Goal: Task Accomplishment & Management: Complete application form

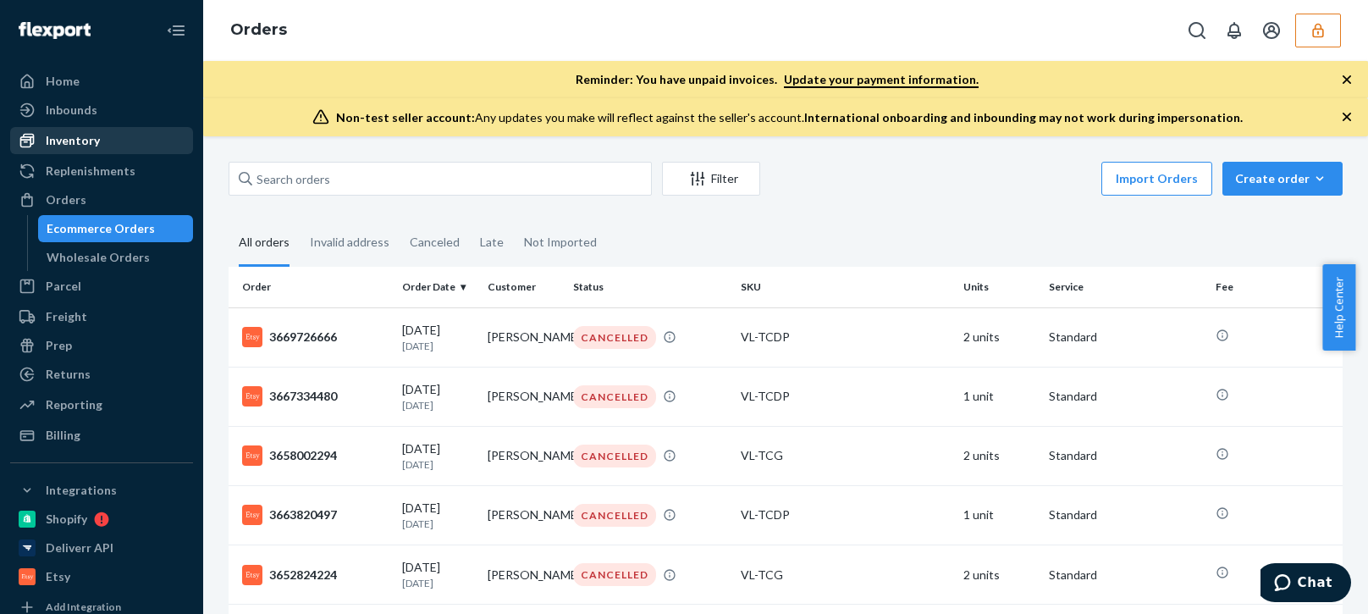
drag, startPoint x: 94, startPoint y: 151, endPoint x: 176, endPoint y: 152, distance: 82.1
click at [95, 151] on div "Inventory" at bounding box center [101, 141] width 179 height 24
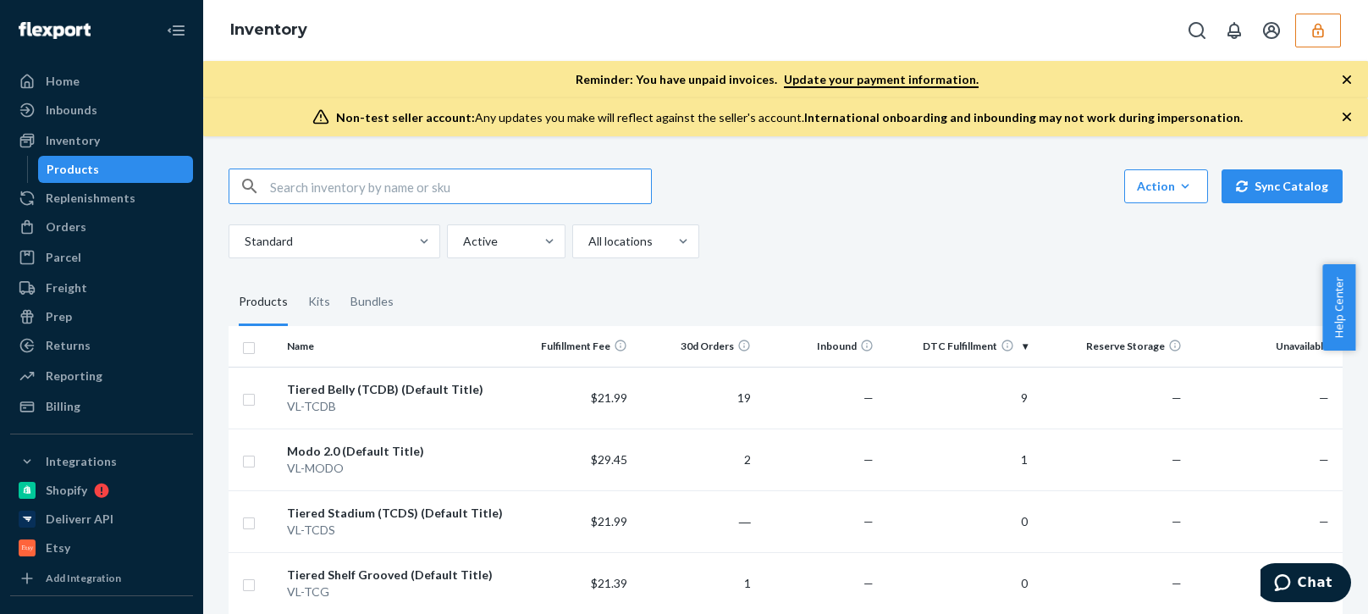
click at [915, 239] on div "Standard Active All locations" at bounding box center [779, 241] width 1101 height 34
click at [1347, 115] on icon "button" at bounding box center [1346, 116] width 17 height 17
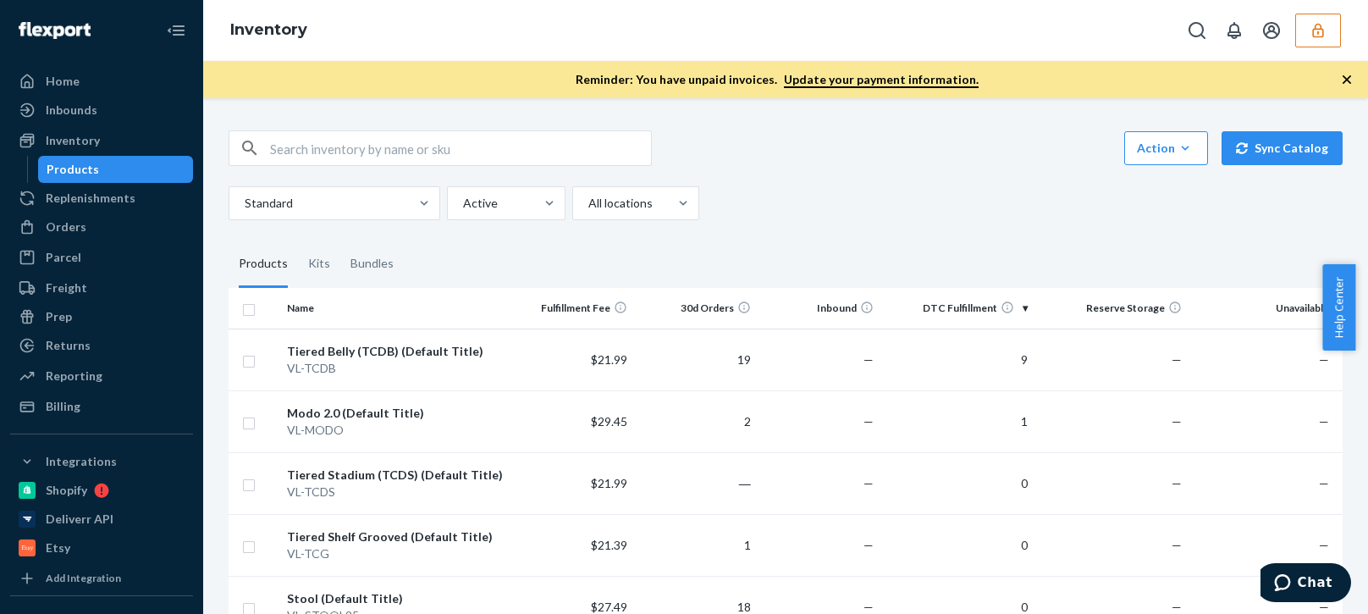
click at [1346, 81] on icon "button" at bounding box center [1346, 79] width 8 height 8
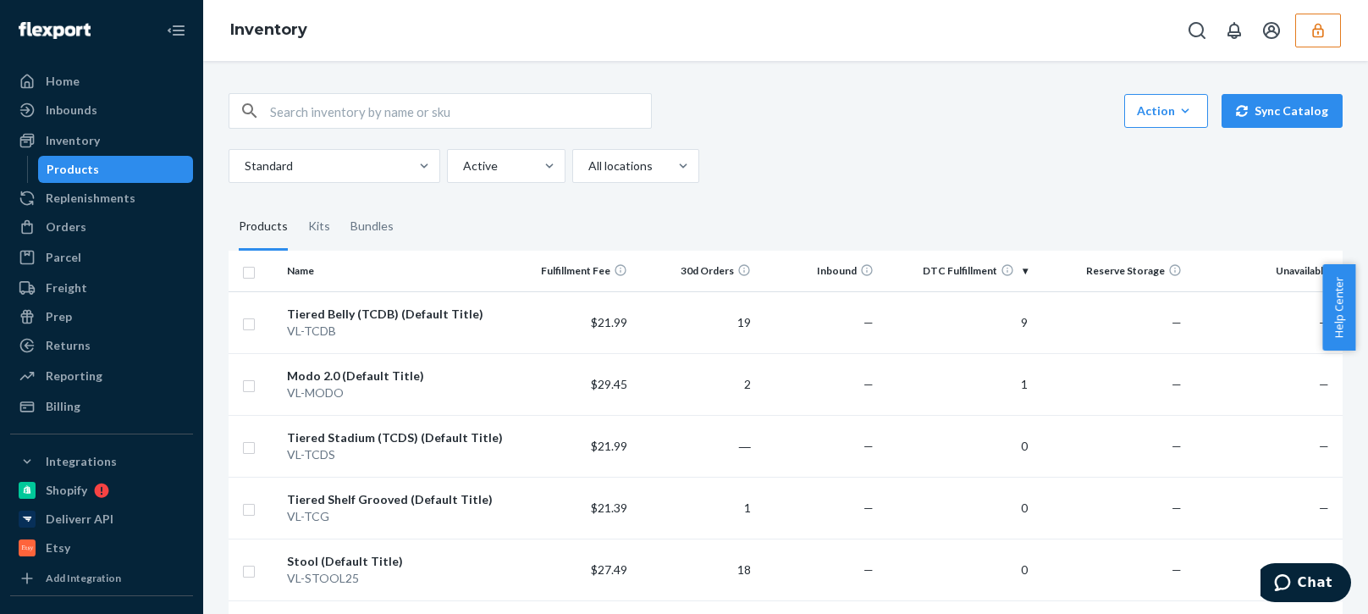
drag, startPoint x: 100, startPoint y: 240, endPoint x: 195, endPoint y: 207, distance: 100.9
click at [100, 240] on link "Orders" at bounding box center [101, 226] width 183 height 27
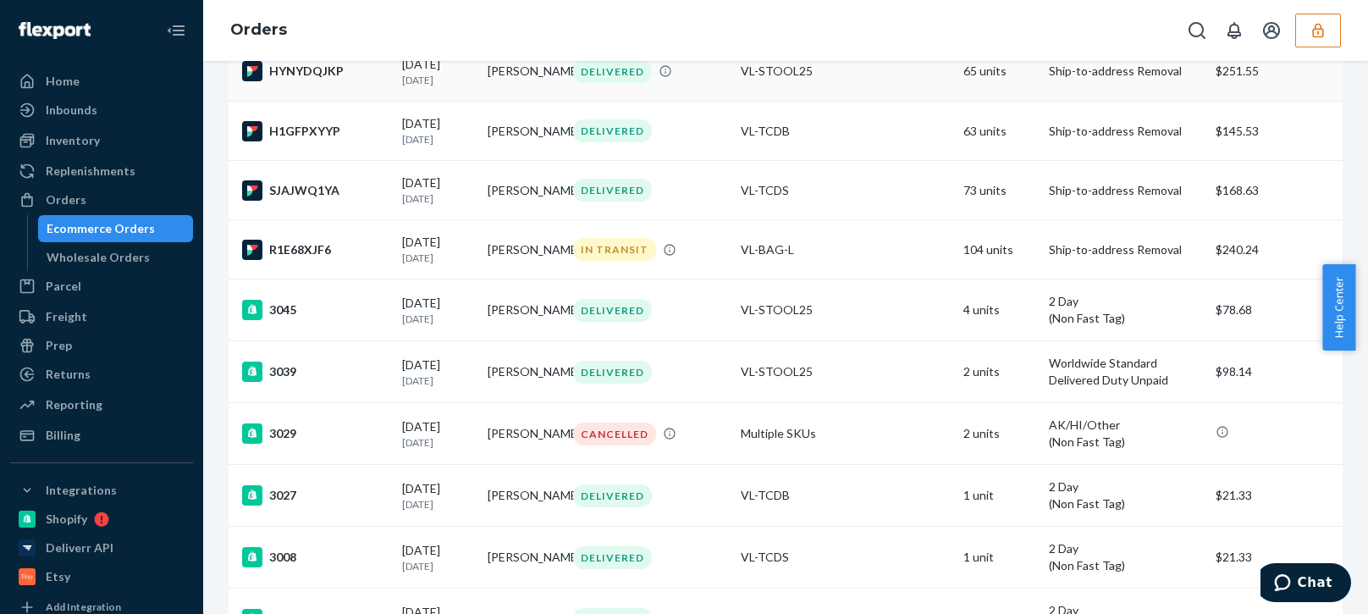
scroll to position [1777, 0]
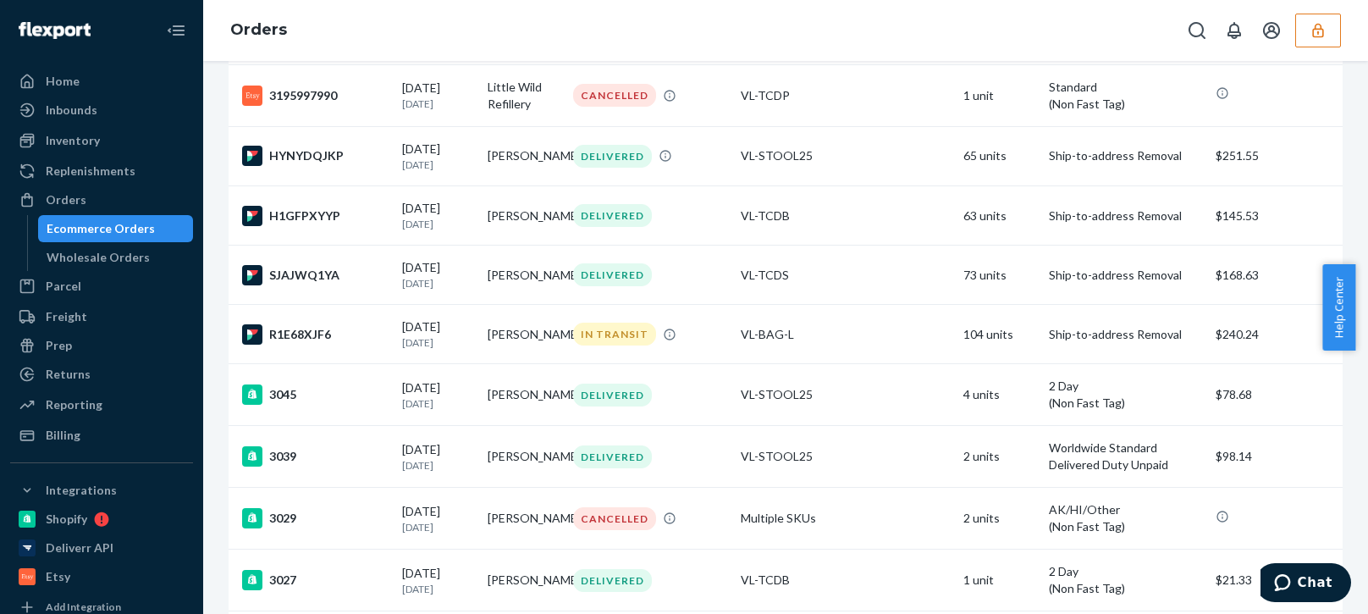
drag, startPoint x: 105, startPoint y: 231, endPoint x: 120, endPoint y: 226, distance: 16.1
click at [107, 231] on div "Ecommerce Orders" at bounding box center [101, 228] width 108 height 17
drag, startPoint x: 1312, startPoint y: 35, endPoint x: 1350, endPoint y: 58, distance: 44.9
click at [1313, 35] on icon "button" at bounding box center [1317, 30] width 17 height 17
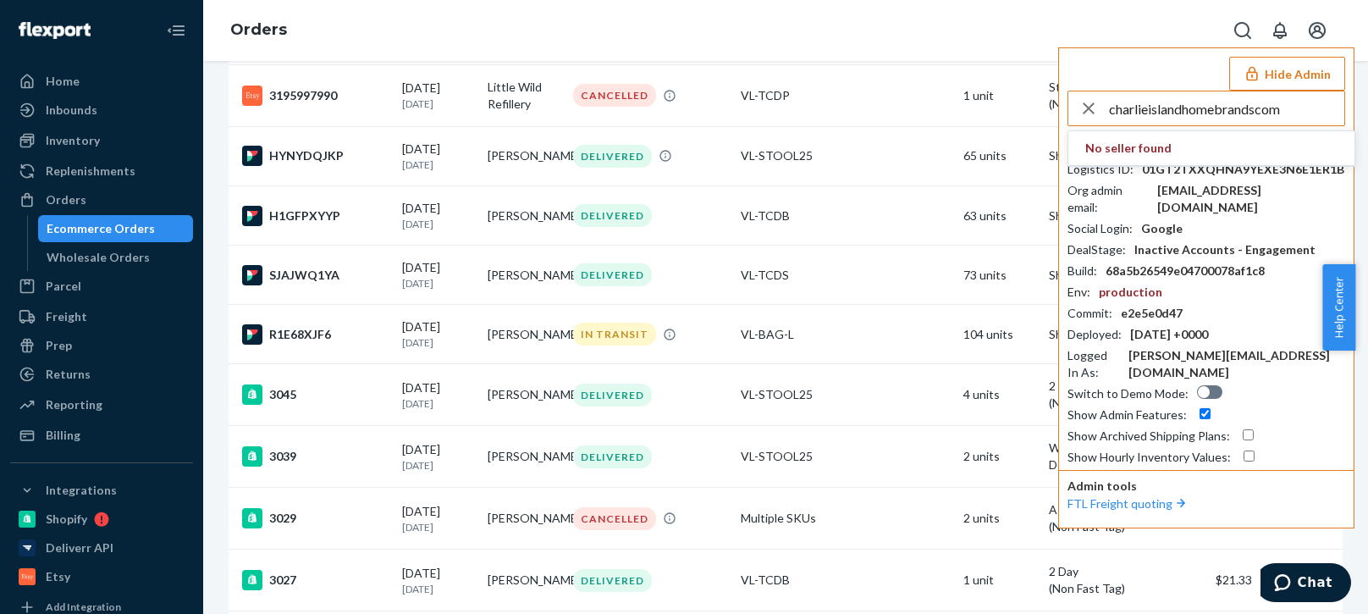
click at [1282, 109] on input "charlieislandhomebrandscom" at bounding box center [1226, 108] width 235 height 34
click at [1291, 113] on input "charlieislandhomebrandscom" at bounding box center [1226, 108] width 235 height 34
click at [1289, 115] on input "charlieislandhomebrandscom" at bounding box center [1226, 108] width 235 height 34
click at [1289, 118] on input "charlieislandhomebrandscom" at bounding box center [1226, 108] width 235 height 34
type input "charlieislandhomebrandscom"
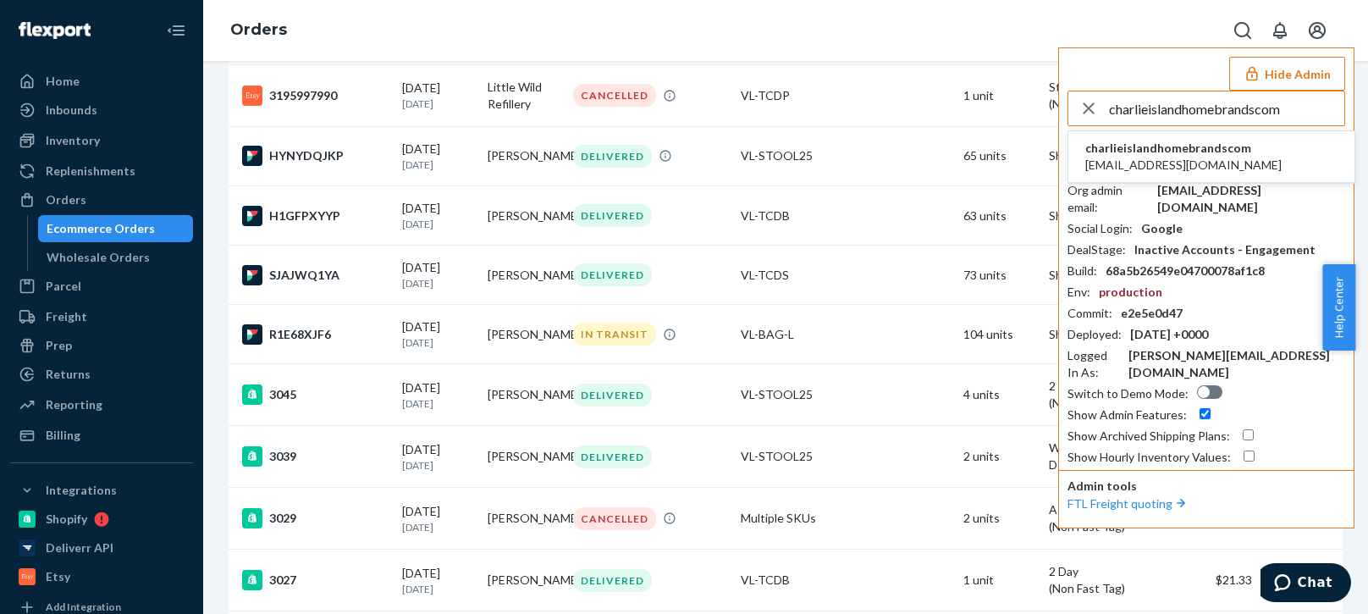
click at [1126, 158] on span "charlie@islandhomebrands.com" at bounding box center [1183, 165] width 196 height 17
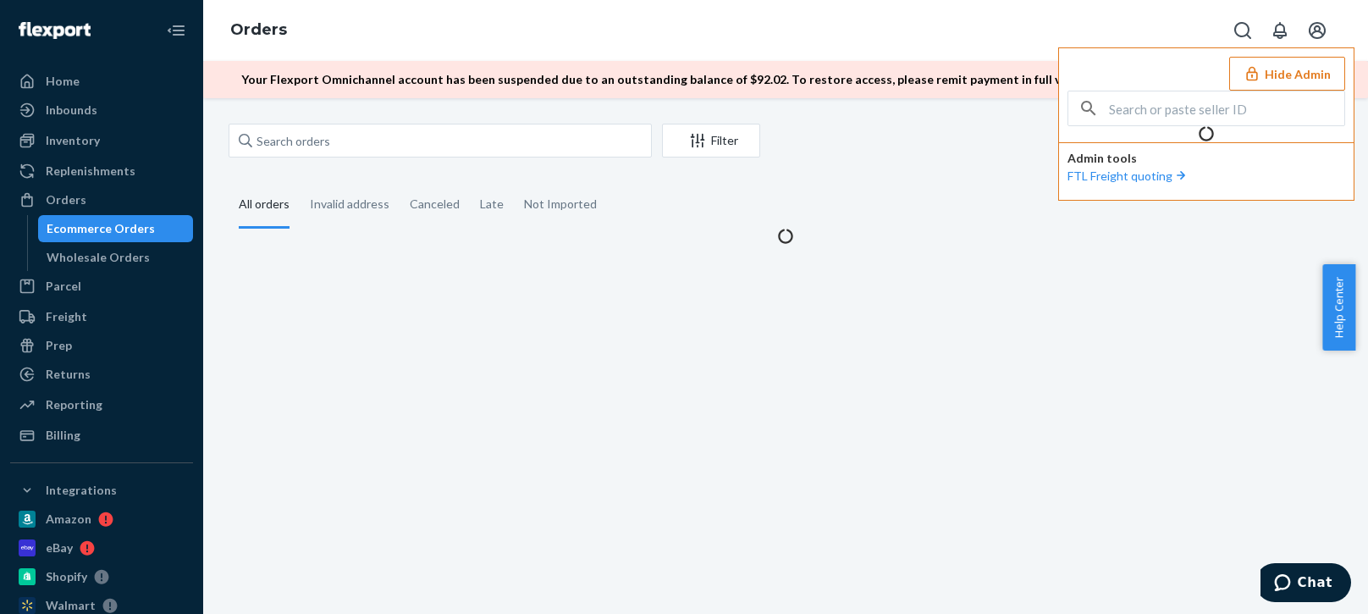
scroll to position [0, 0]
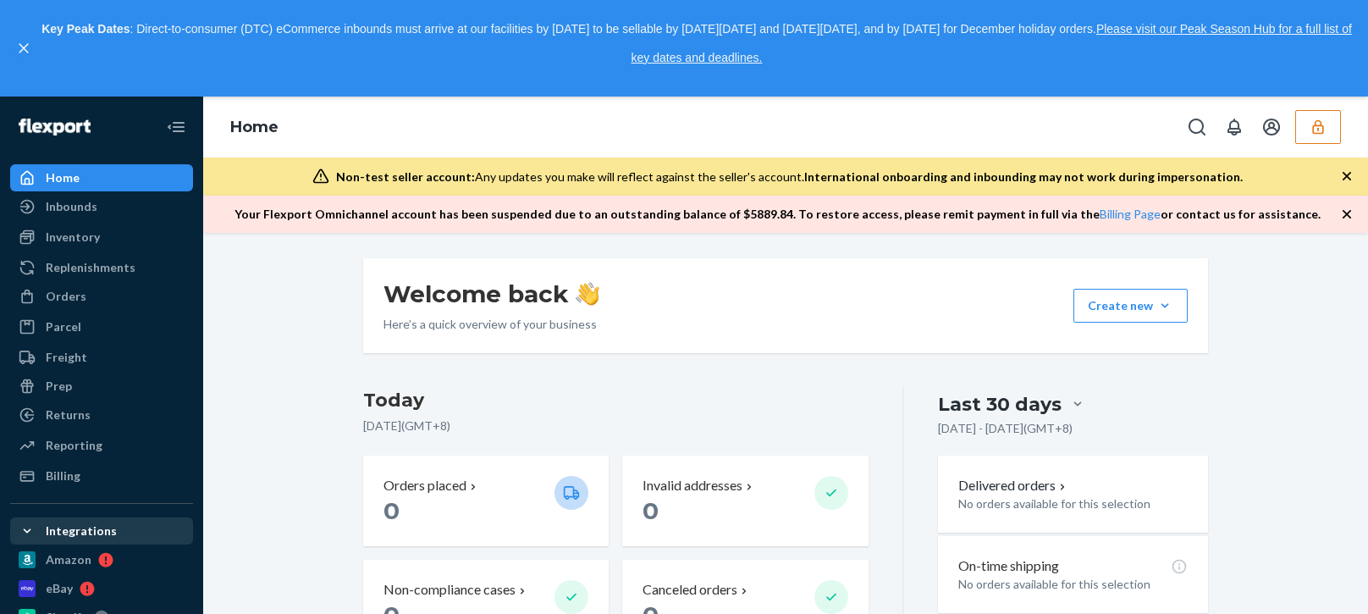
drag, startPoint x: 70, startPoint y: 476, endPoint x: 144, endPoint y: 445, distance: 79.7
click at [70, 476] on div "Billing" at bounding box center [63, 475] width 35 height 17
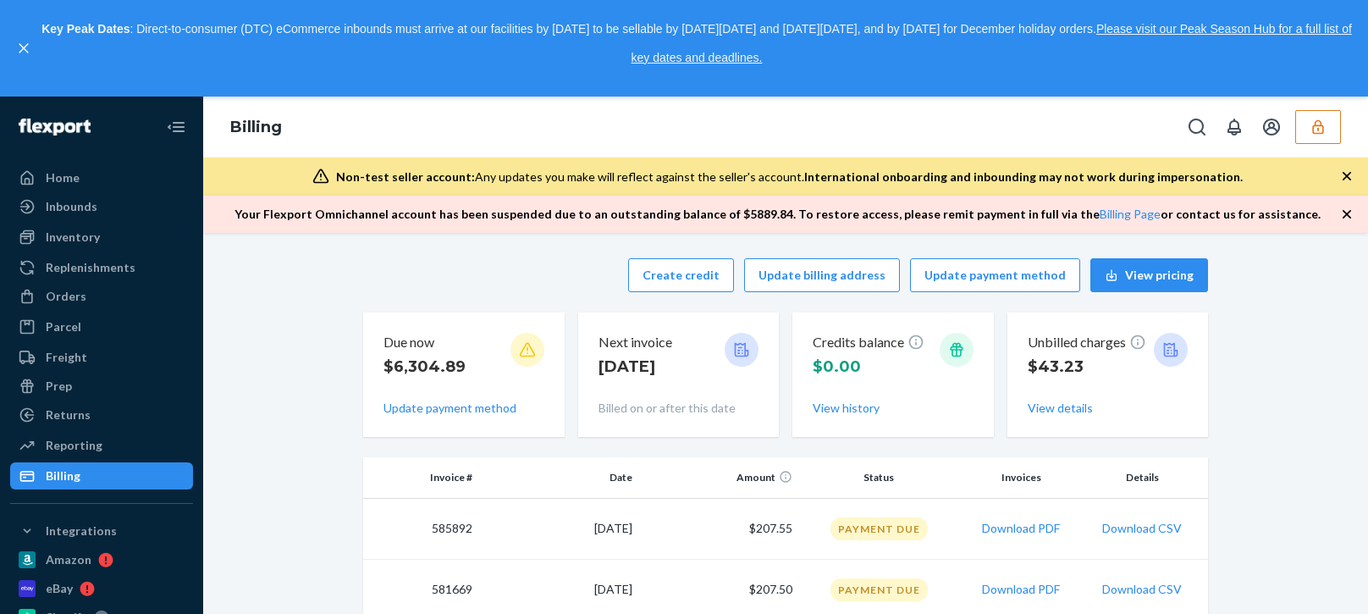
scroll to position [85, 0]
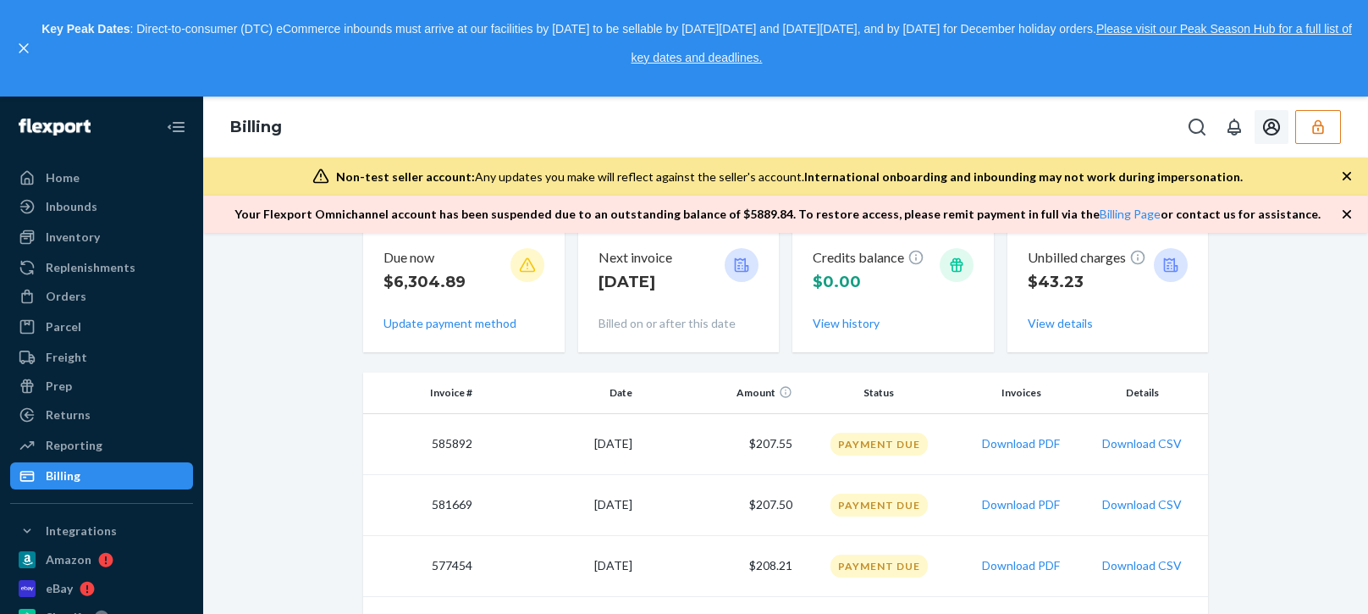
click at [1334, 115] on button "button" at bounding box center [1318, 127] width 46 height 34
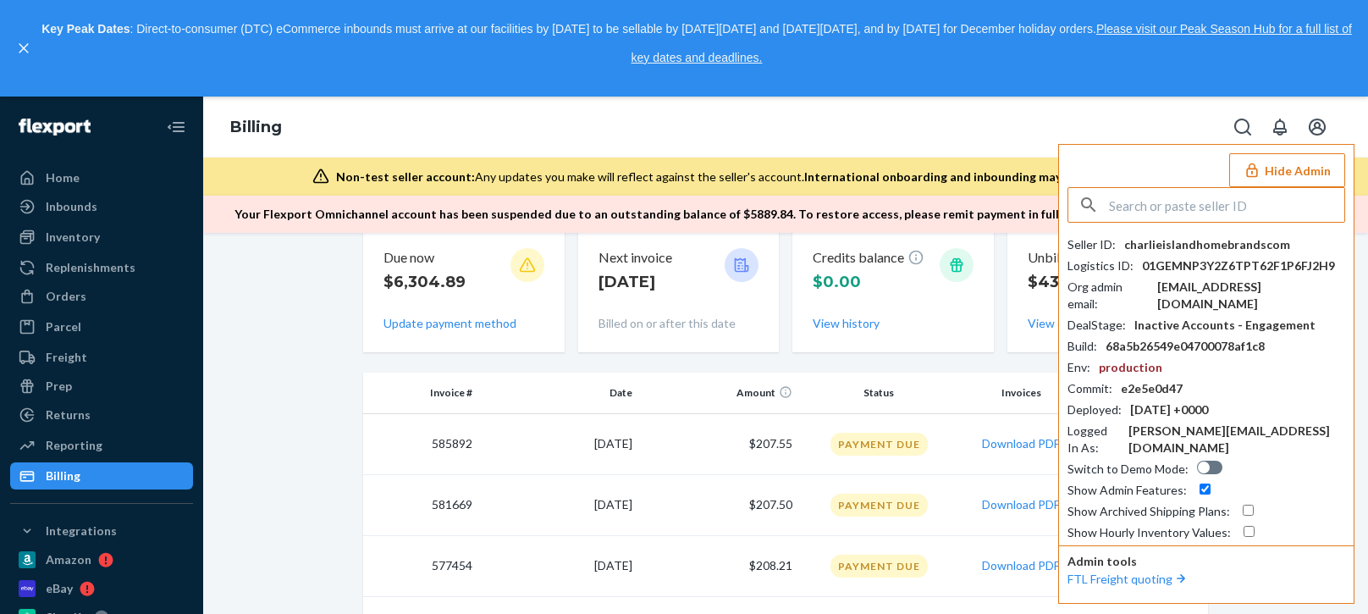
click at [1187, 241] on div "charlieislandhomebrandscom" at bounding box center [1207, 244] width 166 height 17
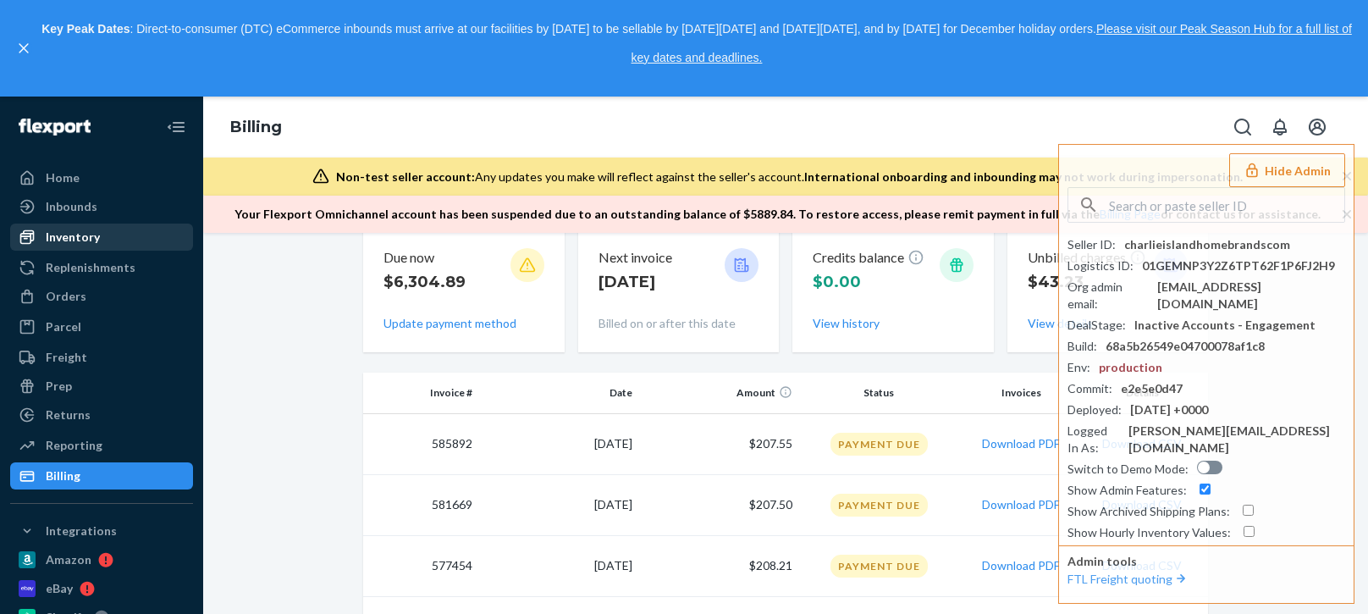
click at [85, 244] on div "Inventory" at bounding box center [73, 237] width 54 height 17
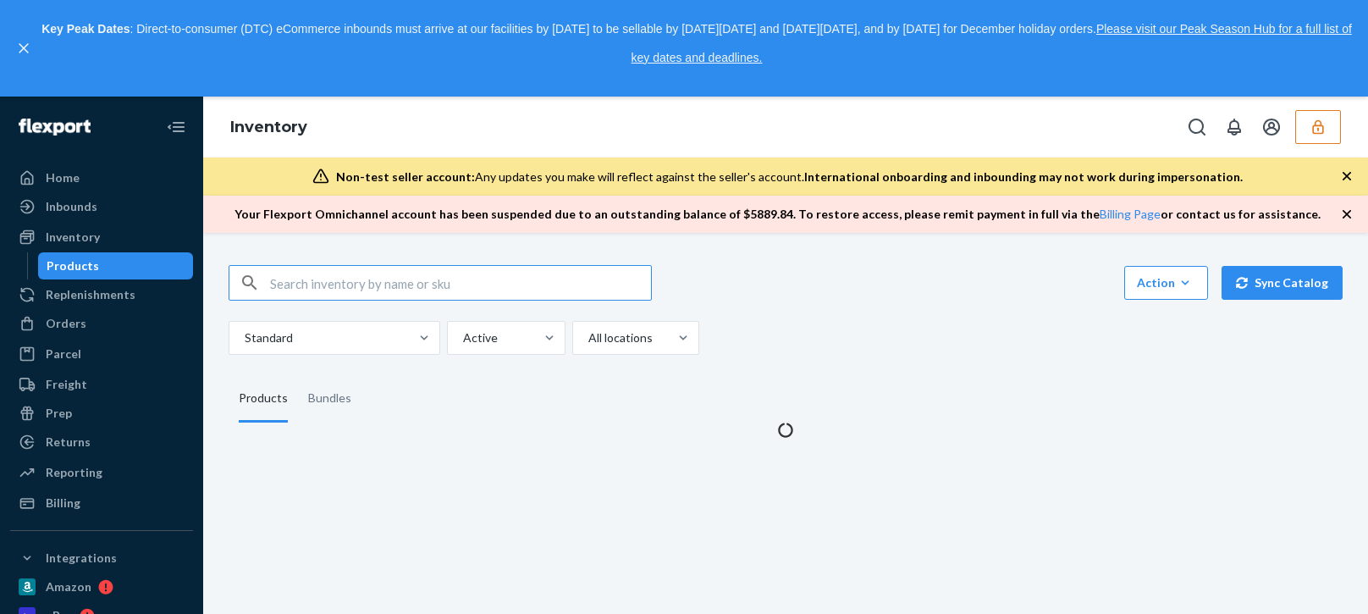
click at [1346, 219] on icon "button" at bounding box center [1346, 214] width 17 height 17
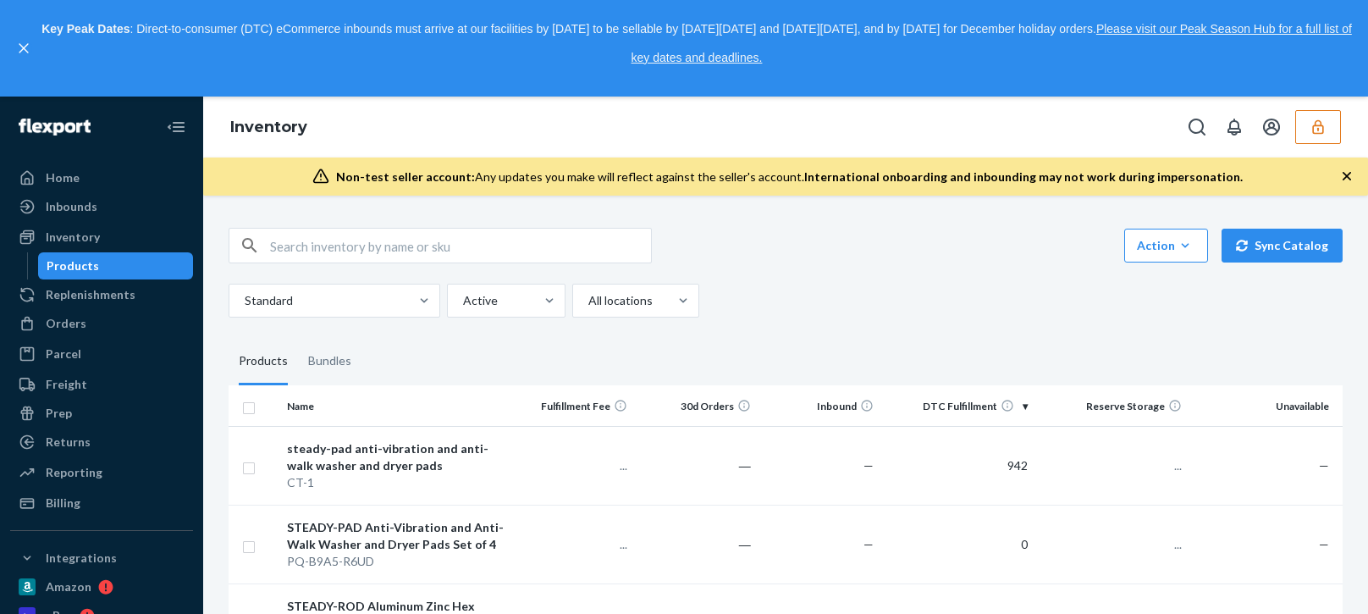
click at [1346, 187] on div "Non-test seller account: Any updates you make will reflect against the seller's…" at bounding box center [785, 176] width 1165 height 38
click at [1310, 129] on icon "button" at bounding box center [1317, 126] width 17 height 17
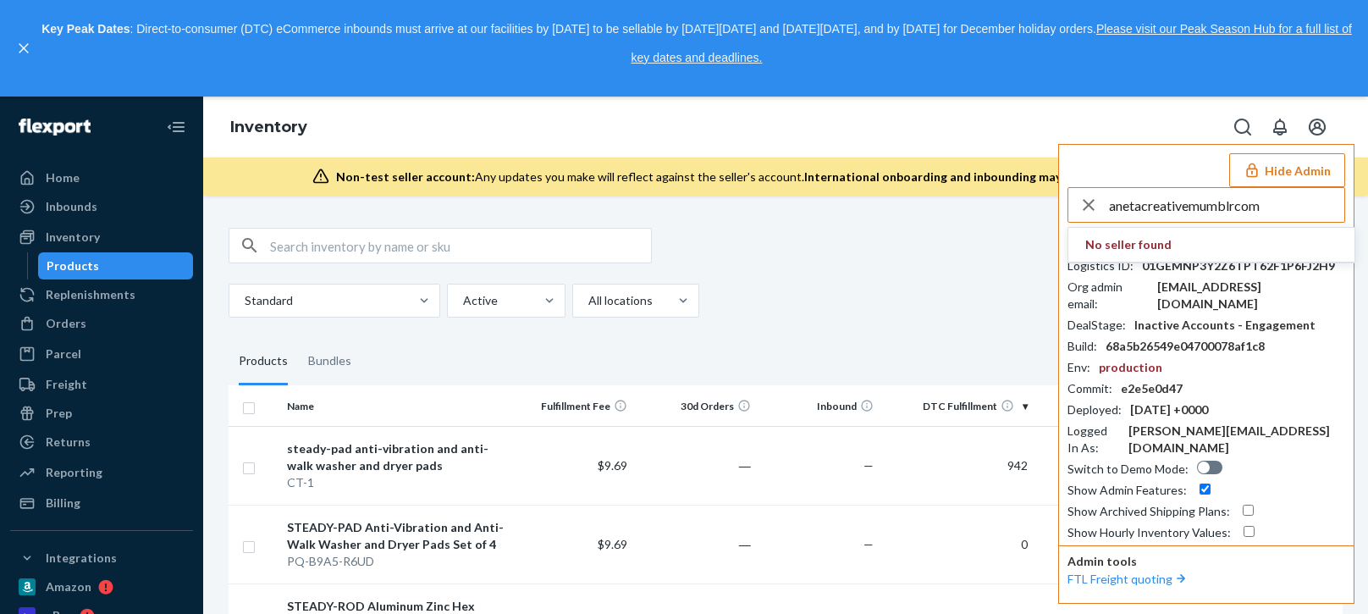
click at [1286, 209] on input "anetacreativemumblrcom" at bounding box center [1226, 205] width 235 height 34
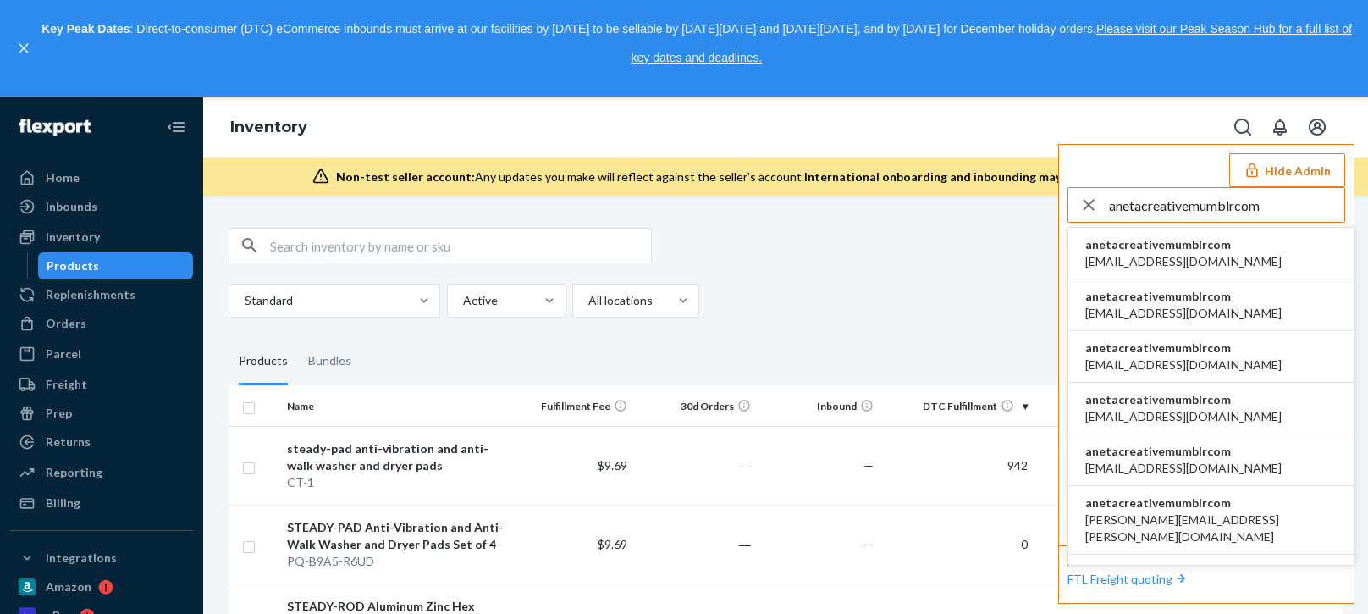
type input "anetacreativemumblrcom"
click at [1139, 262] on span "aleksa@piccalio.com" at bounding box center [1183, 261] width 196 height 17
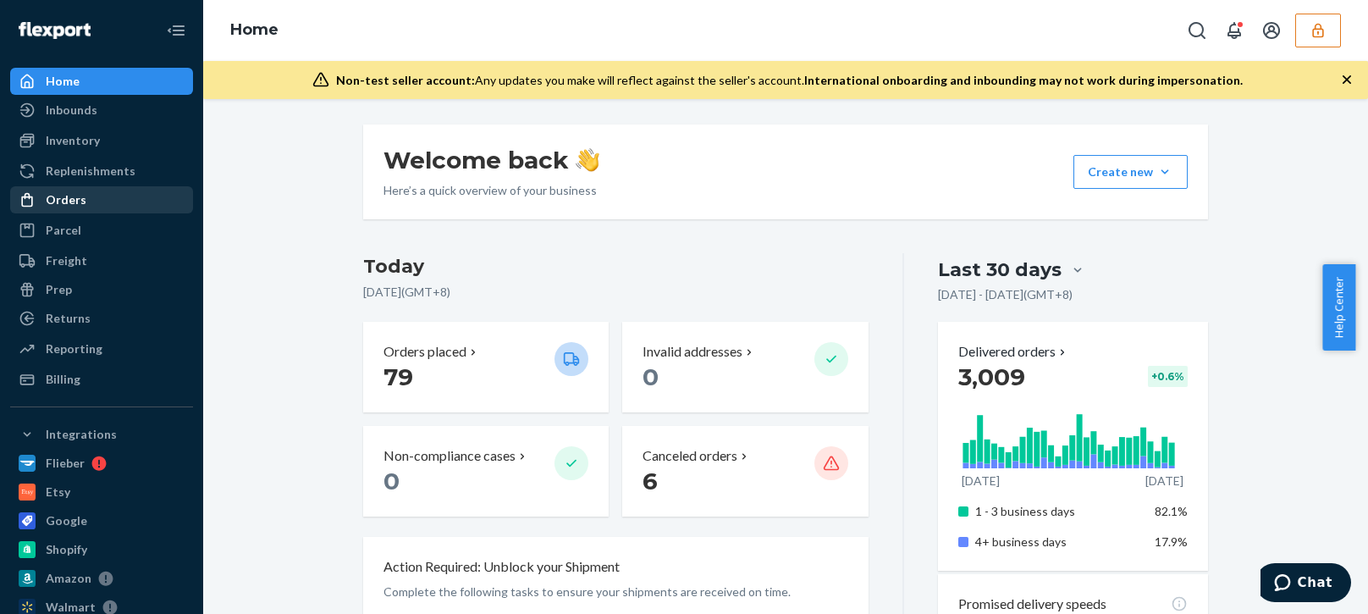
click at [58, 202] on div "Orders" at bounding box center [66, 199] width 41 height 17
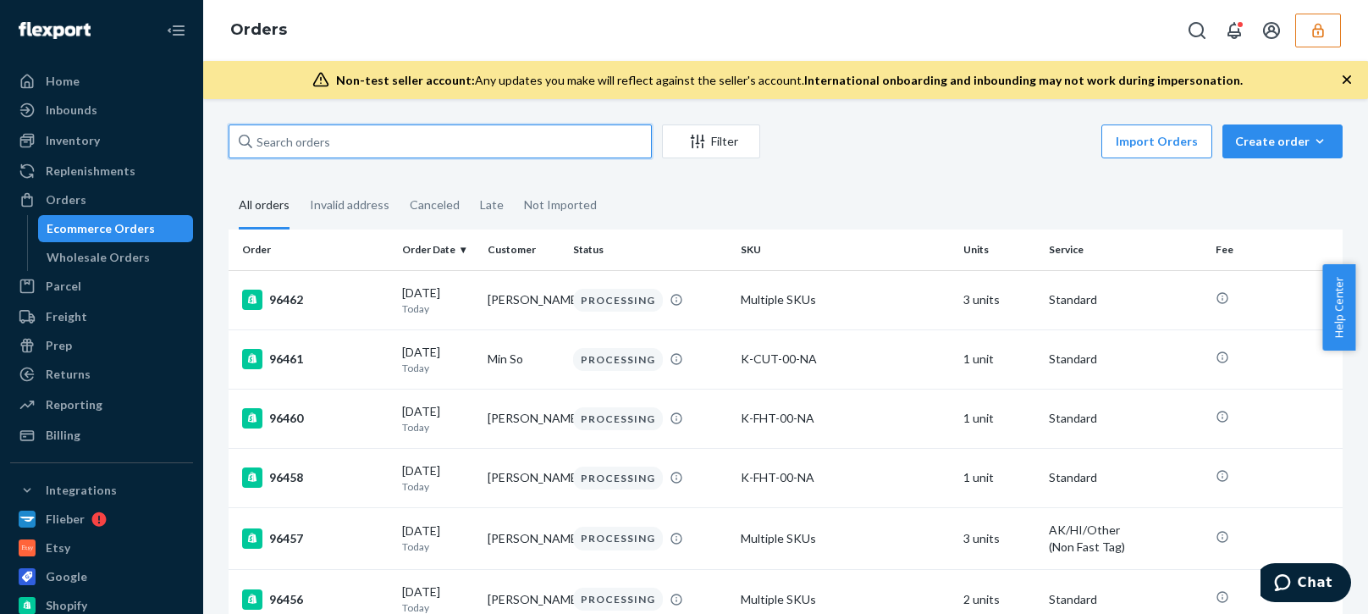
click at [400, 139] on input "text" at bounding box center [440, 141] width 423 height 34
paste input "94970"
type input "94970"
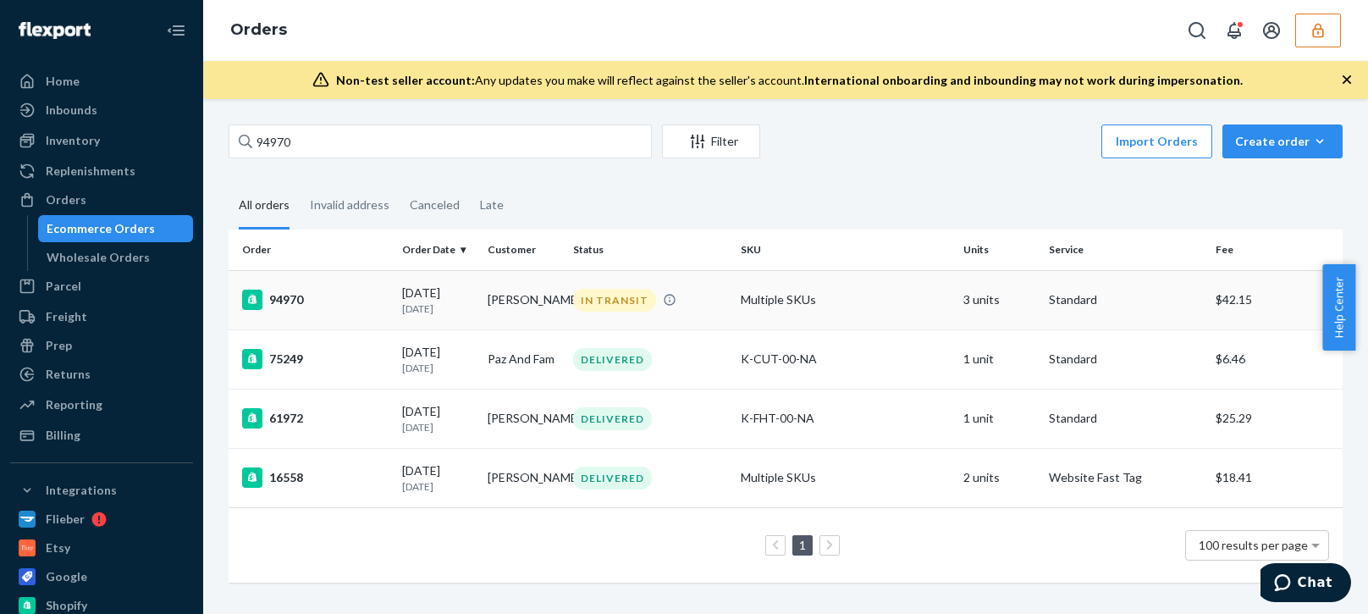
click at [411, 308] on p "13 days ago" at bounding box center [438, 308] width 72 height 14
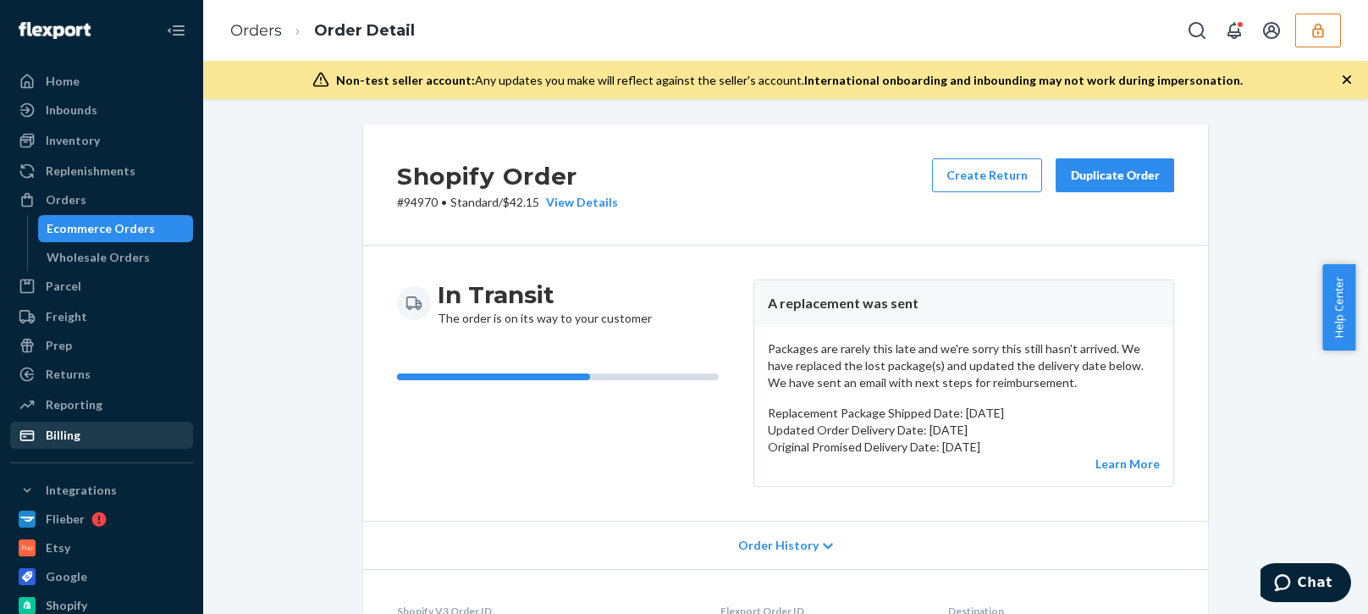
click at [96, 434] on div "Billing" at bounding box center [101, 435] width 179 height 24
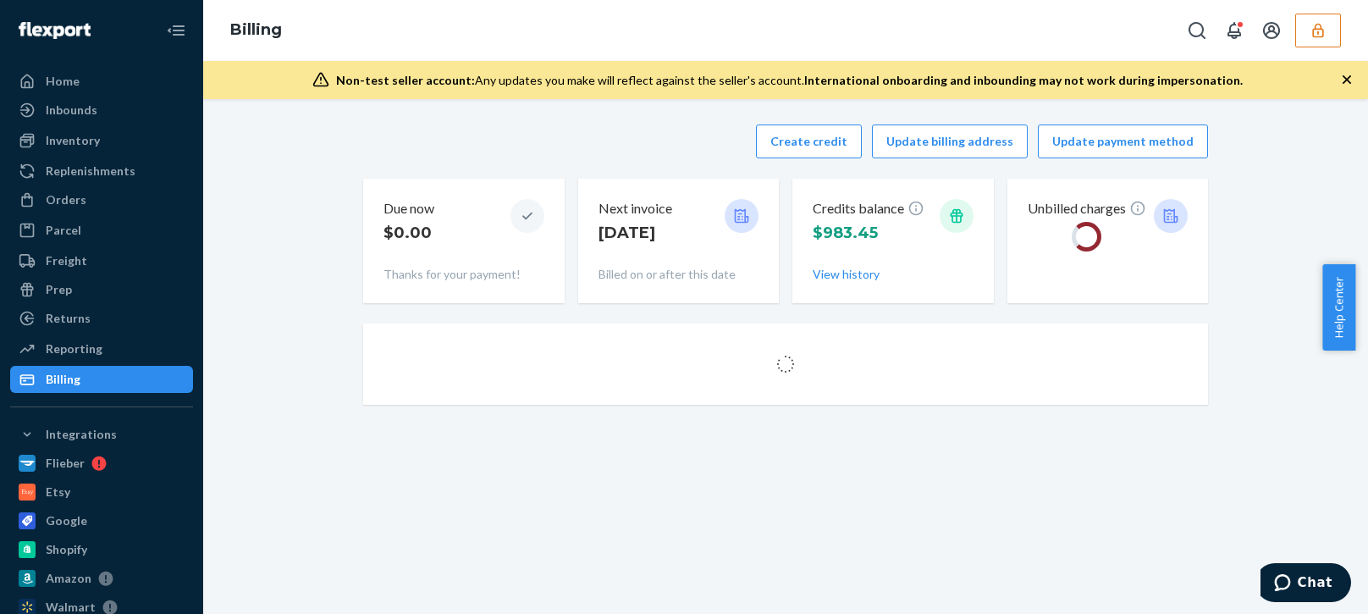
click at [537, 149] on div "Create credit Update billing address Update payment method" at bounding box center [785, 141] width 845 height 34
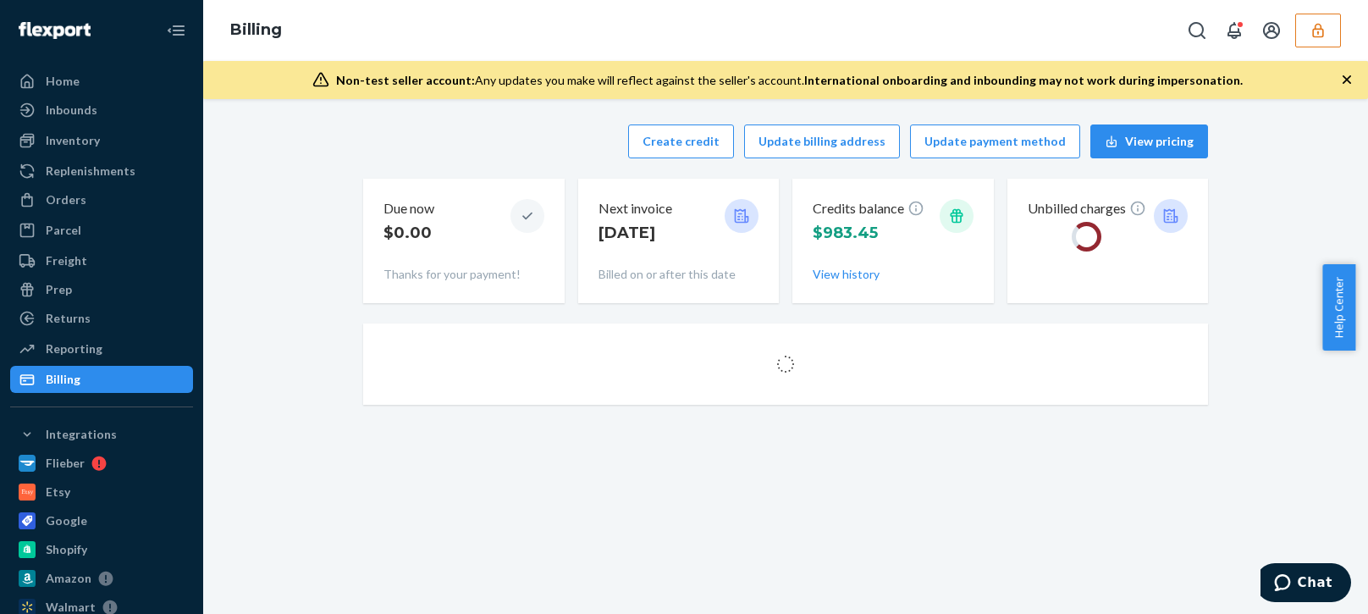
click at [624, 149] on div "Create credit Update billing address Update payment method View pricing" at bounding box center [785, 141] width 845 height 34
click at [670, 142] on button "Create credit" at bounding box center [681, 141] width 106 height 34
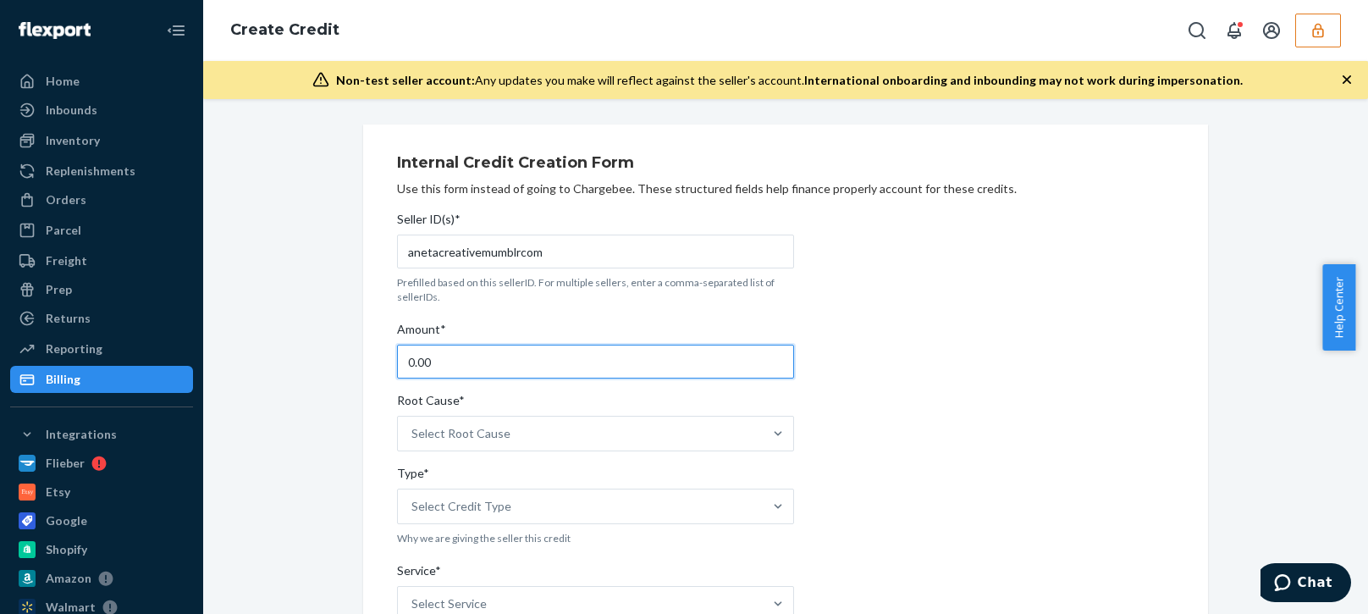
click at [455, 356] on input "0.00" at bounding box center [595, 361] width 397 height 34
type input "190.80"
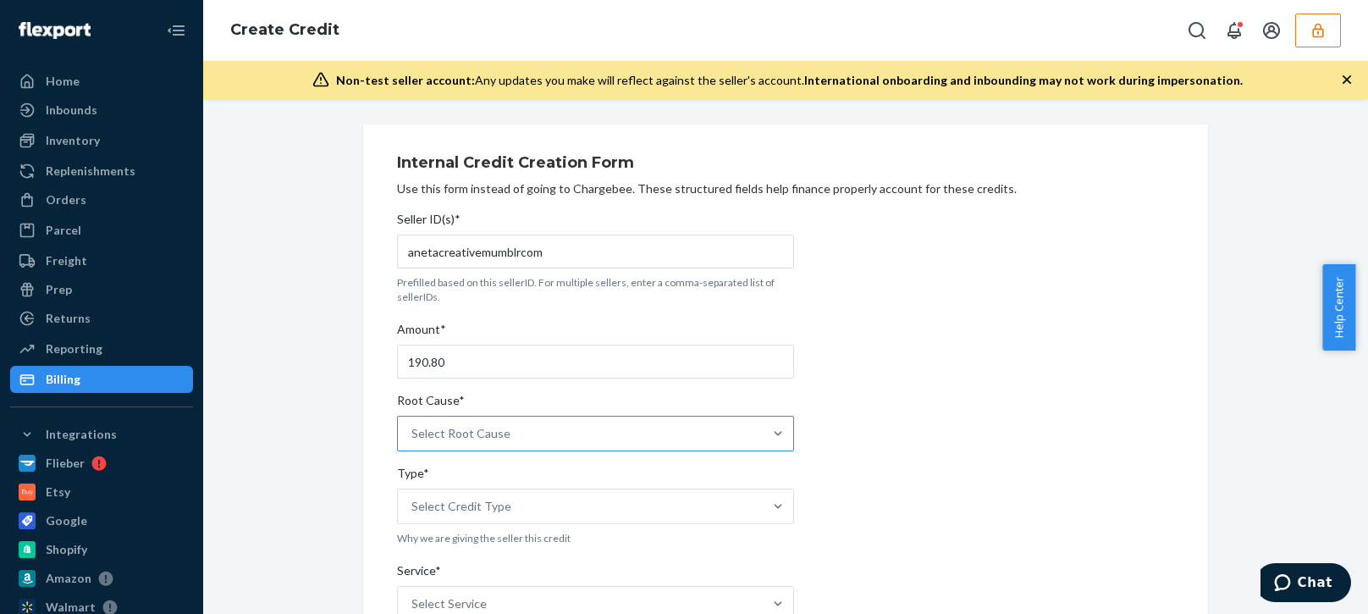
click at [529, 420] on div "Select Root Cause" at bounding box center [580, 433] width 365 height 34
click at [413, 425] on input "Root Cause* Select Root Cause" at bounding box center [412, 433] width 2 height 17
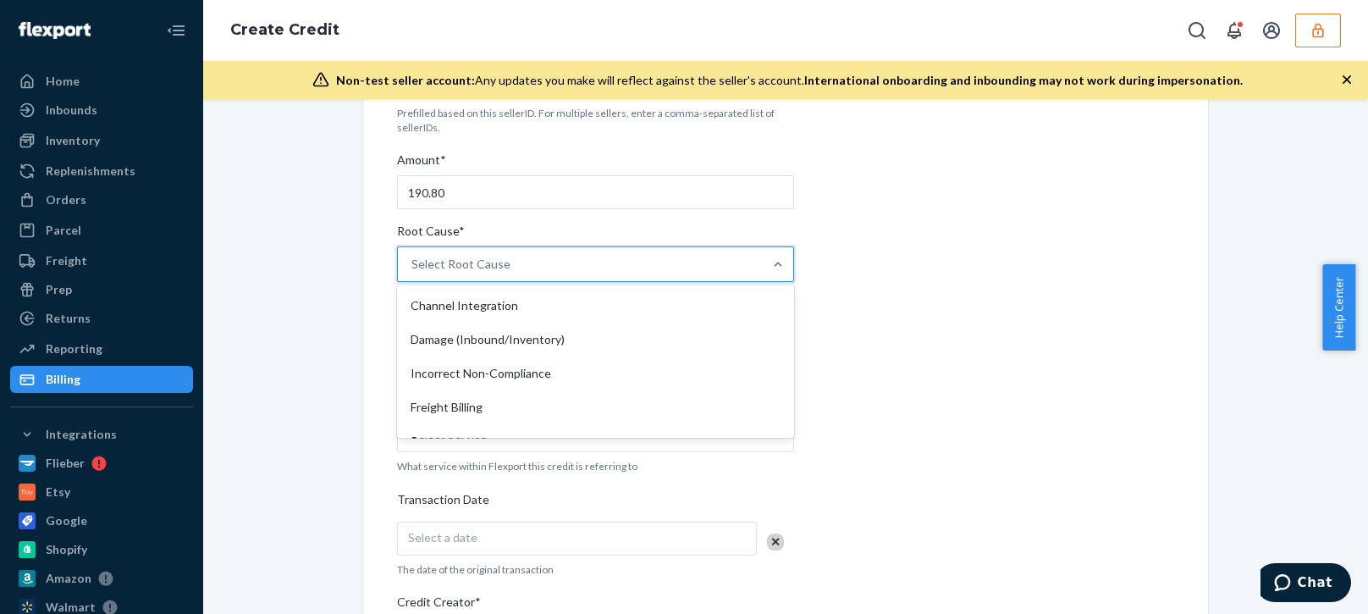
scroll to position [339, 0]
click at [438, 409] on div "OB - No Tracking Movement" at bounding box center [595, 407] width 390 height 34
click at [413, 273] on input "Root Cause* option OB - No Tracking Movement focused, 14 of 29. 29 results avai…" at bounding box center [412, 264] width 2 height 17
drag, startPoint x: 348, startPoint y: 451, endPoint x: 360, endPoint y: 438, distance: 18.0
click at [350, 450] on div "Internal Credit Creation Form Use this form instead of going to Chargebee. Thes…" at bounding box center [785, 496] width 870 height 1082
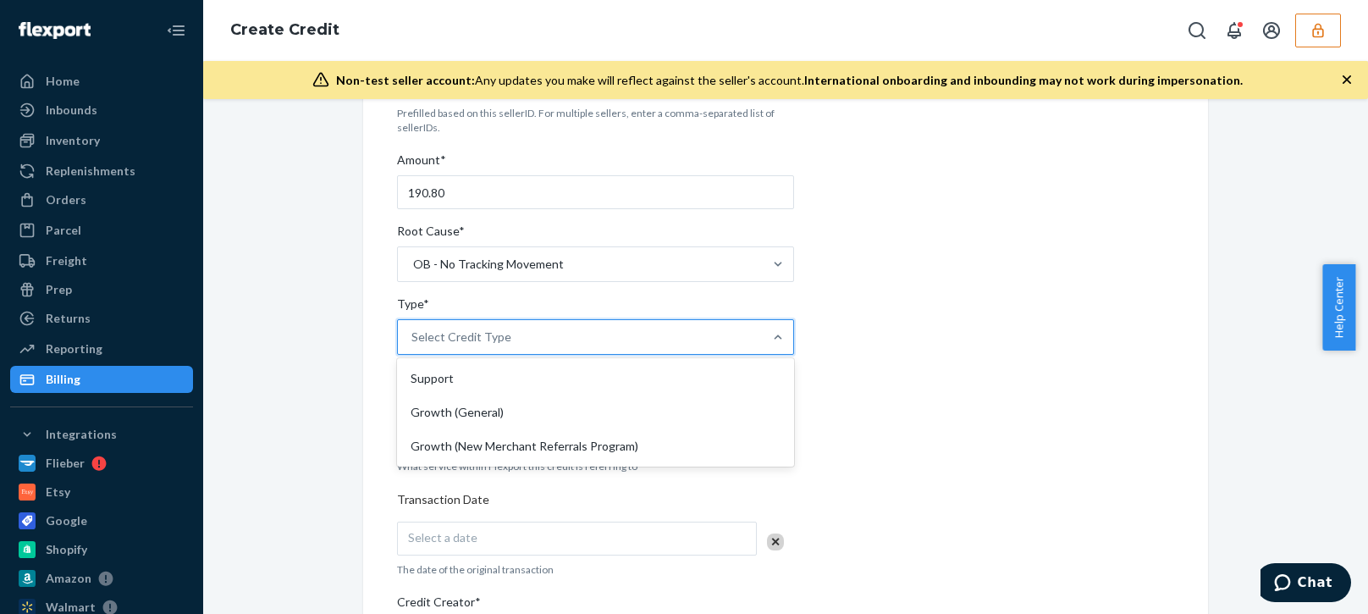
click at [515, 326] on div "Select Credit Type" at bounding box center [580, 337] width 365 height 34
click at [413, 328] on input "Type* option Support focused, 1 of 3. 3 results available. Use Up and Down to c…" at bounding box center [412, 336] width 2 height 17
click at [438, 374] on div "Support" at bounding box center [595, 378] width 390 height 34
click at [413, 345] on input "Type* option Support focused, 1 of 3. 3 results available. Use Up and Down to c…" at bounding box center [412, 336] width 2 height 17
click at [363, 446] on div "Internal Credit Creation Form Use this form instead of going to Chargebee. Thes…" at bounding box center [785, 496] width 845 height 1082
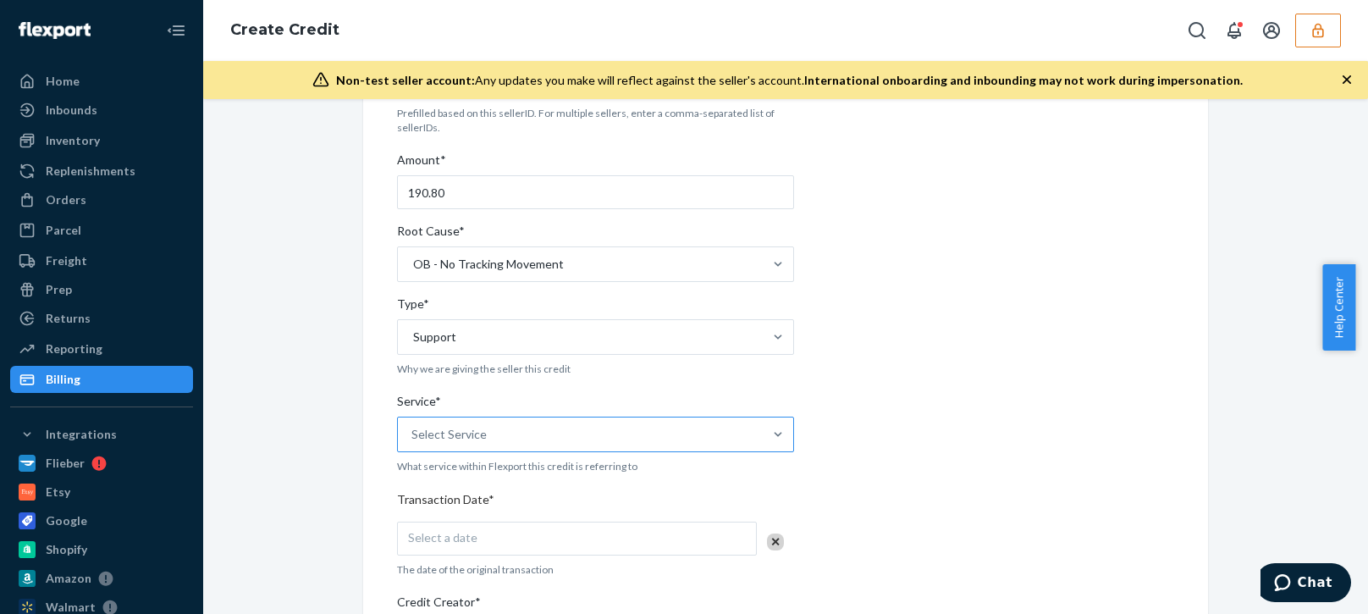
click at [477, 431] on div "Select Service" at bounding box center [580, 434] width 365 height 34
click at [413, 431] on input "Service* Select Service" at bounding box center [412, 434] width 2 height 17
click at [417, 575] on div "Fulfillment" at bounding box center [595, 577] width 390 height 34
click at [413, 443] on input "Service* option Fulfillment focused, 4 of 10. 10 results available. Use Up and …" at bounding box center [412, 434] width 2 height 17
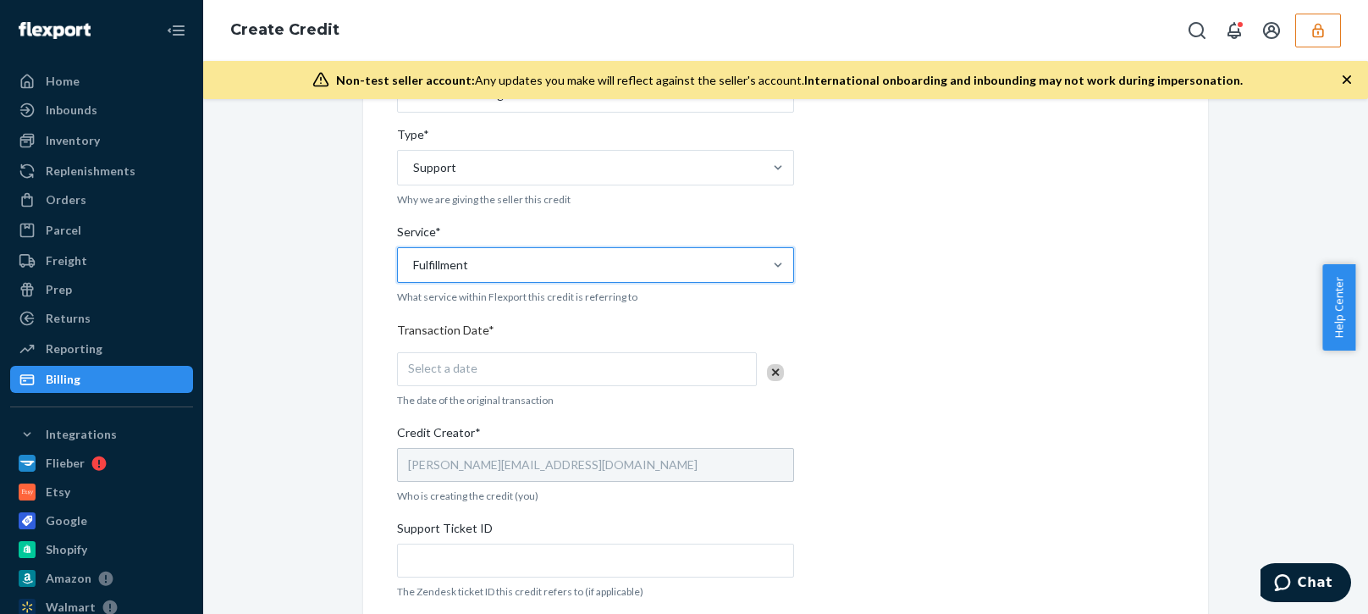
click at [503, 372] on div "Select a date" at bounding box center [577, 369] width 360 height 34
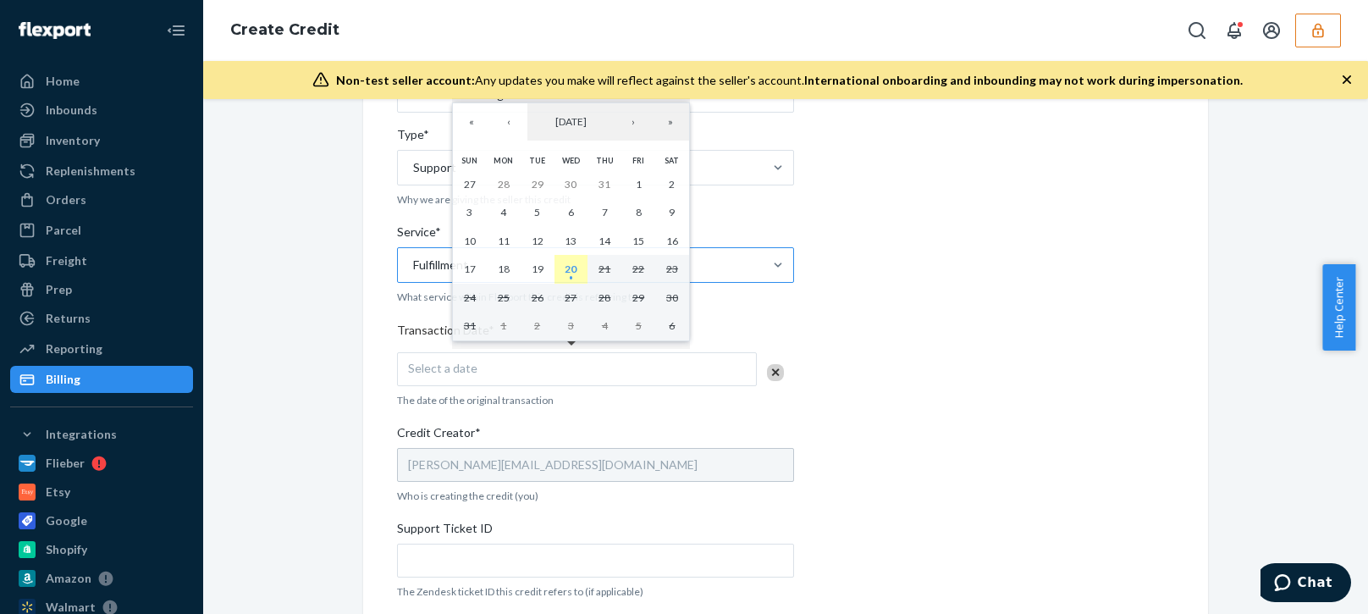
click at [570, 273] on abbr "20" at bounding box center [570, 268] width 12 height 13
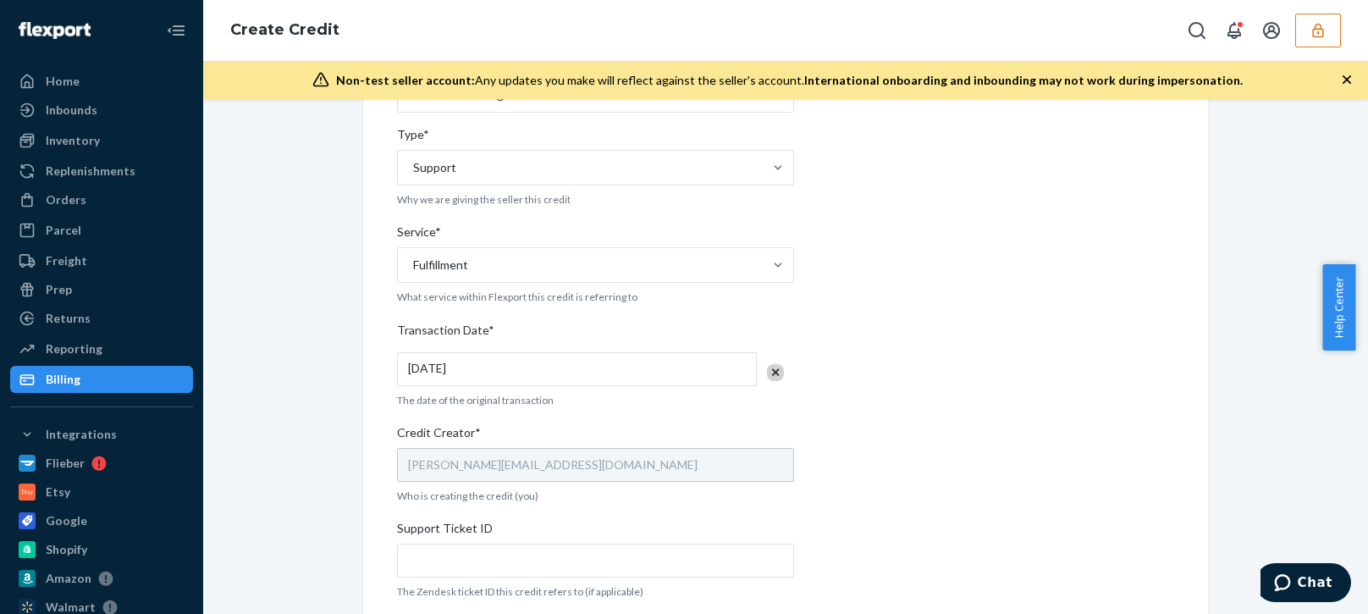
scroll to position [592, 0]
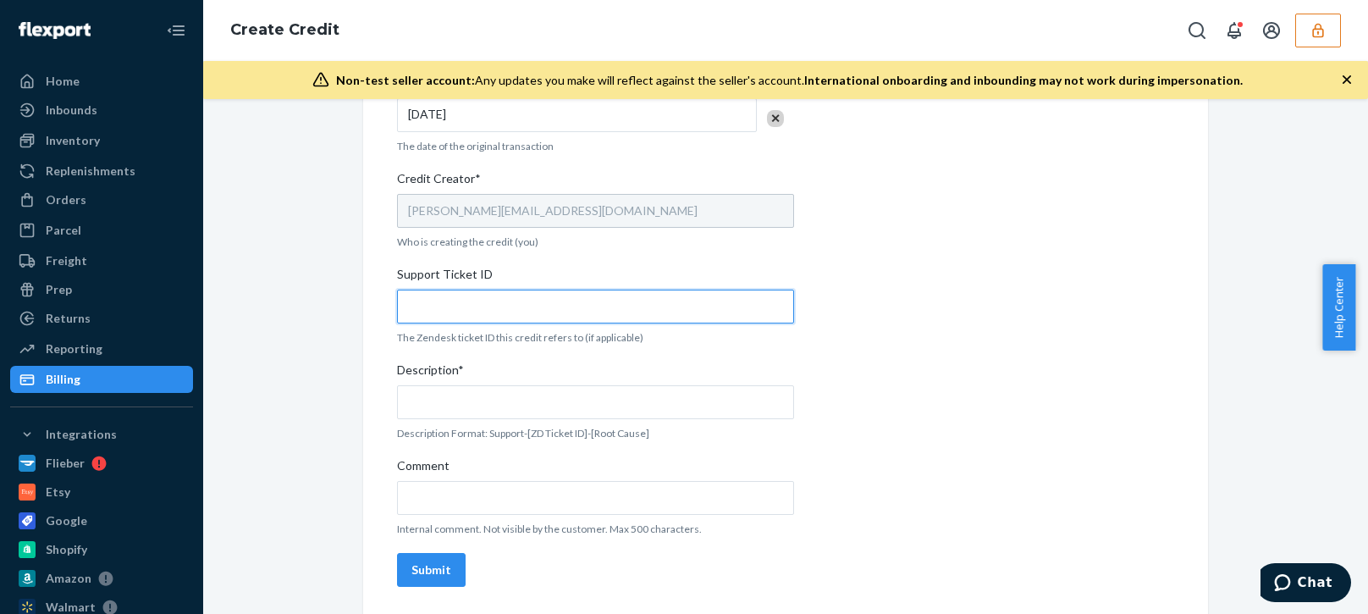
click at [474, 311] on input "Support Ticket ID" at bounding box center [595, 306] width 397 height 34
paste input "801547"
type input "801547"
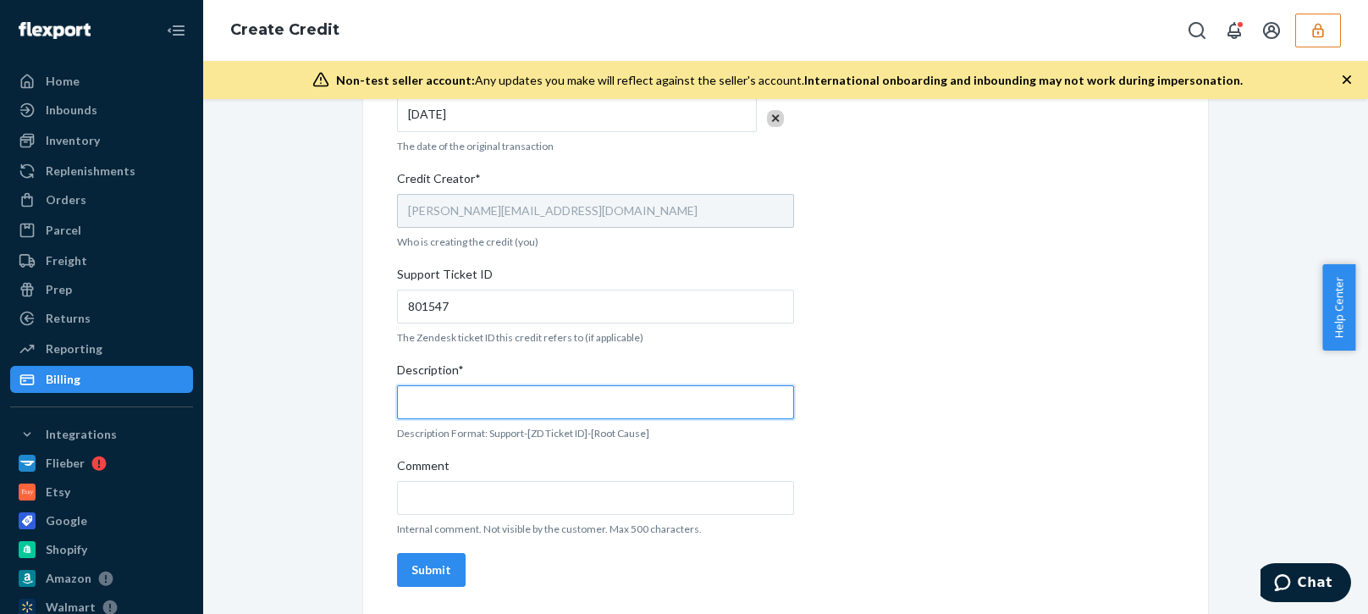
drag, startPoint x: 473, startPoint y: 399, endPoint x: 540, endPoint y: 405, distance: 67.2
click at [476, 399] on input "Description*" at bounding box center [595, 402] width 397 height 34
paste input "801547"
type input "Support 801547 / OB - No tracking movement"
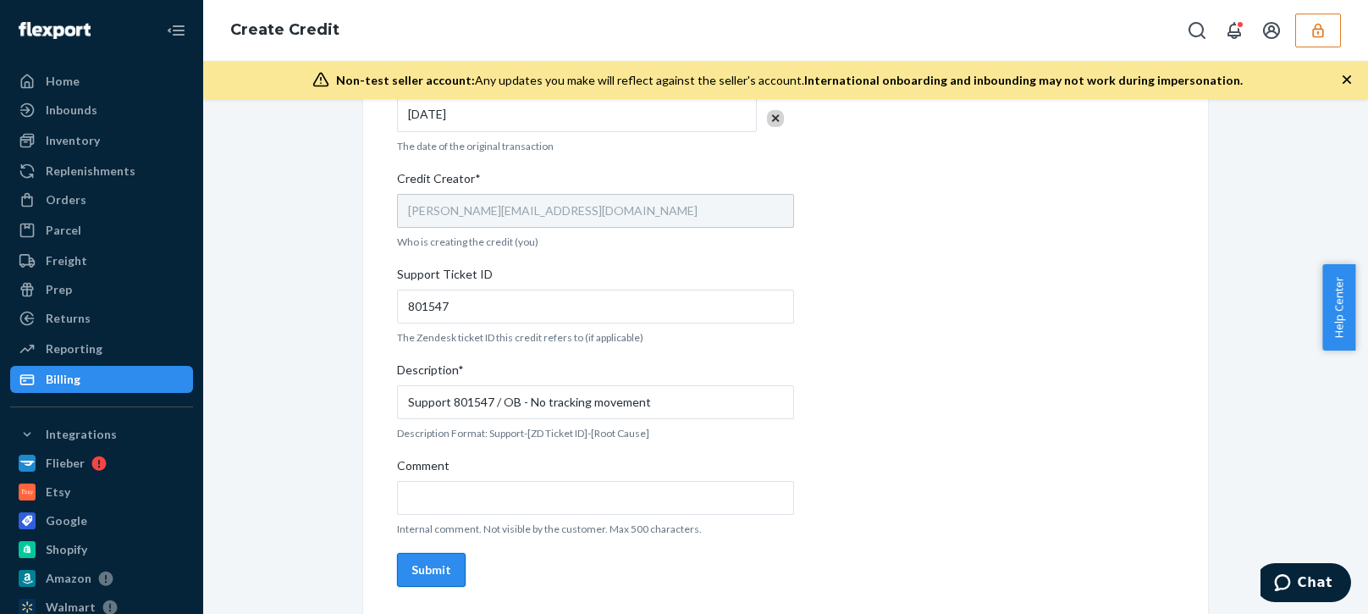
click at [429, 579] on button "Submit" at bounding box center [431, 570] width 69 height 34
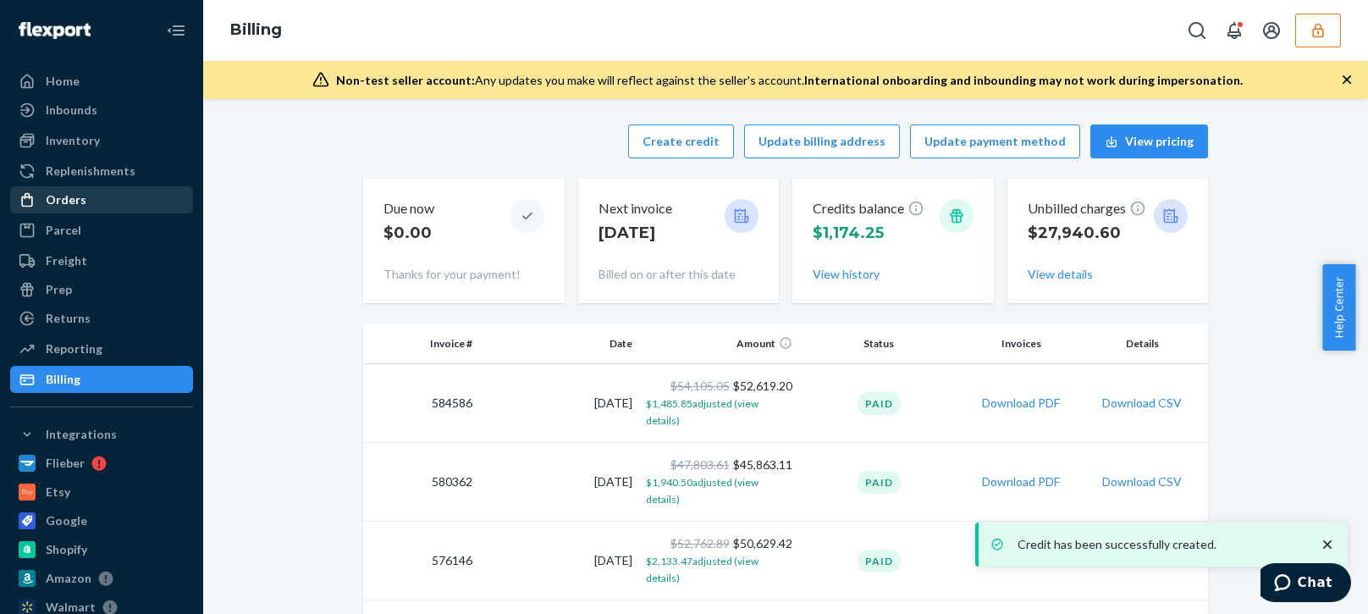
click at [99, 199] on div "Orders" at bounding box center [101, 200] width 179 height 24
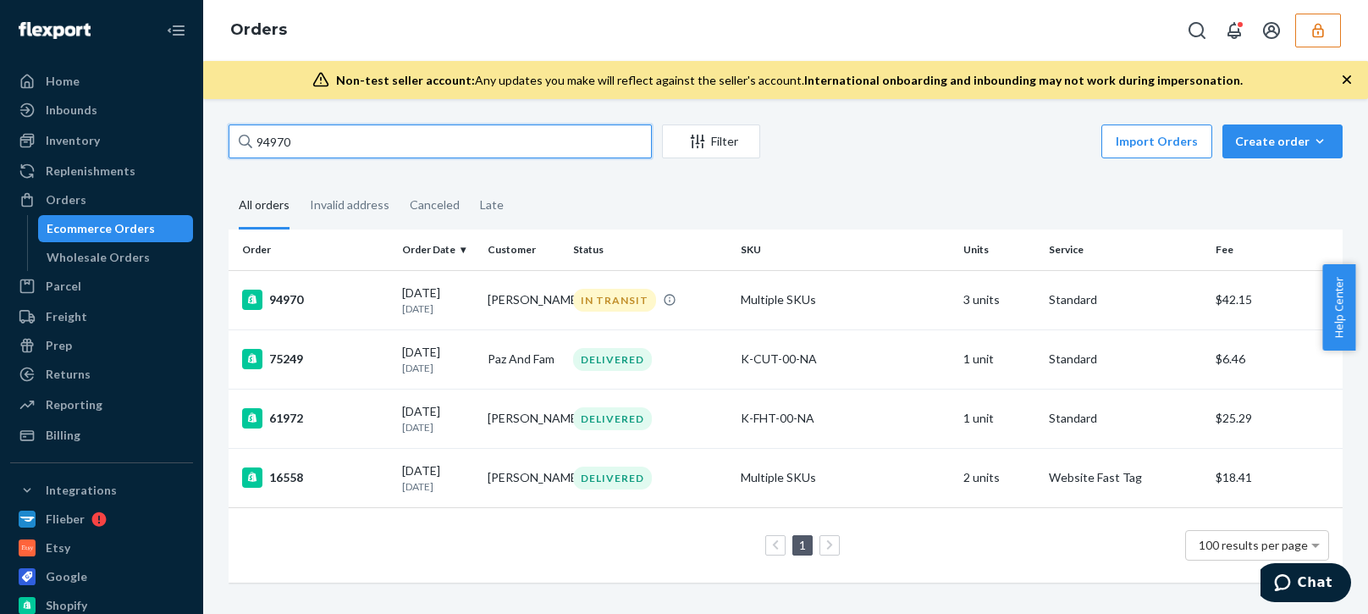
click at [268, 146] on input "94970" at bounding box center [440, 141] width 423 height 34
click at [269, 145] on input "94970" at bounding box center [440, 141] width 423 height 34
paste input "18"
click at [344, 139] on input "94918" at bounding box center [440, 141] width 423 height 34
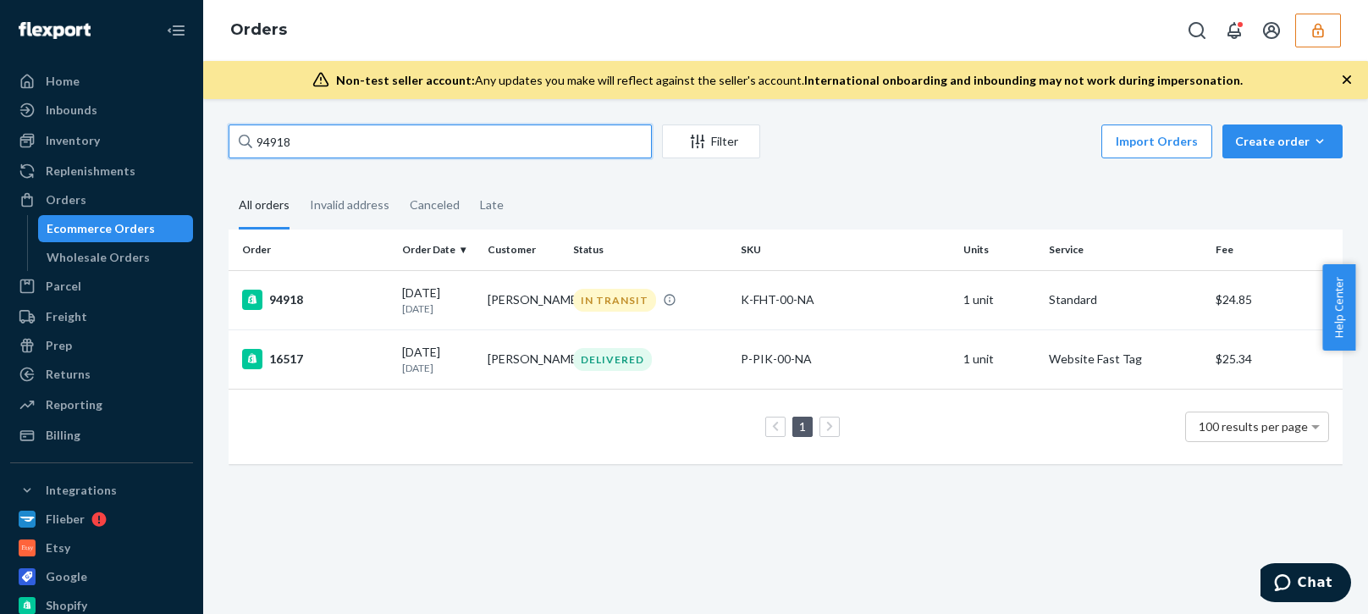
type input "94918"
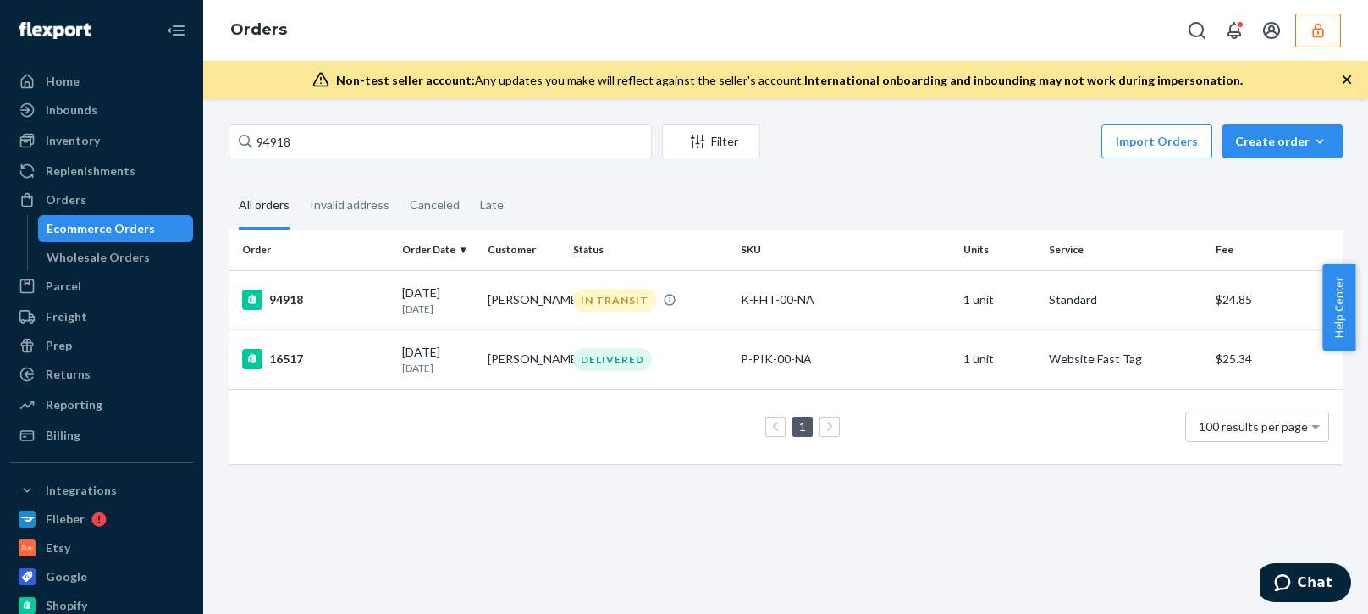
drag, startPoint x: 416, startPoint y: 568, endPoint x: 332, endPoint y: 593, distance: 87.5
click at [416, 568] on div "94918 Filter Import Orders Create order Ecommerce order Removal order All order…" at bounding box center [785, 356] width 1165 height 515
click at [95, 438] on div "Billing" at bounding box center [101, 435] width 179 height 24
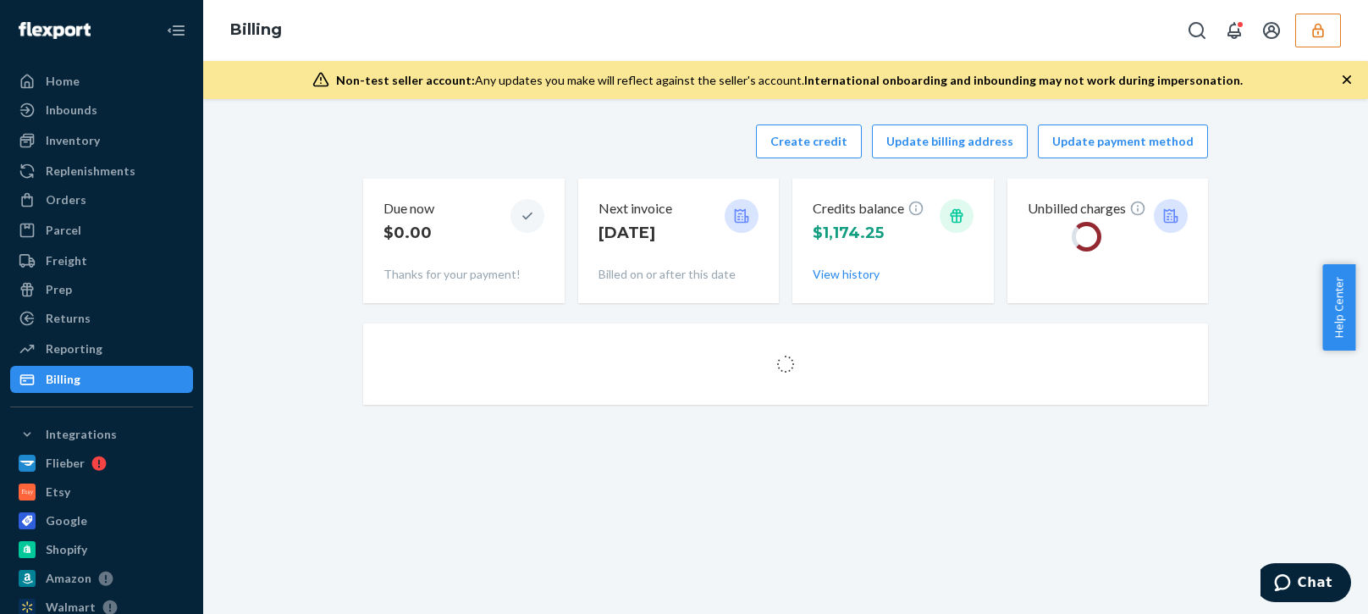
drag, startPoint x: 486, startPoint y: 146, endPoint x: 544, endPoint y: 146, distance: 58.4
click at [492, 146] on div "Create credit Update billing address Update payment method" at bounding box center [785, 141] width 845 height 34
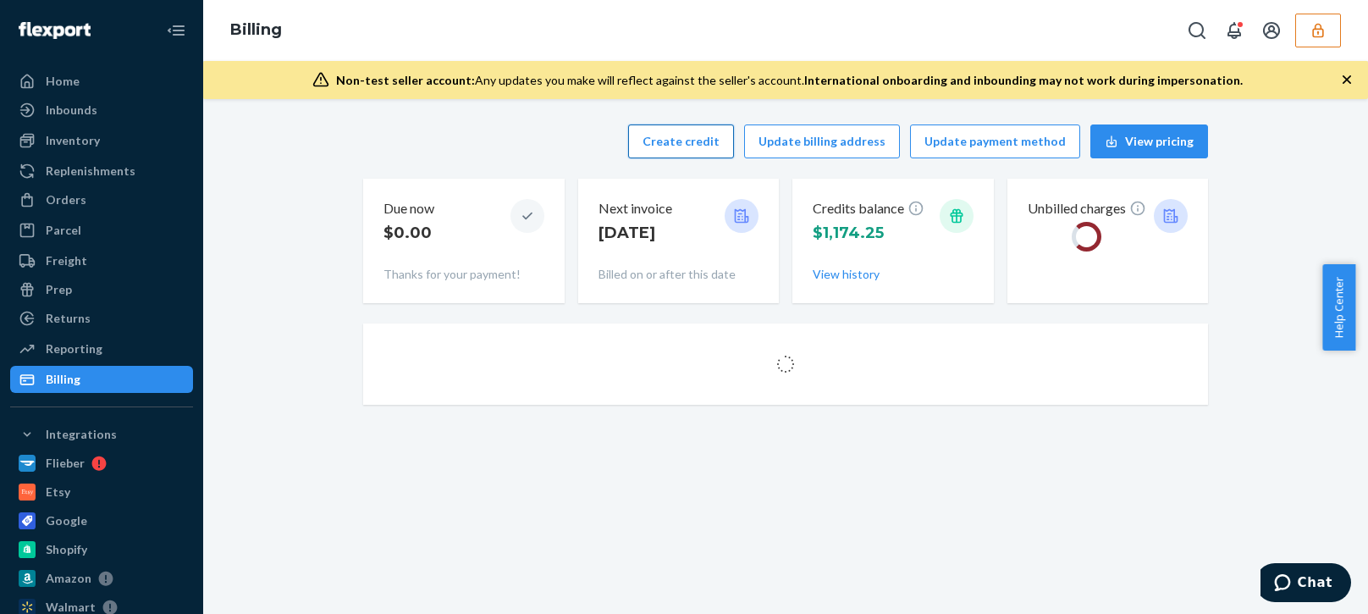
click at [680, 139] on button "Create credit" at bounding box center [681, 141] width 106 height 34
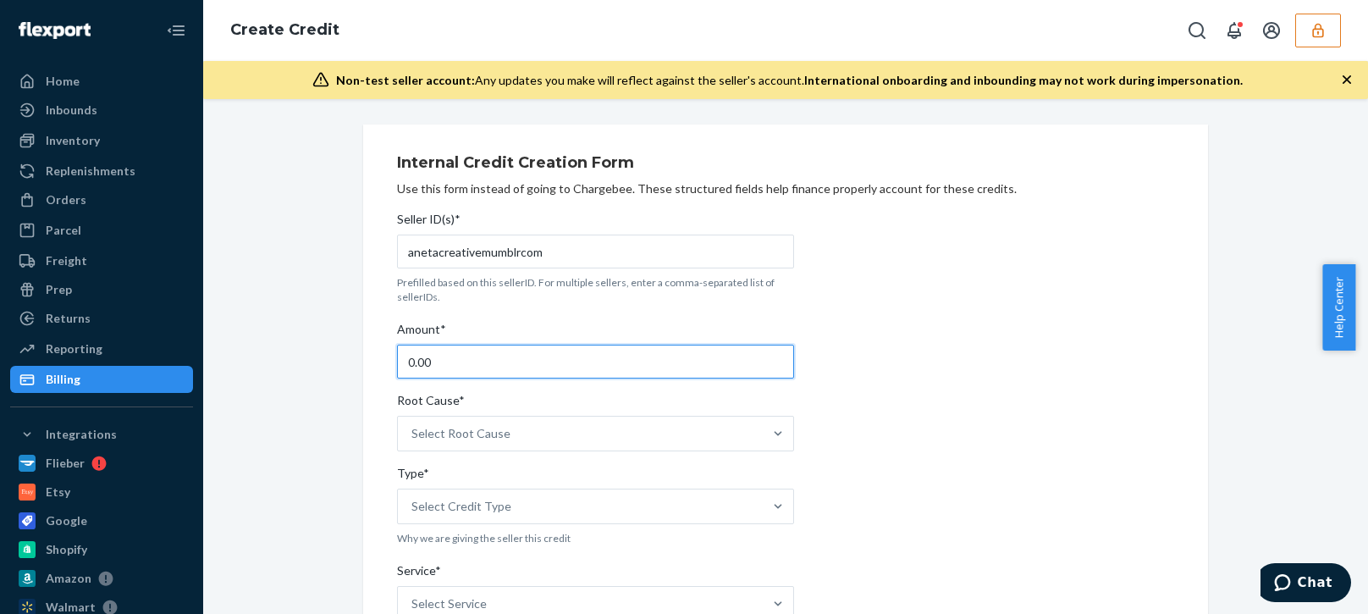
click at [494, 357] on input "0.00" at bounding box center [595, 361] width 397 height 34
type input "95.60"
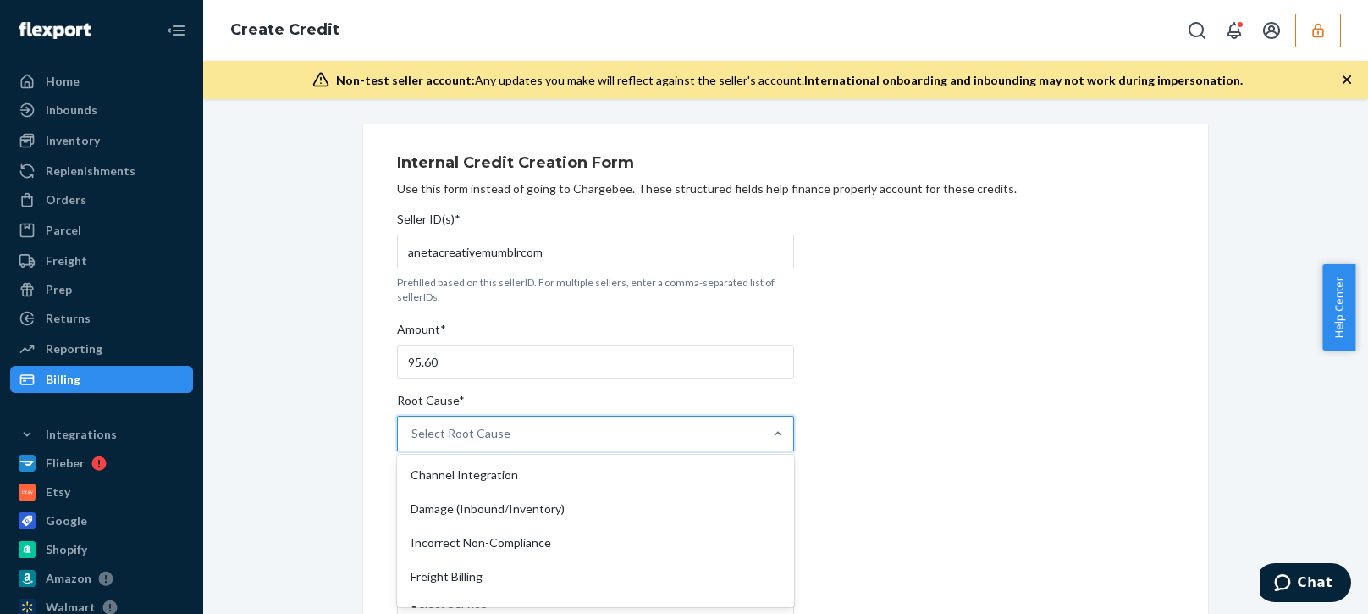
click at [501, 451] on div "Select Root Cause" at bounding box center [595, 434] width 397 height 36
click at [413, 442] on input "Root Cause* option Channel Integration focused, 1 of 29. 29 results available. …" at bounding box center [412, 433] width 2 height 17
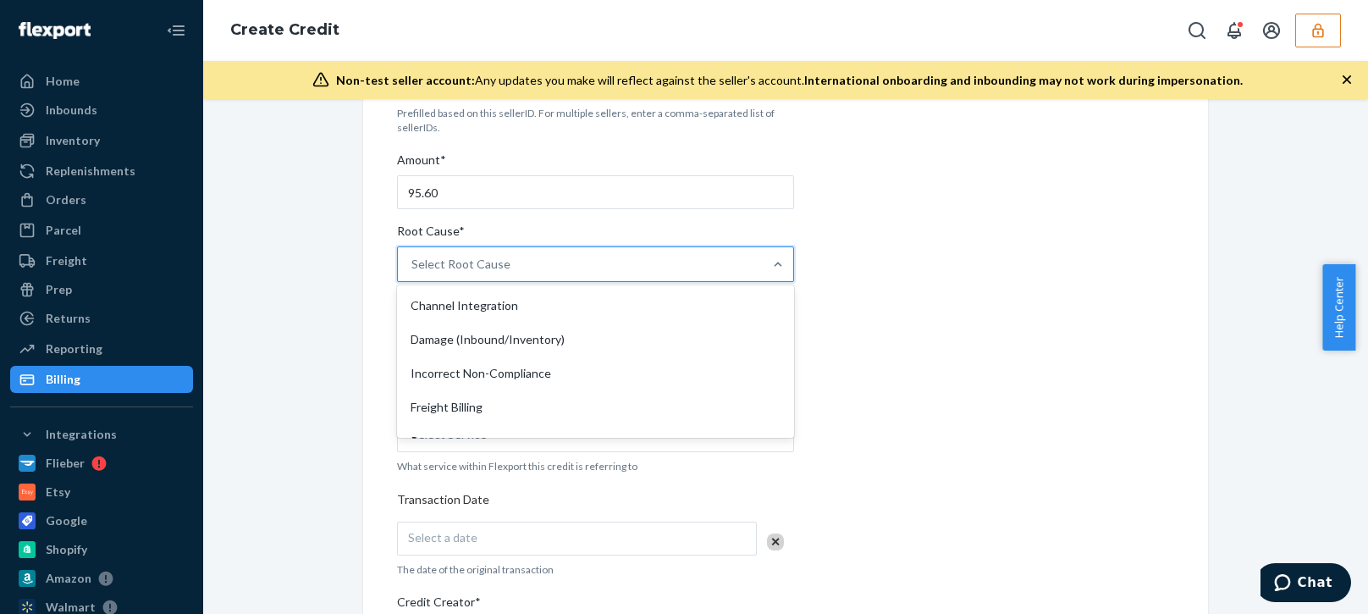
scroll to position [339, 0]
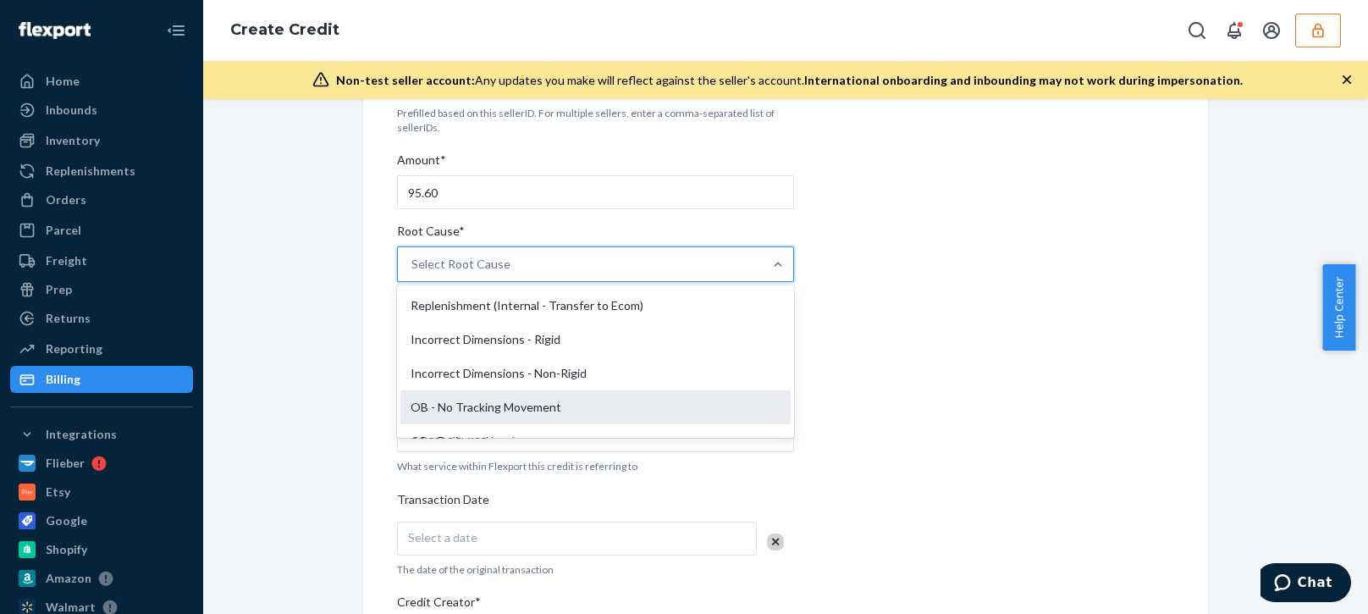
click at [460, 399] on div "OB - No Tracking Movement" at bounding box center [595, 407] width 390 height 34
click at [413, 273] on input "Root Cause* option OB - No Tracking Movement focused, 14 of 29. 29 results avai…" at bounding box center [412, 264] width 2 height 17
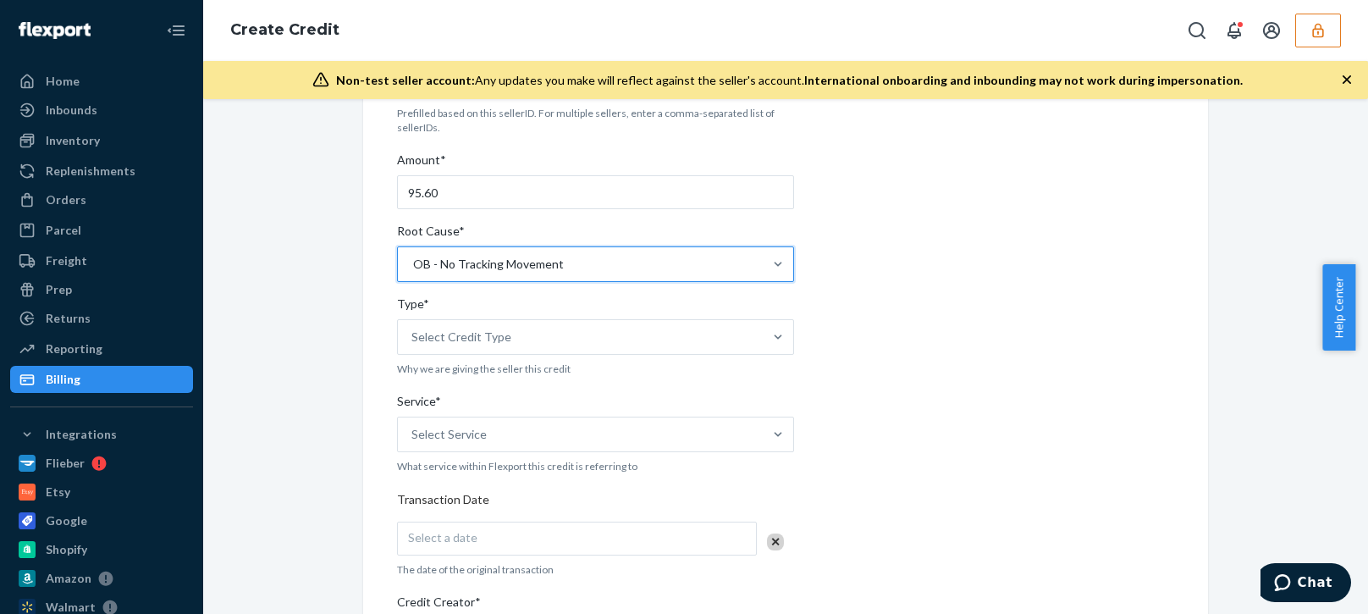
click at [330, 459] on div "Internal Credit Creation Form Use this form instead of going to Chargebee. Thes…" at bounding box center [785, 496] width 1139 height 1082
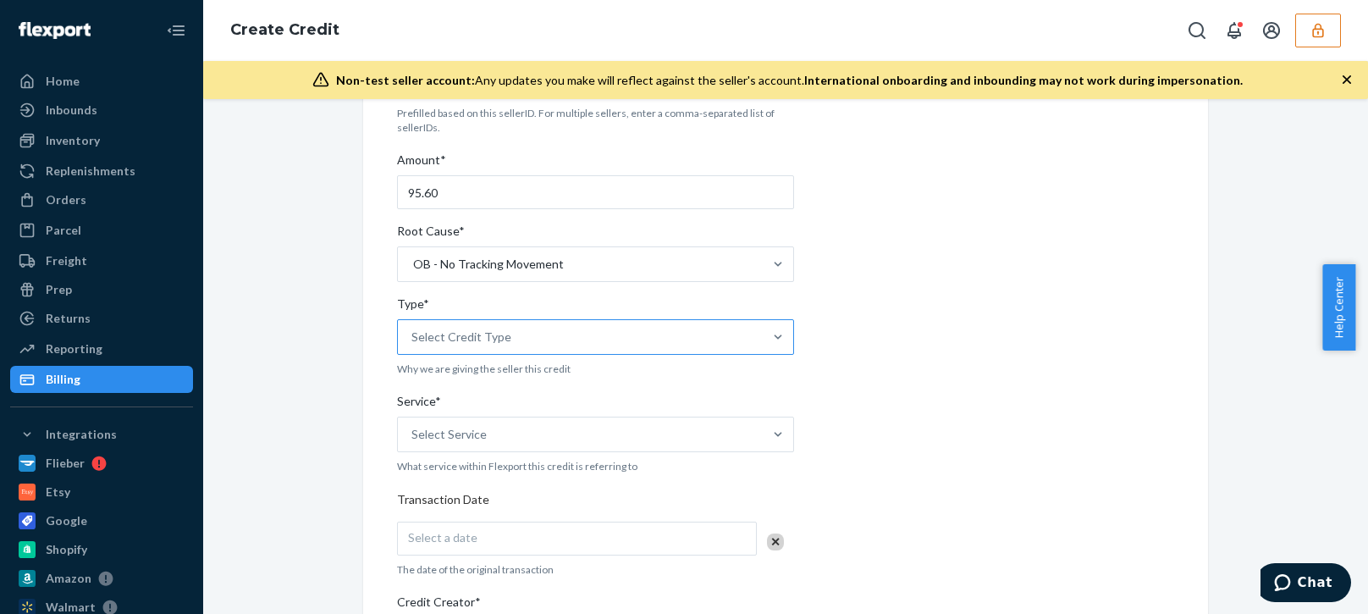
click at [471, 322] on div "Select Credit Type" at bounding box center [580, 337] width 365 height 34
click at [413, 328] on input "Type* Select Credit Type" at bounding box center [412, 336] width 2 height 17
click at [432, 375] on div "Support" at bounding box center [595, 378] width 390 height 34
click at [413, 345] on input "Type* option Support focused, 1 of 3. 3 results available. Use Up and Down to c…" at bounding box center [412, 336] width 2 height 17
click at [329, 456] on div "Internal Credit Creation Form Use this form instead of going to Chargebee. Thes…" at bounding box center [785, 496] width 1139 height 1082
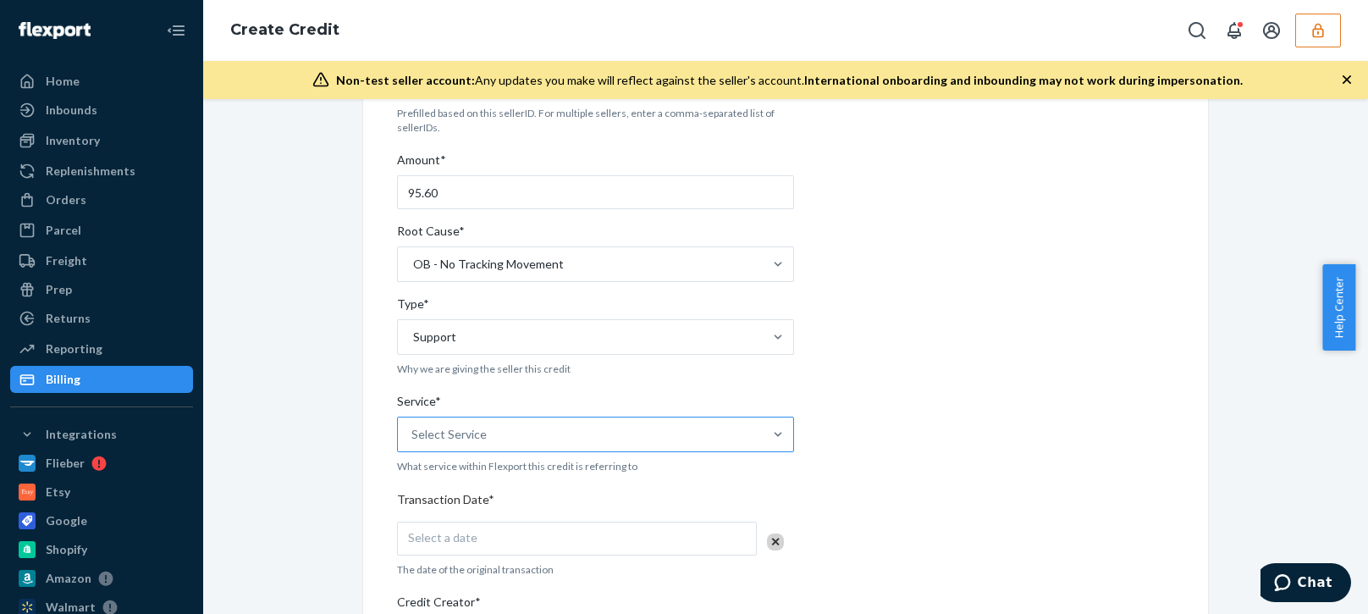
drag, startPoint x: 478, startPoint y: 424, endPoint x: 521, endPoint y: 427, distance: 43.2
click at [479, 424] on div "Select Service" at bounding box center [580, 434] width 365 height 34
click at [413, 426] on input "Service* Select Service" at bounding box center [412, 434] width 2 height 17
click at [439, 583] on div "Fulfillment" at bounding box center [595, 577] width 390 height 34
click at [413, 443] on input "Service* option Fulfillment focused, 4 of 10. 10 results available. Use Up and …" at bounding box center [412, 434] width 2 height 17
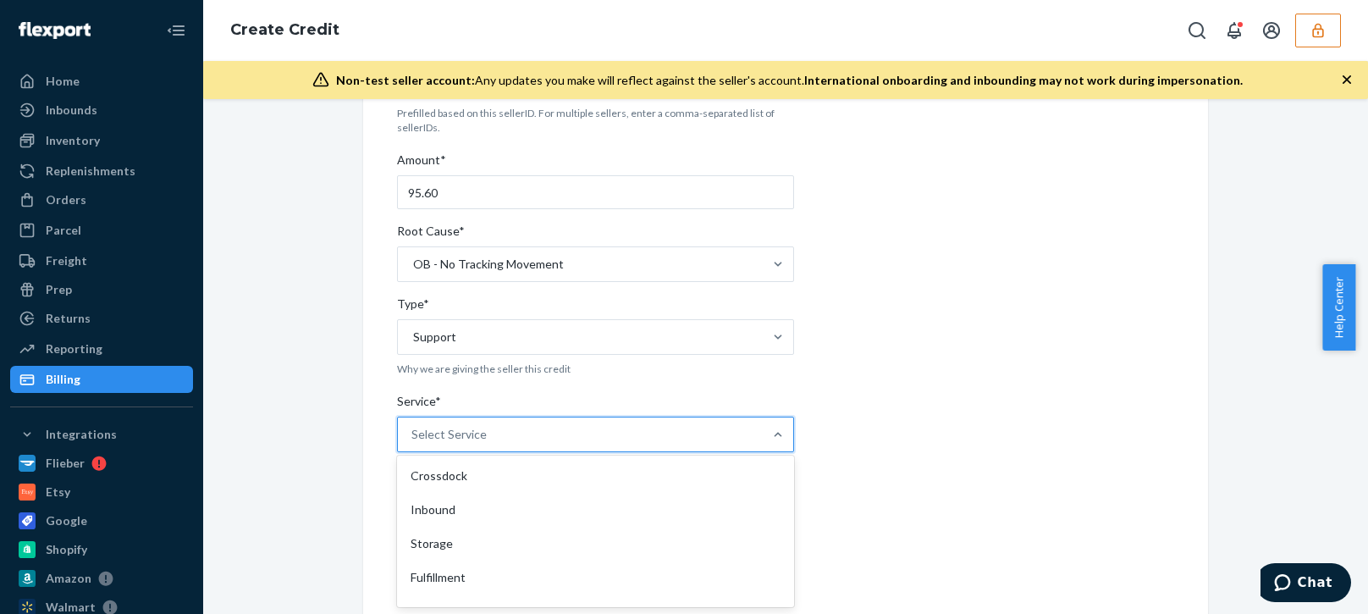
click at [440, 581] on div "Seller ID(s)* anetacreativemumblrcom Prefilled based on this sellerID. For mult…" at bounding box center [595, 526] width 397 height 982
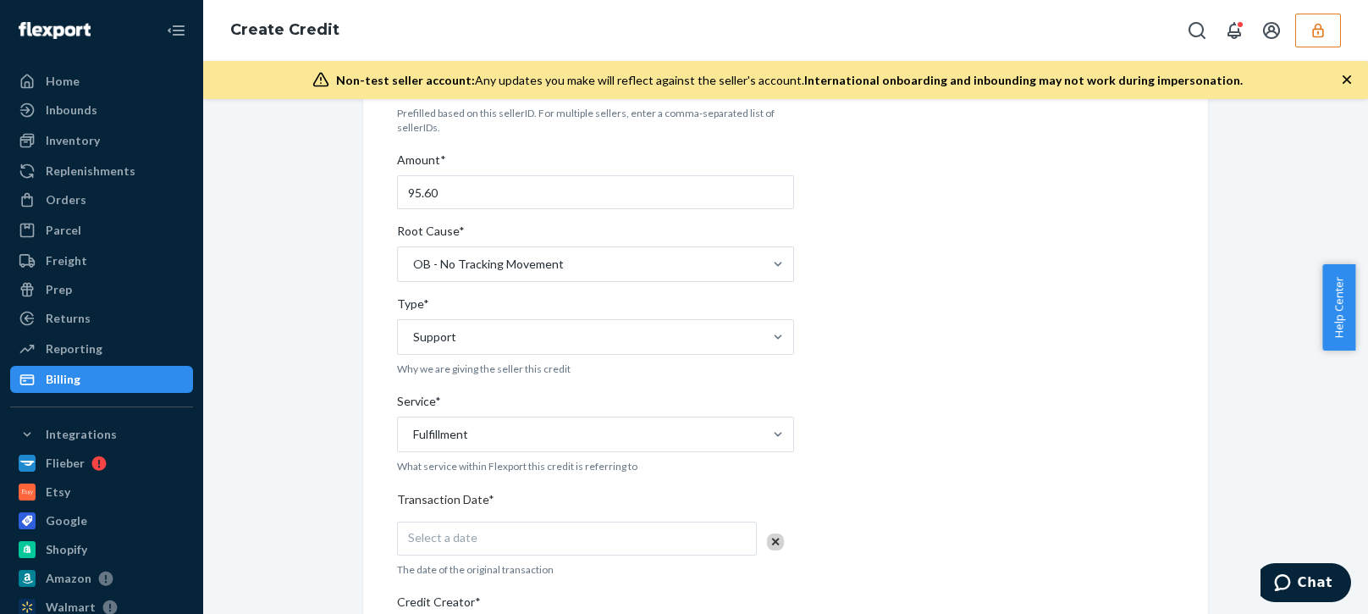
click at [311, 587] on div "Internal Credit Creation Form Use this form instead of going to Chargebee. Thes…" at bounding box center [785, 496] width 1139 height 1082
click at [465, 543] on span "Select a date" at bounding box center [442, 537] width 69 height 14
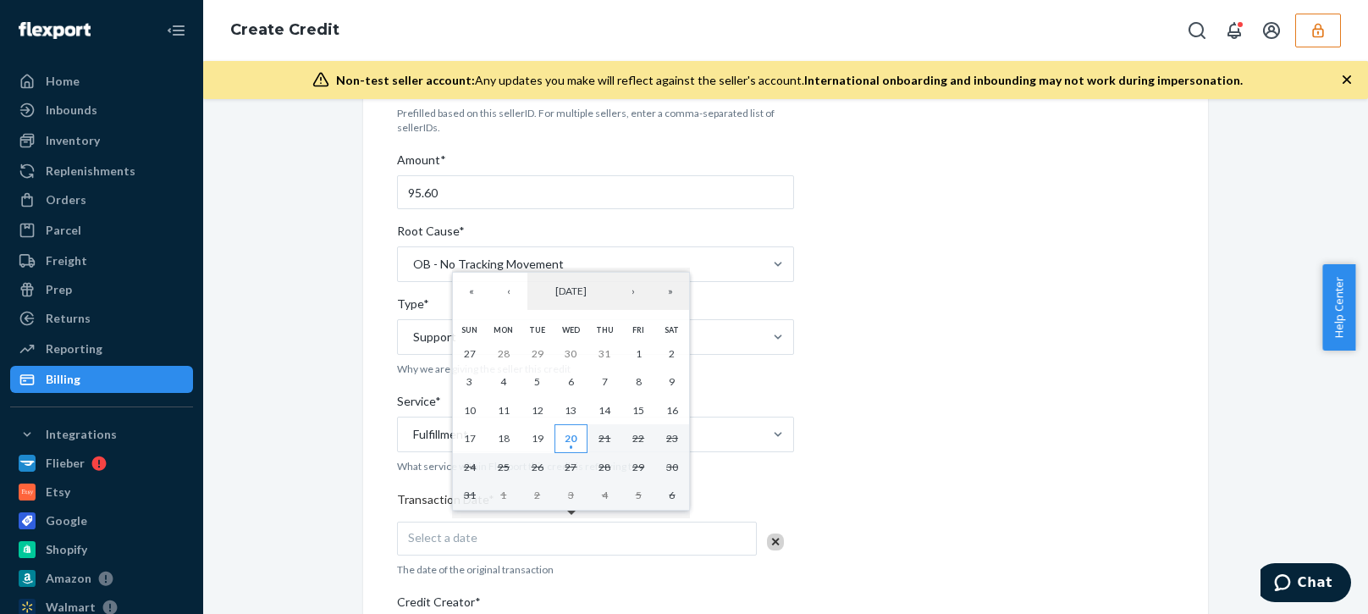
click at [575, 440] on abbr "20" at bounding box center [570, 438] width 12 height 13
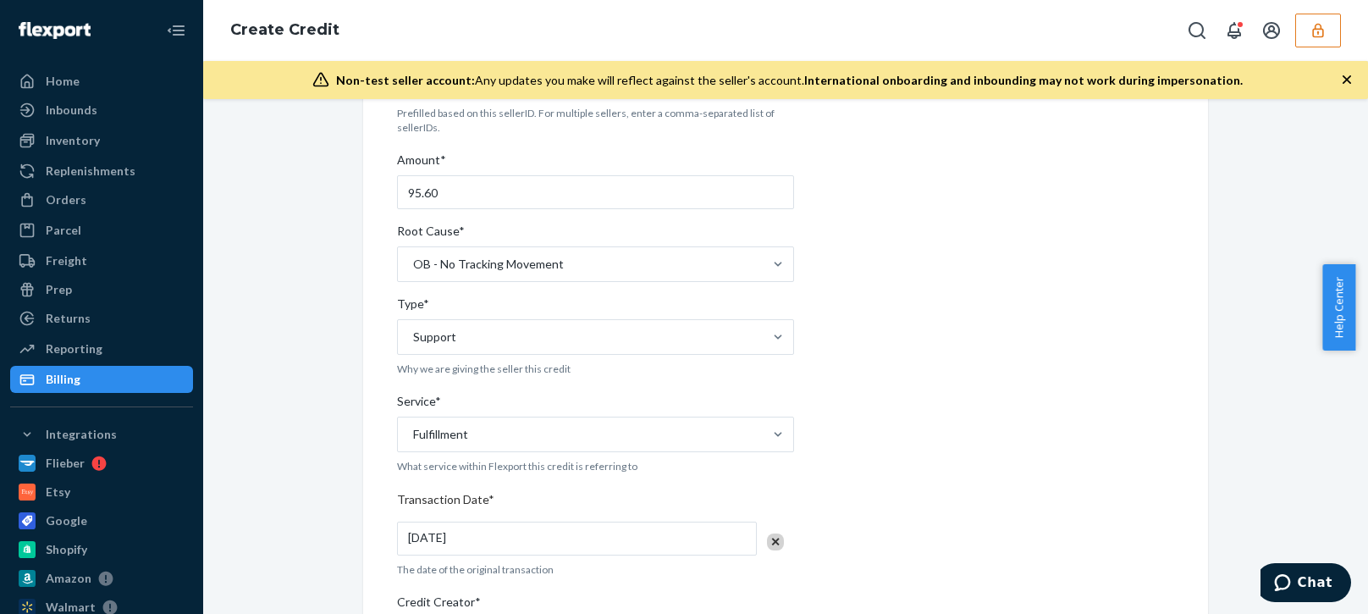
scroll to position [508, 0]
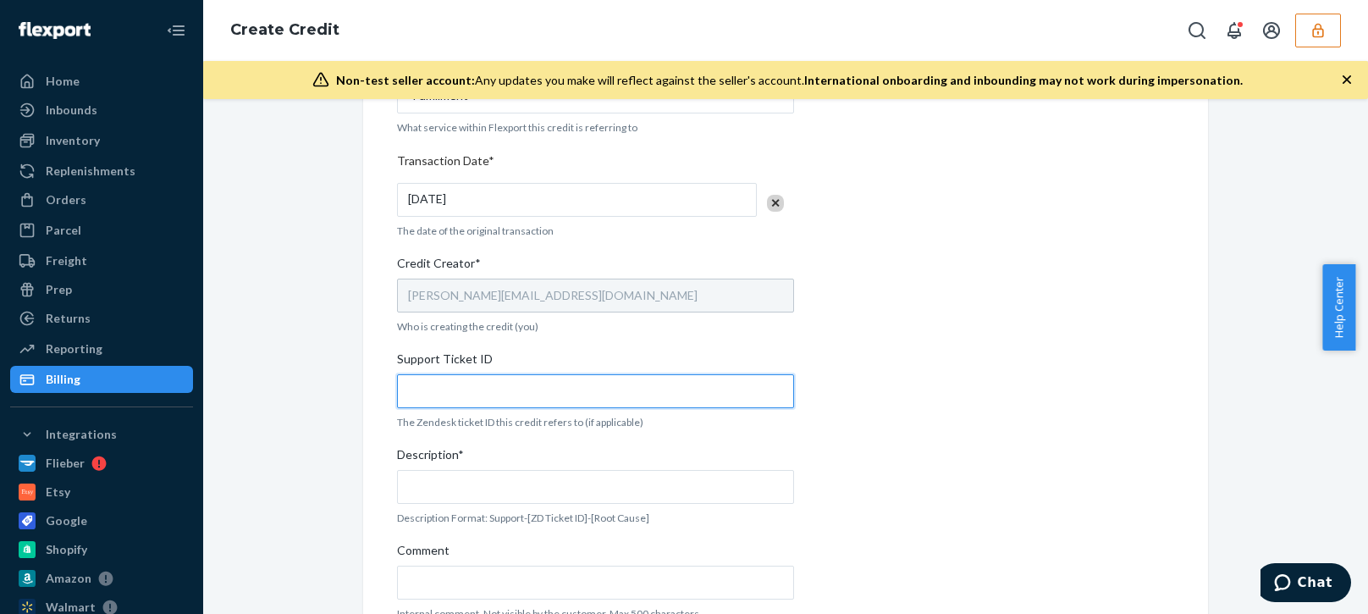
click at [542, 387] on input "Support Ticket ID" at bounding box center [595, 391] width 397 height 34
paste input "801550"
type input "801550"
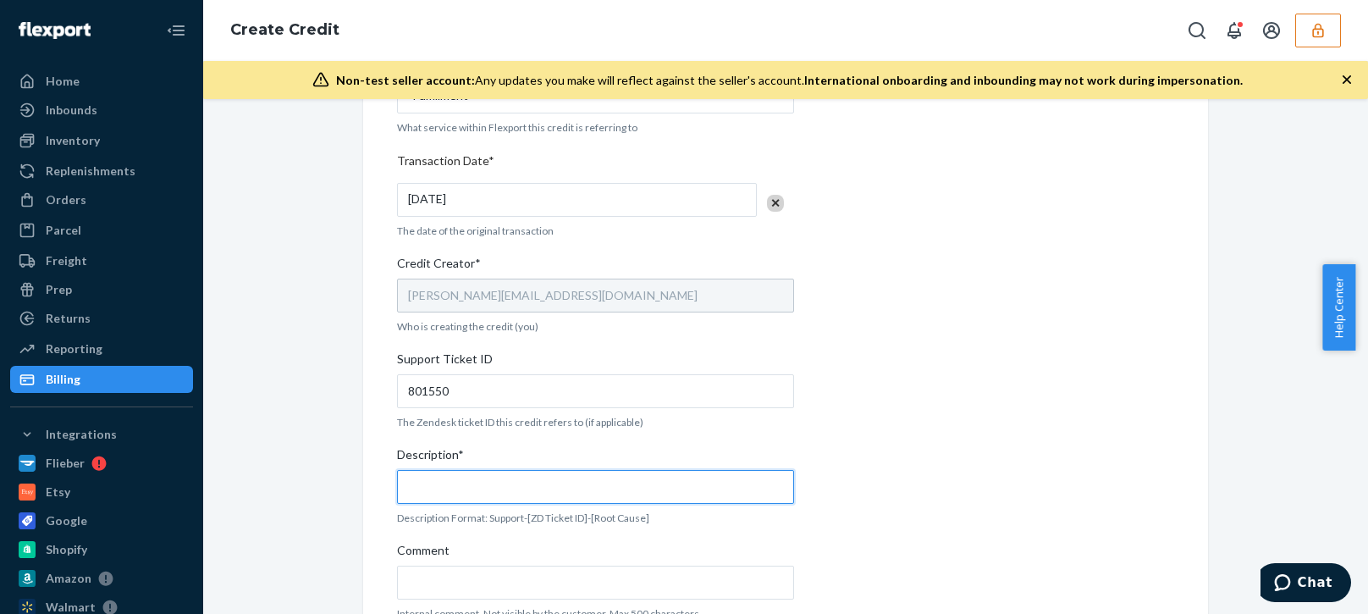
click at [548, 473] on input "Description*" at bounding box center [595, 487] width 397 height 34
paste input "801550"
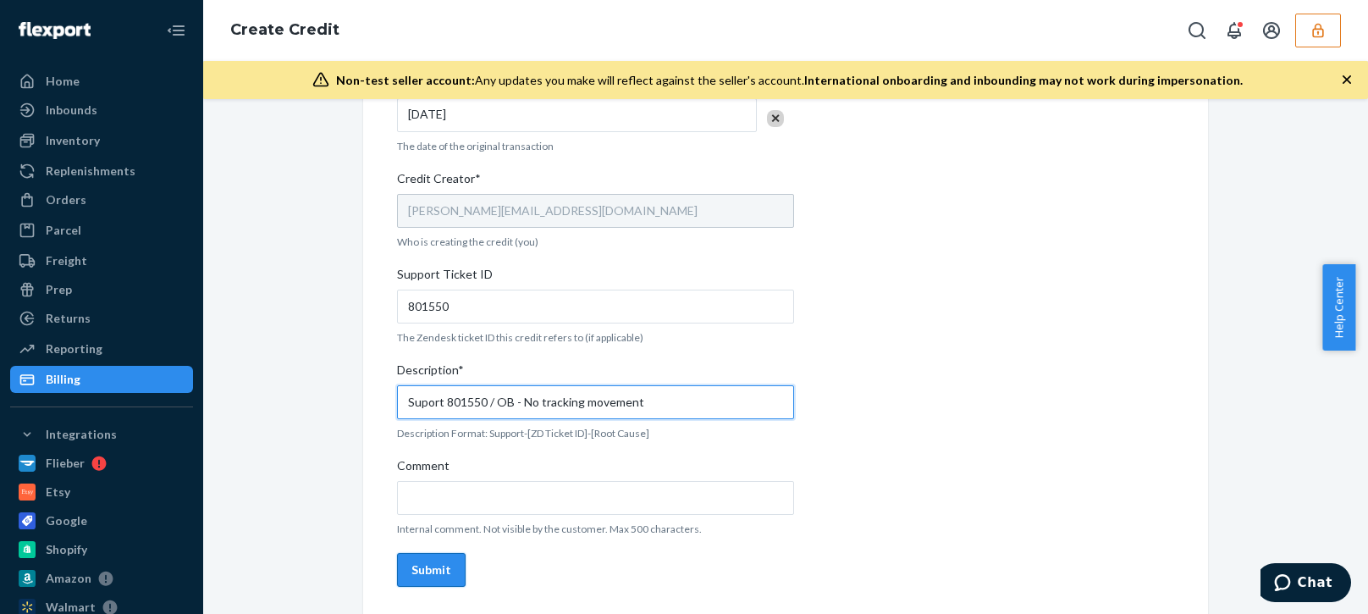
type input "Suport 801550 / OB - No tracking movement"
click at [438, 561] on div "Submit" at bounding box center [431, 569] width 40 height 17
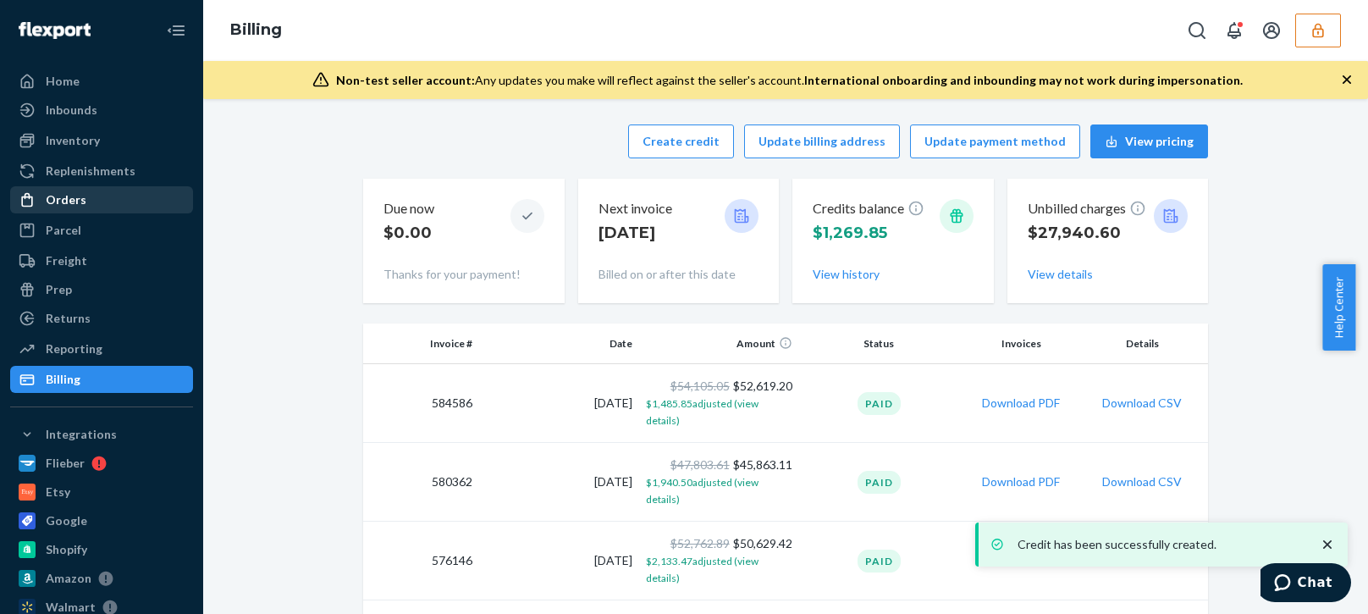
click at [81, 192] on div "Orders" at bounding box center [66, 199] width 41 height 17
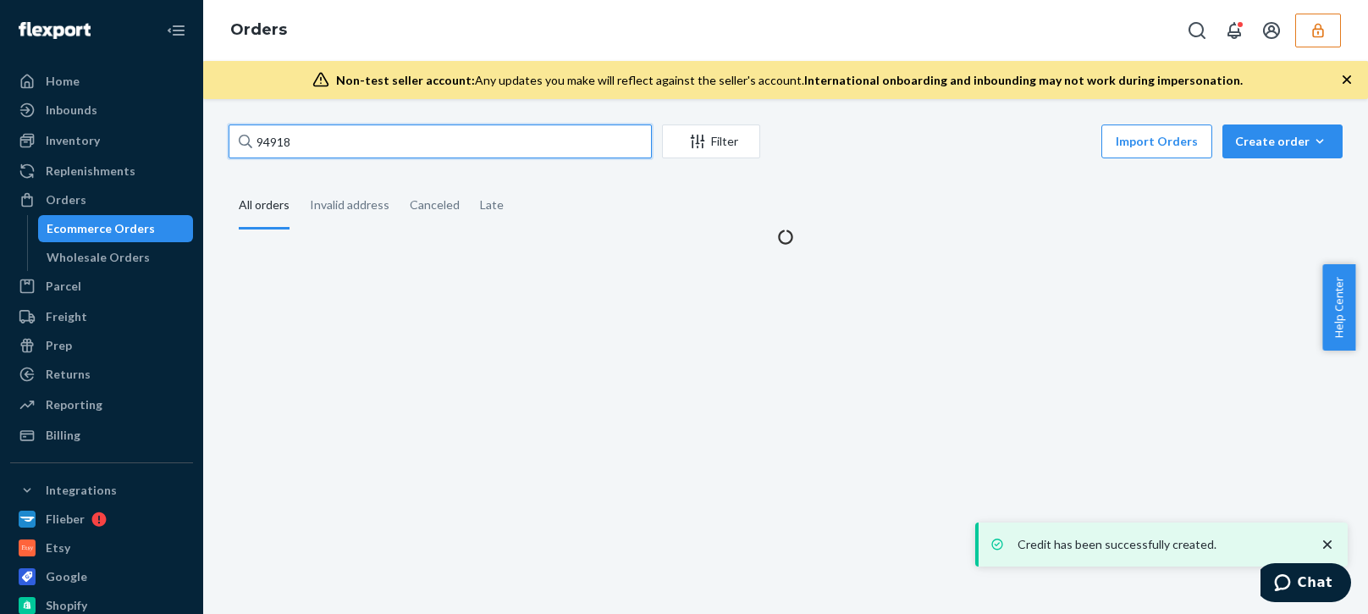
click at [288, 132] on input "94918" at bounding box center [440, 141] width 423 height 34
paste input "5225"
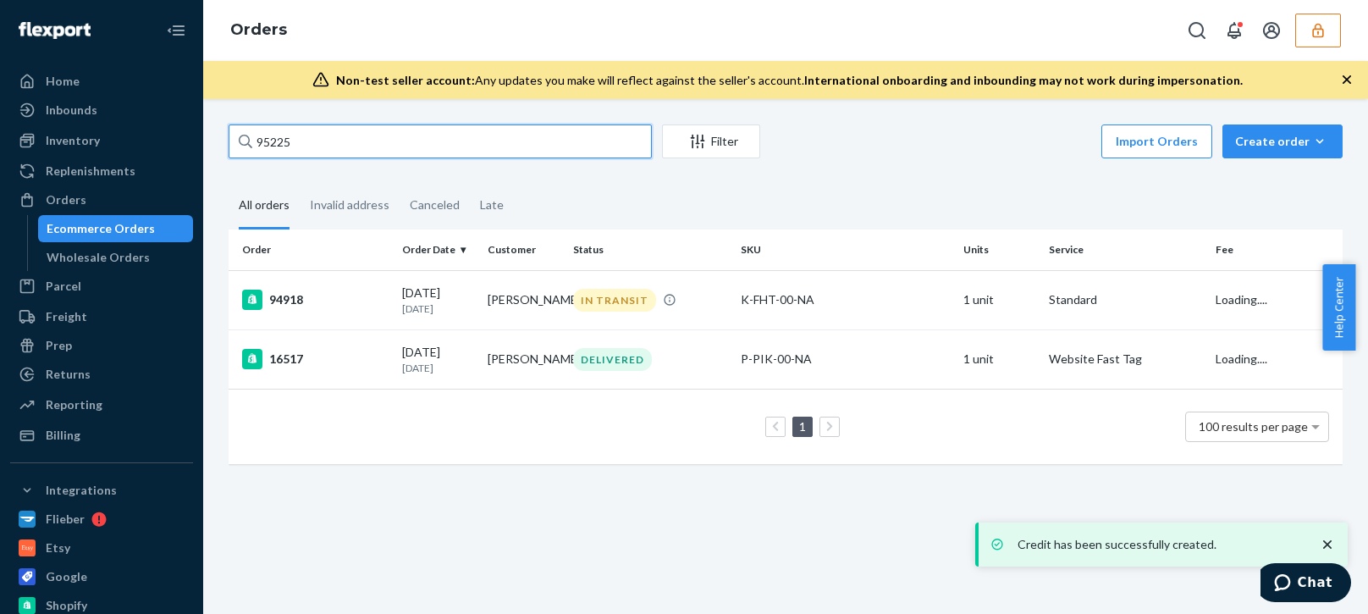
drag, startPoint x: 358, startPoint y: 138, endPoint x: 394, endPoint y: 145, distance: 37.0
click at [359, 138] on input "95225" at bounding box center [440, 141] width 423 height 34
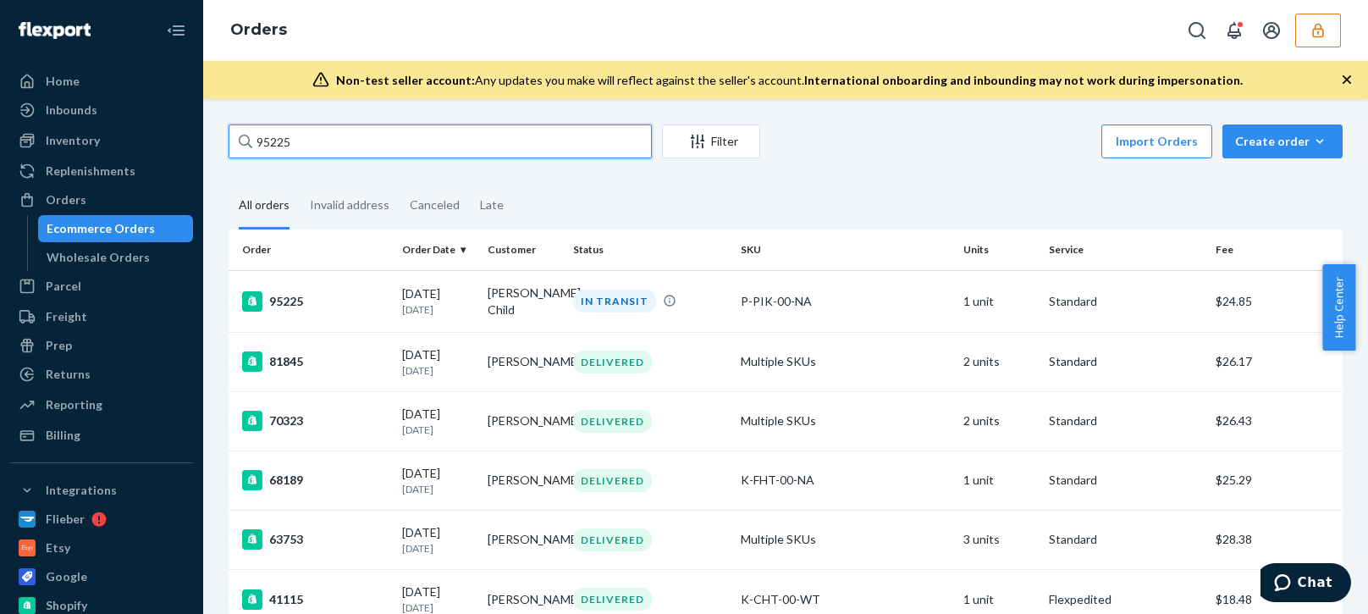
type input "95225"
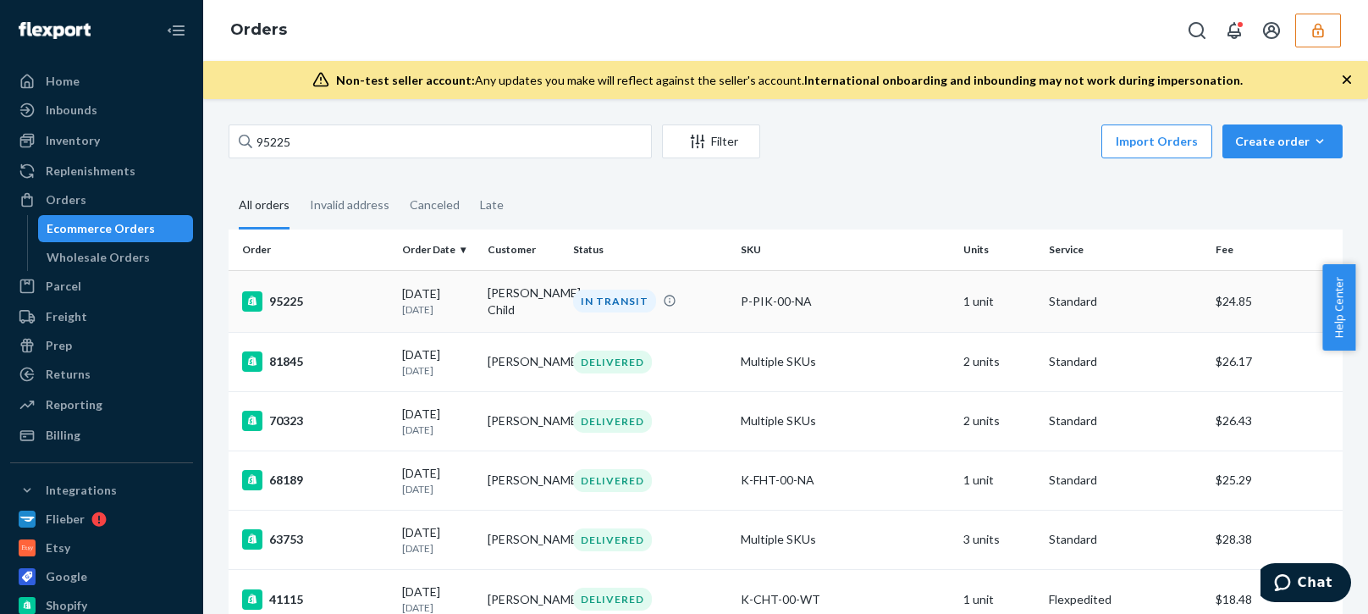
click at [446, 302] on p "11 days ago" at bounding box center [438, 309] width 72 height 14
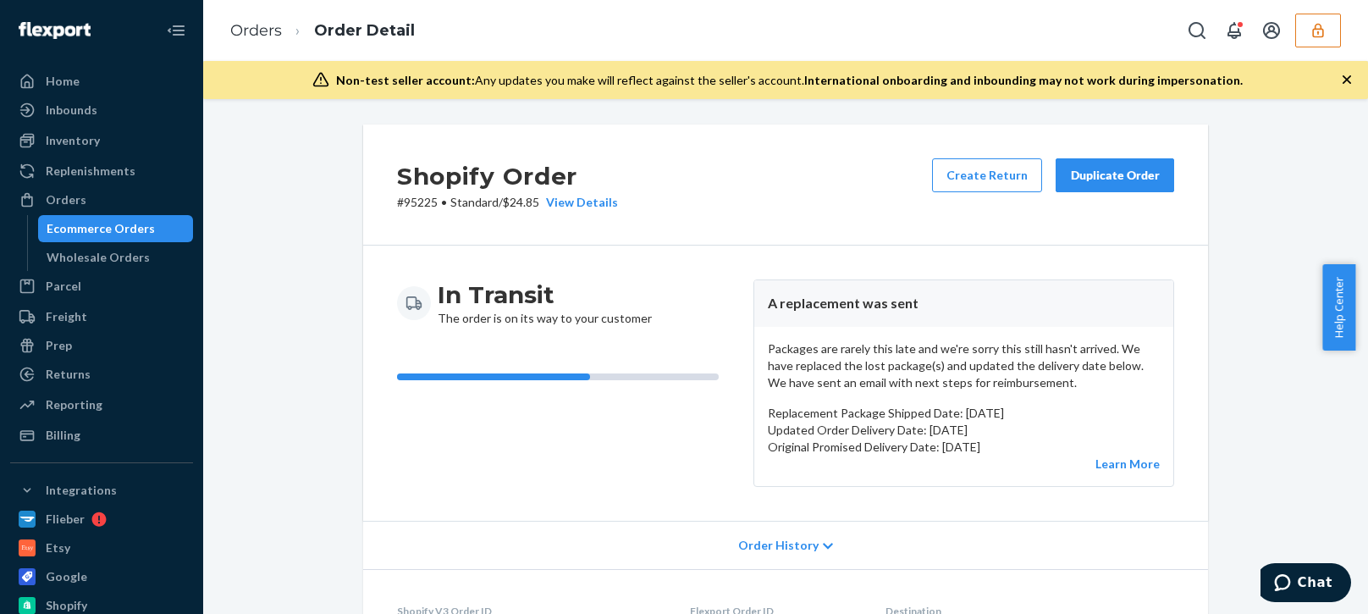
scroll to position [423, 0]
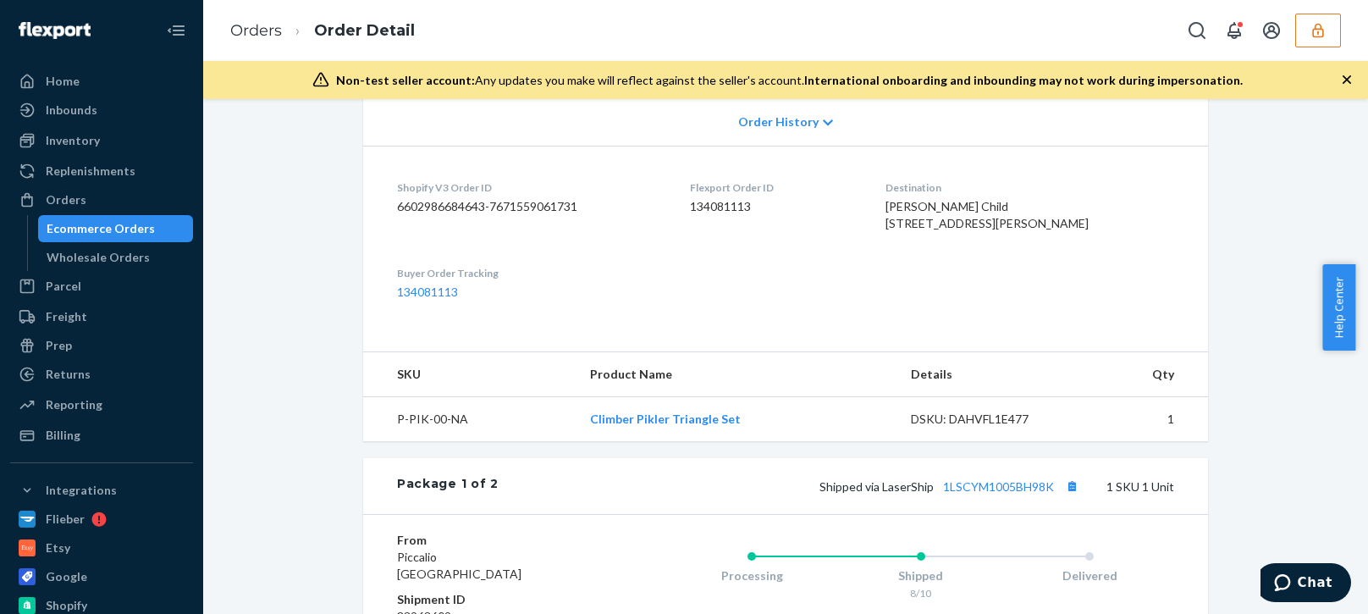
click at [271, 283] on div "Shopify Order # 95225 • Standard / $24.85 View Details Create Return Duplicate …" at bounding box center [785, 471] width 1139 height 1541
drag, startPoint x: 36, startPoint y: 436, endPoint x: 85, endPoint y: 438, distance: 48.3
click at [38, 435] on div at bounding box center [32, 435] width 27 height 17
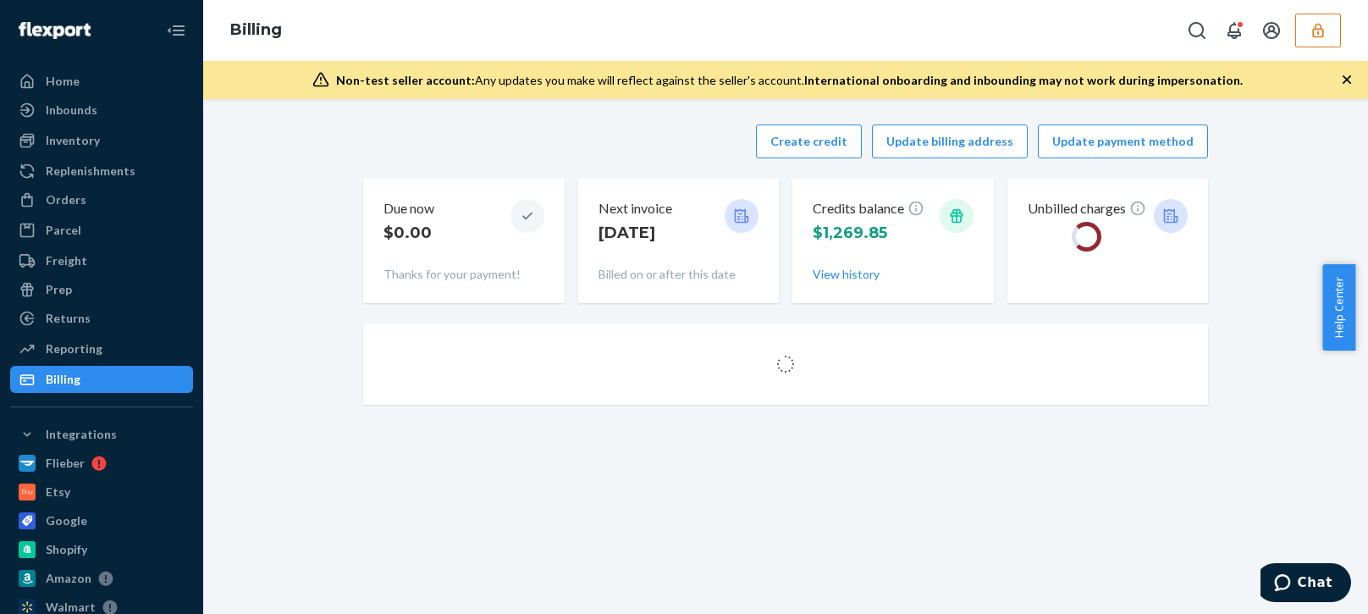
click at [565, 153] on div "Create credit Update billing address Update payment method" at bounding box center [785, 141] width 845 height 34
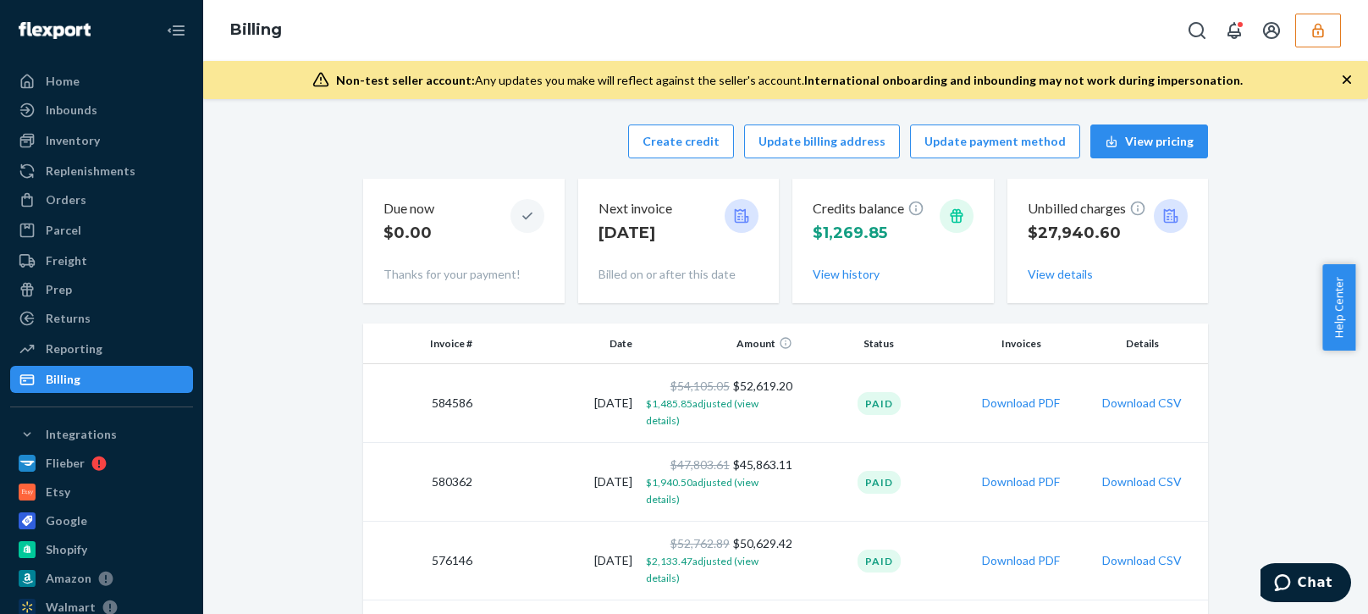
click at [503, 142] on div "Create credit Update billing address Update payment method View pricing" at bounding box center [785, 141] width 845 height 34
click at [687, 141] on button "Create credit" at bounding box center [681, 141] width 106 height 34
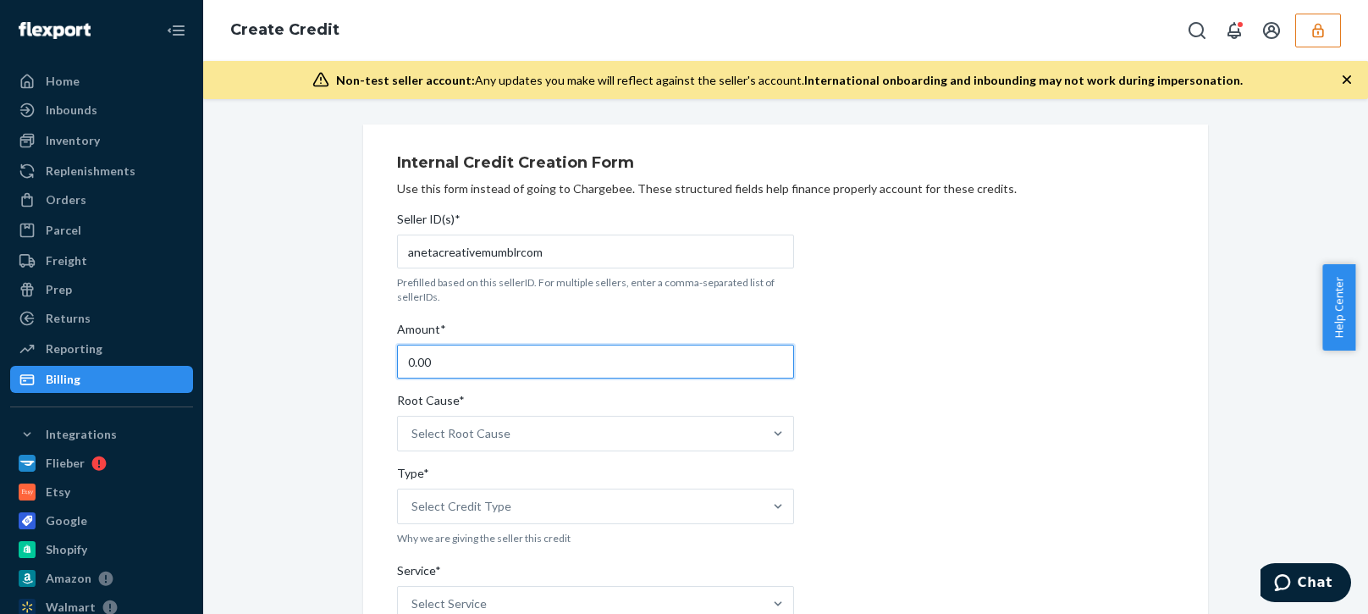
click at [471, 353] on input "0.00" at bounding box center [595, 361] width 397 height 34
click at [469, 355] on input "0.00" at bounding box center [595, 361] width 397 height 34
click at [470, 355] on input "0.00" at bounding box center [595, 361] width 397 height 34
type input "139.60"
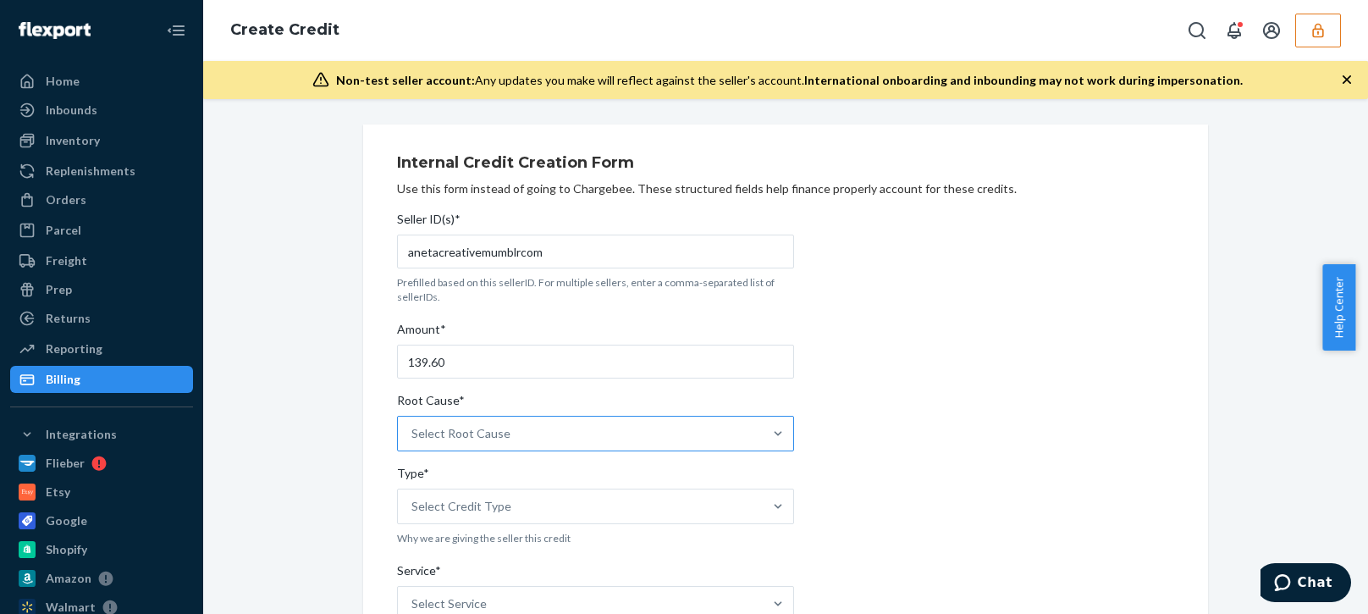
click at [489, 433] on div "Select Root Cause" at bounding box center [460, 433] width 99 height 17
click at [413, 433] on input "Root Cause* Select Root Cause" at bounding box center [412, 433] width 2 height 17
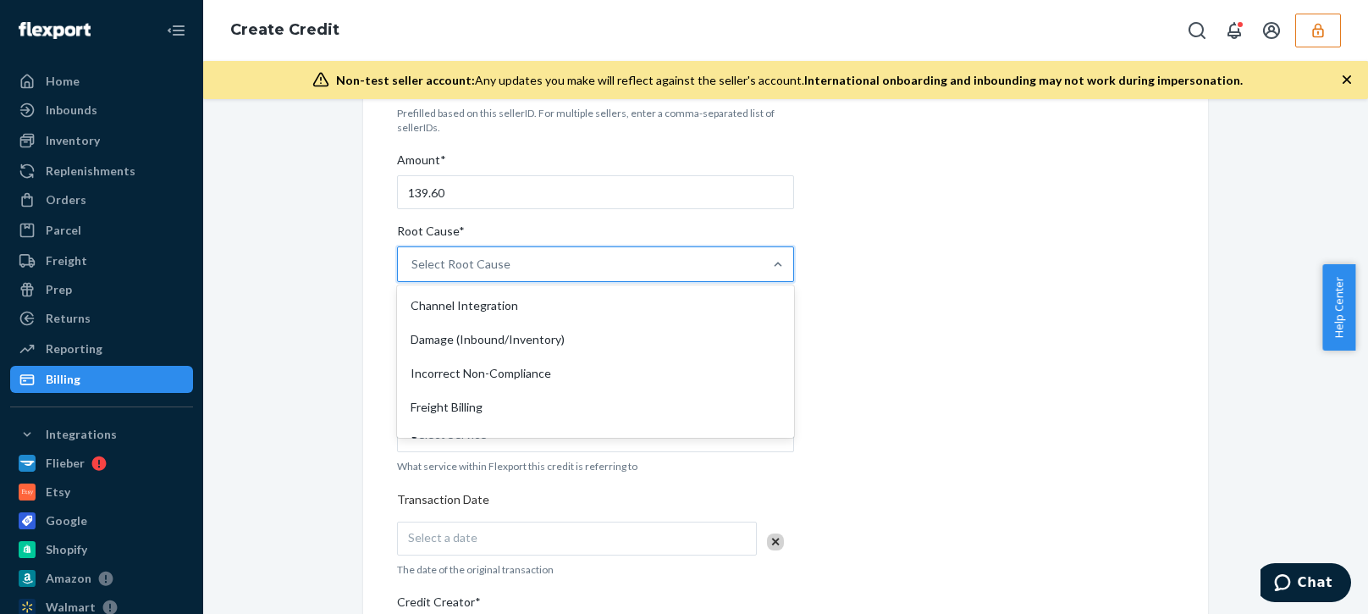
scroll to position [339, 0]
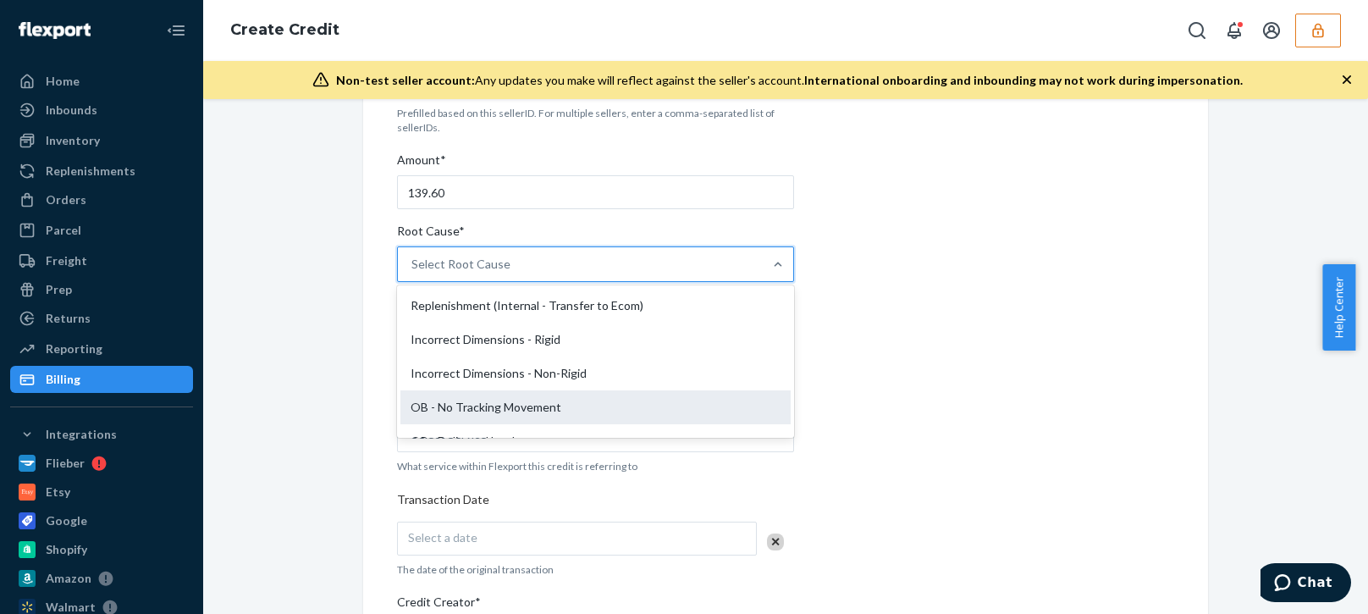
click at [492, 403] on div "OB - No Tracking Movement" at bounding box center [595, 407] width 390 height 34
click at [413, 273] on input "Root Cause* option OB - No Tracking Movement focused, 14 of 29. 29 results avai…" at bounding box center [412, 264] width 2 height 17
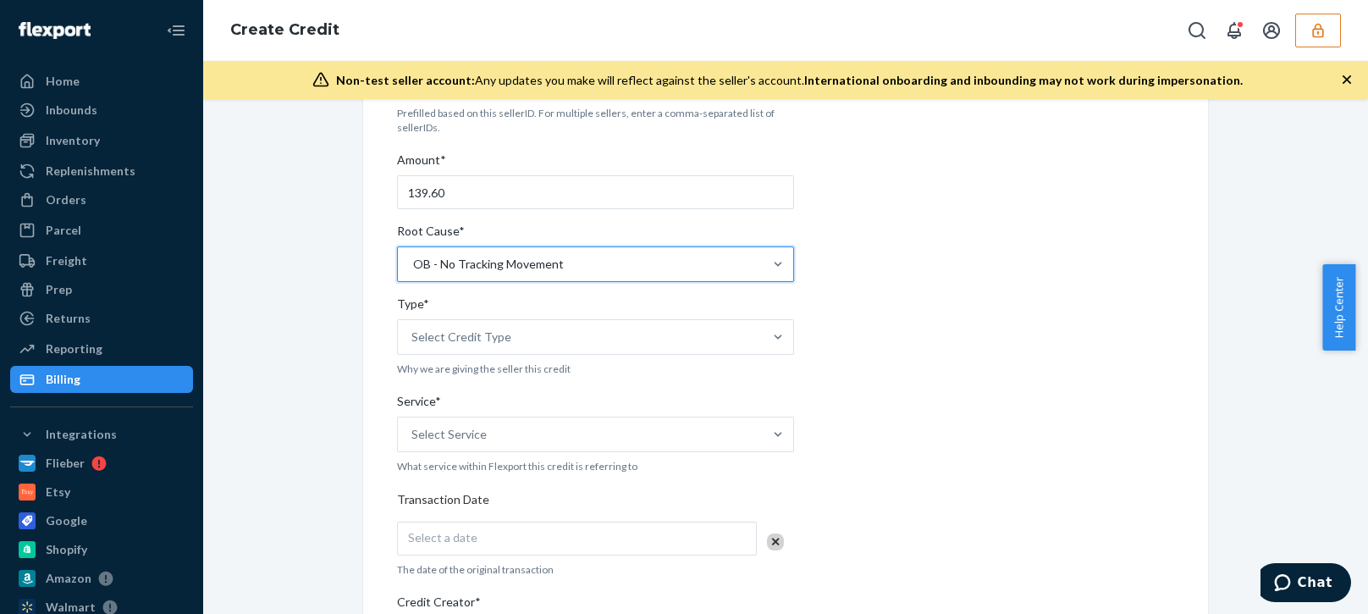
click at [326, 465] on div "Internal Credit Creation Form Use this form instead of going to Chargebee. Thes…" at bounding box center [785, 496] width 1139 height 1082
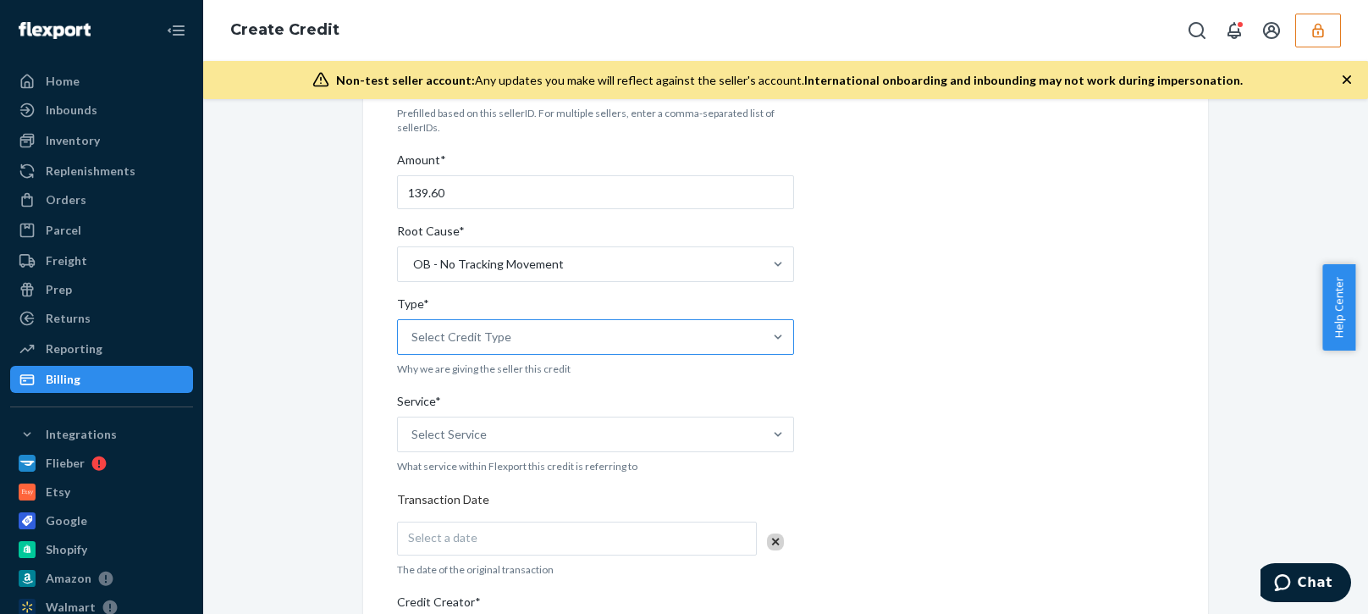
drag, startPoint x: 539, startPoint y: 318, endPoint x: 551, endPoint y: 324, distance: 13.2
click at [542, 320] on label "Type* Select Credit Type" at bounding box center [595, 324] width 397 height 59
click at [544, 330] on div "Select Credit Type" at bounding box center [580, 337] width 365 height 34
click at [413, 330] on input "Type* Select Credit Type" at bounding box center [412, 336] width 2 height 17
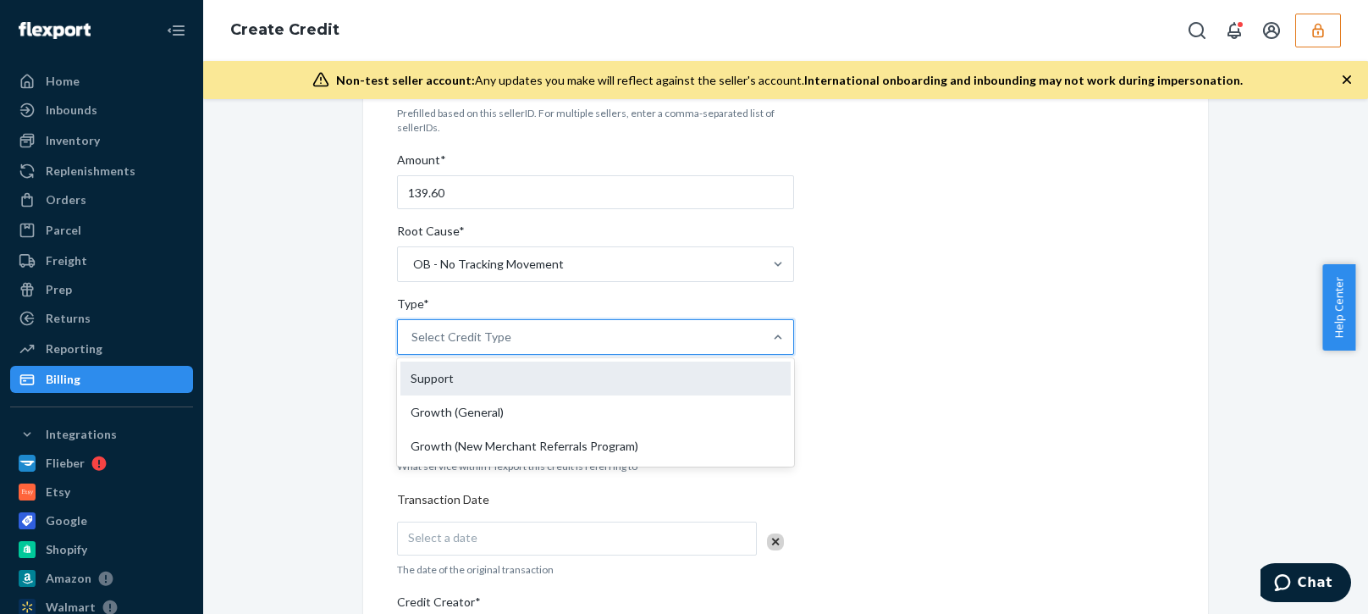
click at [480, 377] on div "Support" at bounding box center [595, 378] width 390 height 34
click at [413, 345] on input "Type* option Support focused, 1 of 3. 3 results available. Use Up and Down to c…" at bounding box center [412, 336] width 2 height 17
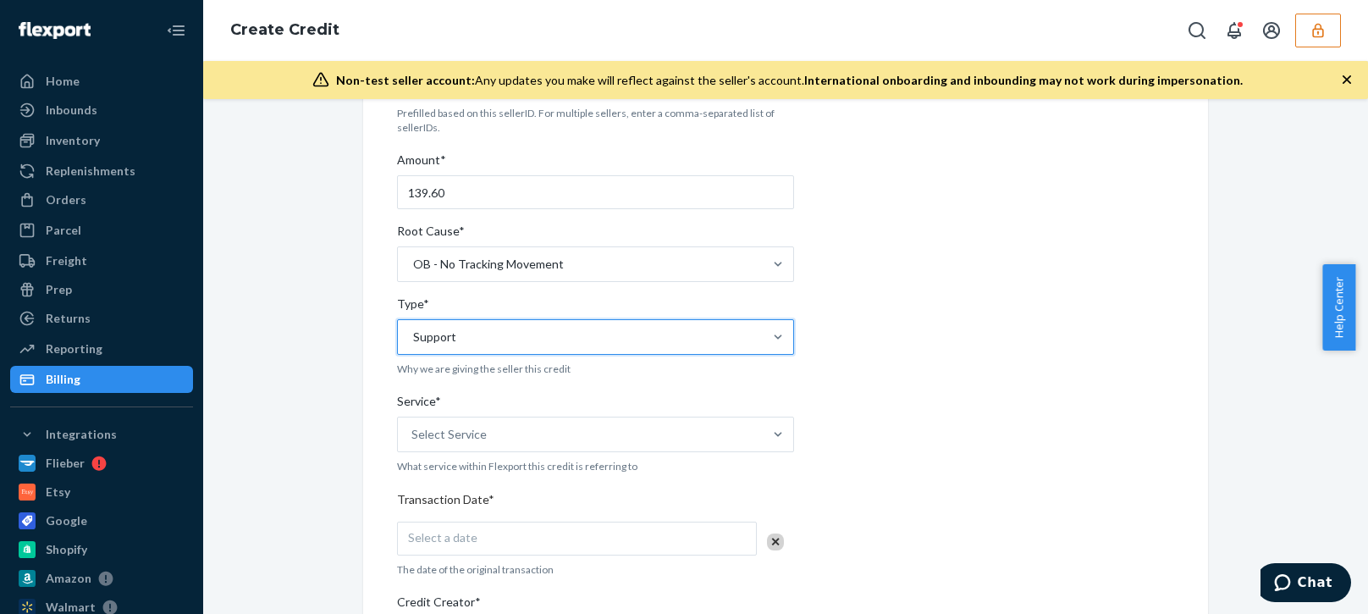
click at [289, 479] on div "Internal Credit Creation Form Use this form instead of going to Chargebee. Thes…" at bounding box center [785, 496] width 1139 height 1082
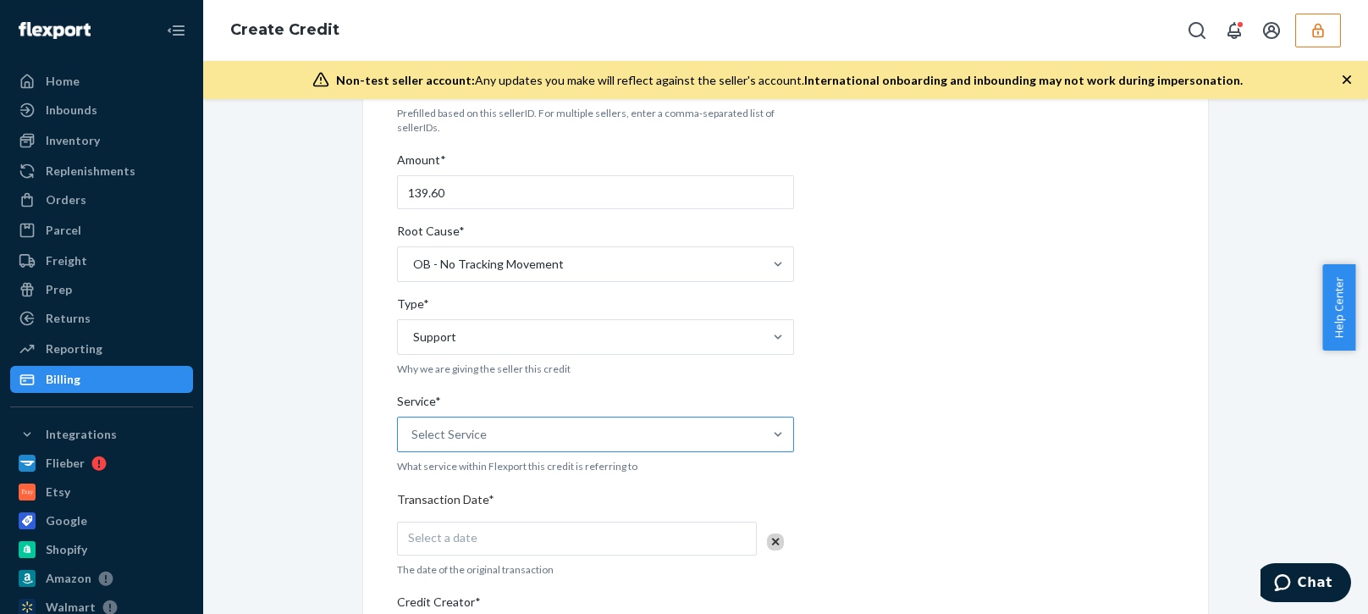
drag, startPoint x: 453, startPoint y: 443, endPoint x: 475, endPoint y: 441, distance: 22.1
click at [455, 442] on div "Select Service" at bounding box center [448, 434] width 75 height 17
click at [413, 442] on input "Service* Select Service" at bounding box center [412, 434] width 2 height 17
click at [421, 573] on div "Fulfillment" at bounding box center [595, 577] width 390 height 34
click at [413, 443] on input "Service* option Fulfillment focused, 4 of 10. 10 results available. Use Up and …" at bounding box center [412, 434] width 2 height 17
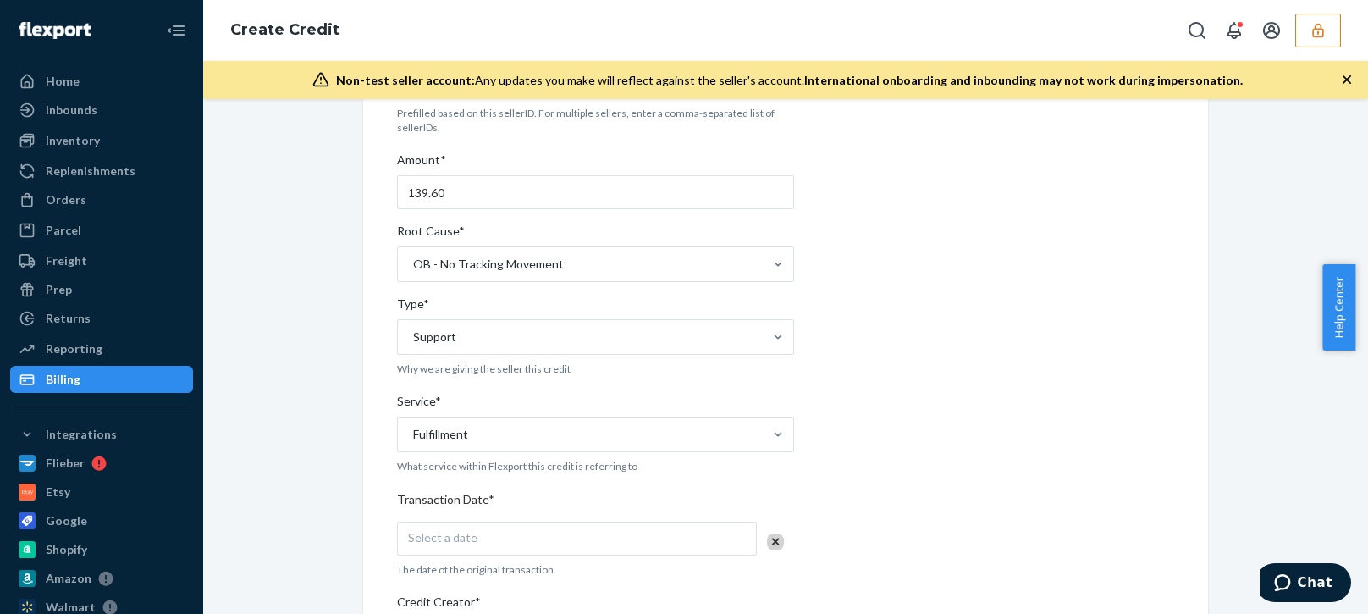
click at [351, 578] on div "Internal Credit Creation Form Use this form instead of going to Chargebee. Thes…" at bounding box center [785, 496] width 870 height 1082
click at [505, 525] on div "Select a date" at bounding box center [577, 538] width 360 height 34
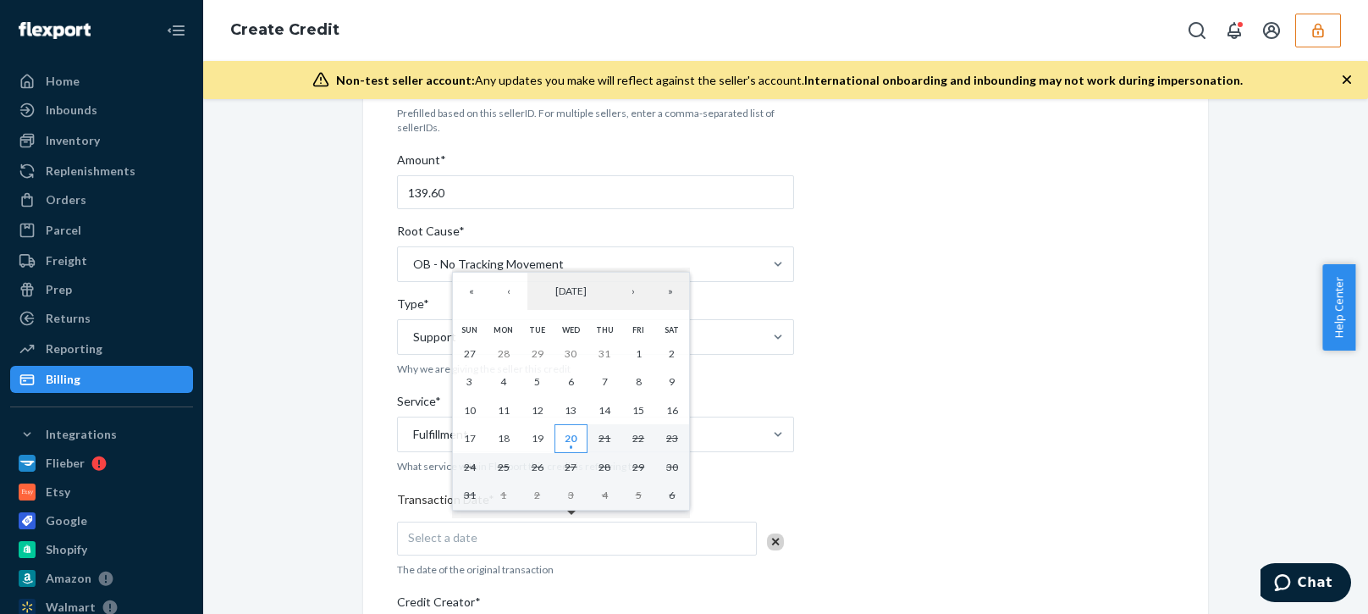
click at [559, 437] on button "20" at bounding box center [571, 438] width 34 height 29
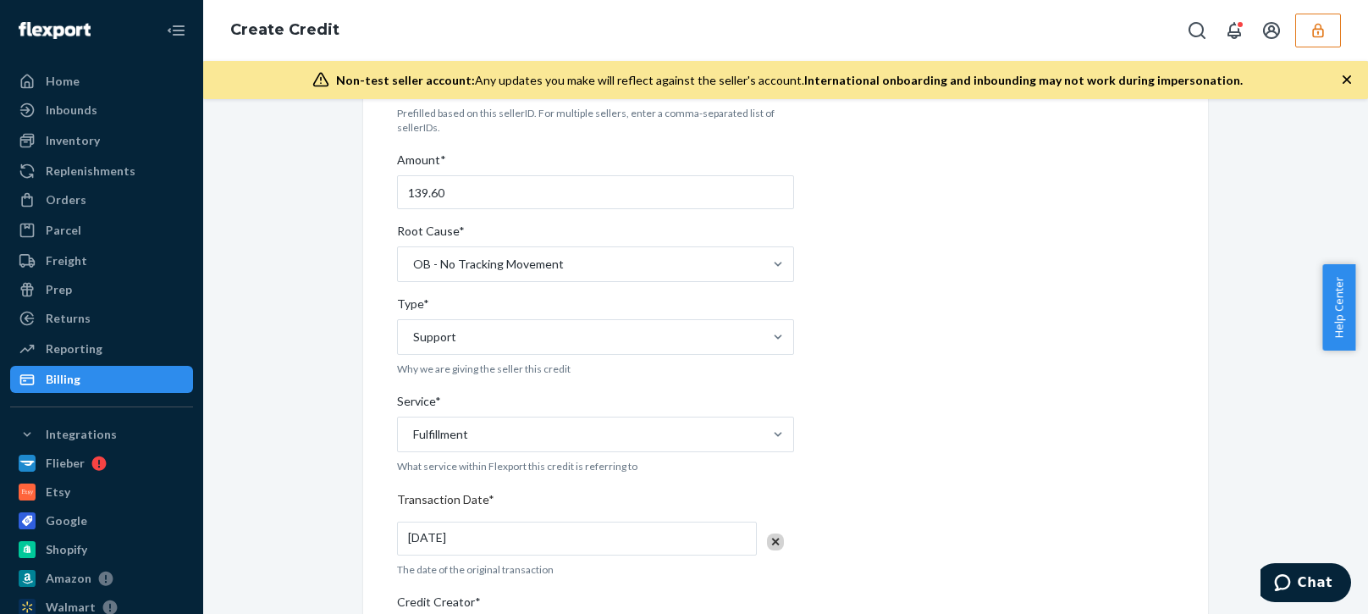
scroll to position [508, 0]
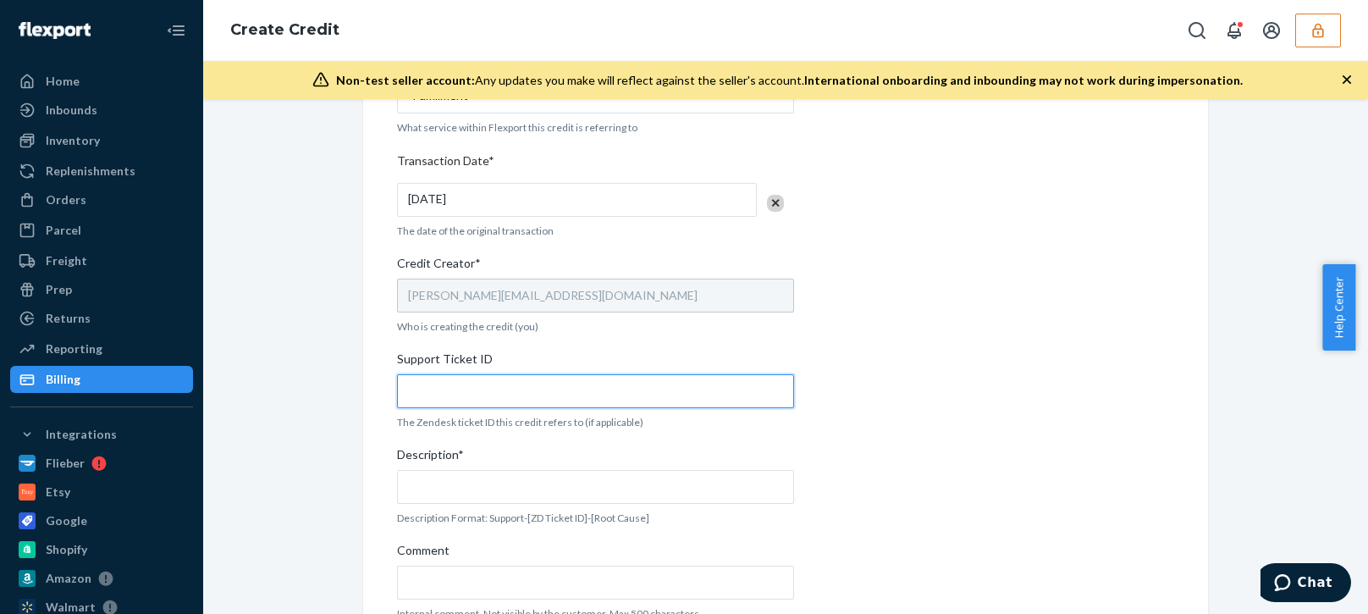
click at [468, 389] on input "Support Ticket ID" at bounding box center [595, 391] width 397 height 34
paste input "801553"
type input "801553"
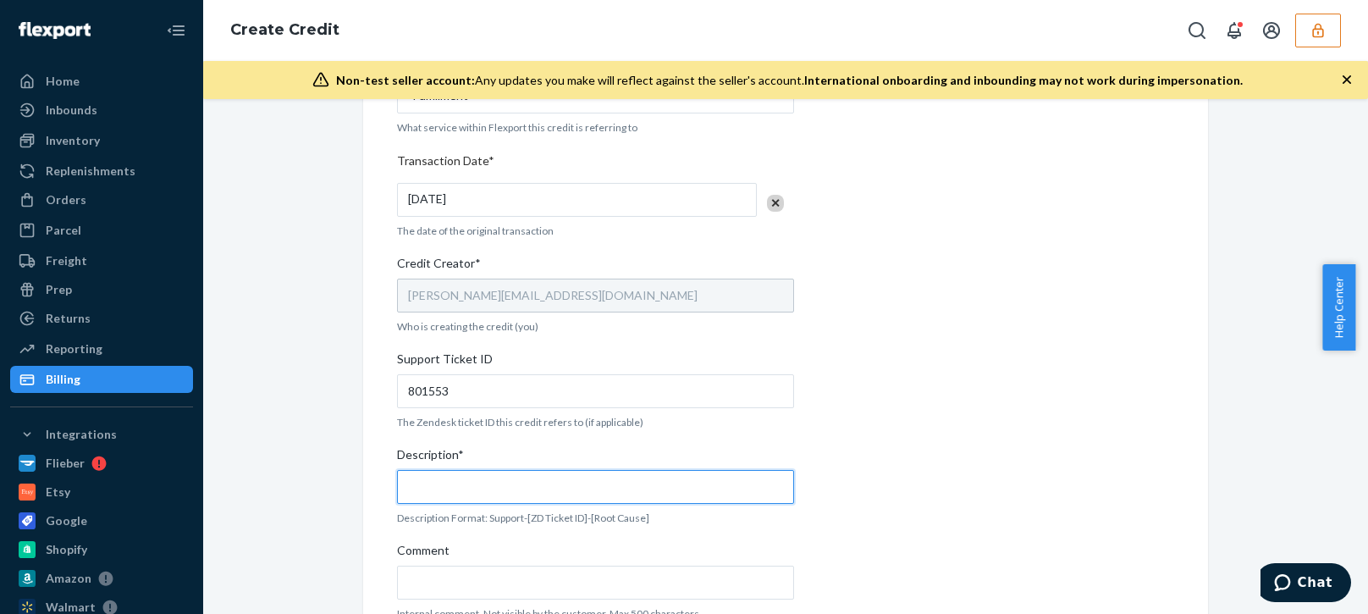
click at [465, 485] on input "Description*" at bounding box center [595, 487] width 397 height 34
paste input "801553"
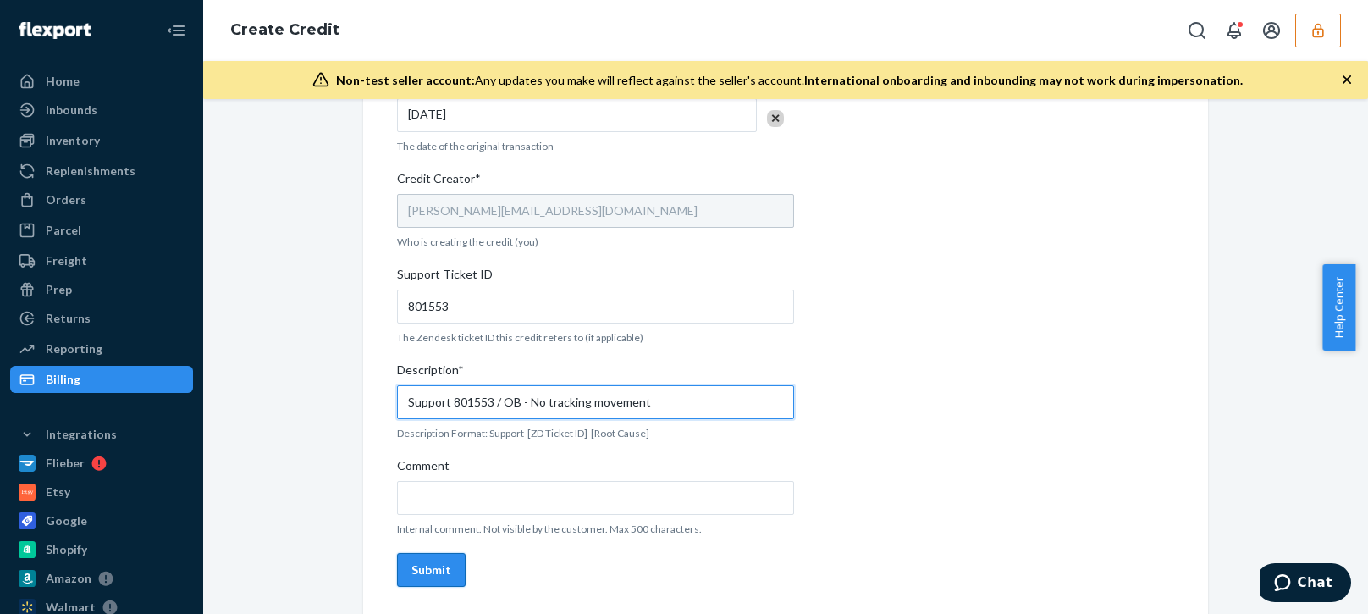
type input "Support 801553 / OB - No tracking movement"
click at [428, 565] on div "Submit" at bounding box center [431, 569] width 40 height 17
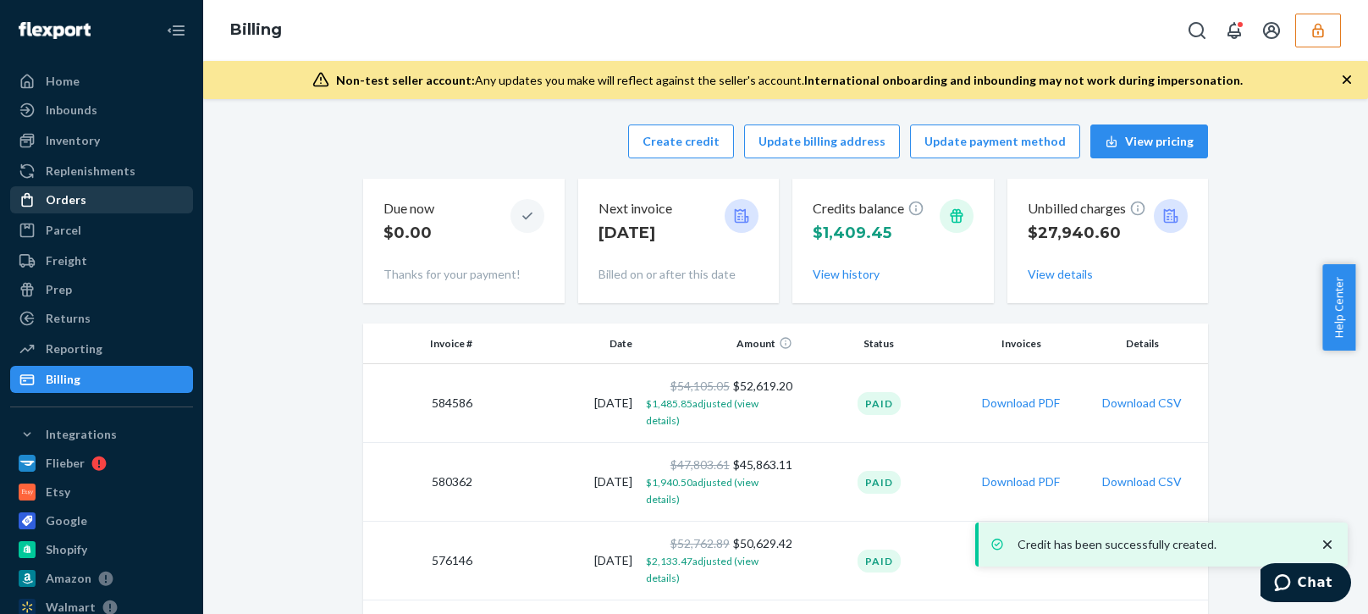
click at [65, 203] on div "Orders" at bounding box center [66, 199] width 41 height 17
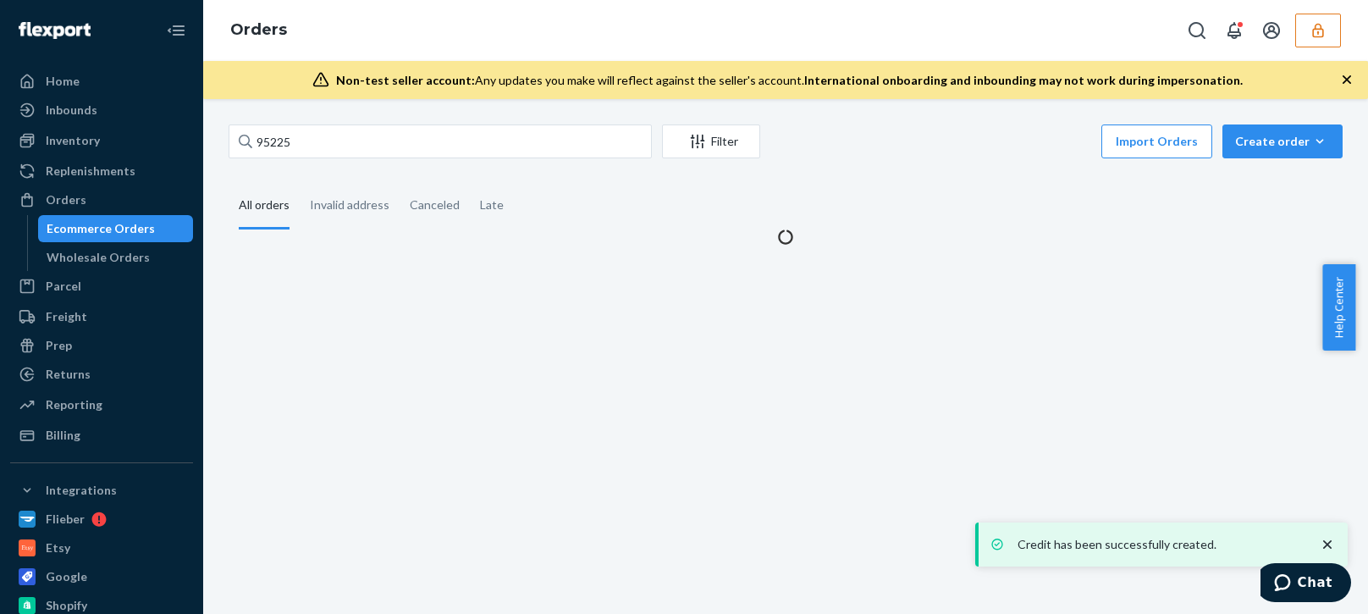
click at [313, 116] on div "95225 Filter Import Orders Create order Ecommerce order Removal order All order…" at bounding box center [785, 356] width 1165 height 515
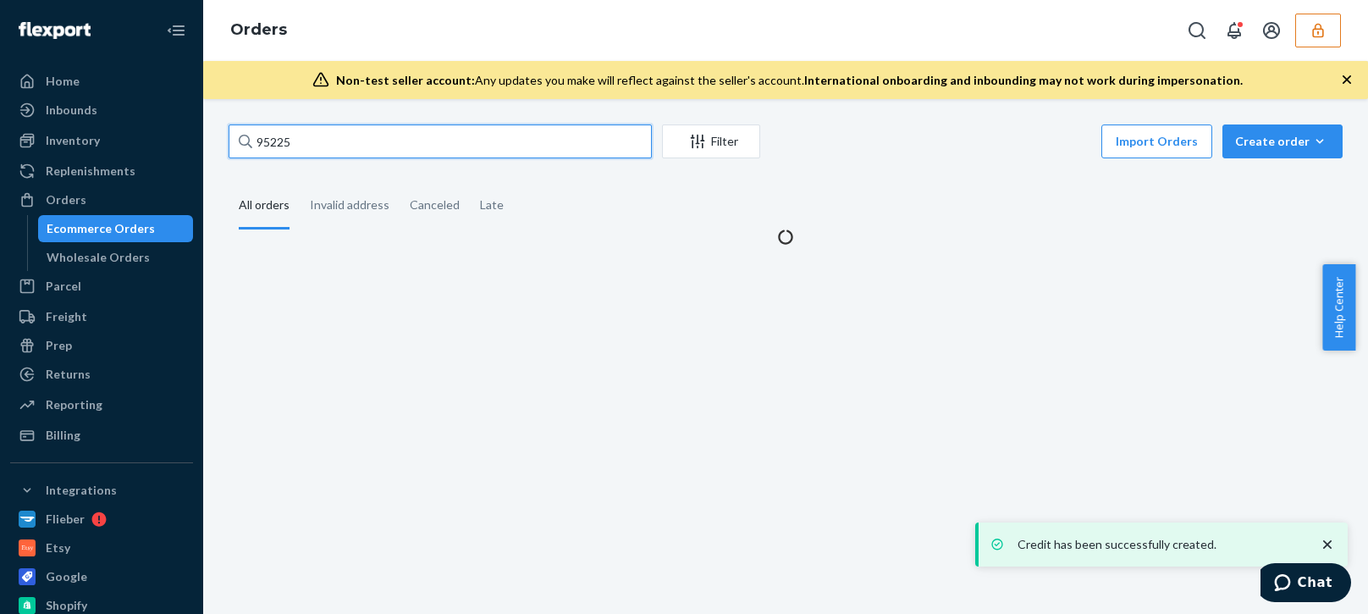
click at [277, 138] on input "95225" at bounding box center [440, 141] width 423 height 34
paste input "448"
type input "95448"
click at [322, 135] on input "95448" at bounding box center [440, 141] width 423 height 34
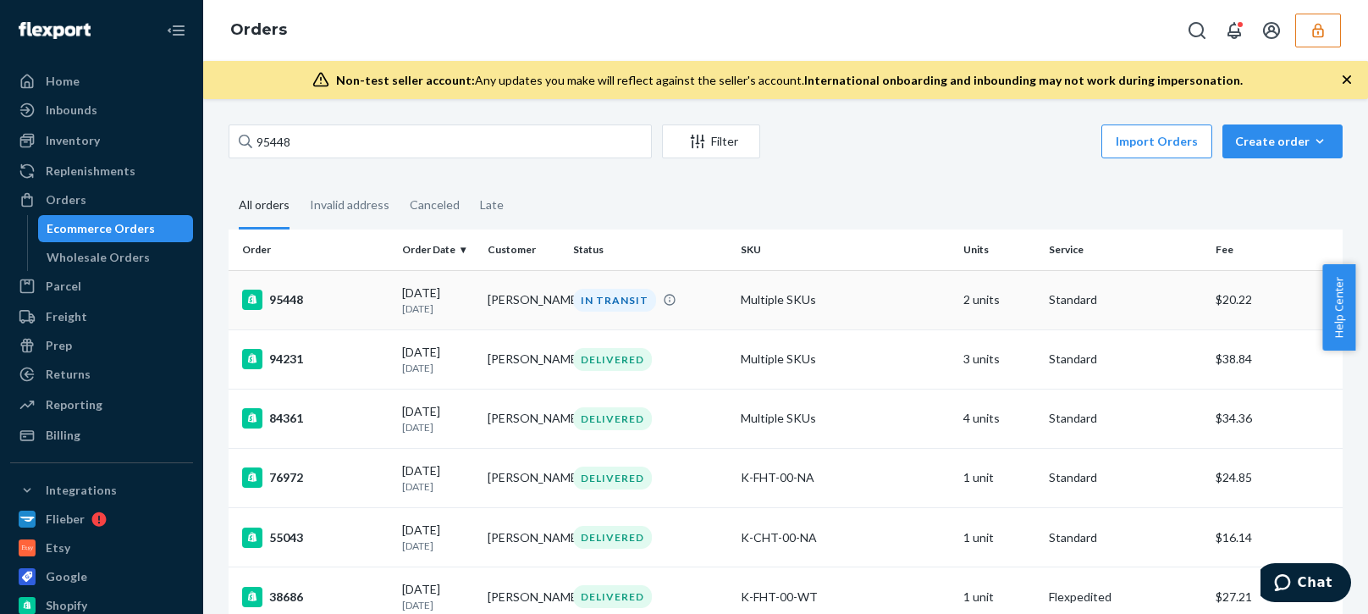
click at [418, 316] on p "9 days ago" at bounding box center [438, 308] width 72 height 14
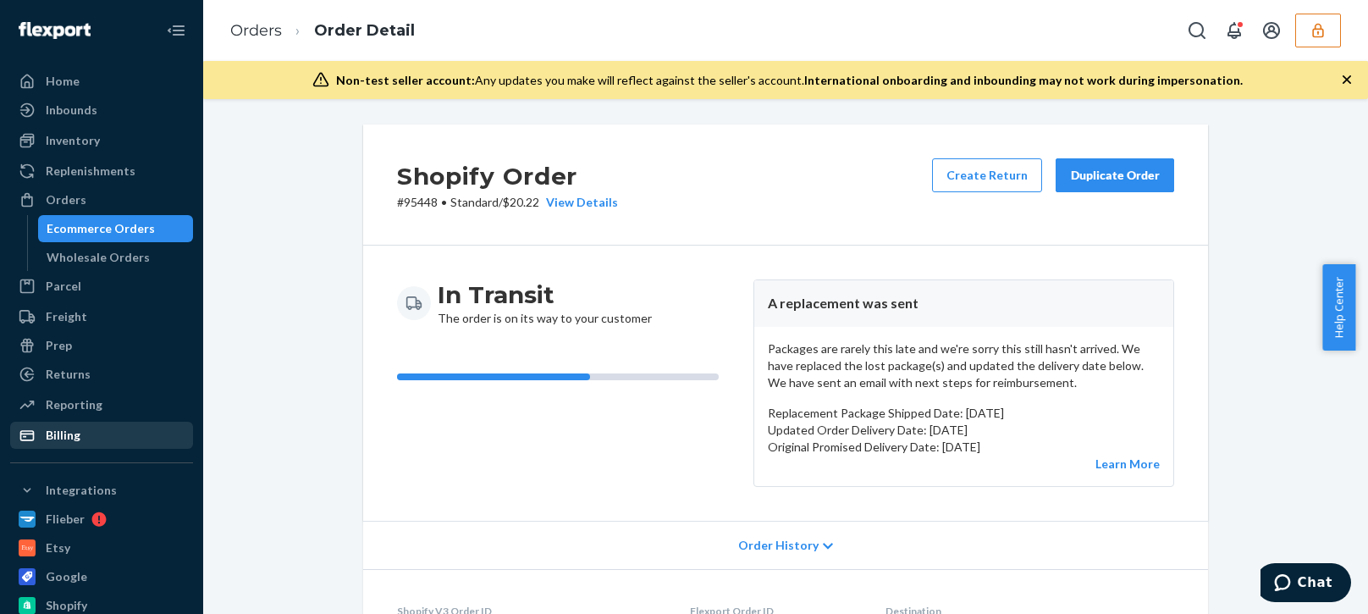
drag, startPoint x: 52, startPoint y: 446, endPoint x: 154, endPoint y: 454, distance: 102.8
click at [52, 446] on div "Billing" at bounding box center [101, 435] width 179 height 24
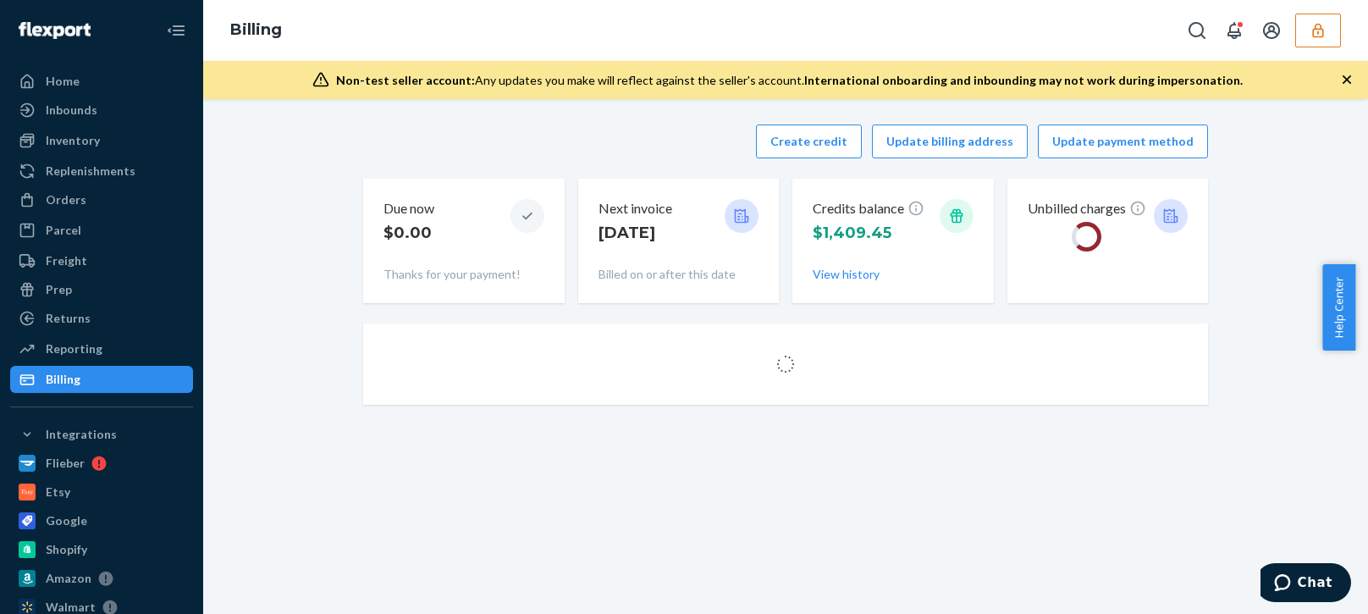
click at [388, 155] on div "Create credit Update billing address Update payment method" at bounding box center [785, 141] width 845 height 34
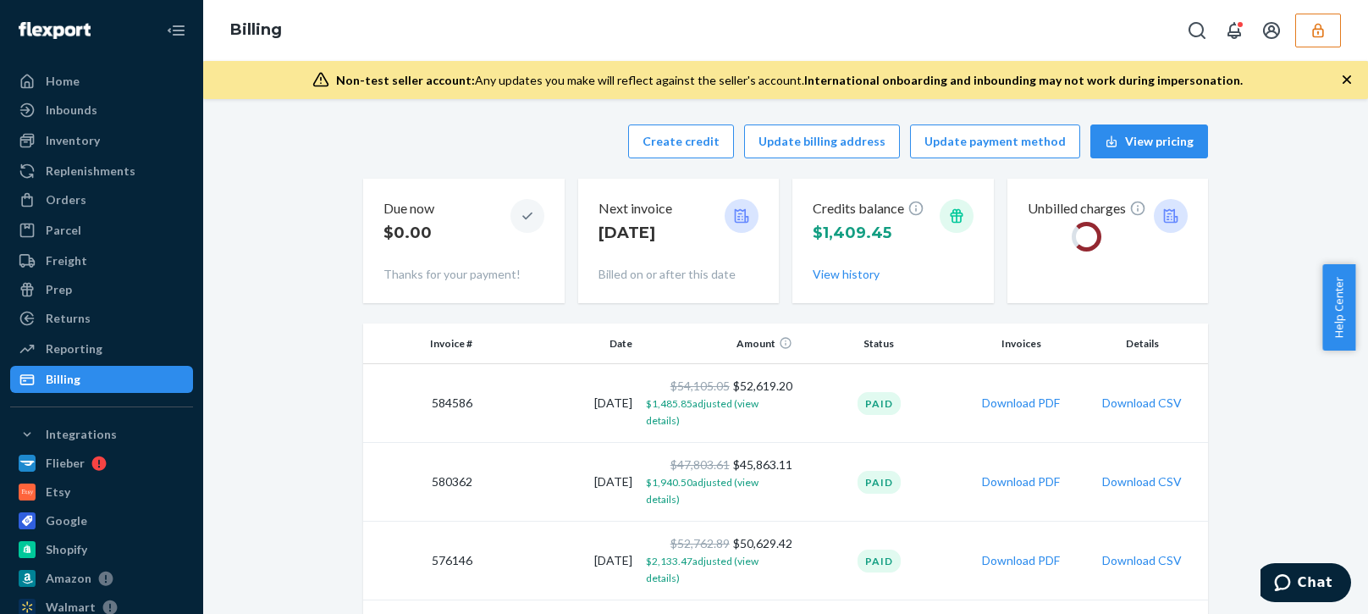
click at [529, 151] on div "Create credit Update billing address Update payment method View pricing" at bounding box center [785, 141] width 845 height 34
click at [680, 145] on button "Create credit" at bounding box center [681, 141] width 106 height 34
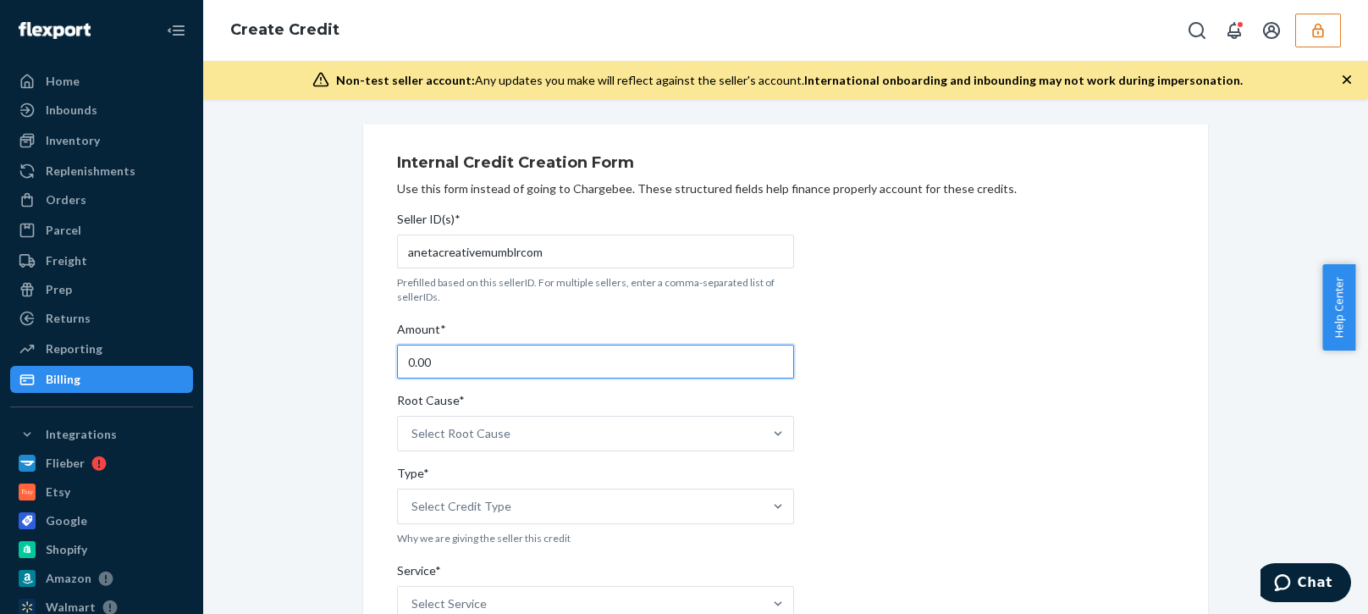
click at [464, 367] on input "0.00" at bounding box center [595, 361] width 397 height 34
type input "97.20"
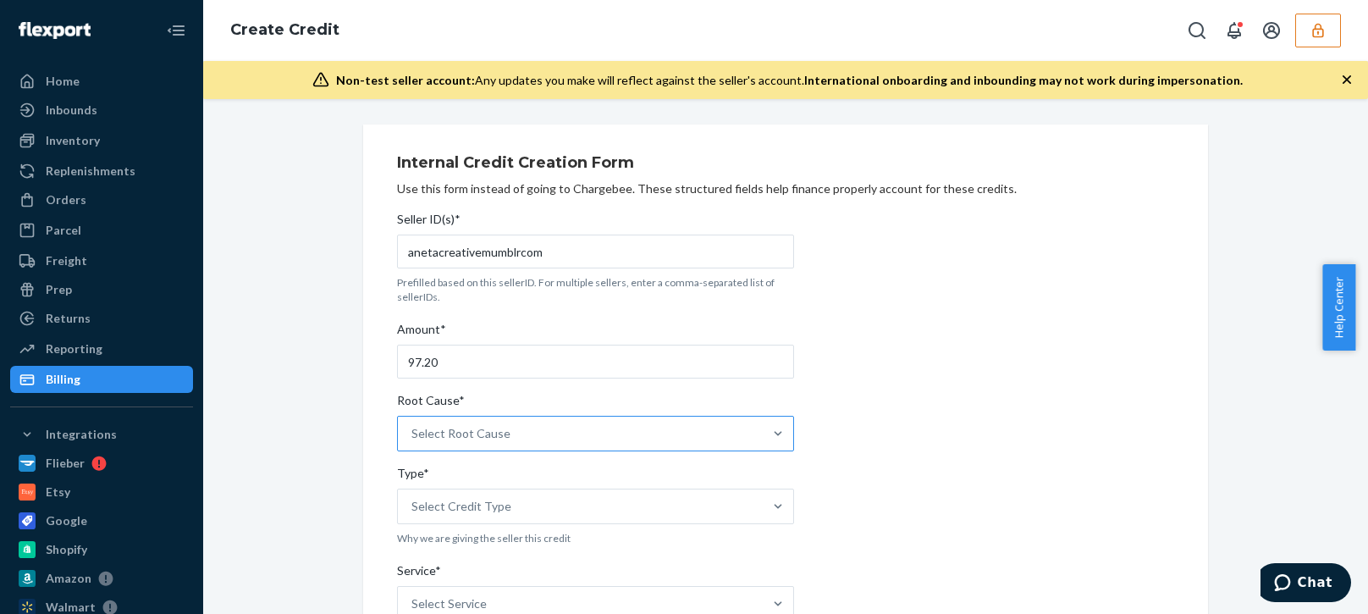
click at [459, 438] on div "Select Root Cause" at bounding box center [460, 433] width 99 height 17
click at [413, 438] on input "Root Cause* Select Root Cause" at bounding box center [412, 433] width 2 height 17
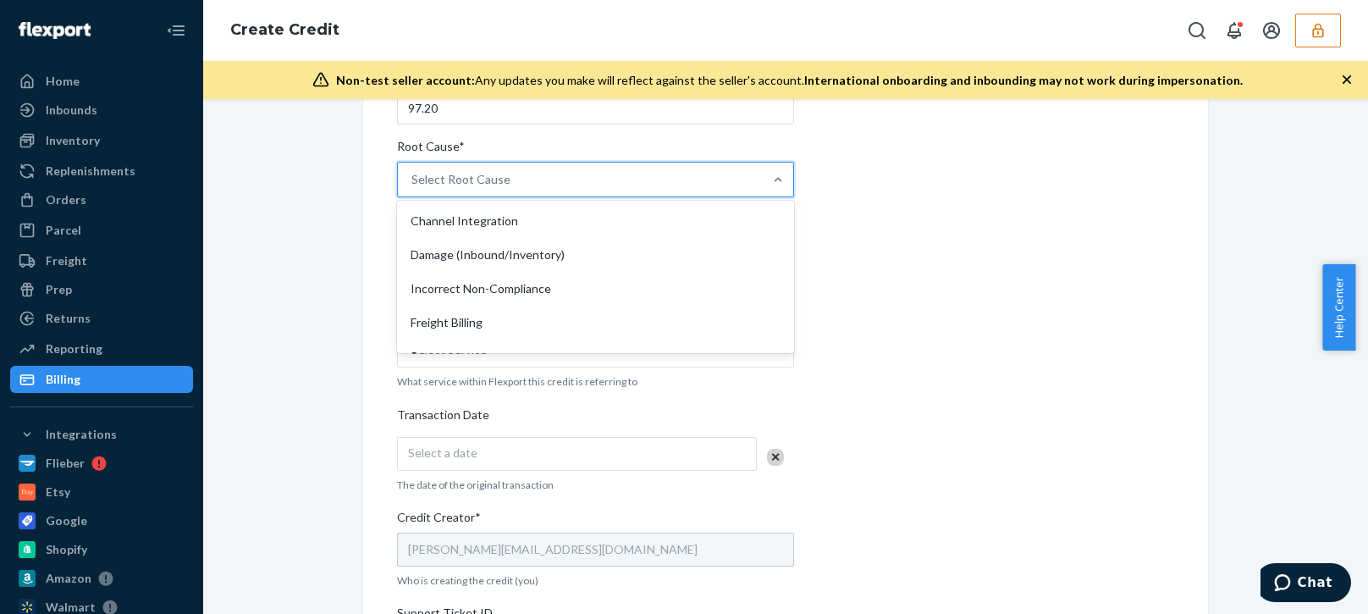
scroll to position [339, 0]
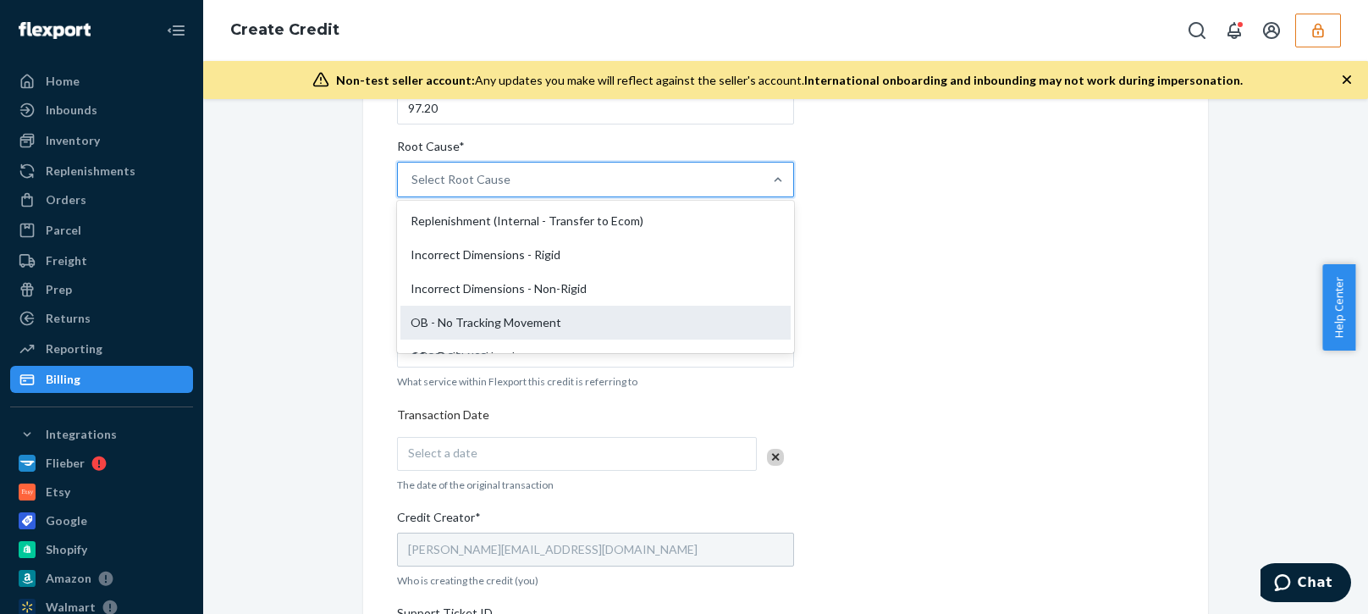
click at [434, 319] on div "OB - No Tracking Movement" at bounding box center [595, 323] width 390 height 34
click at [413, 188] on input "Root Cause* option OB - No Tracking Movement focused, 14 of 29. 29 results avai…" at bounding box center [412, 179] width 2 height 17
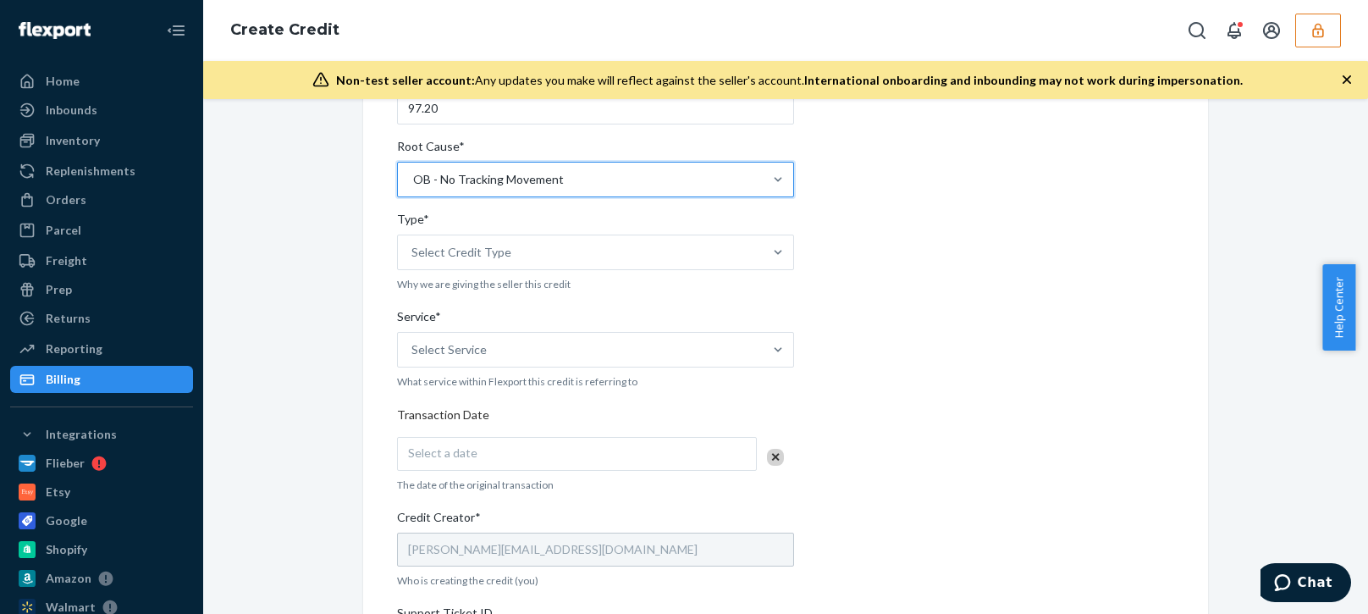
click at [322, 329] on div "Internal Credit Creation Form Use this form instead of going to Chargebee. Thes…" at bounding box center [785, 412] width 1139 height 1082
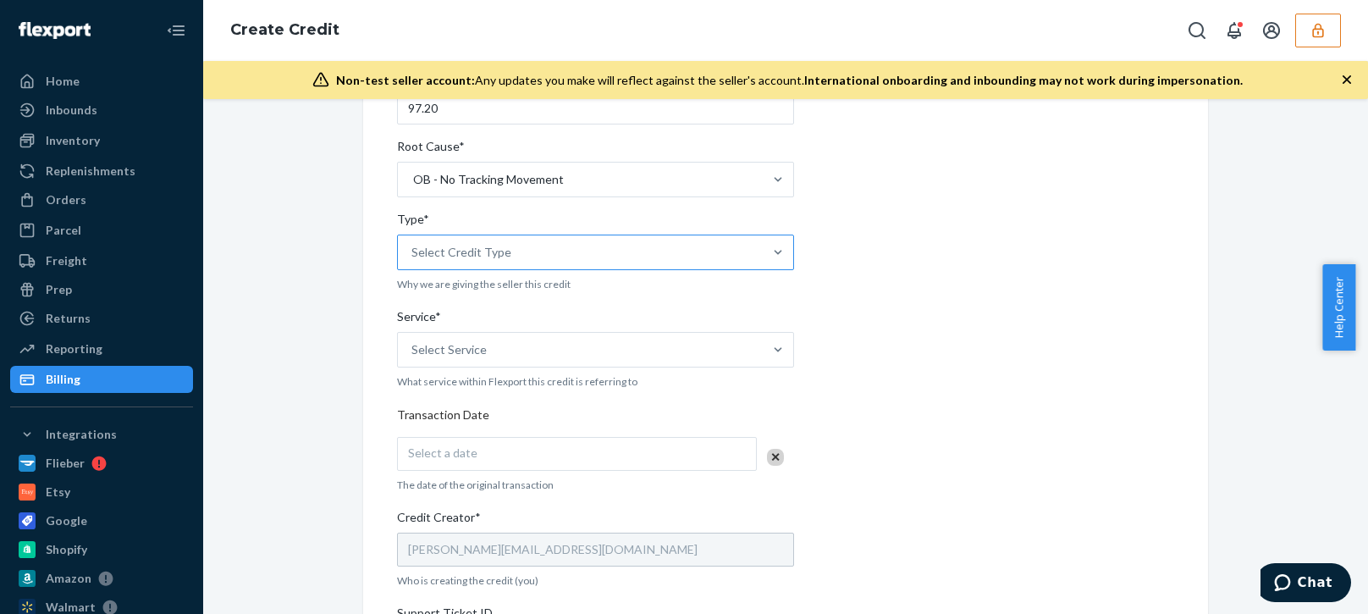
click at [498, 257] on div "Select Credit Type" at bounding box center [461, 252] width 100 height 17
click at [413, 257] on input "Type* Select Credit Type" at bounding box center [412, 252] width 2 height 17
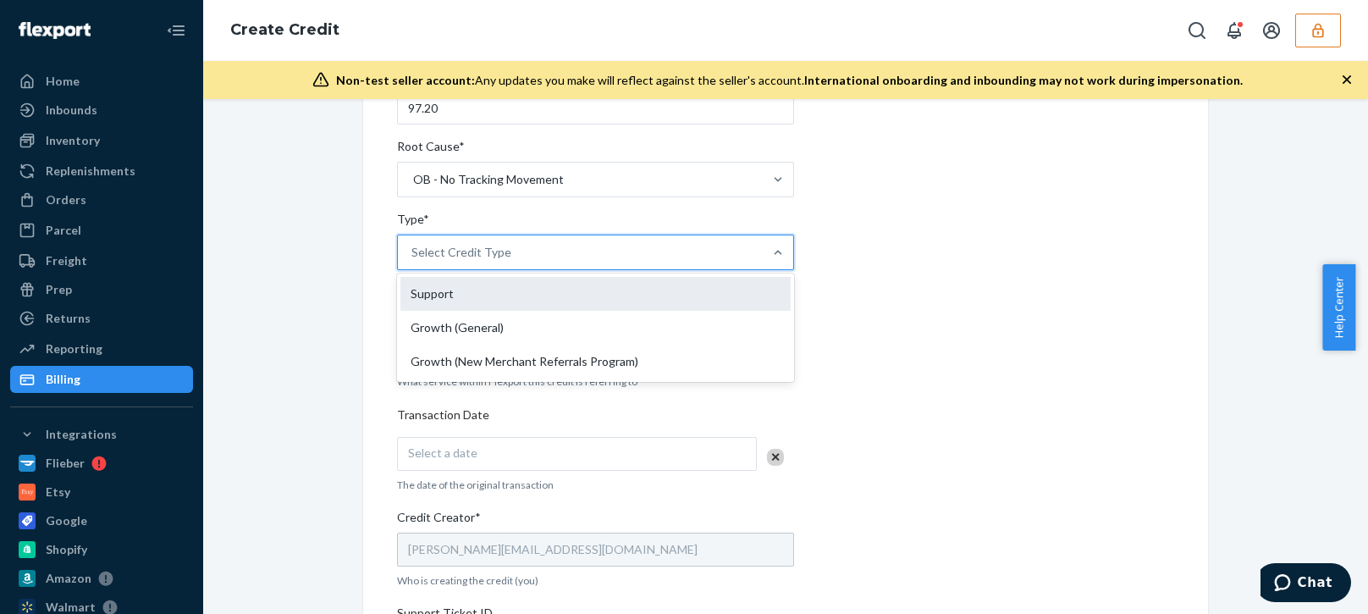
click at [458, 299] on div "Support" at bounding box center [595, 294] width 390 height 34
click at [413, 261] on input "Type* option Support focused, 1 of 3. 3 results available. Use Up and Down to c…" at bounding box center [412, 252] width 2 height 17
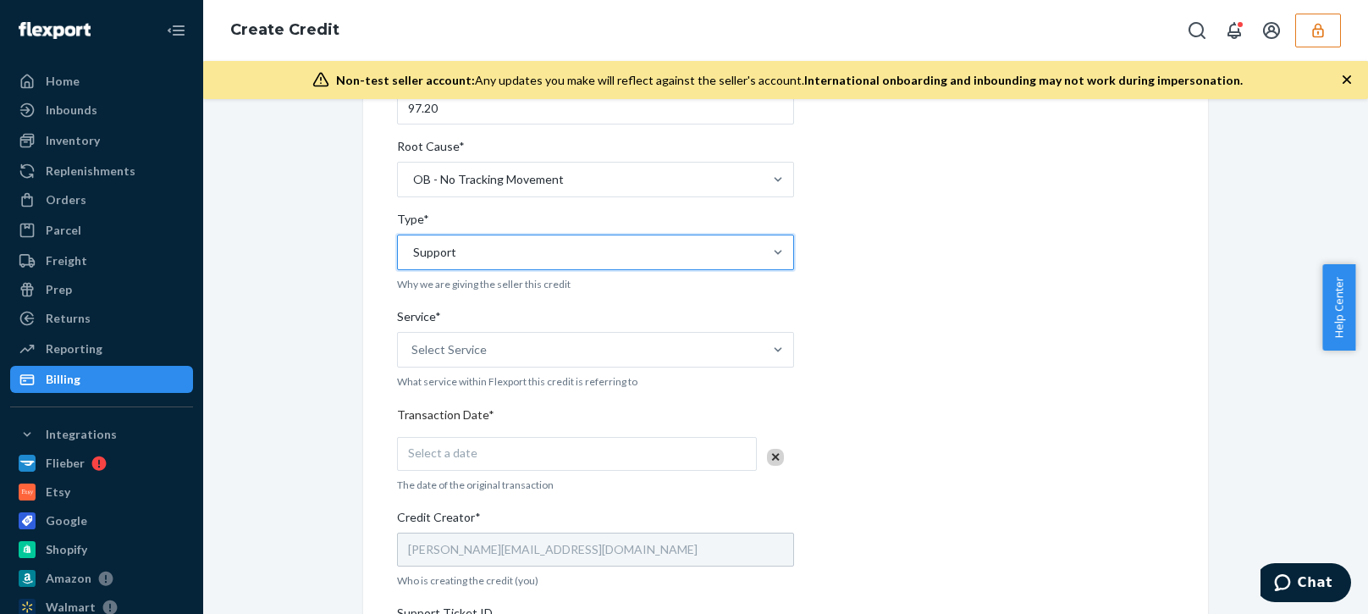
click at [345, 349] on div "Internal Credit Creation Form Use this form instead of going to Chargebee. Thes…" at bounding box center [785, 412] width 1139 height 1082
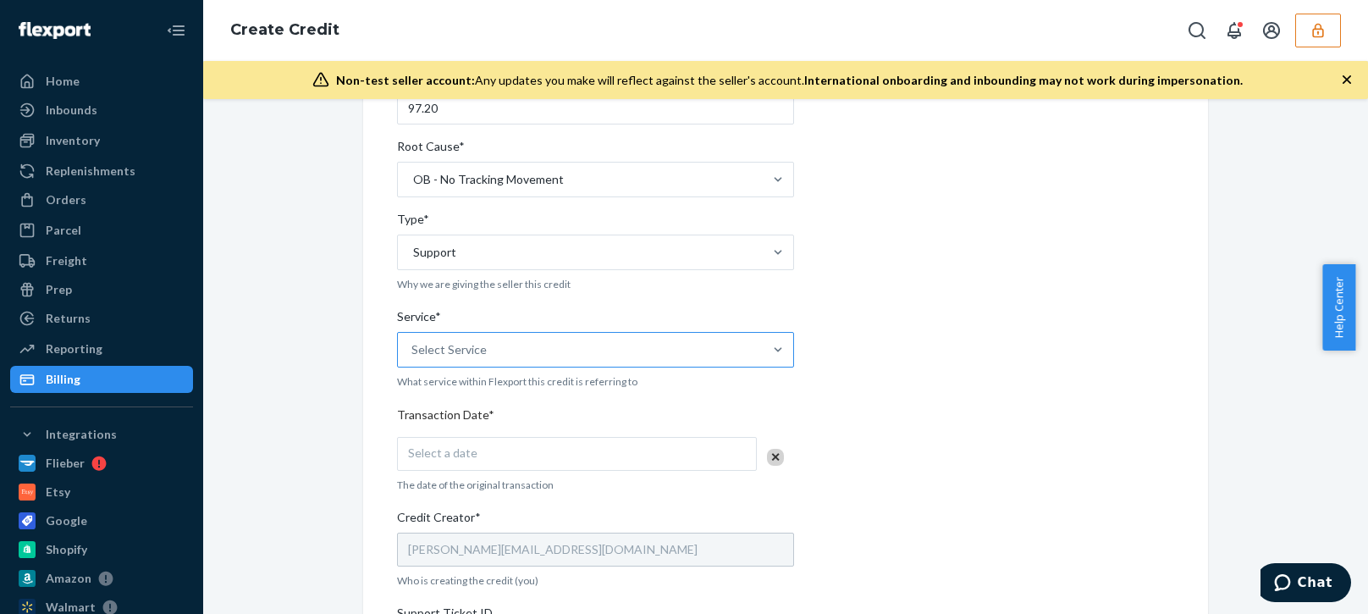
click at [460, 338] on div "Select Service" at bounding box center [580, 350] width 365 height 34
click at [413, 341] on input "Service* Select Service" at bounding box center [412, 349] width 2 height 17
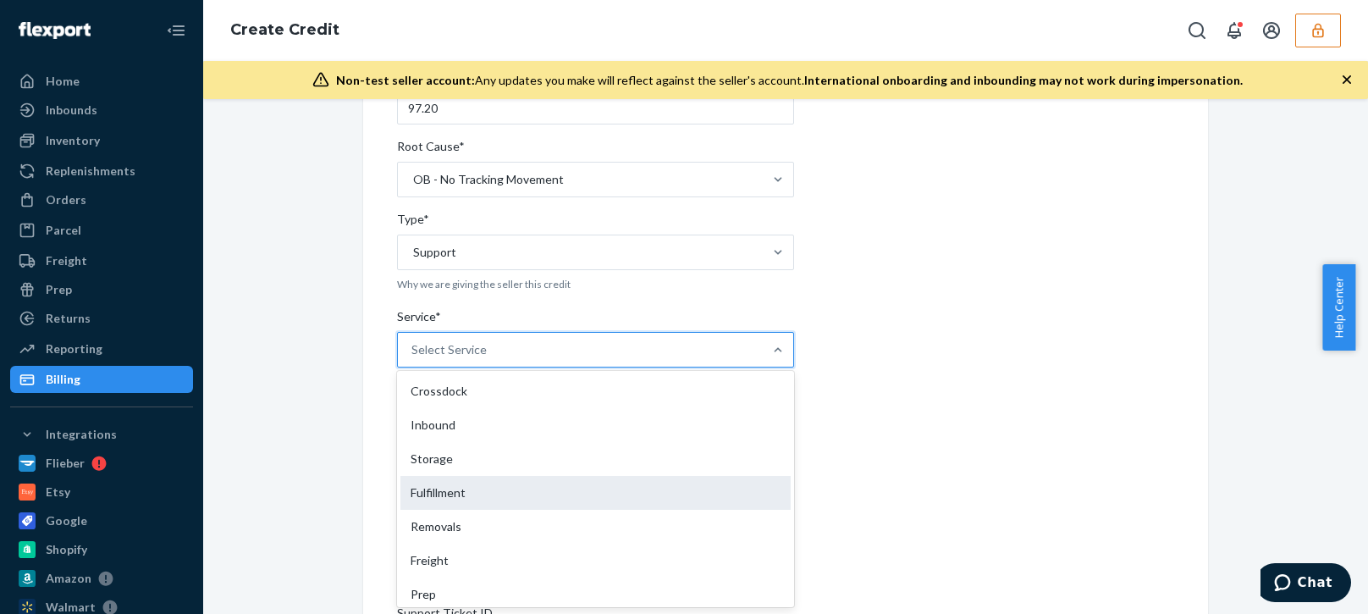
click at [460, 489] on div "Fulfillment" at bounding box center [595, 493] width 390 height 34
click at [413, 358] on input "Service* option Fulfillment focused, 4 of 10. 10 results available. Use Up and …" at bounding box center [412, 349] width 2 height 17
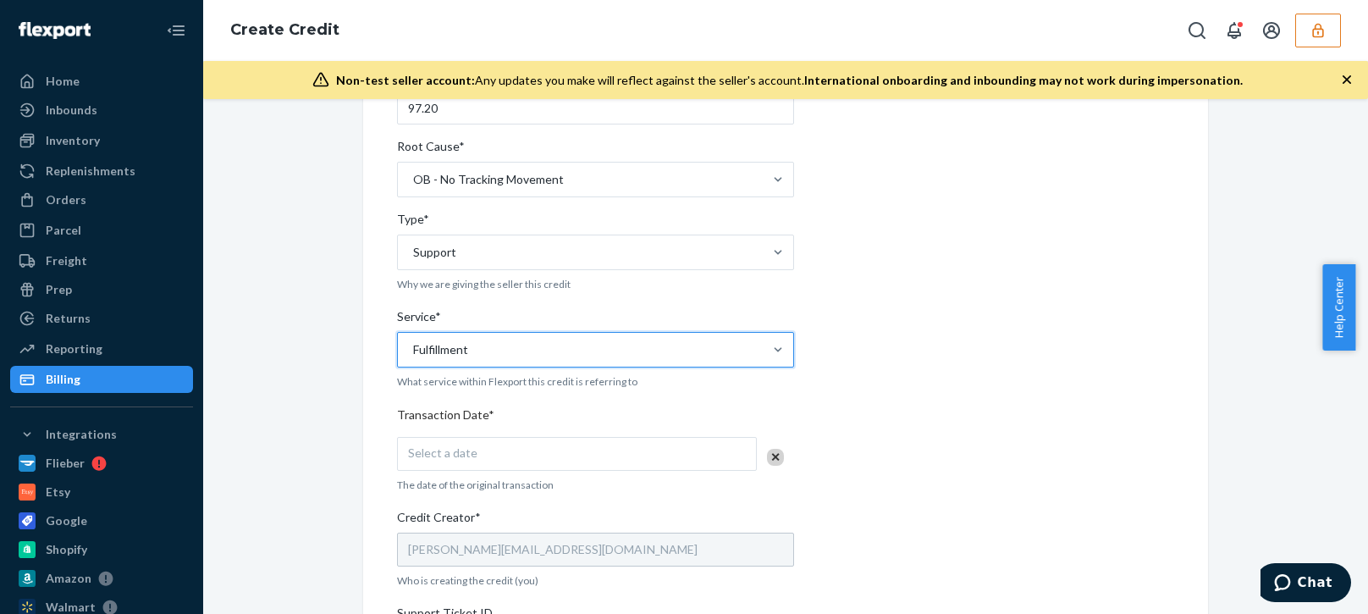
drag, startPoint x: 343, startPoint y: 495, endPoint x: 405, endPoint y: 470, distance: 67.6
click at [357, 495] on div "Internal Credit Creation Form Use this form instead of going to Chargebee. Thes…" at bounding box center [785, 412] width 1139 height 1082
click at [470, 454] on div "Select a date" at bounding box center [577, 454] width 360 height 34
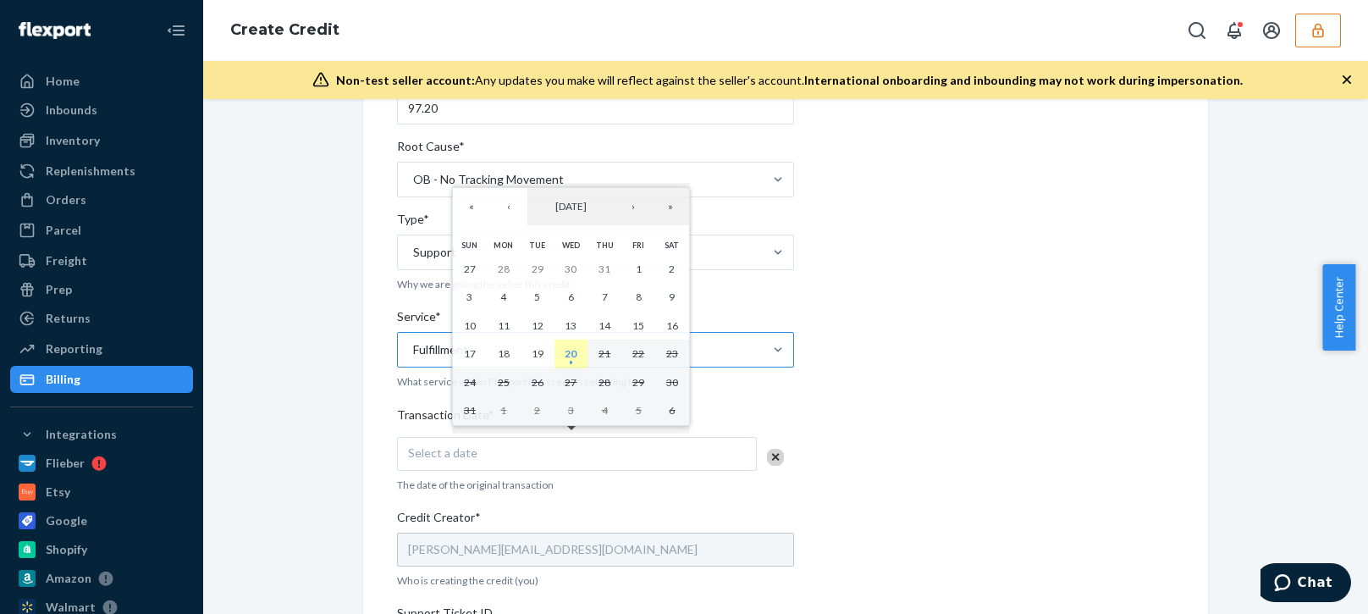
click at [570, 359] on abbr "20" at bounding box center [570, 353] width 12 height 13
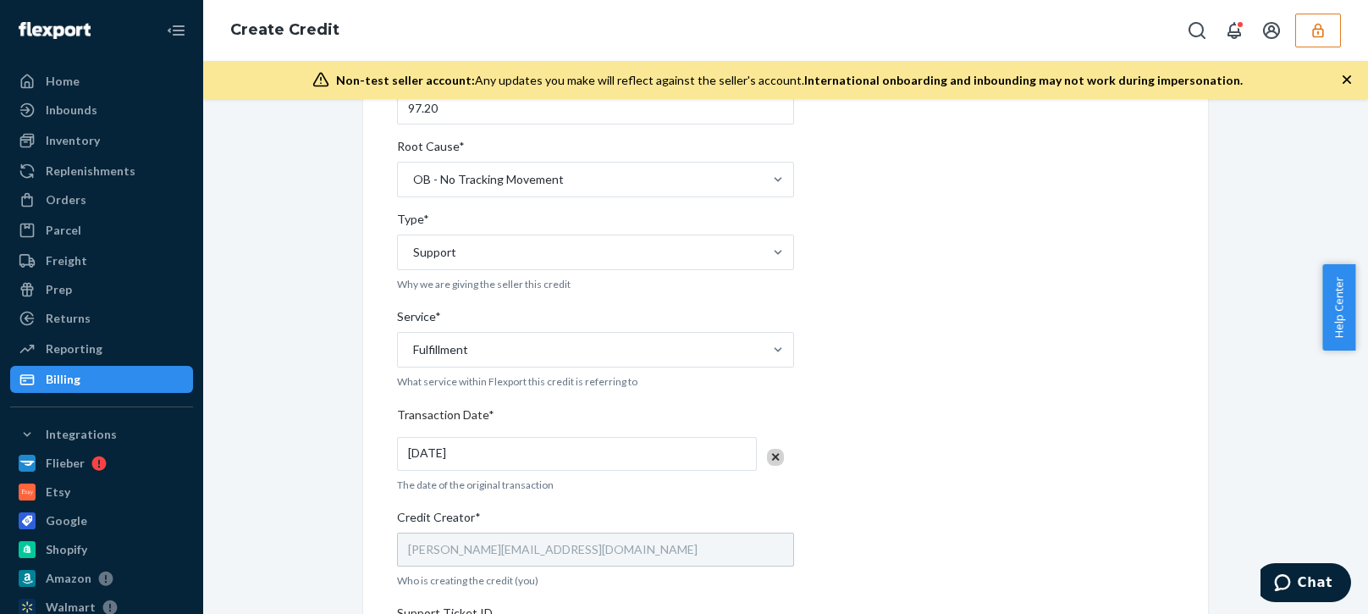
scroll to position [592, 0]
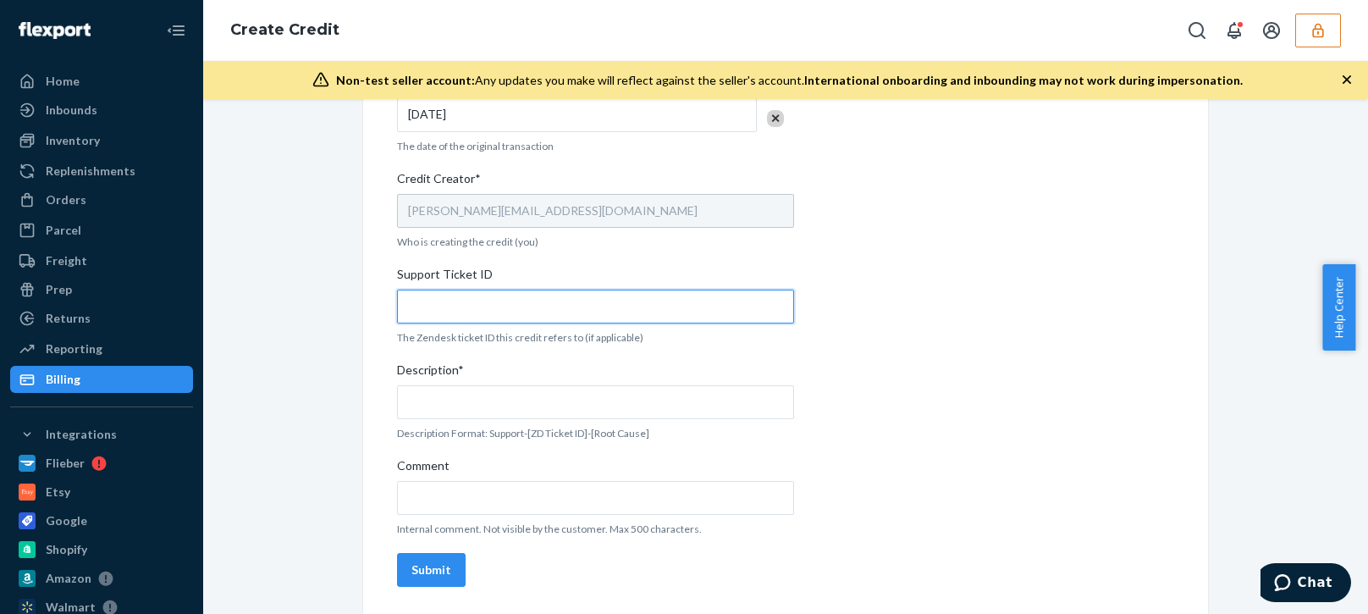
click at [488, 297] on input "Support Ticket ID" at bounding box center [595, 306] width 397 height 34
paste input "801554"
type input "801554"
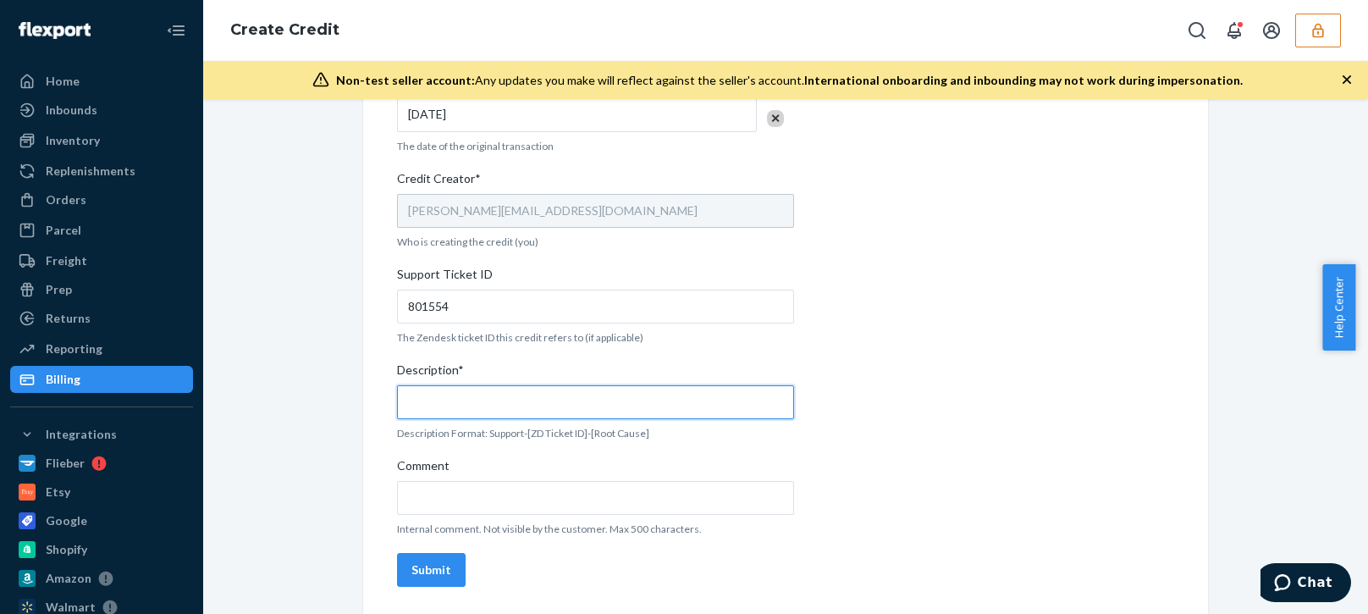
click at [463, 398] on input "Description*" at bounding box center [595, 402] width 397 height 34
paste input "801554"
type input "Support 801554 / OB - No tracking movement"
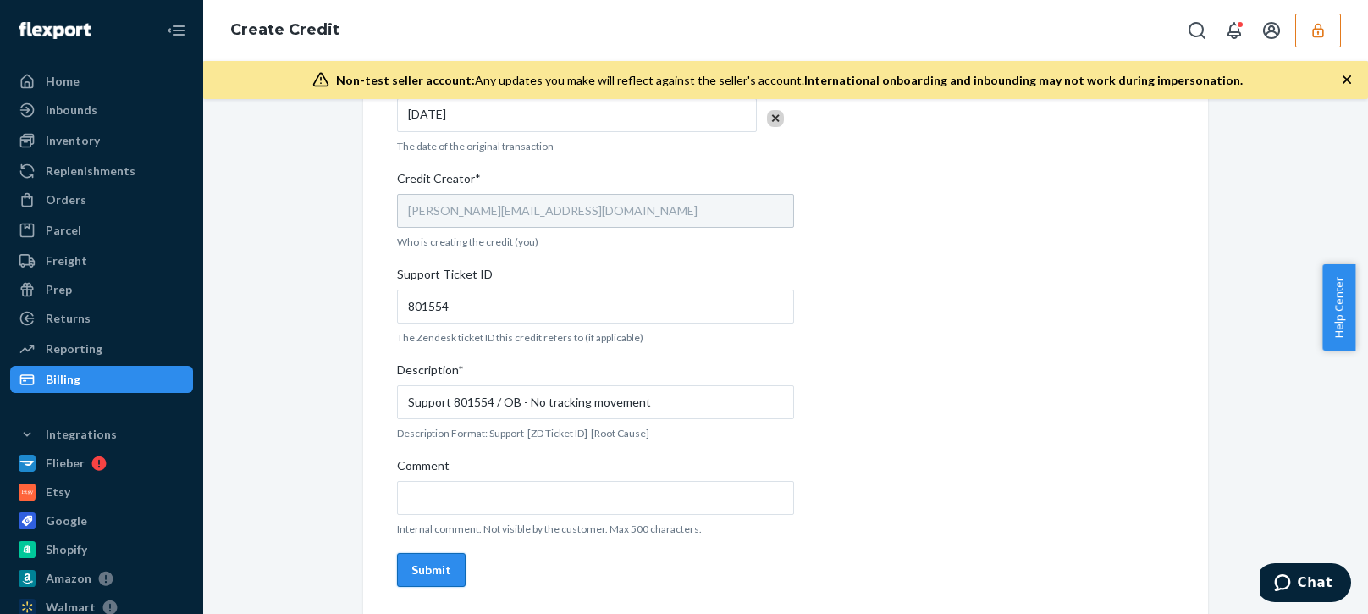
click at [426, 579] on button "Submit" at bounding box center [431, 570] width 69 height 34
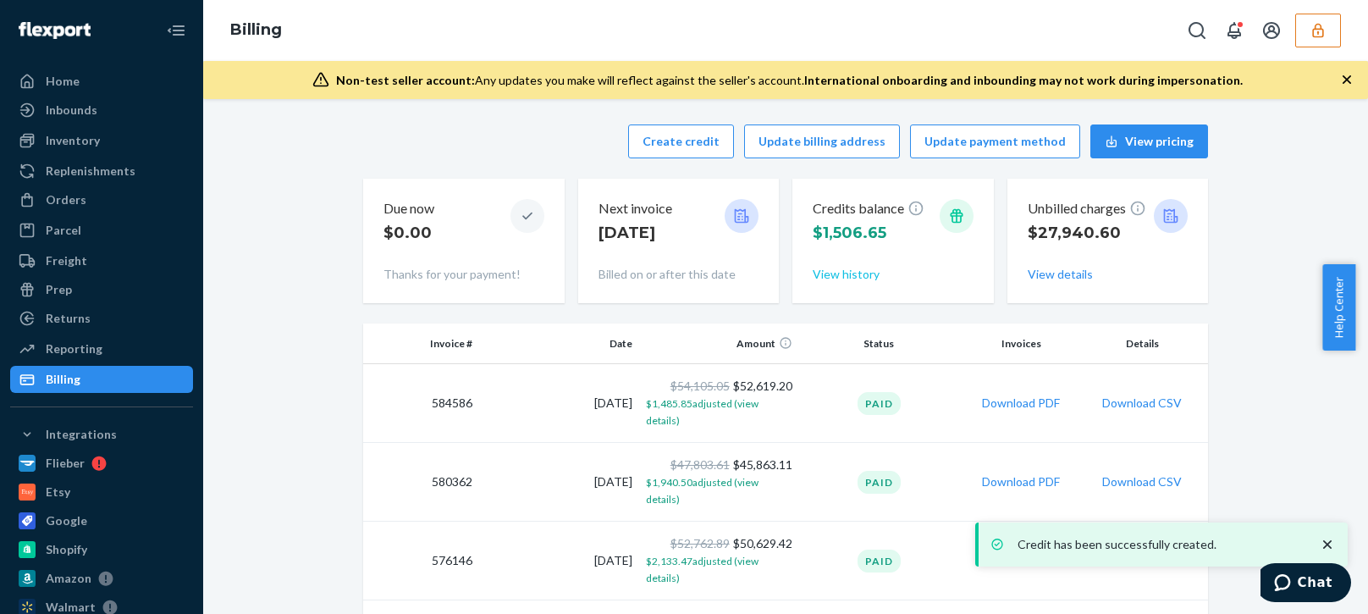
click at [854, 271] on button "View history" at bounding box center [845, 274] width 67 height 17
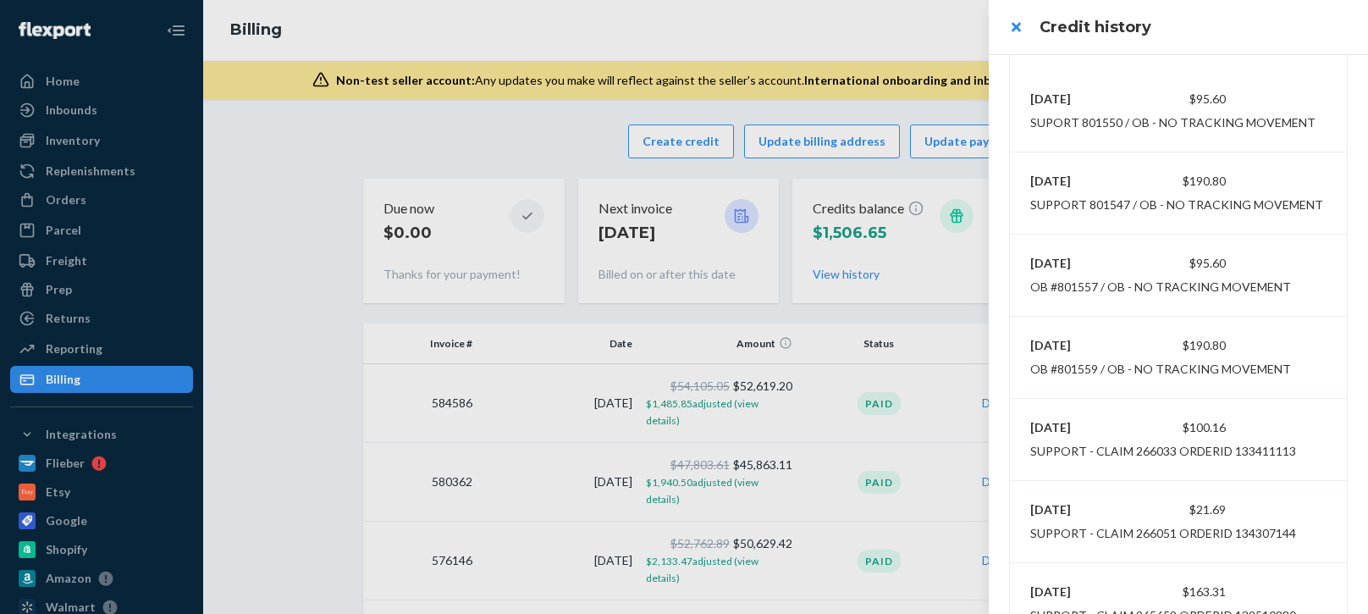
scroll to position [254, 0]
click at [619, 31] on div at bounding box center [684, 307] width 1368 height 614
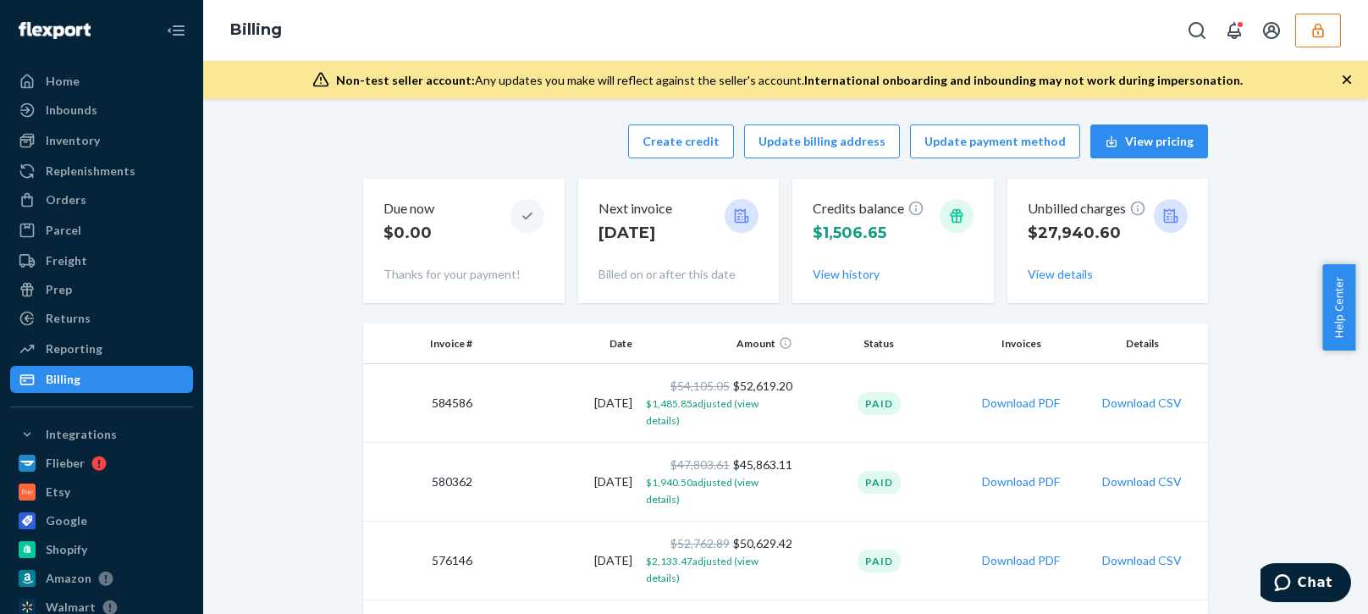
click at [1308, 28] on button "button" at bounding box center [1318, 31] width 46 height 34
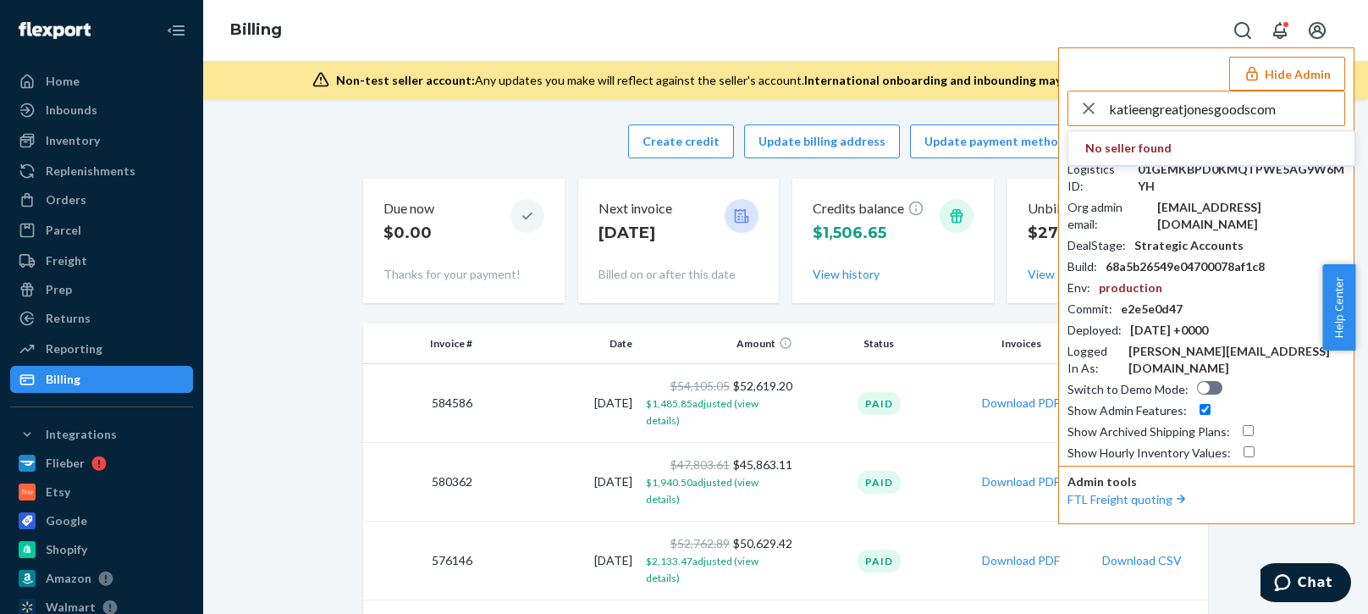
click at [1283, 116] on input "katieengreatjonesgoodscom" at bounding box center [1226, 108] width 235 height 34
click at [1291, 114] on input "katieengreatjonesgoodscom" at bounding box center [1226, 108] width 235 height 34
click at [1297, 115] on input "katieengreatjonesgoodscom" at bounding box center [1226, 108] width 235 height 34
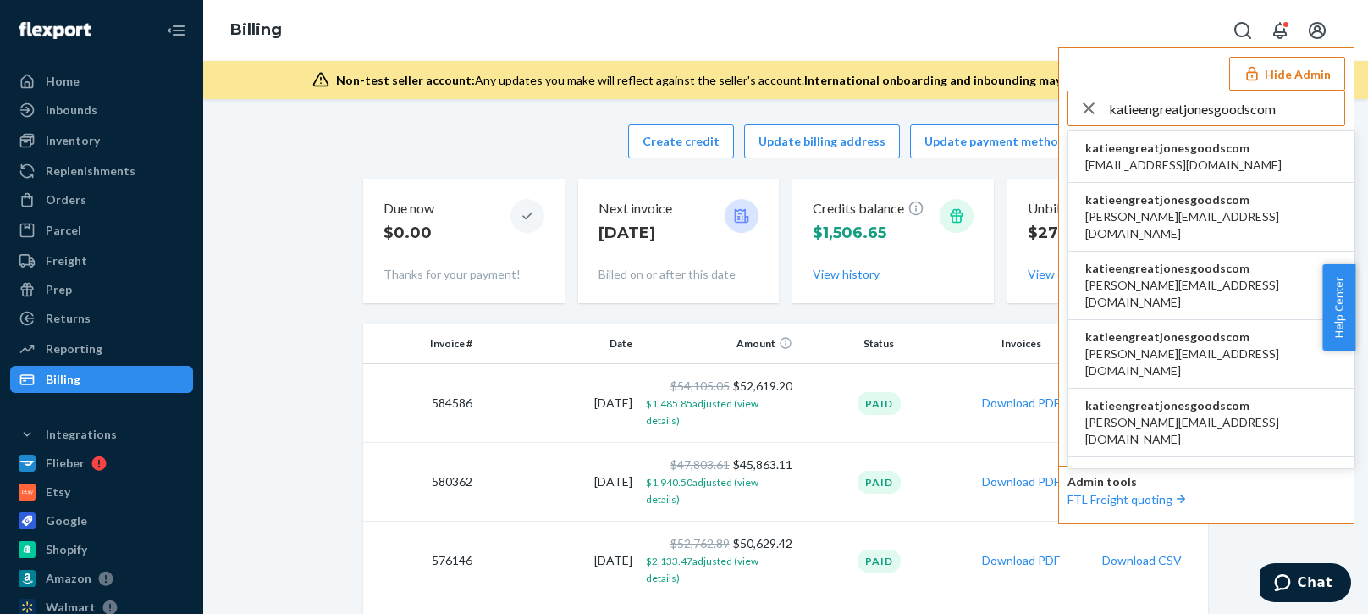
type input "katieengreatjonesgoodscom"
click at [1140, 152] on span "katieengreatjonesgoodscom" at bounding box center [1183, 148] width 196 height 17
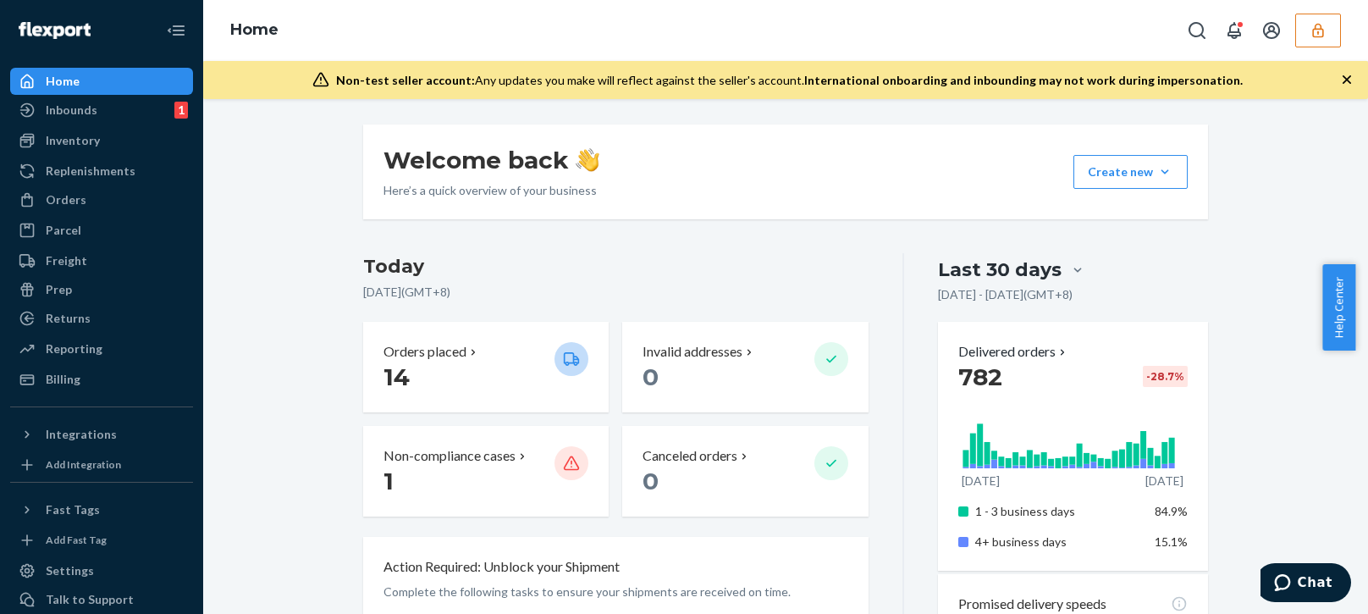
click at [80, 215] on ul "Home Inbounds 1 Shipping Plans Problems 1 Inventory Products Replenishments Ord…" at bounding box center [101, 230] width 183 height 325
click at [85, 195] on div "Orders" at bounding box center [101, 200] width 179 height 24
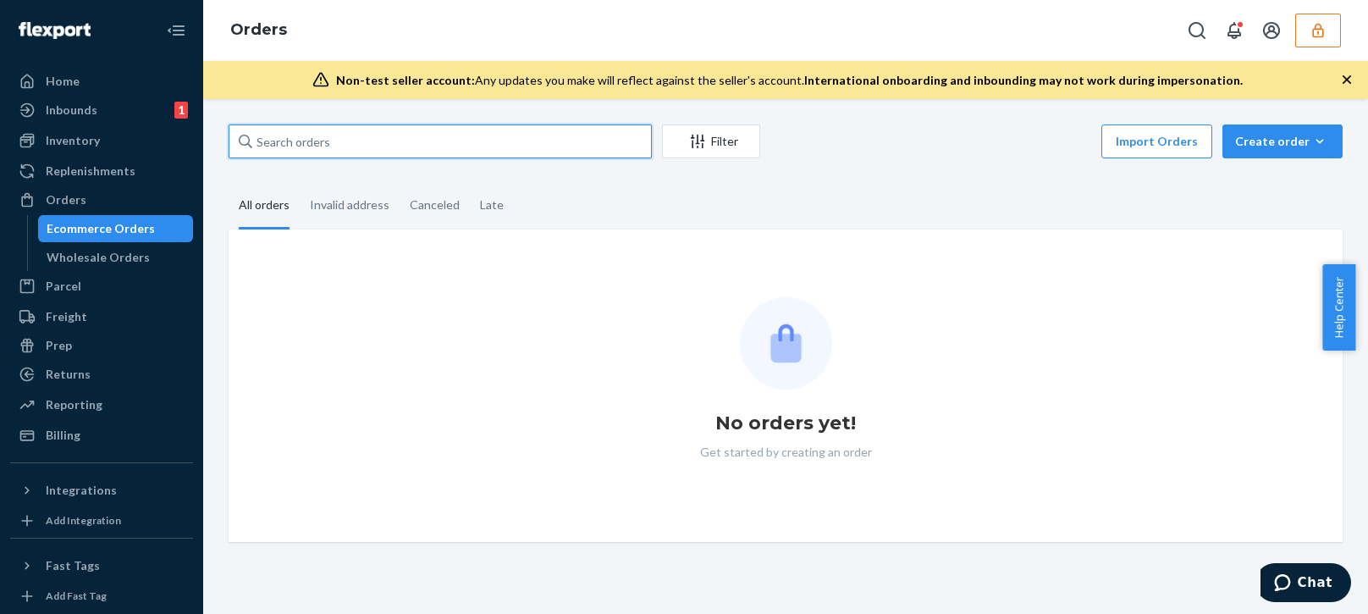
click at [350, 144] on input "text" at bounding box center [440, 141] width 423 height 34
paste input "239392"
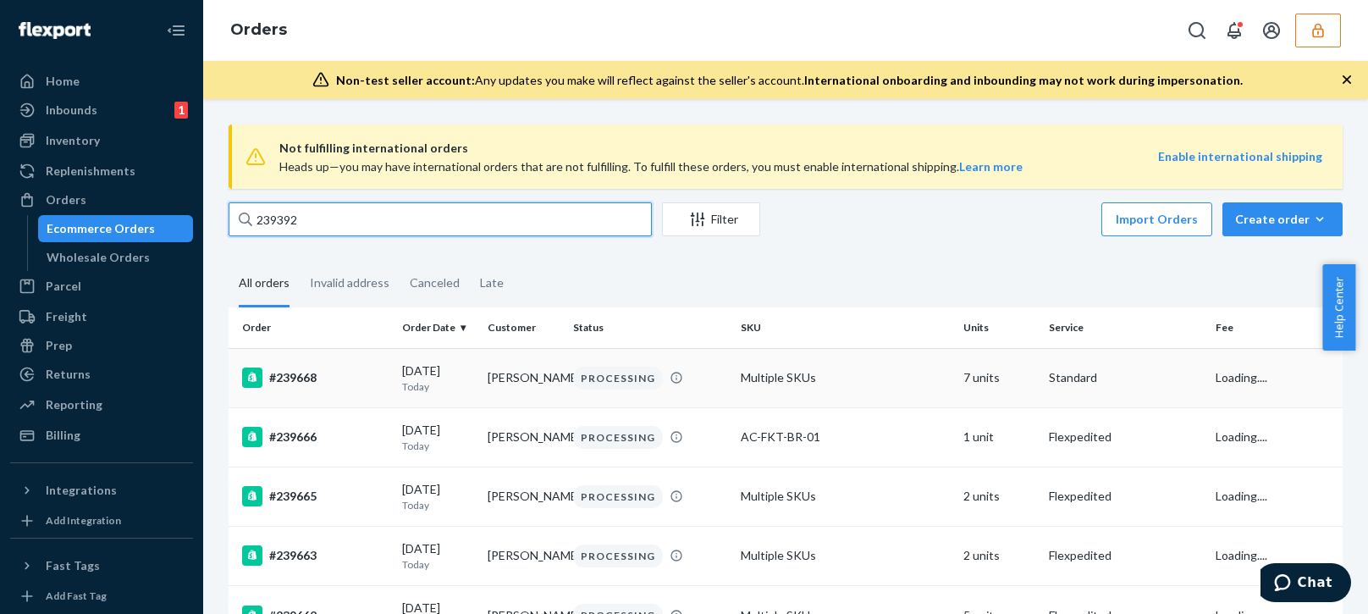
type input "239392"
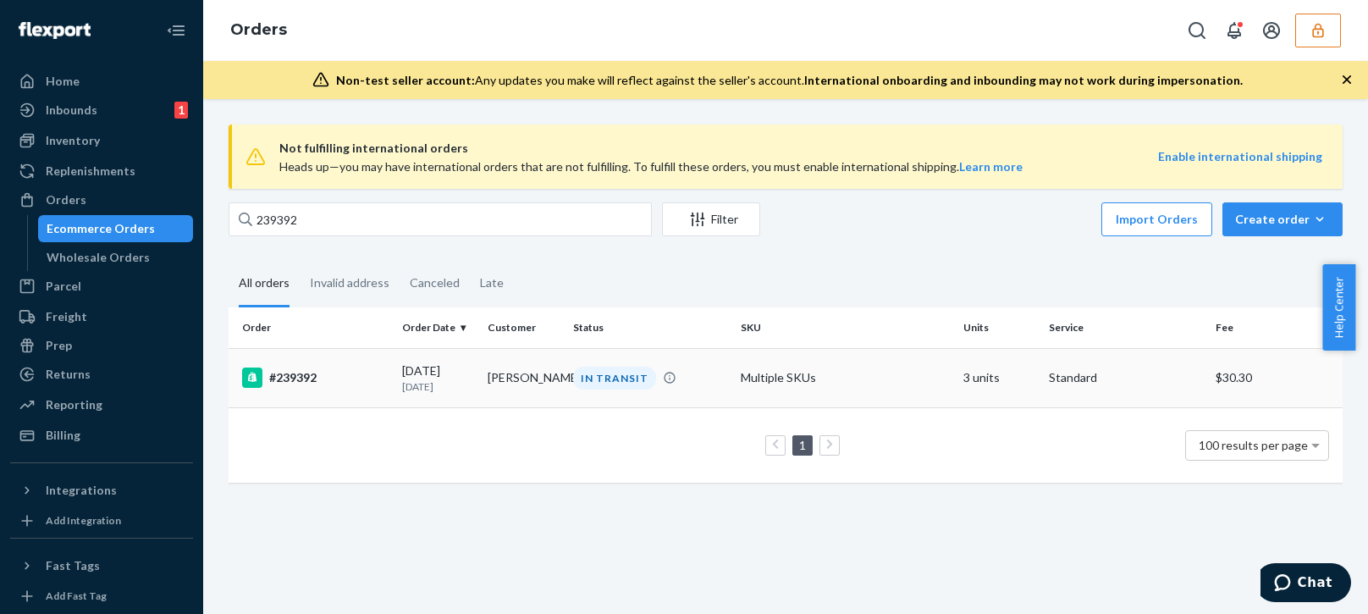
click at [404, 388] on p "7 days ago" at bounding box center [438, 386] width 72 height 14
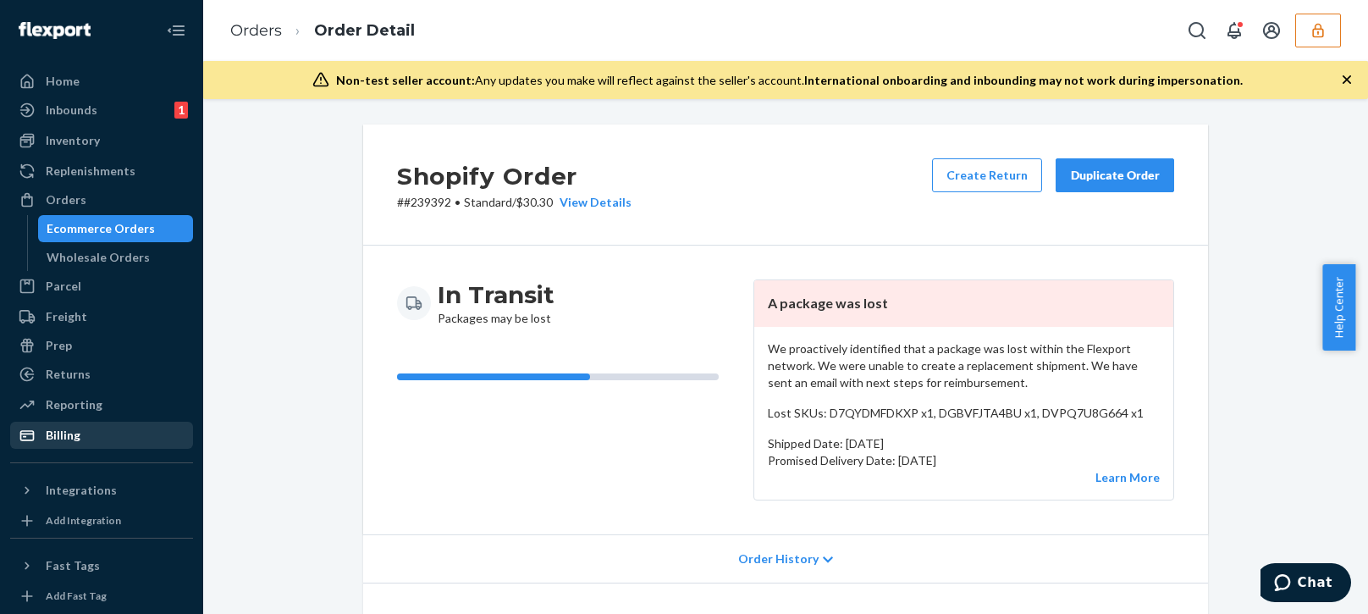
click at [62, 440] on div "Billing" at bounding box center [63, 435] width 35 height 17
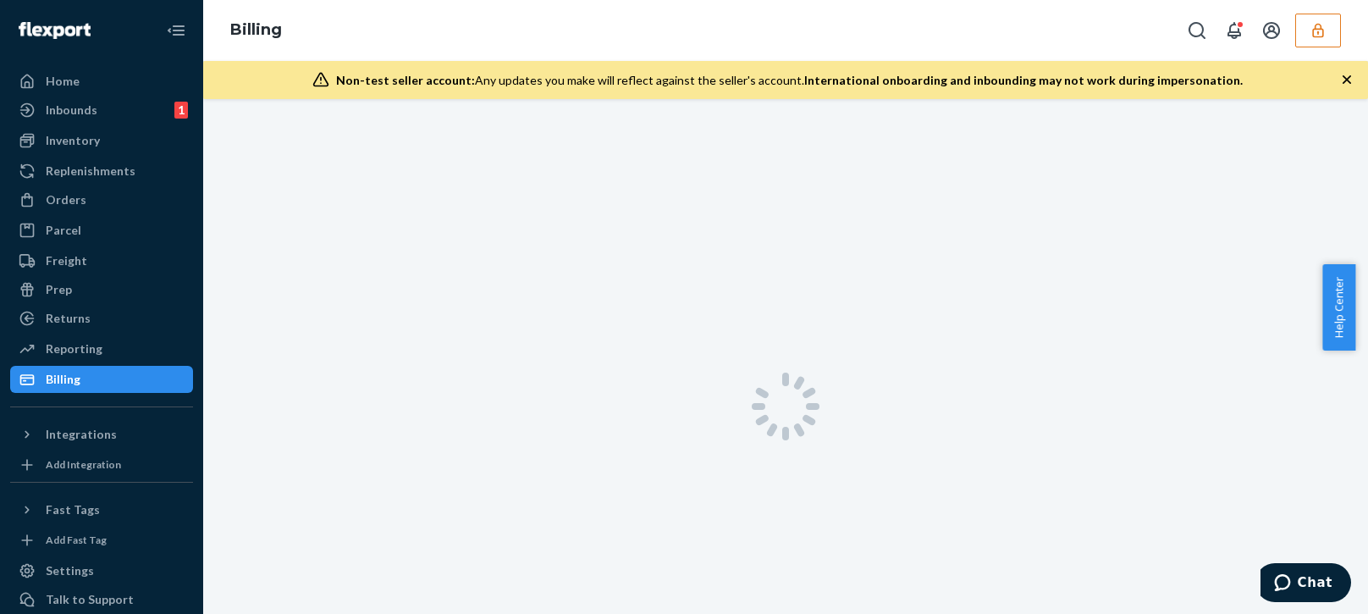
click at [1344, 80] on icon "button" at bounding box center [1346, 79] width 17 height 17
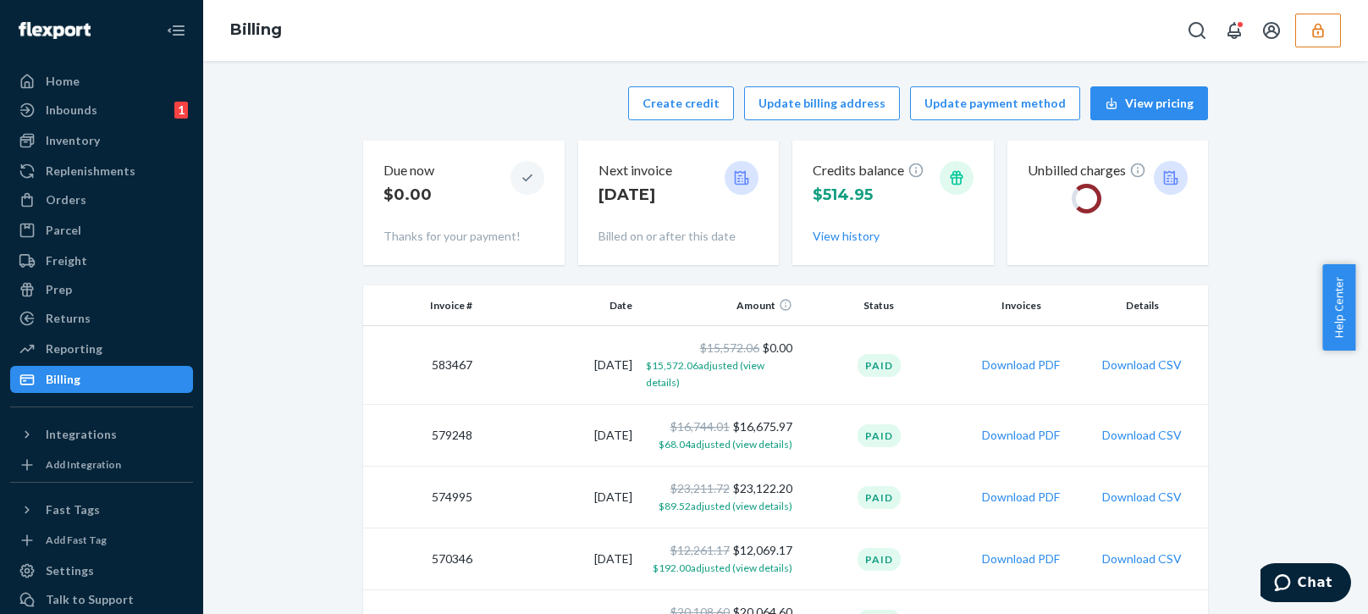
click at [460, 120] on div "Create credit Update billing address Update payment method View pricing Due now…" at bounding box center [785, 175] width 845 height 199
click at [673, 99] on button "Create credit" at bounding box center [681, 103] width 106 height 34
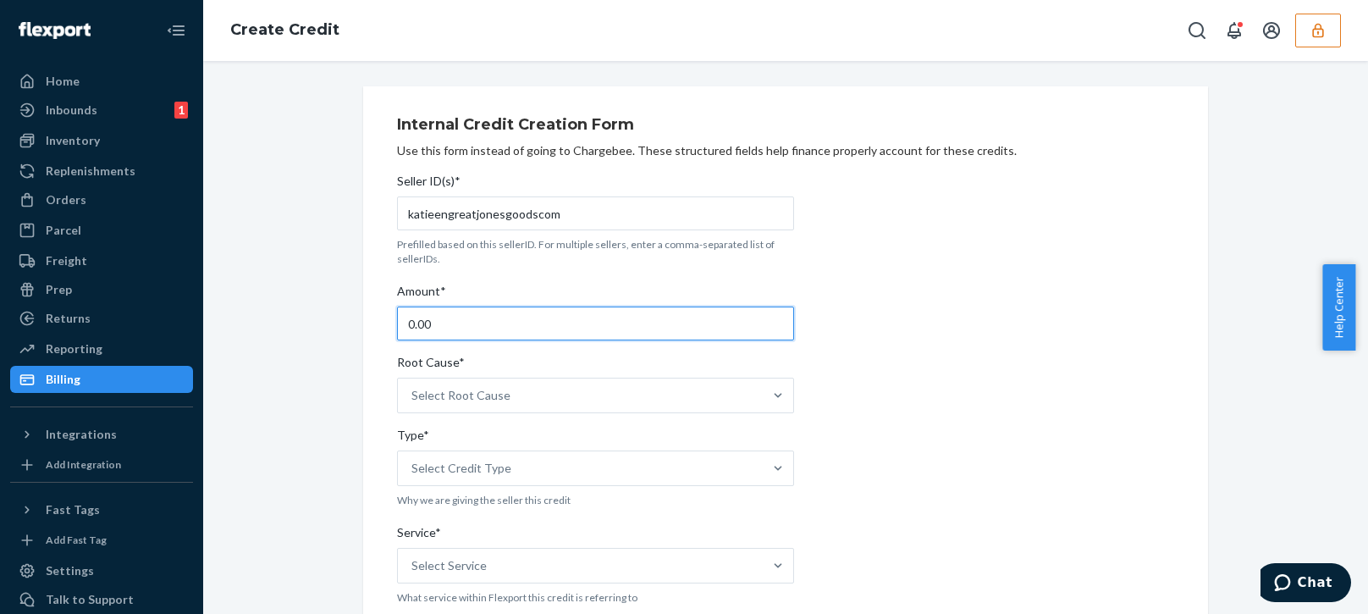
click at [449, 322] on input "0.00" at bounding box center [595, 323] width 397 height 34
type input "114.30"
click at [465, 406] on div "Select Root Cause" at bounding box center [580, 395] width 365 height 34
click at [413, 404] on input "Root Cause* Select Root Cause" at bounding box center [412, 395] width 2 height 17
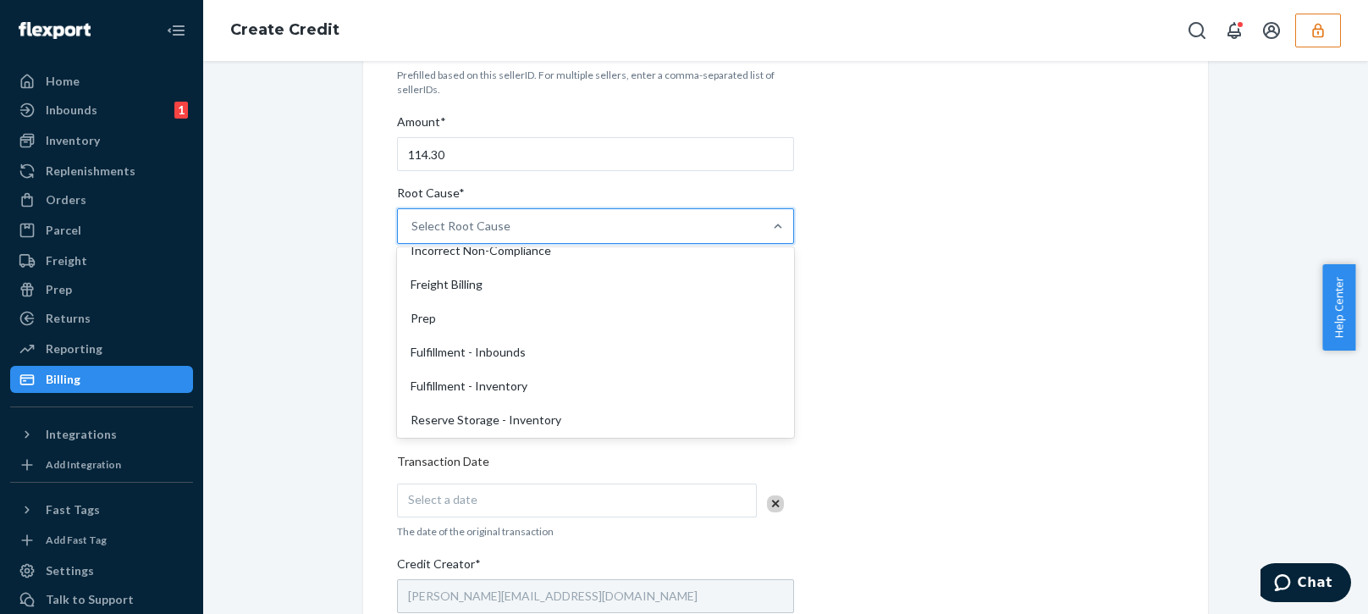
scroll to position [423, 0]
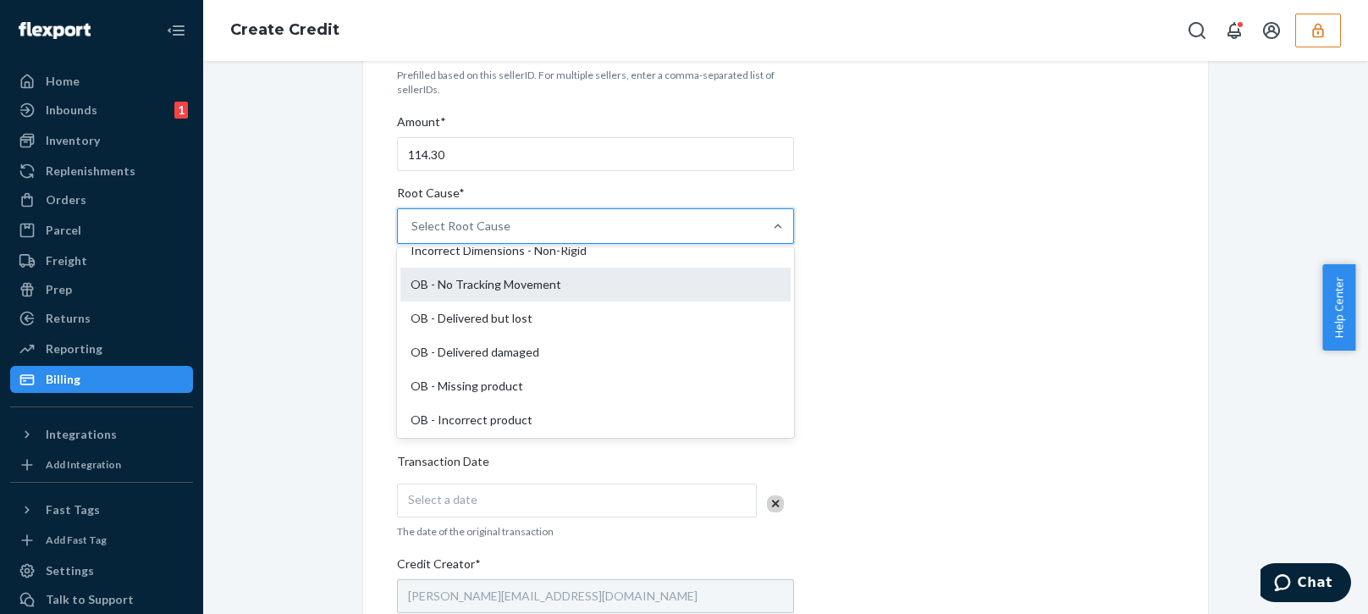
click at [483, 289] on div "OB - No Tracking Movement" at bounding box center [595, 284] width 390 height 34
click at [413, 234] on input "Root Cause* option OB - No Tracking Movement focused, 14 of 29. 29 results avai…" at bounding box center [412, 226] width 2 height 17
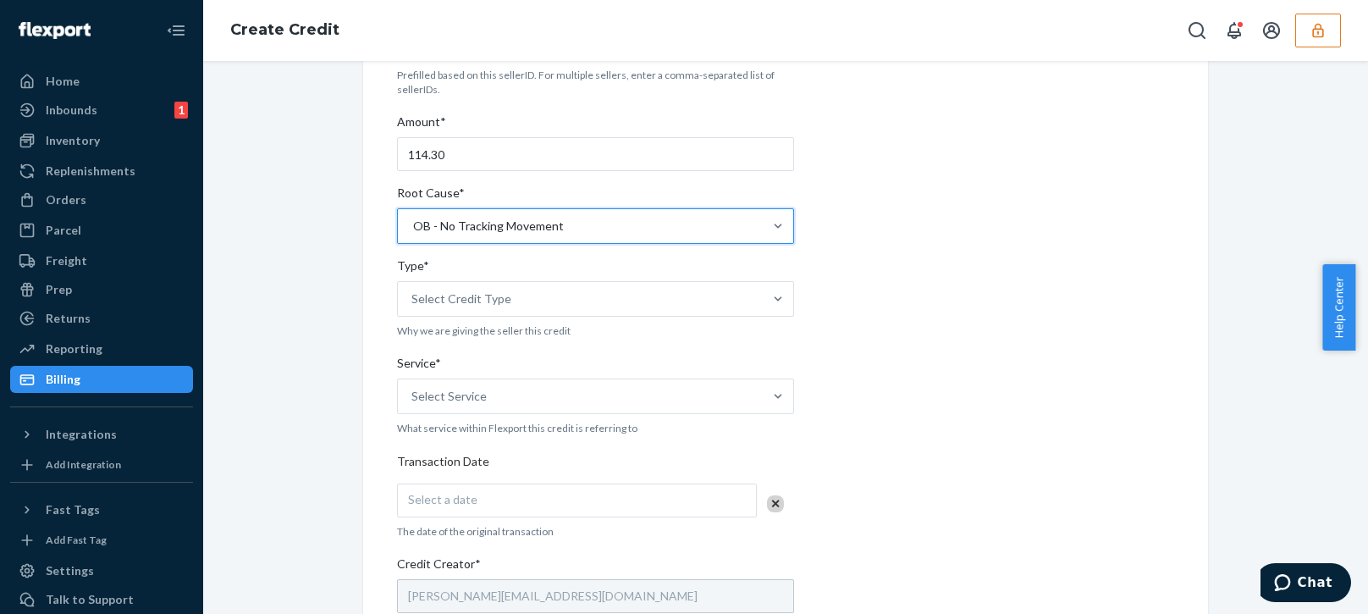
click at [351, 362] on div "Internal Credit Creation Form Use this form instead of going to Chargebee. Thes…" at bounding box center [785, 458] width 870 height 1082
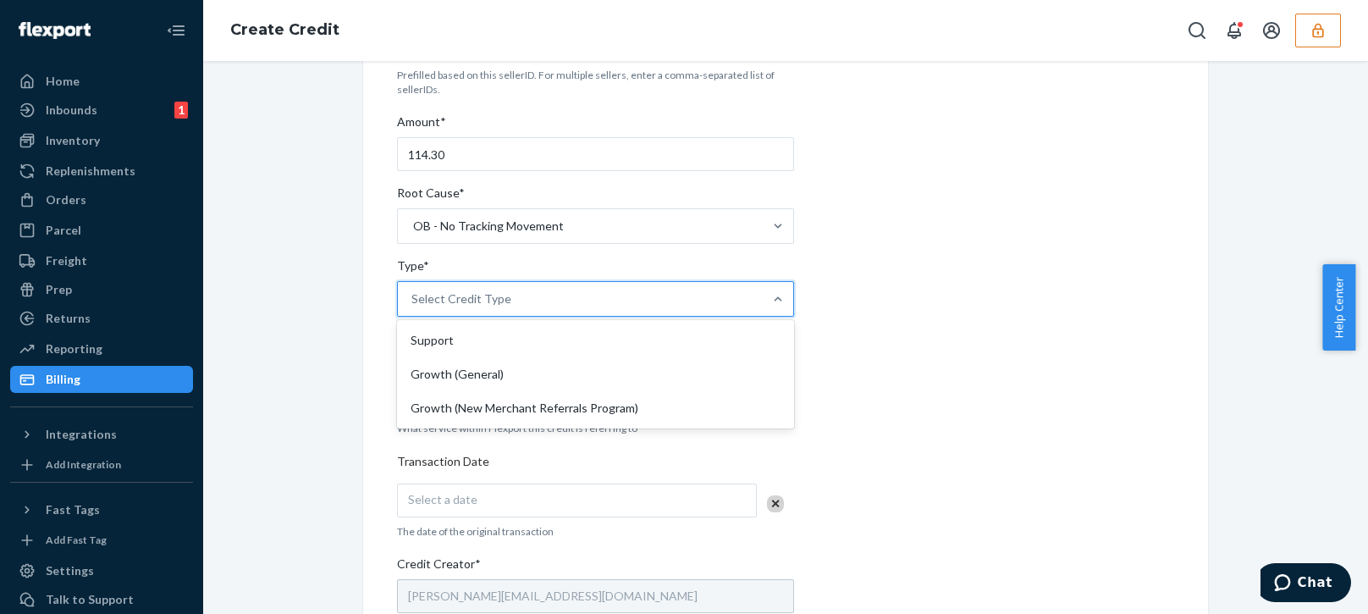
click at [480, 300] on div "Select Credit Type" at bounding box center [461, 298] width 100 height 17
click at [413, 300] on input "Type* option Support focused, 1 of 3. 3 results available. Use Up and Down to c…" at bounding box center [412, 298] width 2 height 17
click at [436, 339] on div "Support" at bounding box center [595, 340] width 390 height 34
click at [413, 307] on input "Type* option Support focused, 1 of 3. 3 results available. Use Up and Down to c…" at bounding box center [412, 298] width 2 height 17
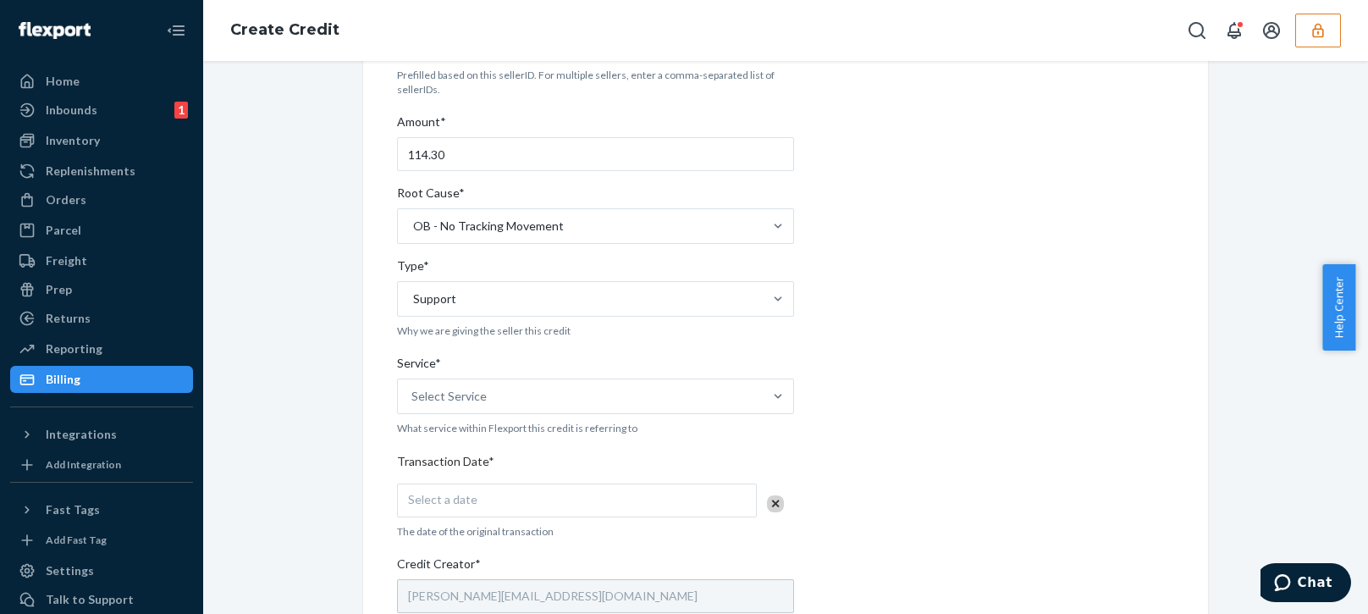
click at [296, 421] on div "Internal Credit Creation Form Use this form instead of going to Chargebee. Thes…" at bounding box center [785, 458] width 1139 height 1082
click at [458, 399] on div "Select Service" at bounding box center [448, 396] width 75 height 17
click at [413, 399] on input "Service* Select Service" at bounding box center [412, 396] width 2 height 17
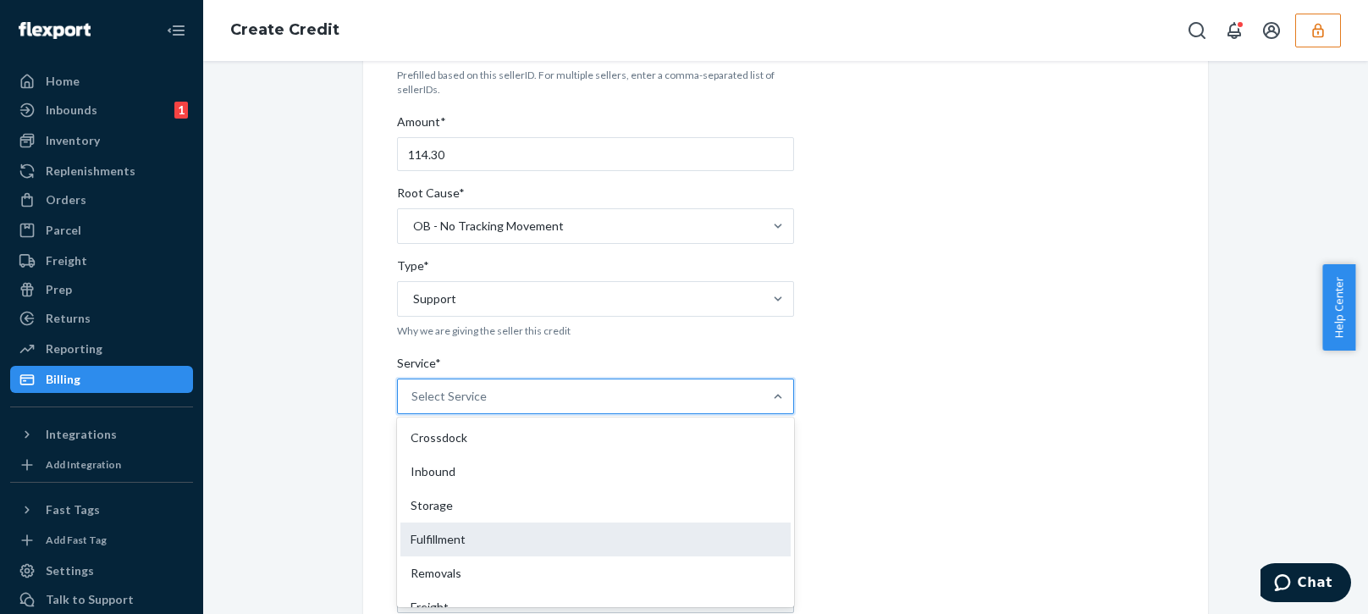
click at [426, 546] on div "Fulfillment" at bounding box center [595, 539] width 390 height 34
click at [413, 405] on input "Service* option Fulfillment focused, 4 of 10. 10 results available. Use Up and …" at bounding box center [412, 396] width 2 height 17
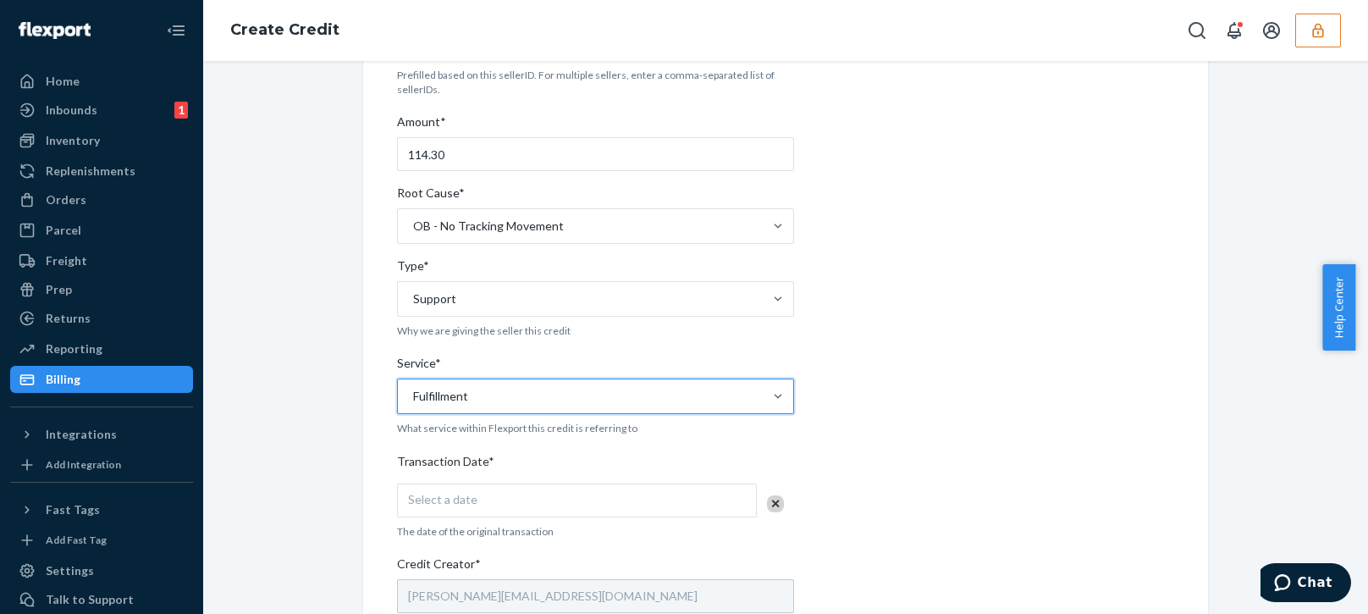
click at [328, 555] on div "Internal Credit Creation Form Use this form instead of going to Chargebee. Thes…" at bounding box center [785, 458] width 1139 height 1082
click at [459, 511] on div "Select a date" at bounding box center [577, 500] width 360 height 34
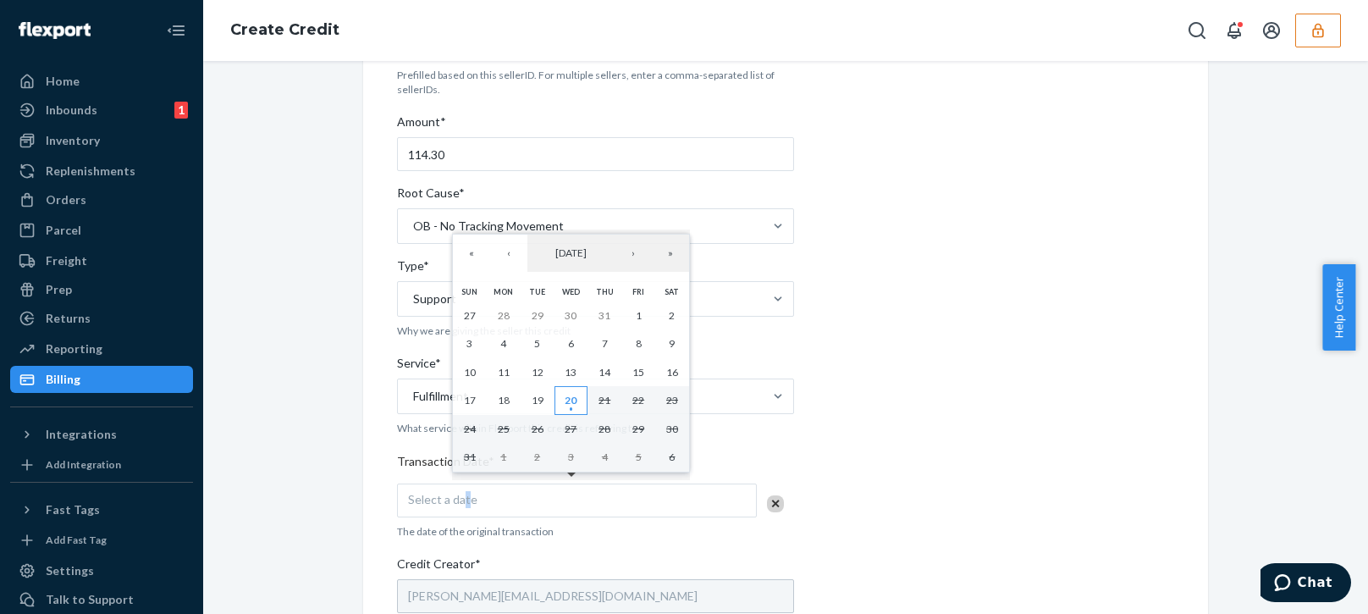
click at [572, 401] on abbr "20" at bounding box center [570, 400] width 12 height 13
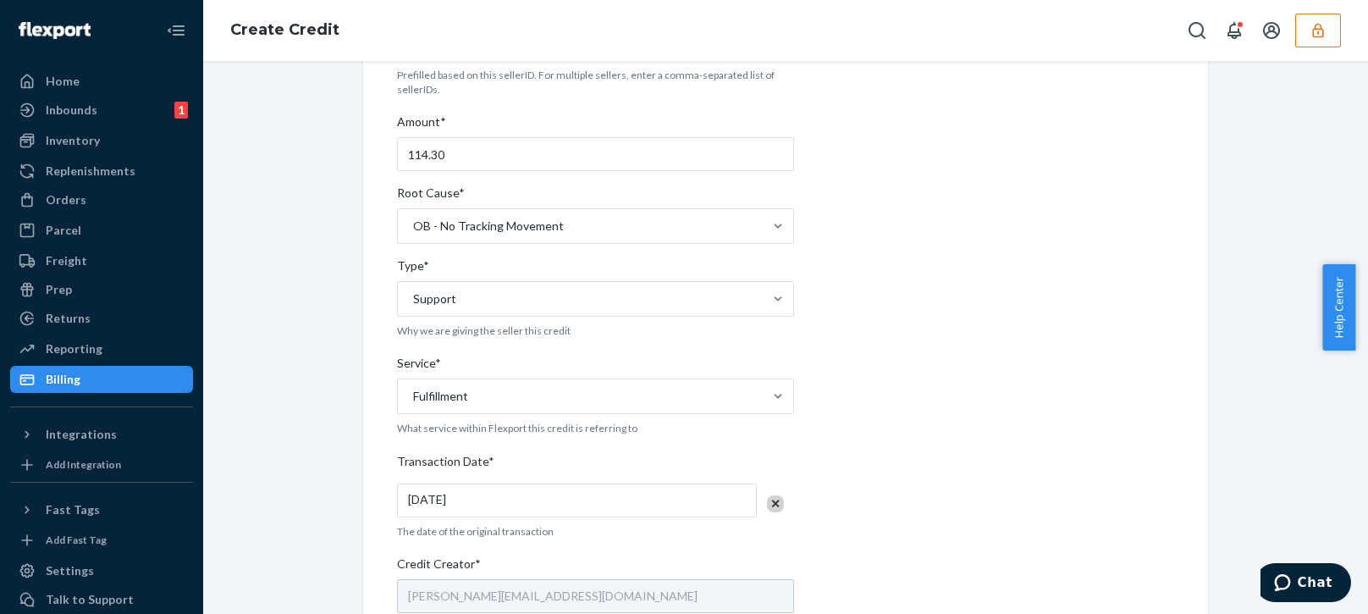
scroll to position [554, 0]
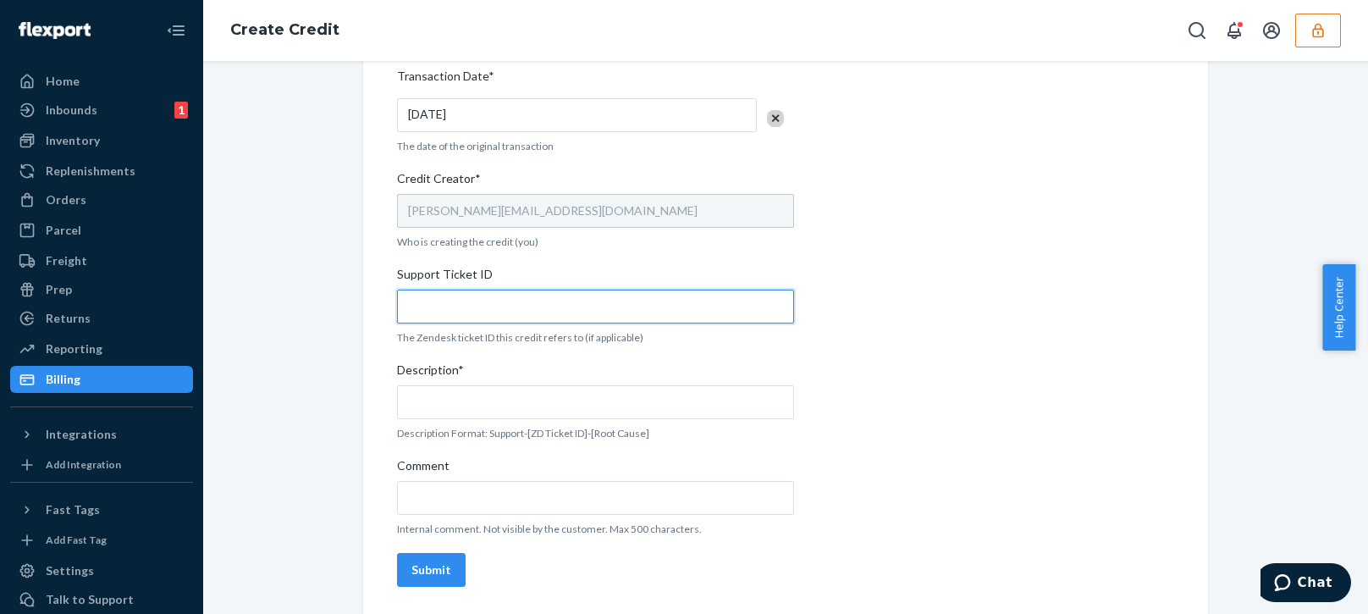
click at [489, 307] on input "Support Ticket ID" at bounding box center [595, 306] width 397 height 34
paste input "801415"
type input "801415"
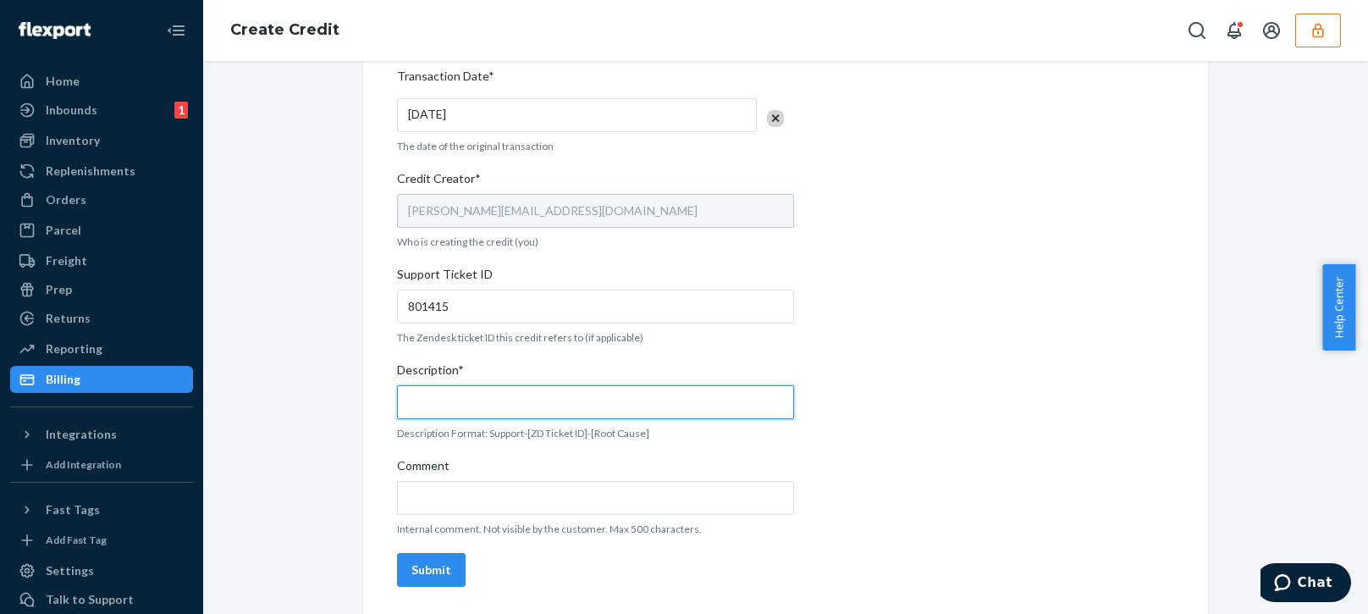
click at [478, 394] on input "Description*" at bounding box center [595, 402] width 397 height 34
paste input "801415"
type input "Support 801415 / OB - No tracking movement"
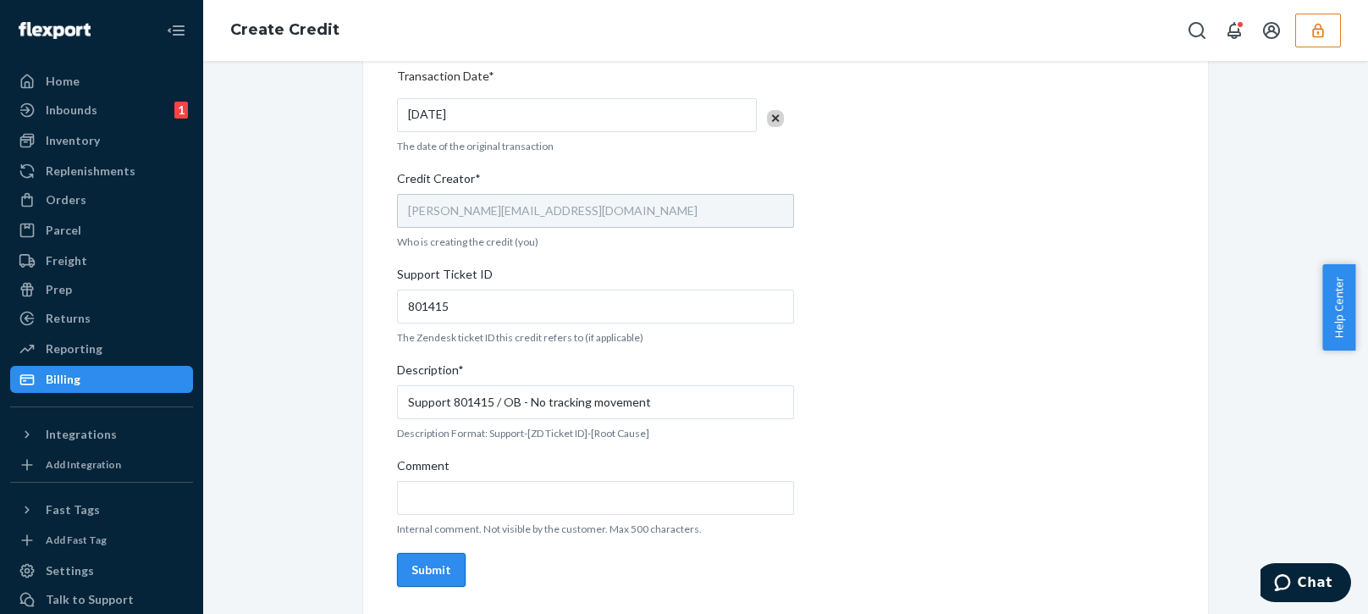
click at [418, 573] on div "Submit" at bounding box center [431, 569] width 40 height 17
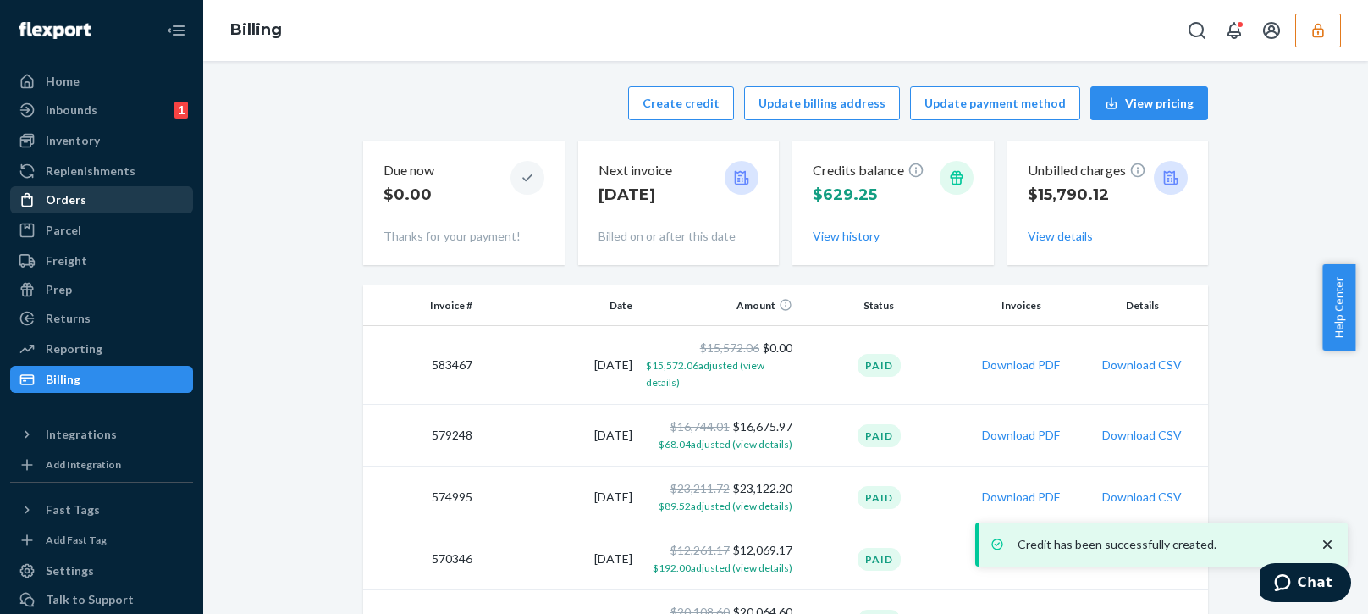
drag, startPoint x: 43, startPoint y: 210, endPoint x: 72, endPoint y: 204, distance: 29.4
click at [43, 210] on div "Orders" at bounding box center [101, 200] width 179 height 24
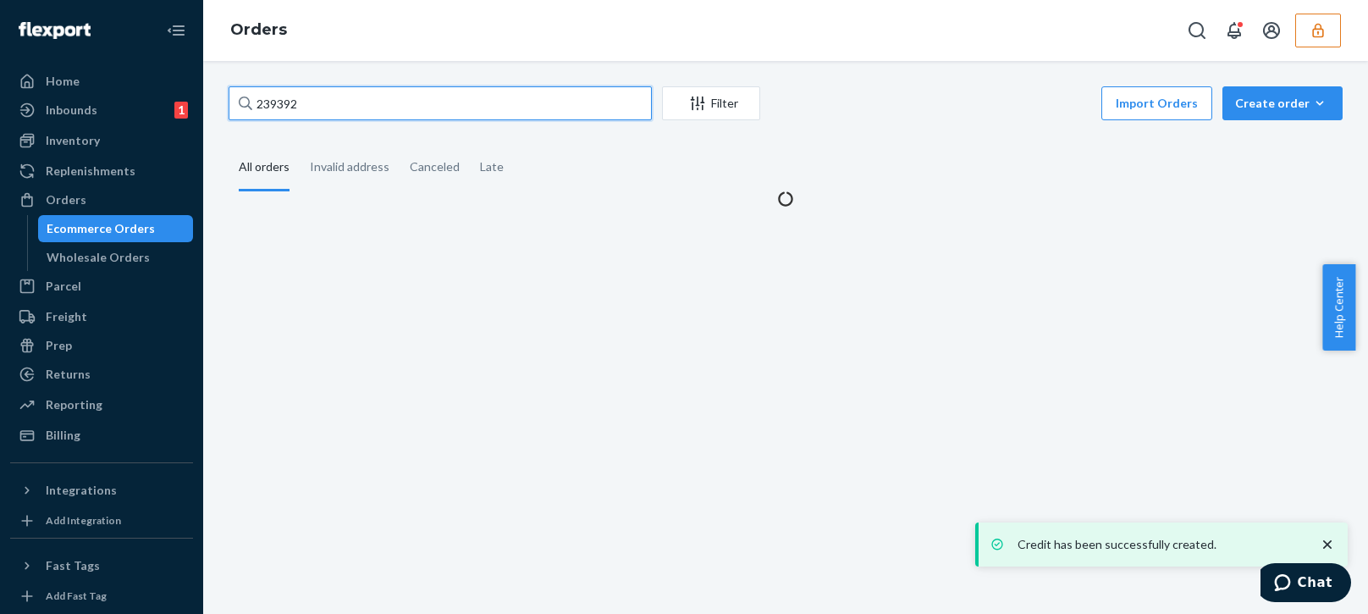
click at [275, 107] on input "239392" at bounding box center [440, 103] width 423 height 34
paste input "239369"
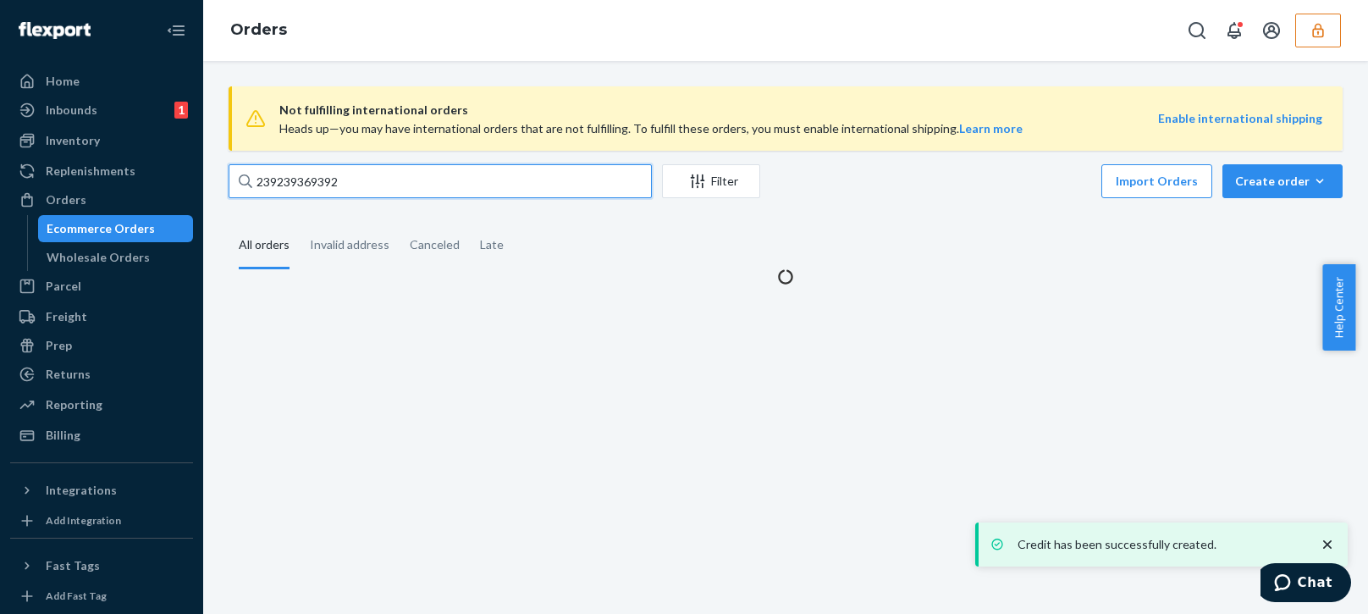
click at [269, 185] on input "239239369392" at bounding box center [440, 181] width 423 height 34
paste input "369"
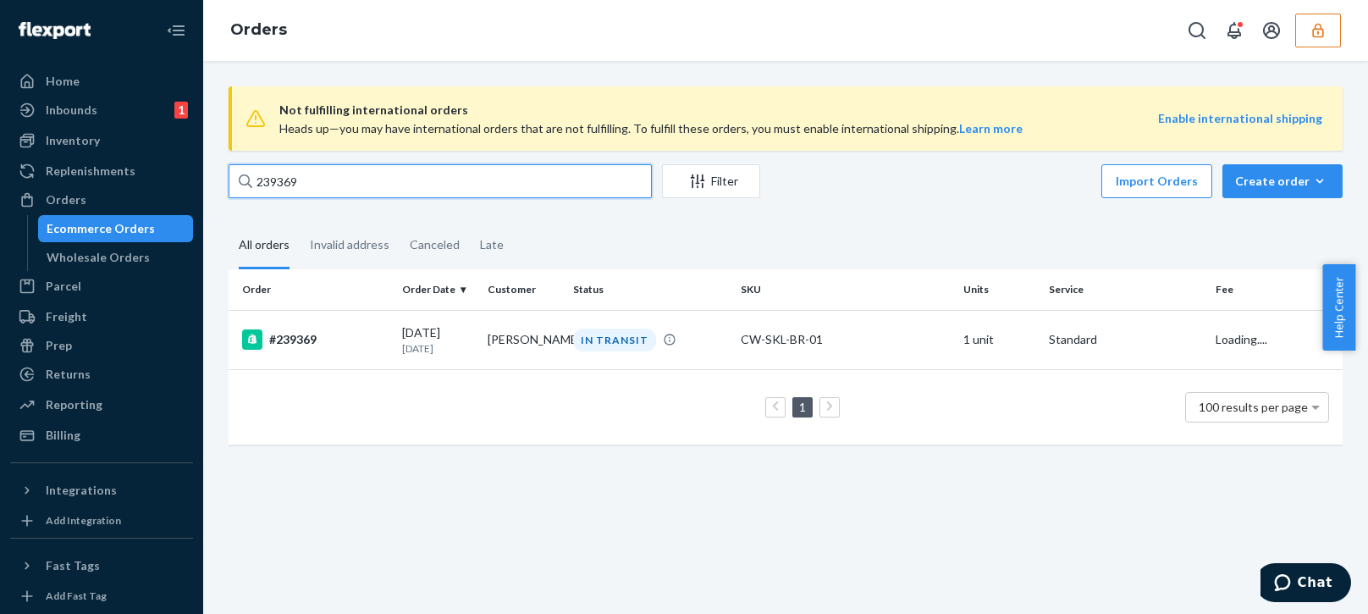
type input "239369"
click at [363, 444] on td "1 100 results per page" at bounding box center [786, 406] width 1114 height 75
click at [404, 358] on td "08/13/2025 7 days ago" at bounding box center [437, 339] width 85 height 59
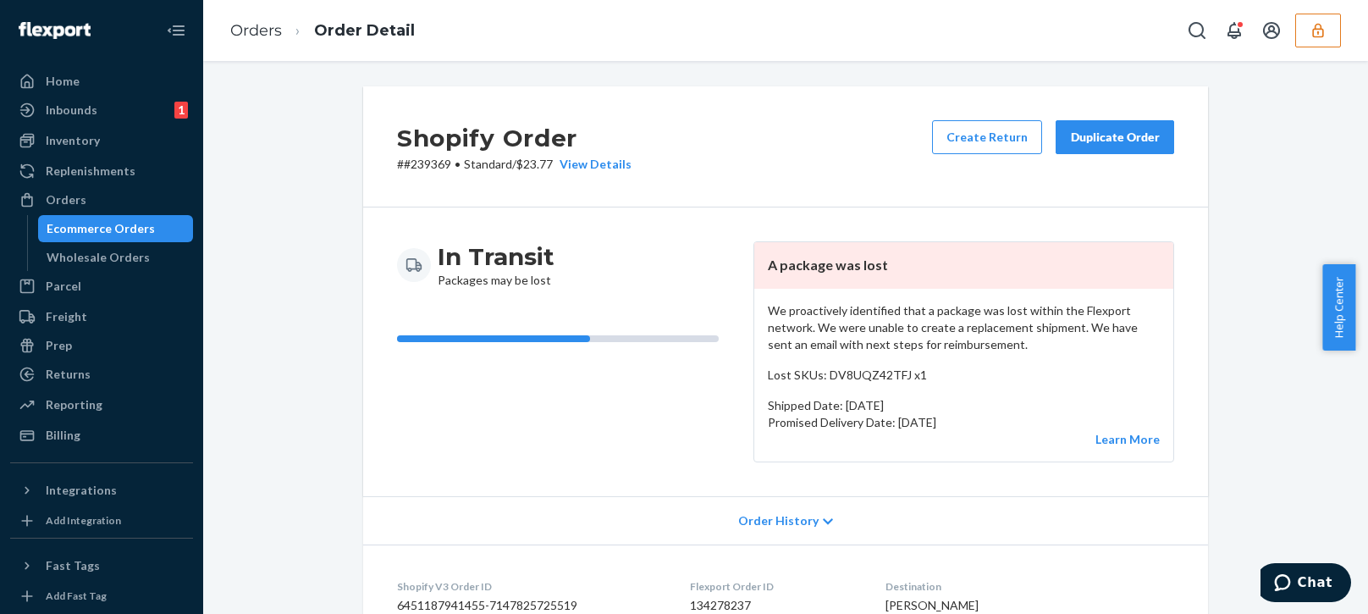
drag, startPoint x: 72, startPoint y: 436, endPoint x: 499, endPoint y: 495, distance: 431.5
click at [72, 436] on div "Billing" at bounding box center [63, 435] width 35 height 17
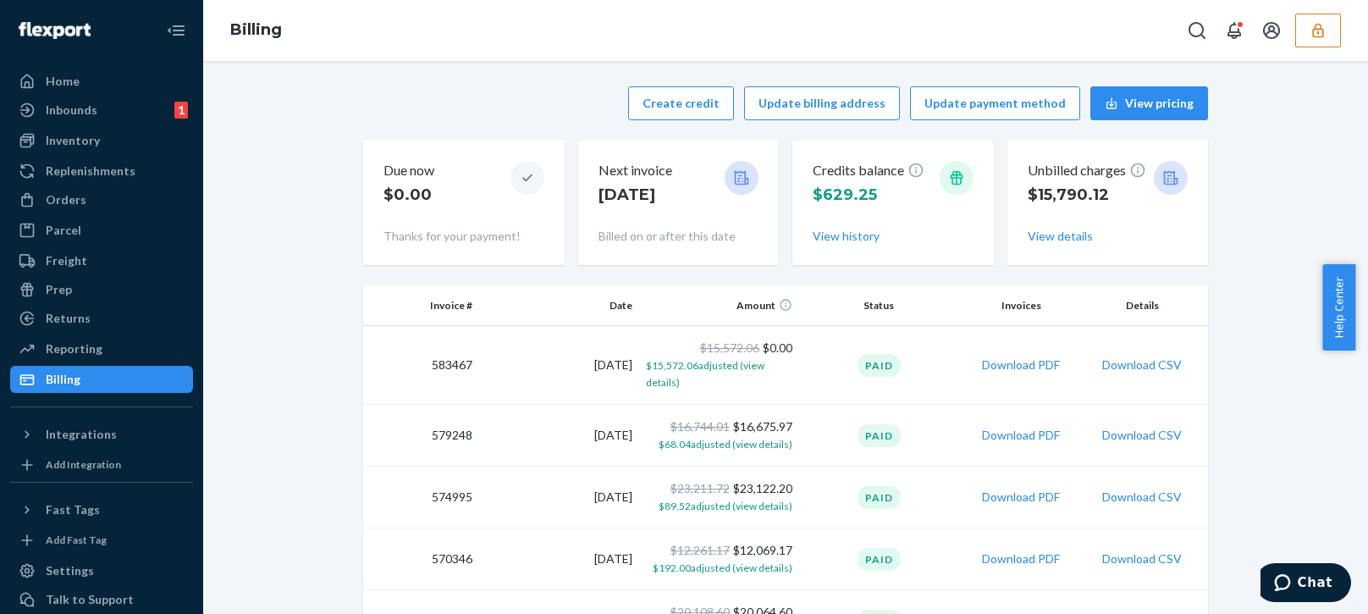
click at [513, 104] on div "Create credit Update billing address Update payment method View pricing" at bounding box center [785, 103] width 845 height 34
click at [683, 105] on button "Create credit" at bounding box center [681, 103] width 106 height 34
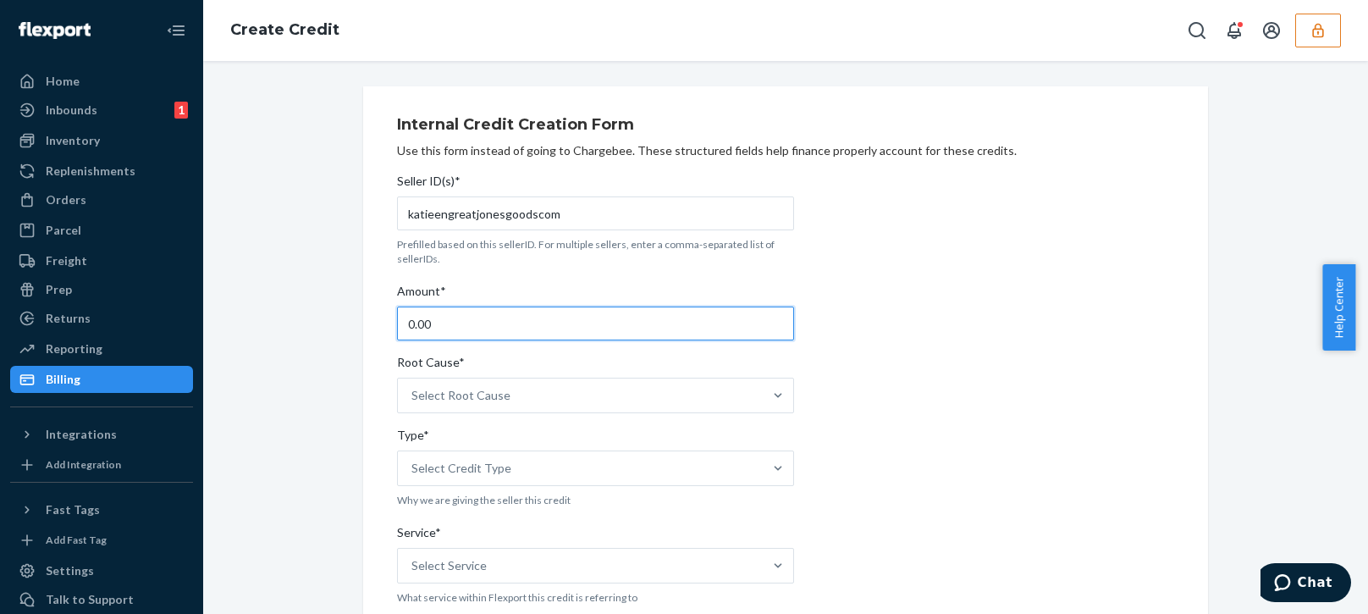
click at [471, 332] on input "0.00" at bounding box center [595, 323] width 397 height 34
type input "73.77"
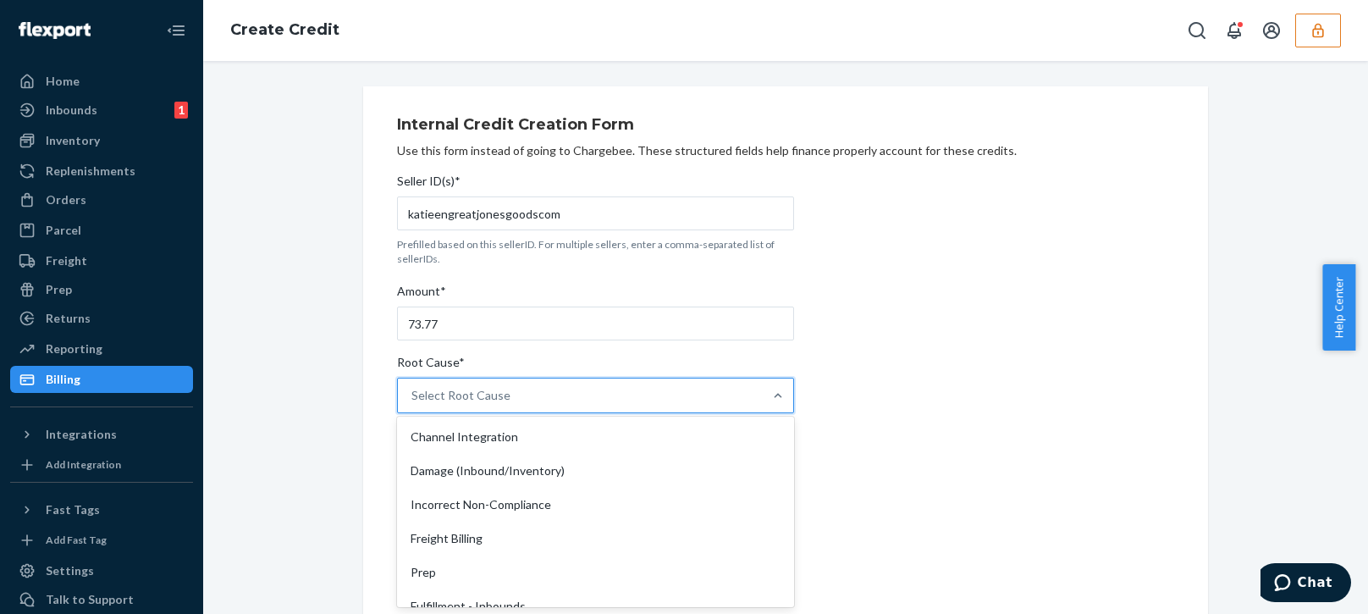
click at [526, 397] on div "Select Root Cause" at bounding box center [580, 395] width 365 height 34
click at [413, 397] on input "Root Cause* option Channel Integration focused, 1 of 29. 29 results available. …" at bounding box center [412, 395] width 2 height 17
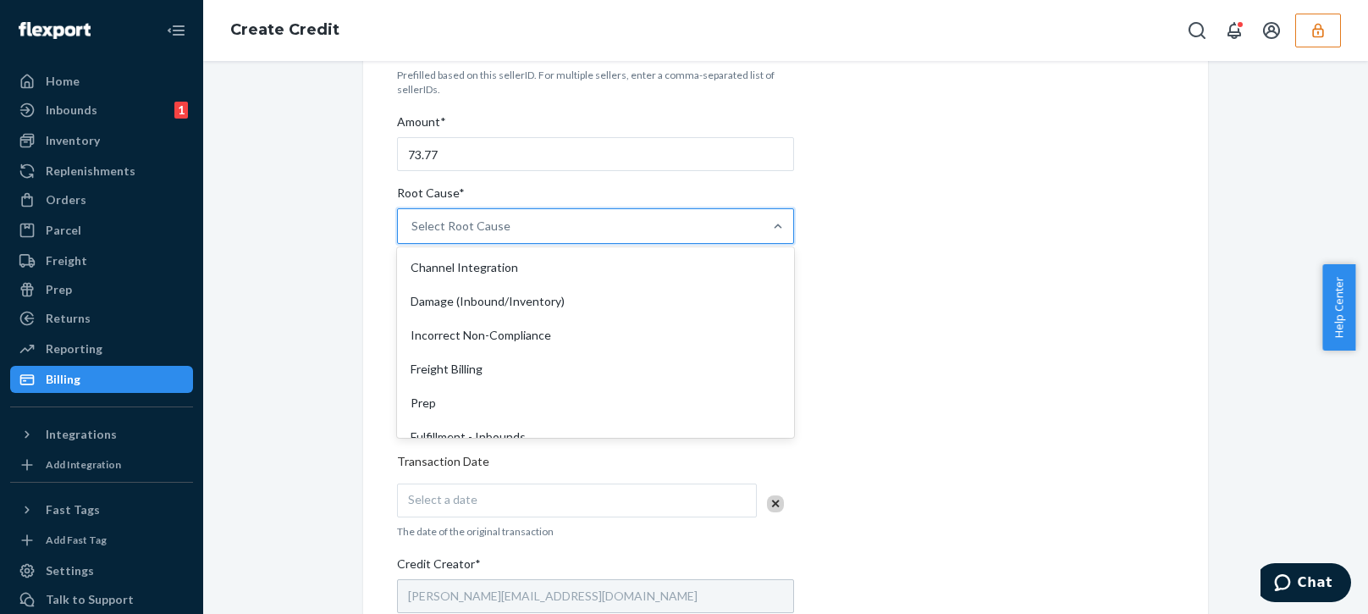
scroll to position [339, 0]
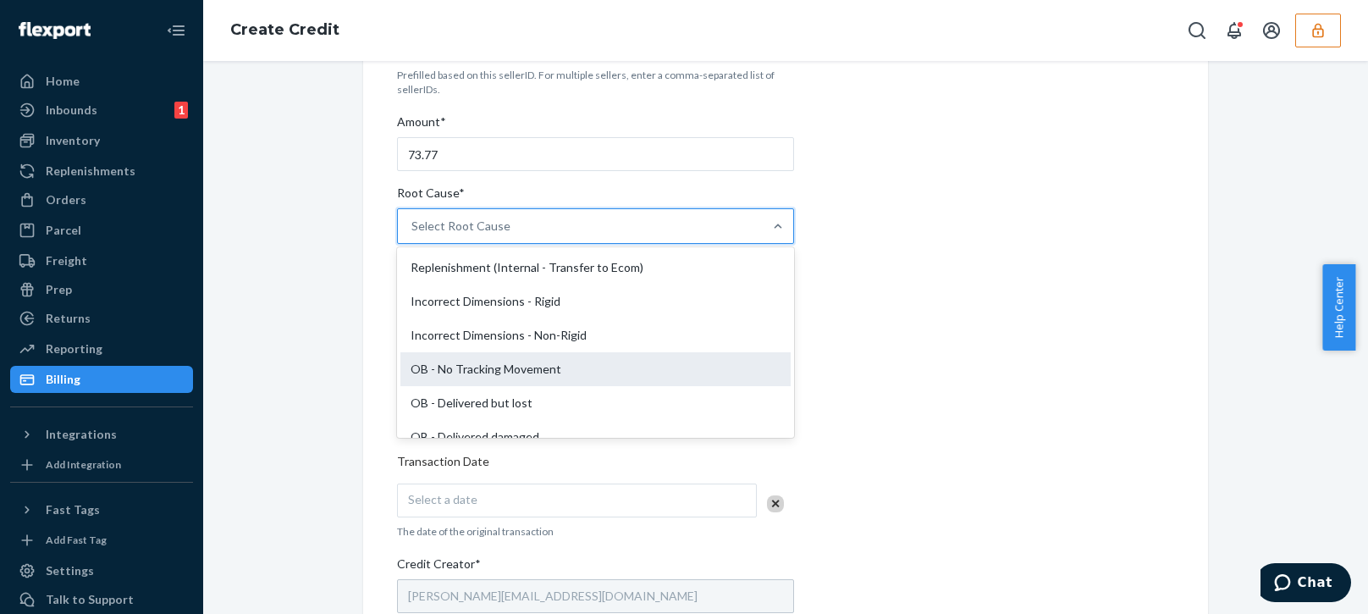
click at [475, 370] on div "OB - No Tracking Movement" at bounding box center [595, 369] width 390 height 34
click at [413, 234] on input "Root Cause* option OB - No Tracking Movement focused, 14 of 29. 29 results avai…" at bounding box center [412, 226] width 2 height 17
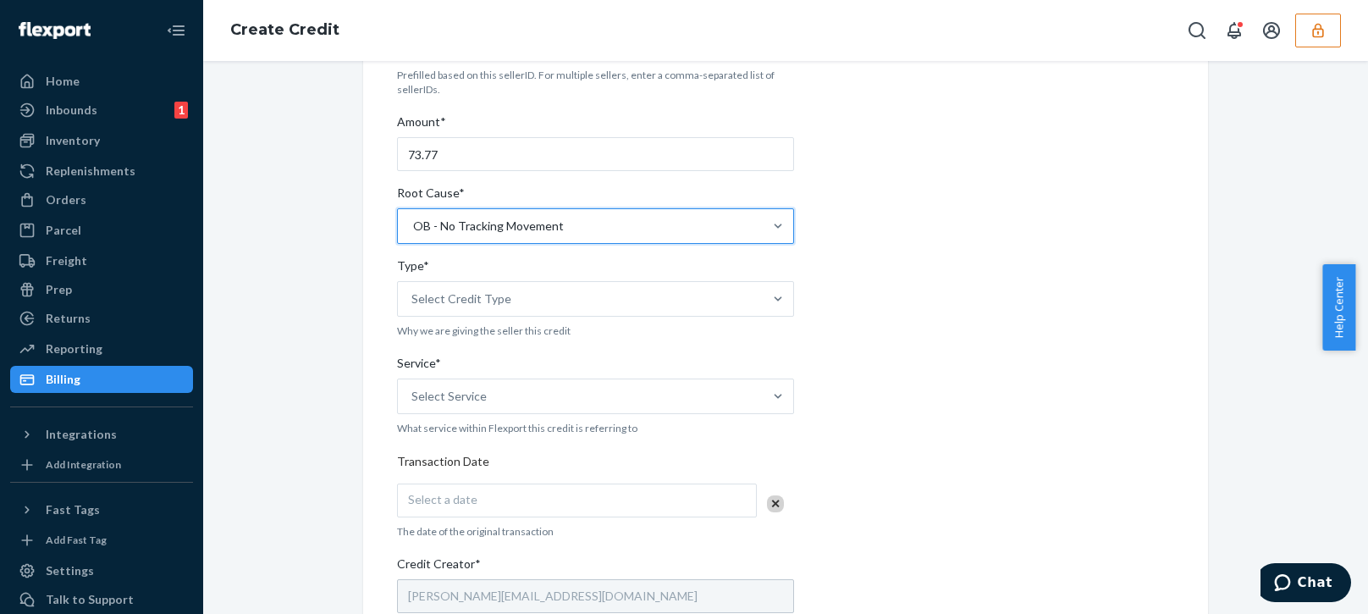
click at [273, 465] on div "Internal Credit Creation Form Use this form instead of going to Chargebee. Thes…" at bounding box center [785, 458] width 1139 height 1082
click at [564, 288] on div "Select Credit Type" at bounding box center [580, 299] width 365 height 34
click at [413, 290] on input "Type* Select Credit Type" at bounding box center [412, 298] width 2 height 17
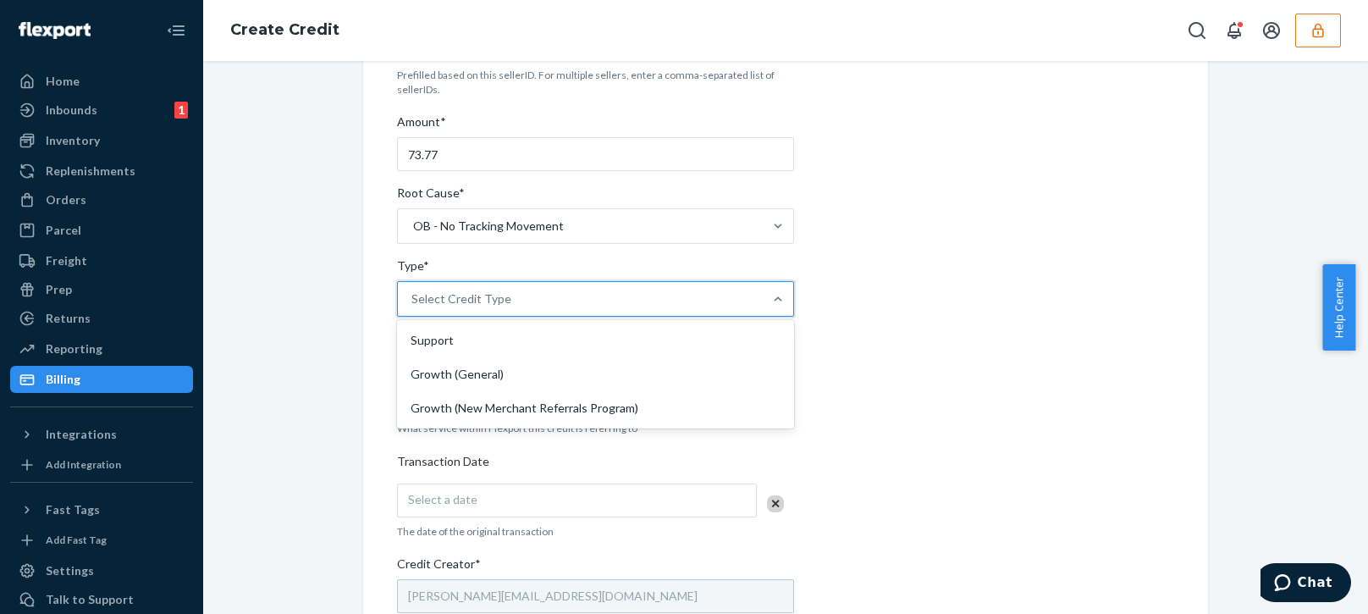
click at [414, 345] on div "Support" at bounding box center [595, 340] width 390 height 34
click at [413, 307] on input "Type* option Support focused, 1 of 3. 3 results available. Use Up and Down to c…" at bounding box center [412, 298] width 2 height 17
click at [333, 468] on div "Internal Credit Creation Form Use this form instead of going to Chargebee. Thes…" at bounding box center [785, 458] width 1139 height 1082
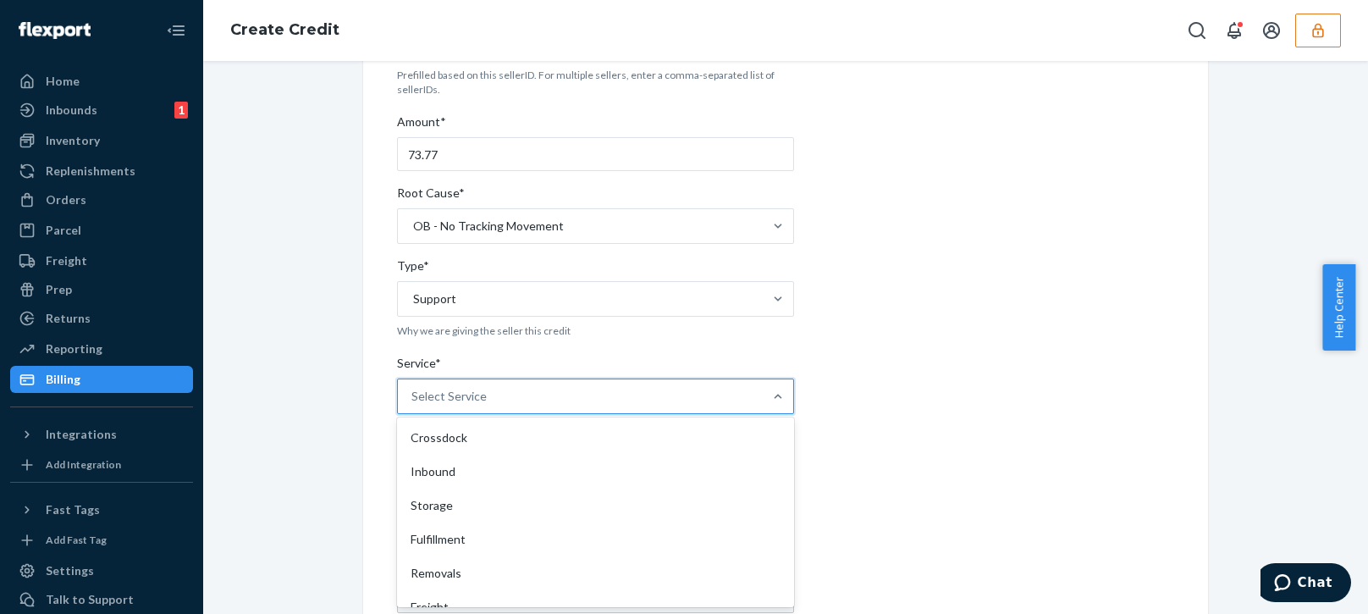
click at [500, 389] on div "Select Service" at bounding box center [580, 396] width 365 height 34
click at [413, 389] on input "Service* option Crossdock focused, 1 of 10. 10 results available. Use Up and Do…" at bounding box center [412, 396] width 2 height 17
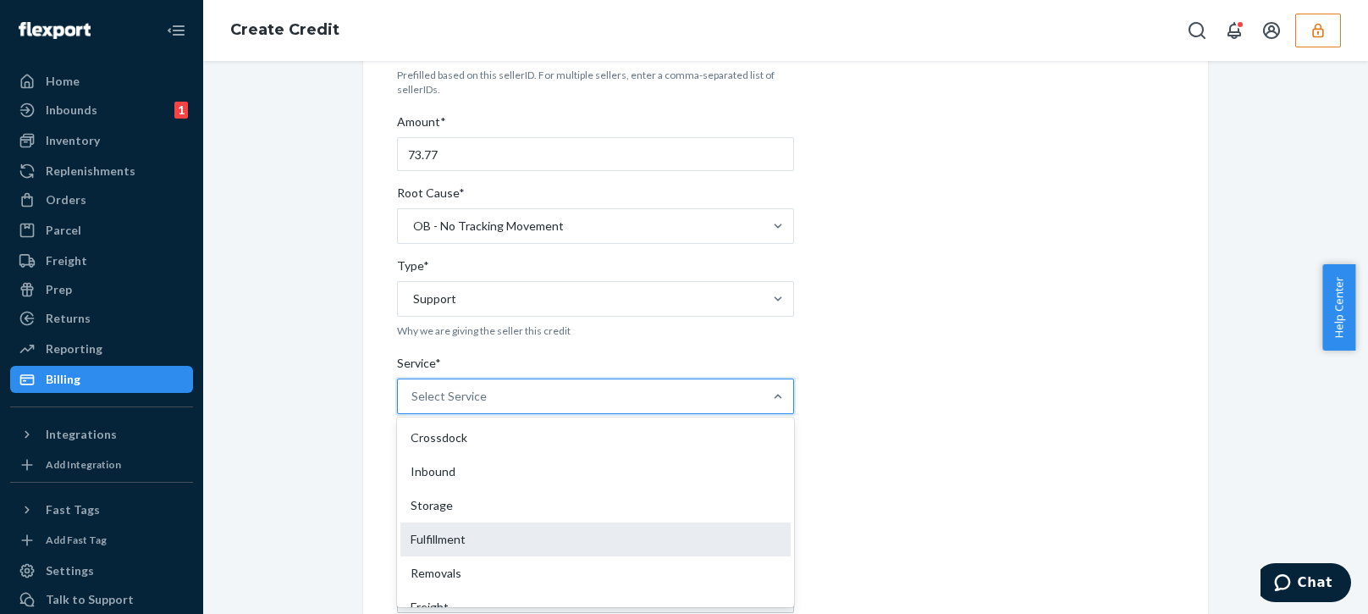
click at [415, 531] on div "Fulfillment" at bounding box center [595, 539] width 390 height 34
click at [413, 405] on input "Service* option Fulfillment focused, 4 of 10. 10 results available. Use Up and …" at bounding box center [412, 396] width 2 height 17
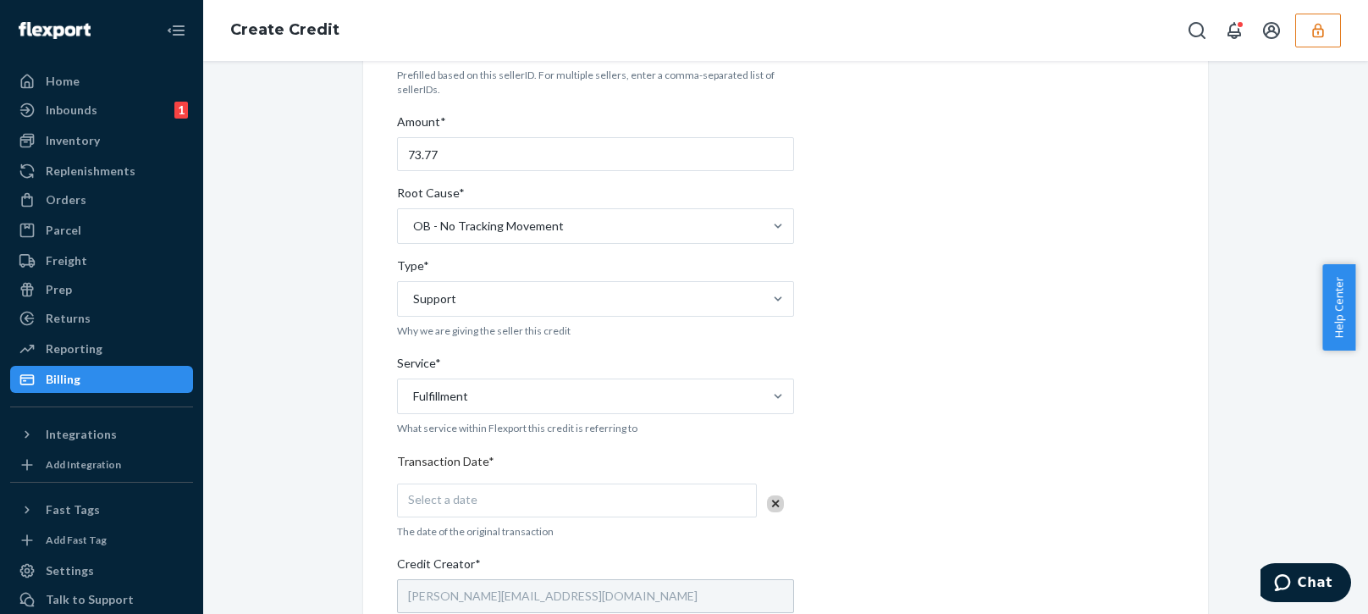
click at [350, 579] on div "Internal Credit Creation Form Use this form instead of going to Chargebee. Thes…" at bounding box center [785, 458] width 870 height 1082
click at [480, 501] on div "Select a date" at bounding box center [577, 500] width 360 height 34
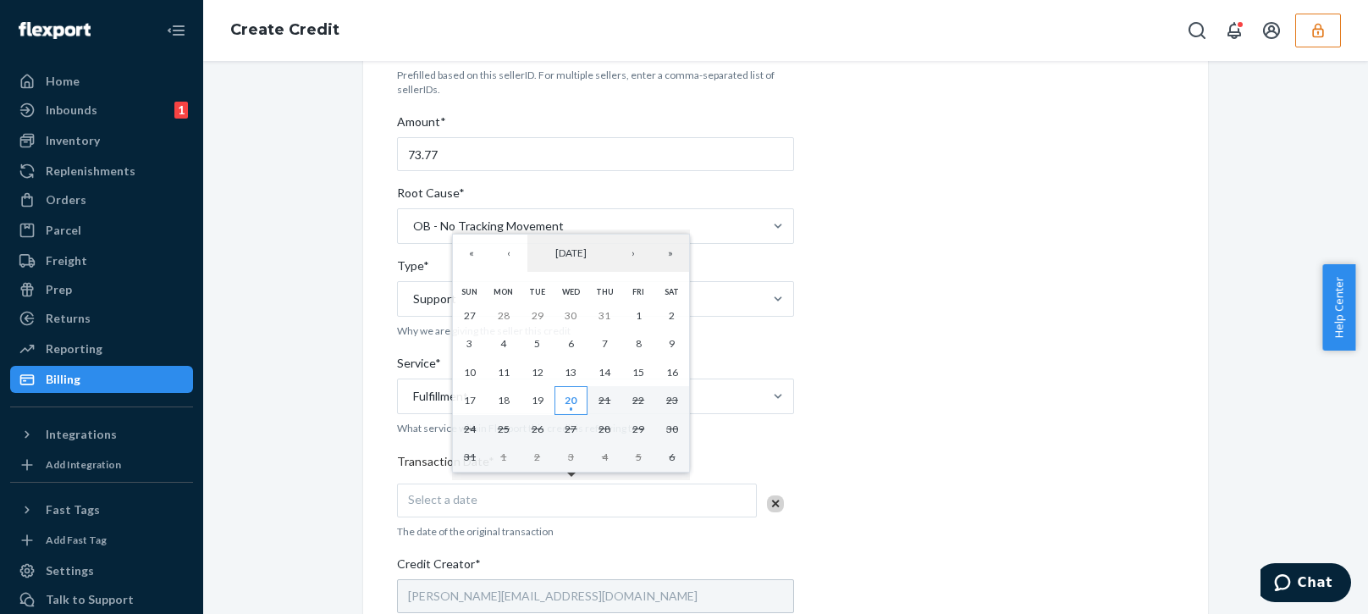
click at [571, 397] on abbr "20" at bounding box center [570, 400] width 12 height 13
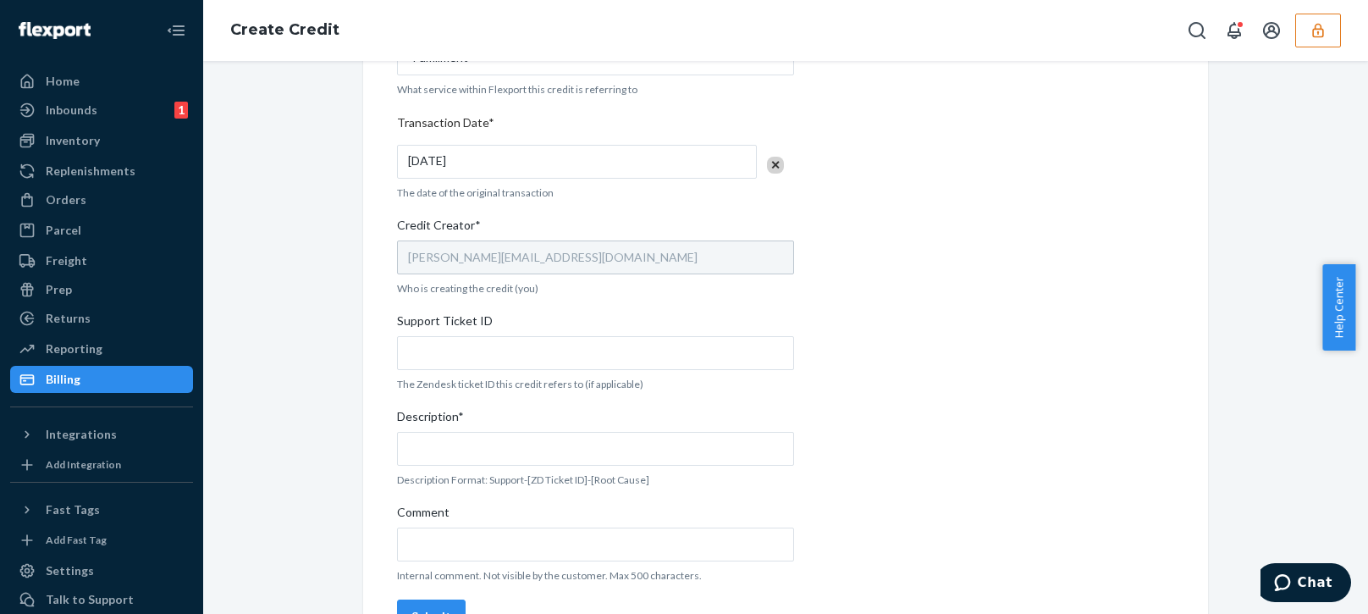
scroll to position [554, 0]
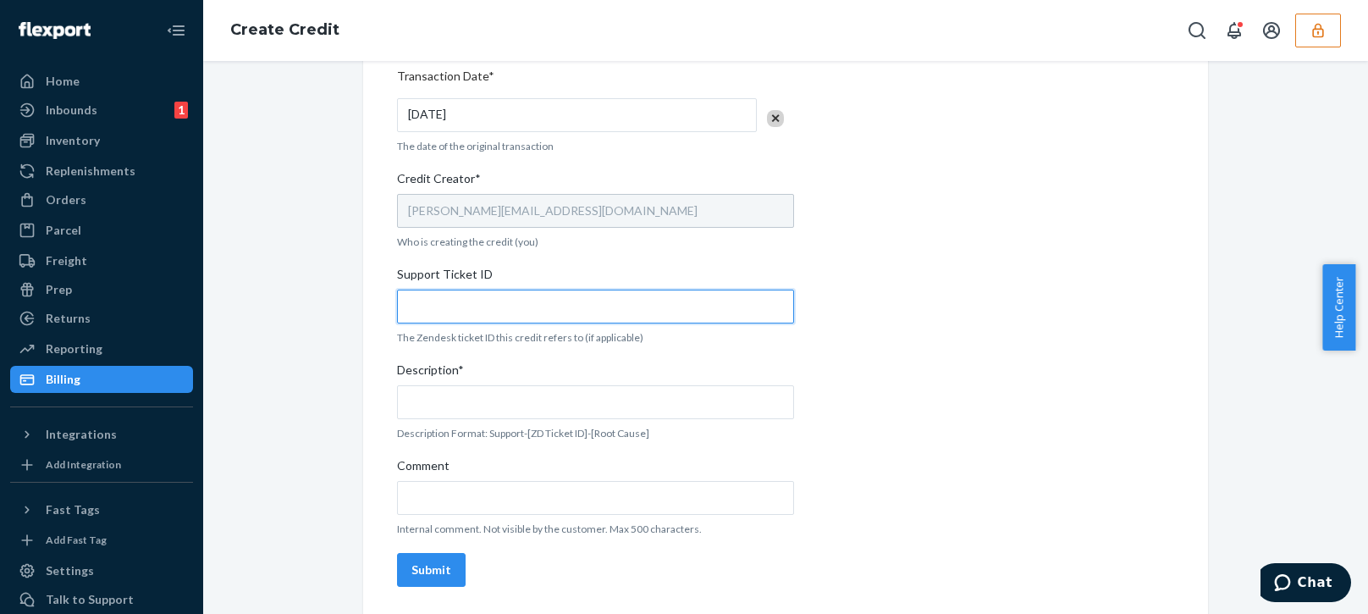
click at [442, 293] on input "Support Ticket ID" at bounding box center [595, 306] width 397 height 34
paste input "801418"
type input "801418"
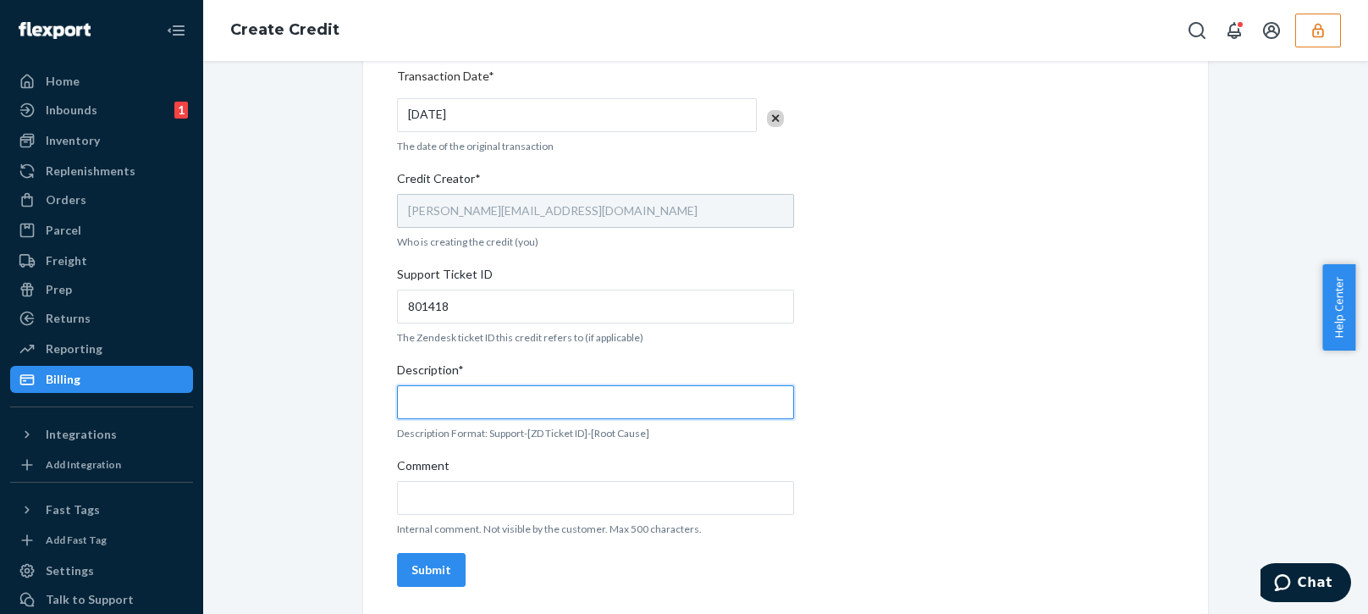
click at [491, 403] on input "Description*" at bounding box center [595, 402] width 397 height 34
paste input "801418"
type input "Support 801418 / OB - No tracking movement"
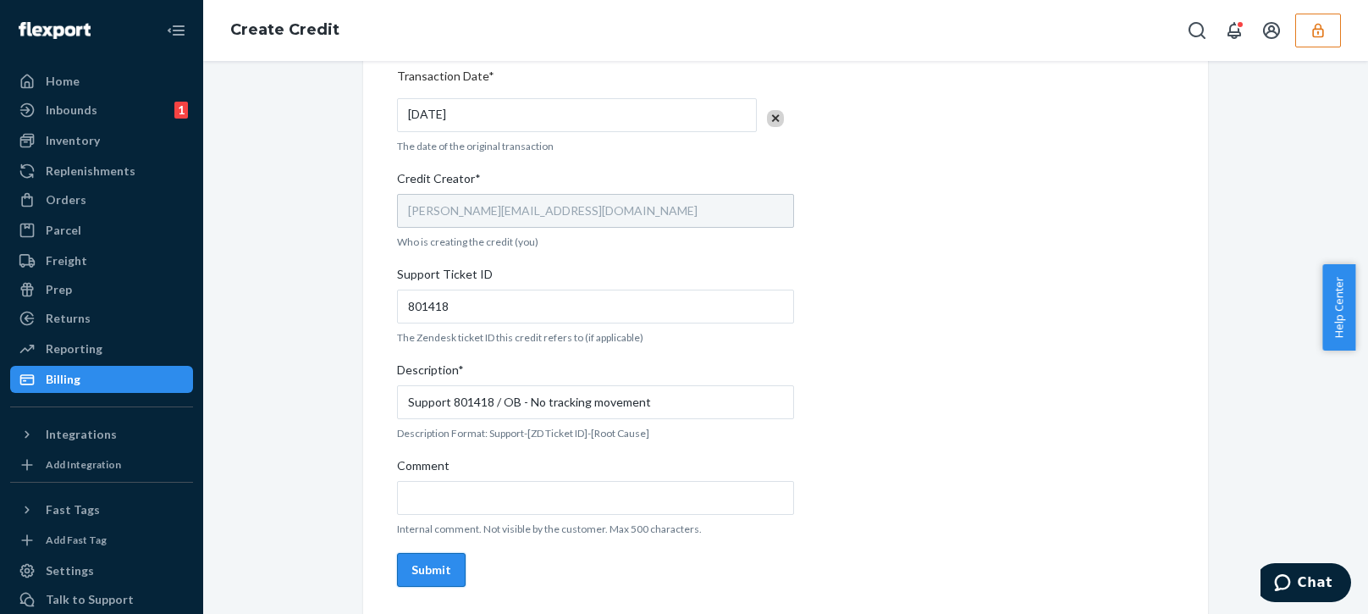
click at [421, 564] on div "Submit" at bounding box center [431, 569] width 40 height 17
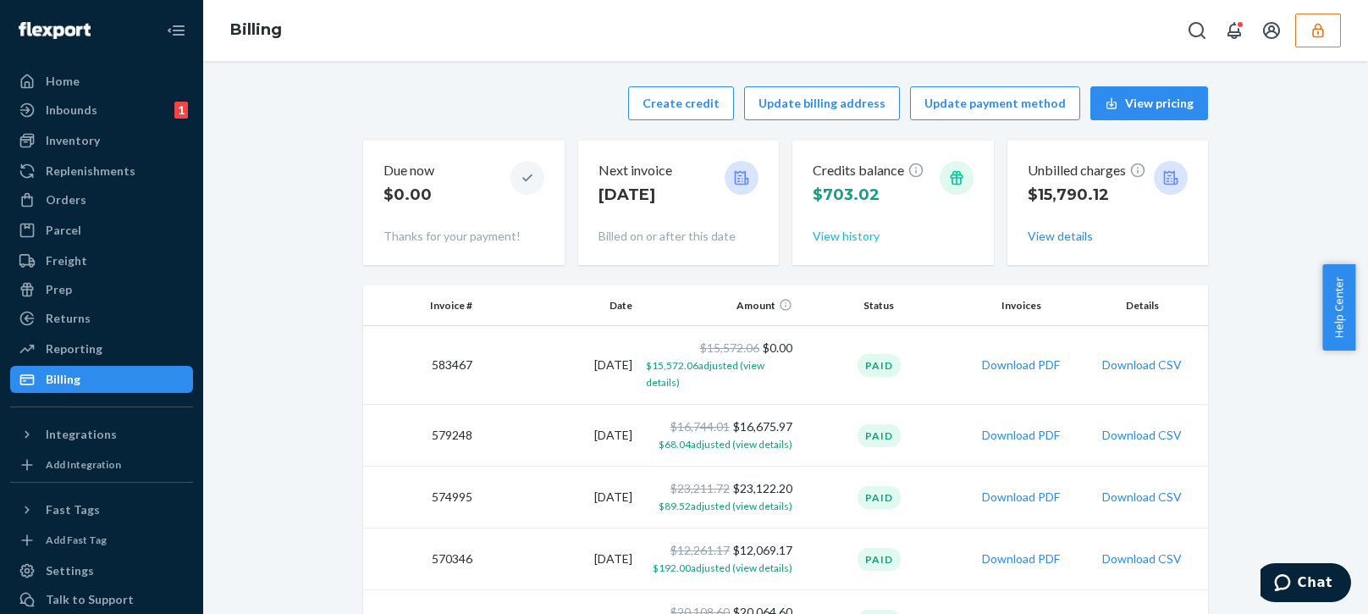
click at [840, 236] on button "View history" at bounding box center [845, 236] width 67 height 17
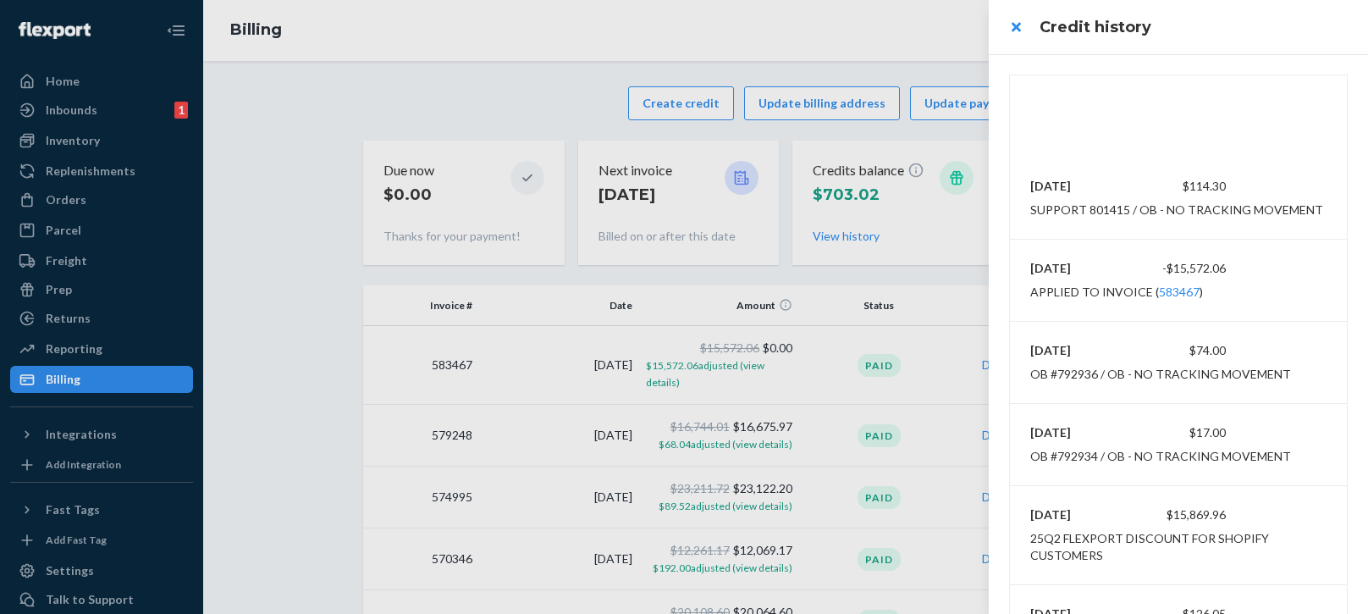
scroll to position [85, 0]
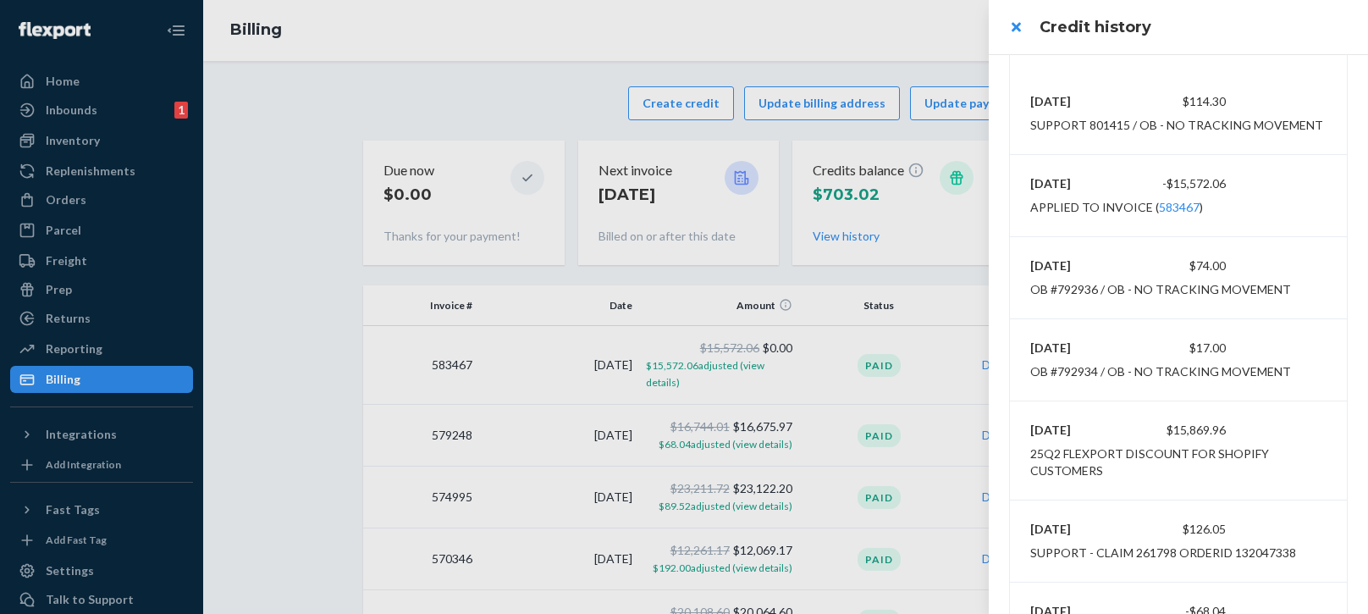
click at [807, 29] on div at bounding box center [684, 307] width 1368 height 614
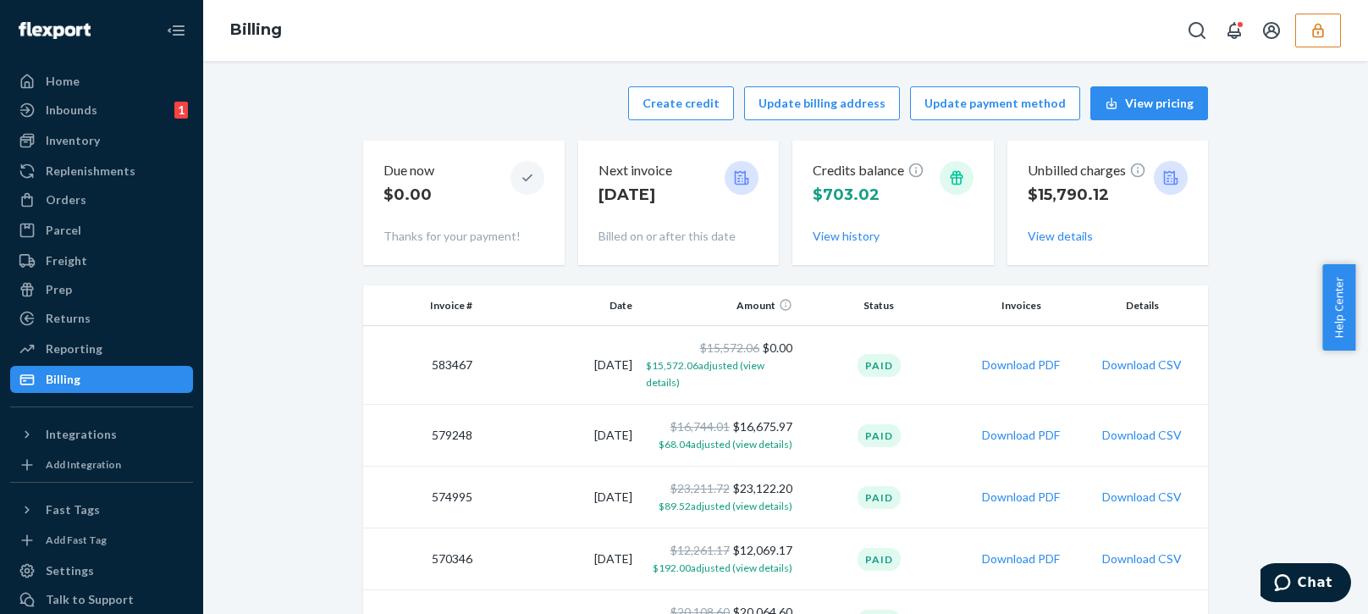
click at [1318, 35] on icon "button" at bounding box center [1317, 30] width 17 height 17
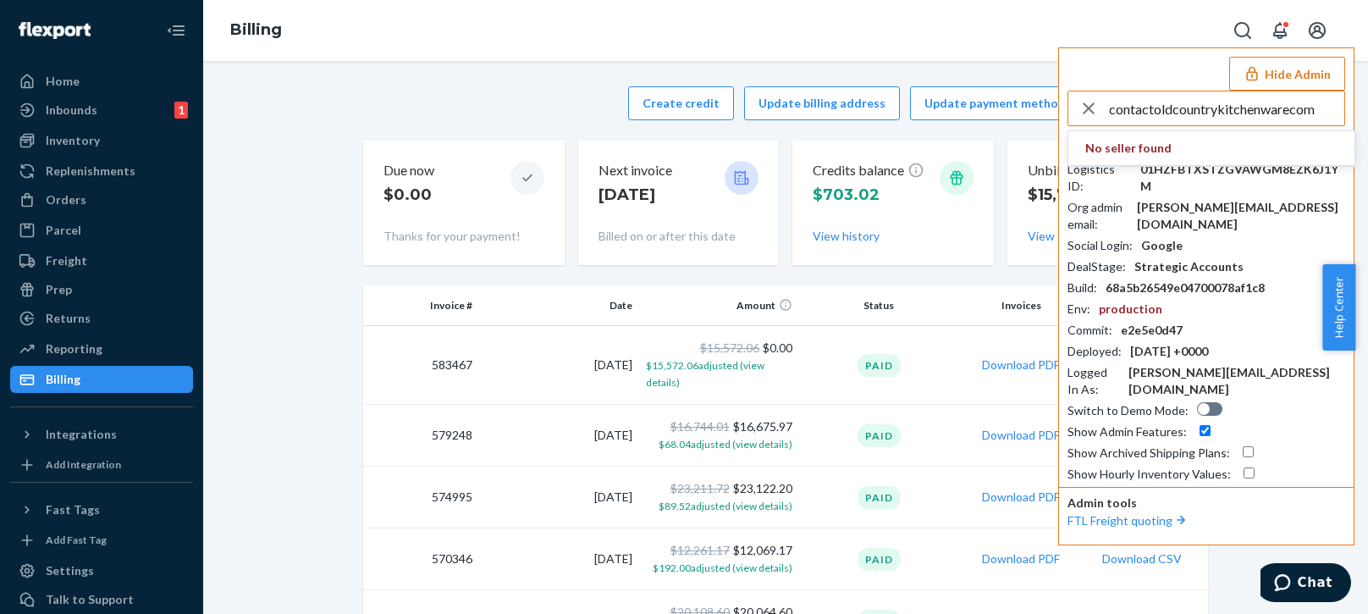
click at [1247, 107] on input "contactoldcountrykitchenwarecom" at bounding box center [1226, 108] width 235 height 34
click at [1266, 110] on input "contactoldcountrykitchenwarecom" at bounding box center [1226, 108] width 235 height 34
click at [1314, 110] on input "contactoldcountrykitchenwarecom" at bounding box center [1226, 108] width 235 height 34
type input "contactoldcountrykitchenwarecom"
click at [1183, 147] on span "contactoldcountrykitchenwarecom" at bounding box center [1185, 148] width 201 height 17
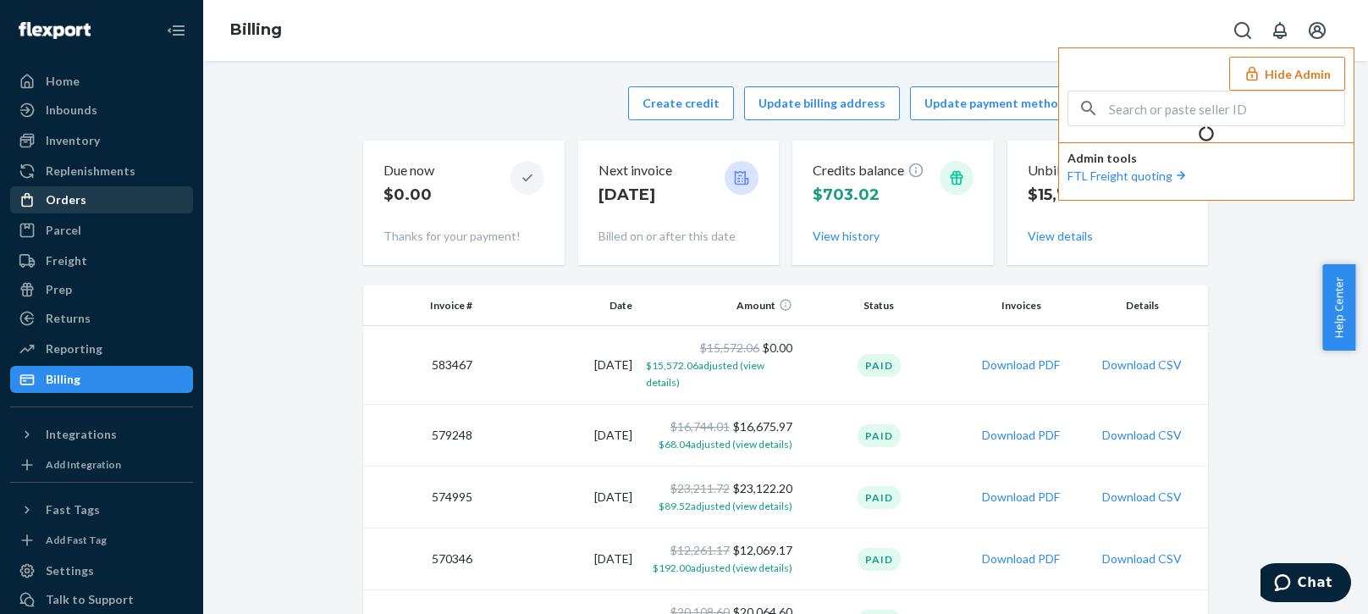
click at [120, 190] on div "Orders" at bounding box center [101, 200] width 179 height 24
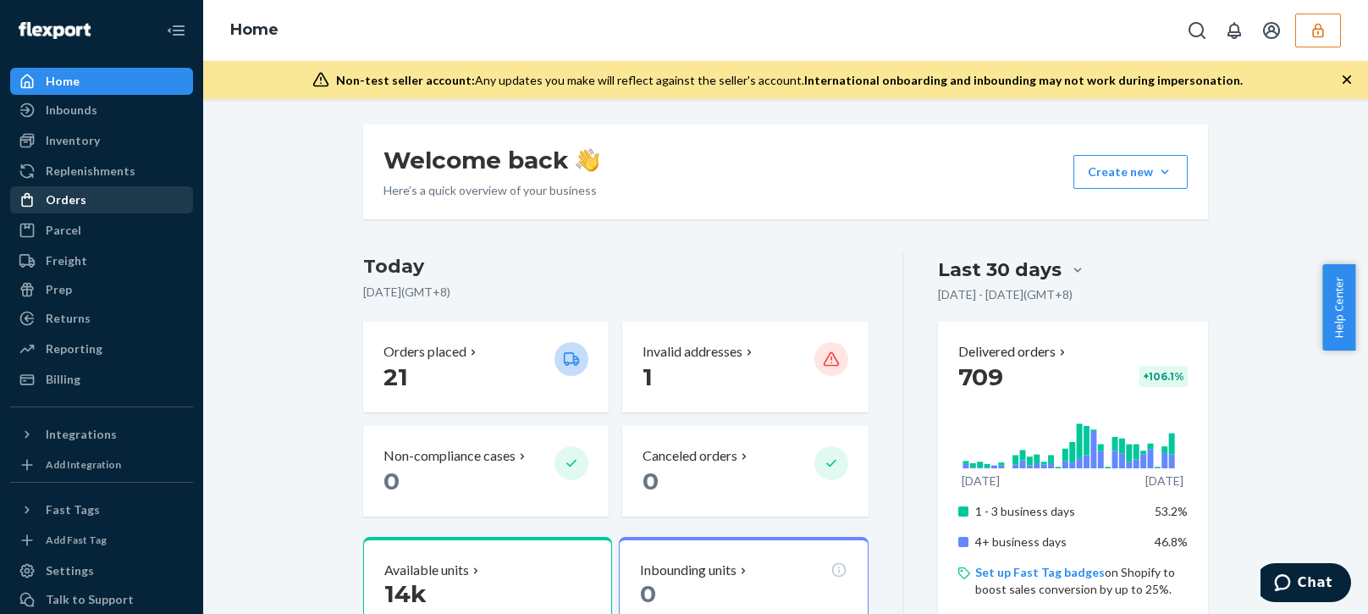
drag, startPoint x: 111, startPoint y: 197, endPoint x: 168, endPoint y: 202, distance: 57.8
click at [111, 197] on div "Orders" at bounding box center [101, 200] width 179 height 24
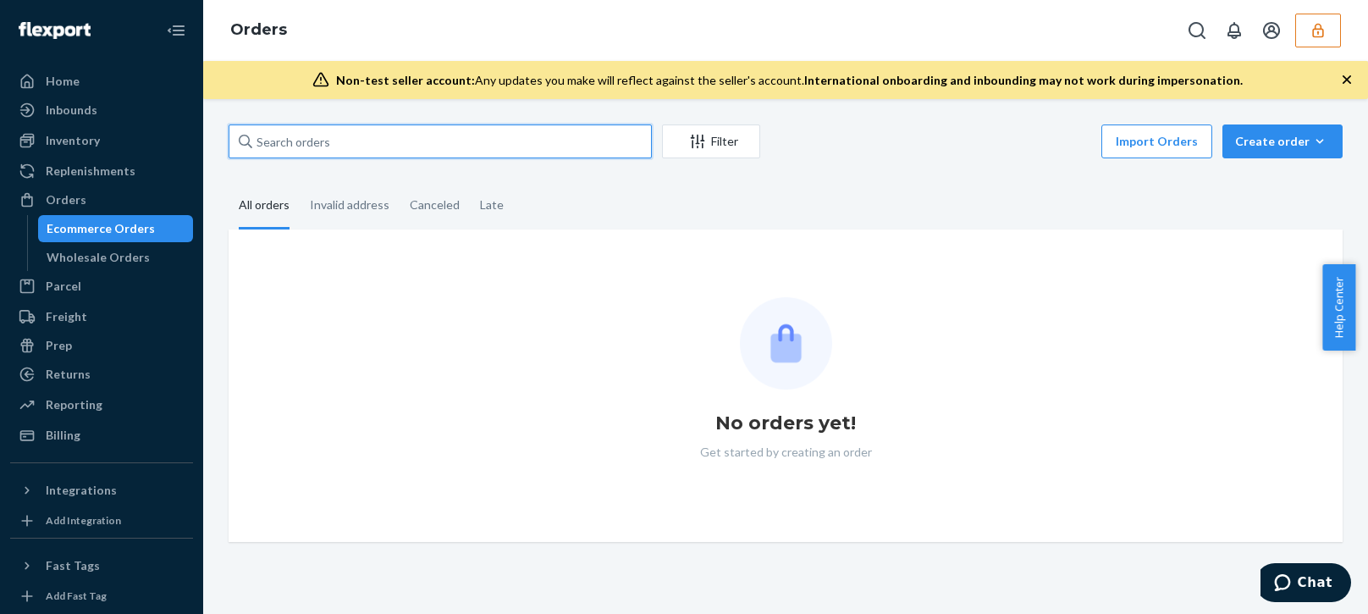
click at [356, 130] on input "text" at bounding box center [440, 141] width 423 height 34
paste input "134266519"
type input "134266519"
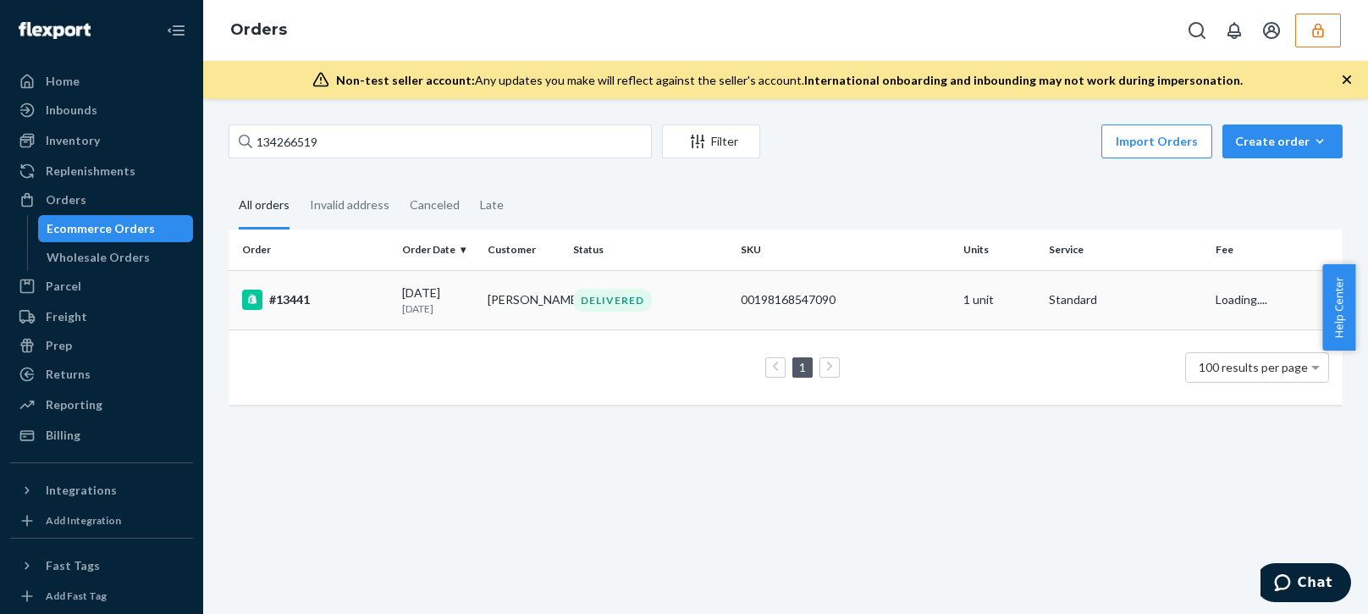
click at [488, 295] on td "[PERSON_NAME]" at bounding box center [523, 299] width 85 height 59
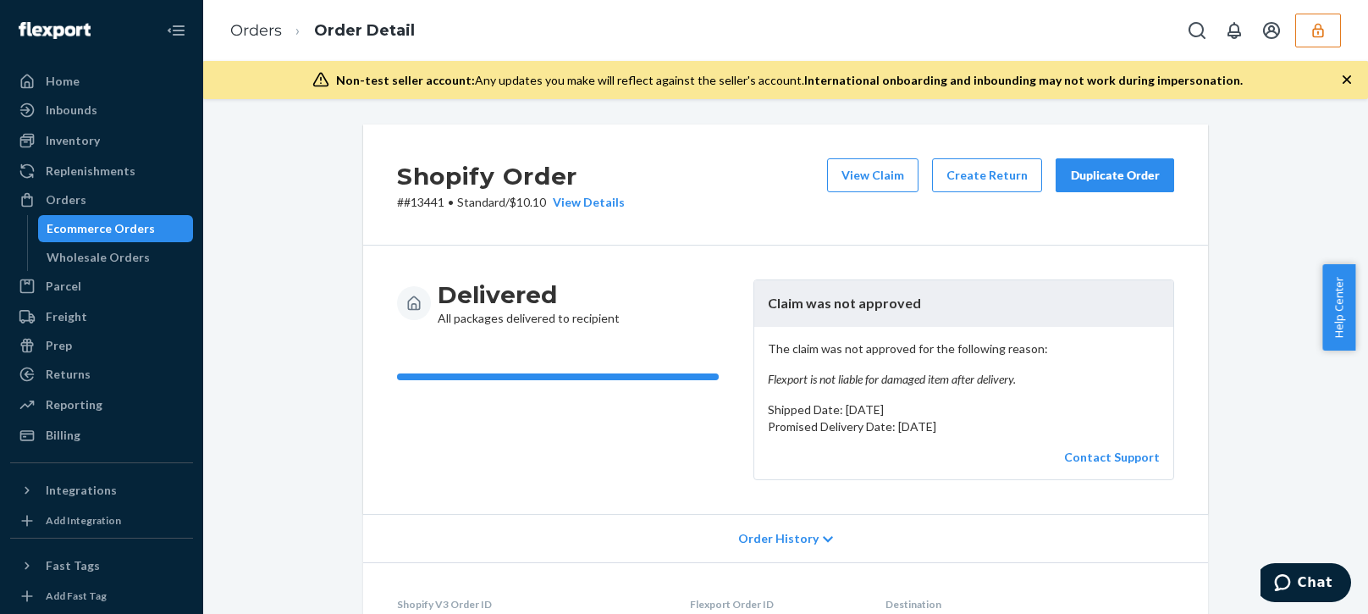
click at [873, 193] on div "View Claim Create Return Duplicate Order" at bounding box center [1000, 184] width 361 height 52
click at [868, 173] on button "View Claim" at bounding box center [872, 175] width 91 height 34
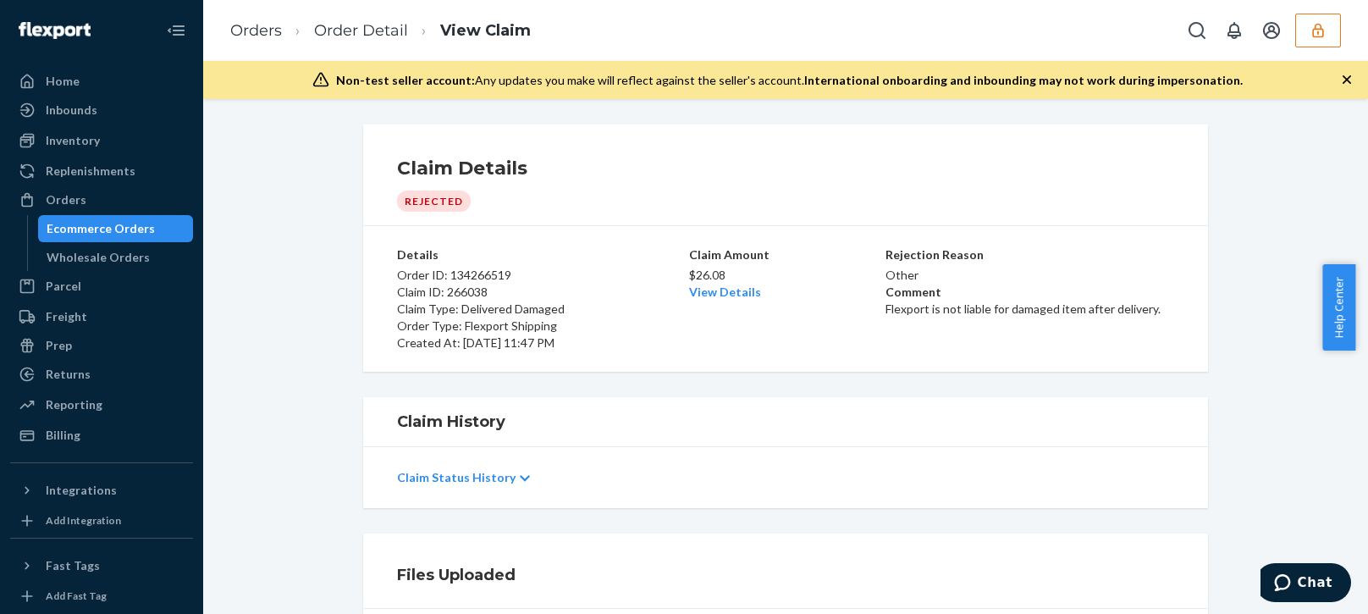
click at [603, 326] on p "Order Type: Flexport Shipping" at bounding box center [541, 325] width 289 height 17
copy p "$26.08"
drag, startPoint x: 728, startPoint y: 272, endPoint x: 682, endPoint y: 273, distance: 45.7
click at [689, 273] on p "$26.08" at bounding box center [785, 275] width 193 height 17
click at [1038, 198] on div "Claim Details Rejected" at bounding box center [785, 183] width 777 height 57
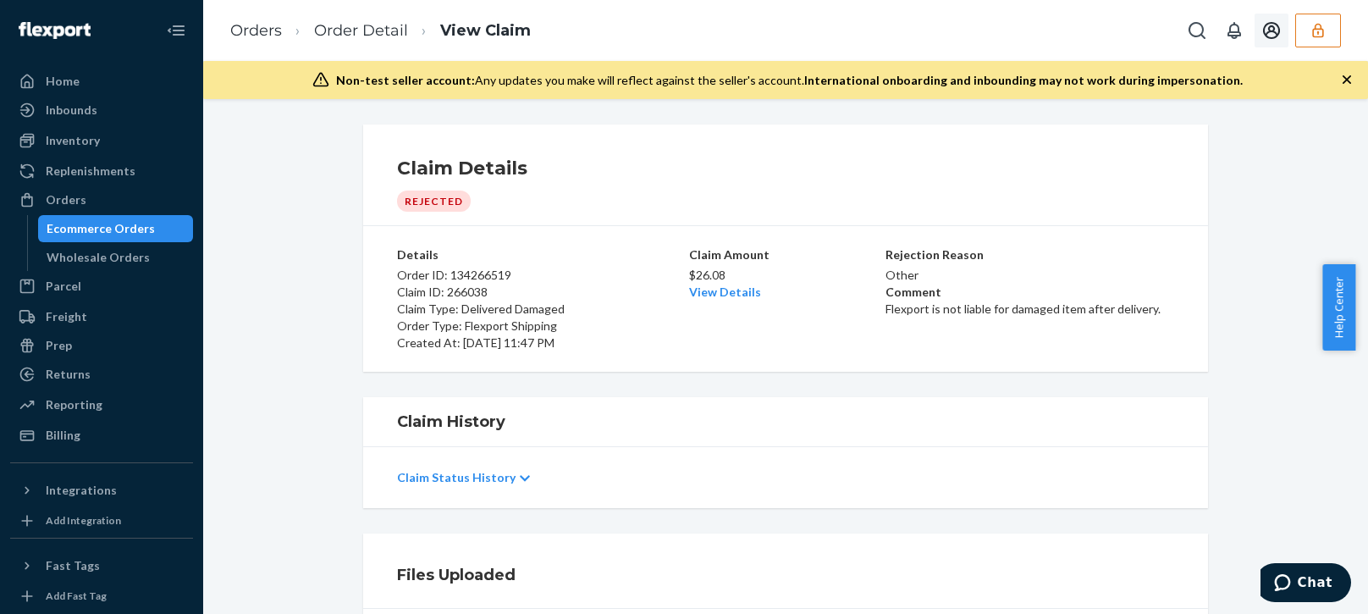
click at [1309, 36] on button "button" at bounding box center [1318, 31] width 46 height 34
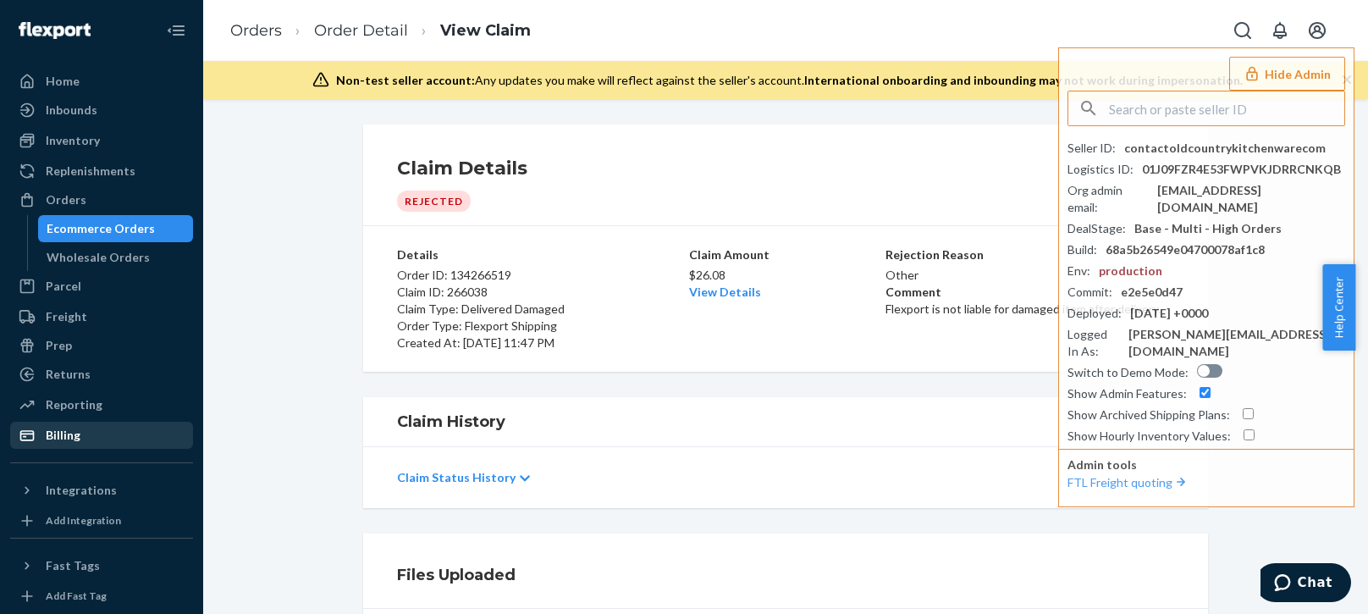
click at [87, 428] on div "Billing" at bounding box center [101, 435] width 179 height 24
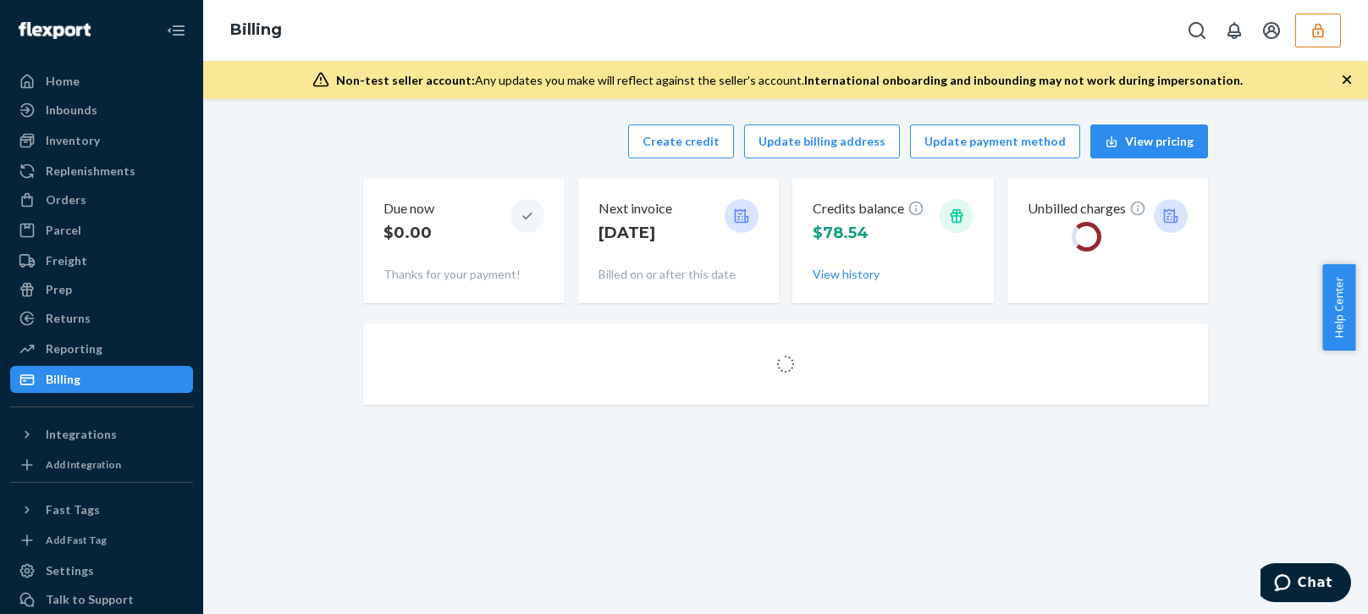
click at [476, 136] on div "Create credit Update billing address Update payment method View pricing" at bounding box center [785, 141] width 845 height 34
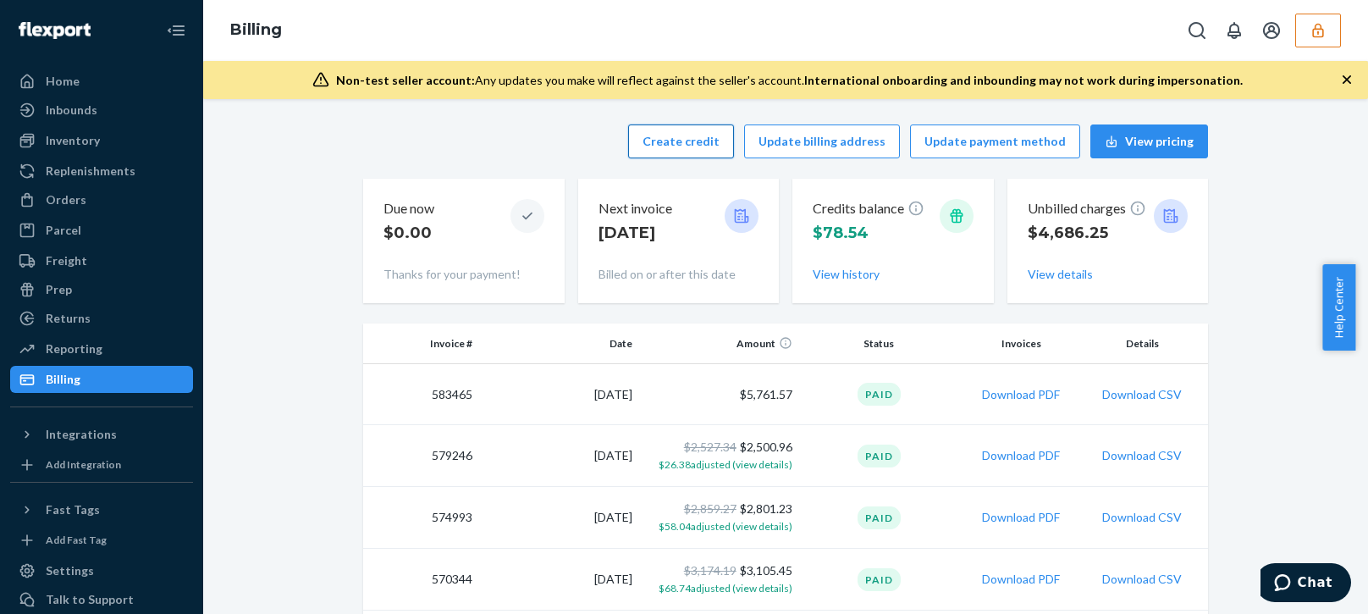
click at [671, 132] on button "Create credit" at bounding box center [681, 141] width 106 height 34
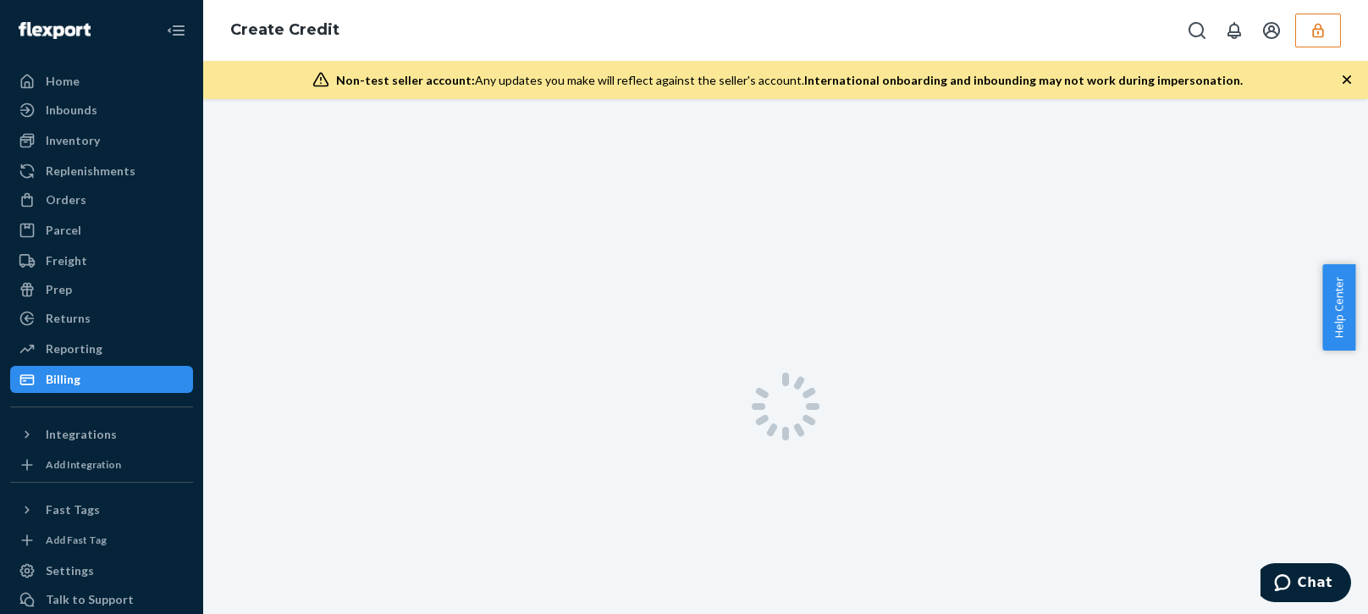
click at [1347, 77] on icon "button" at bounding box center [1346, 79] width 17 height 17
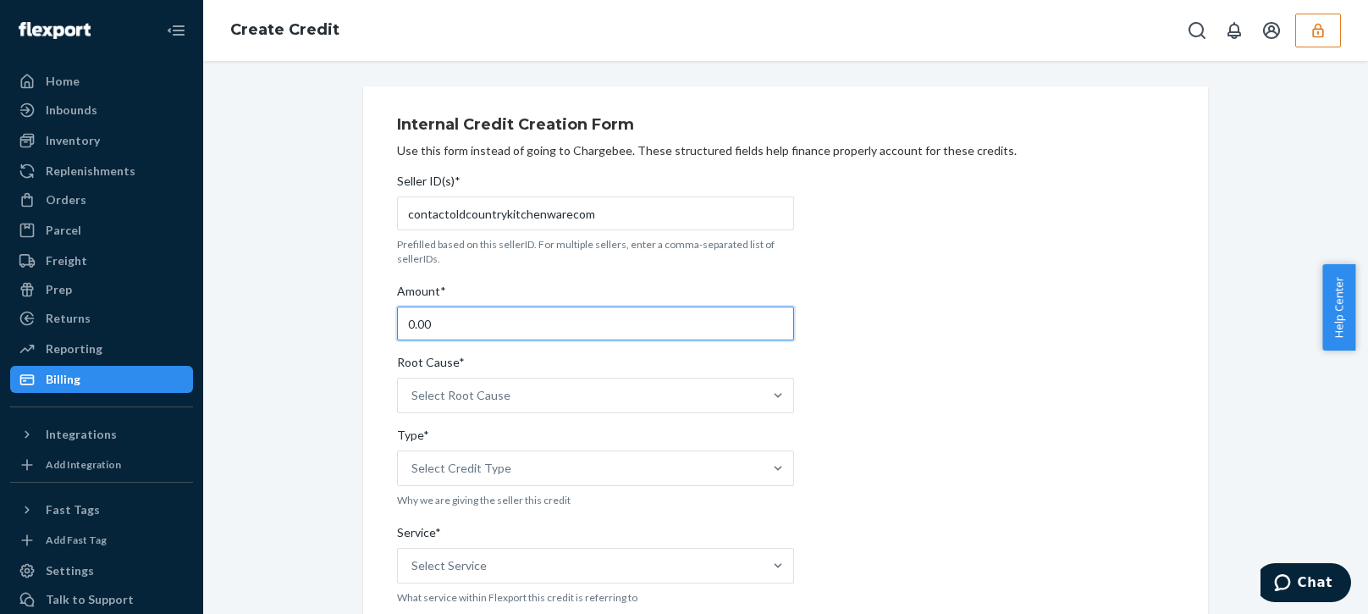
click at [515, 321] on input "0.00" at bounding box center [595, 323] width 397 height 34
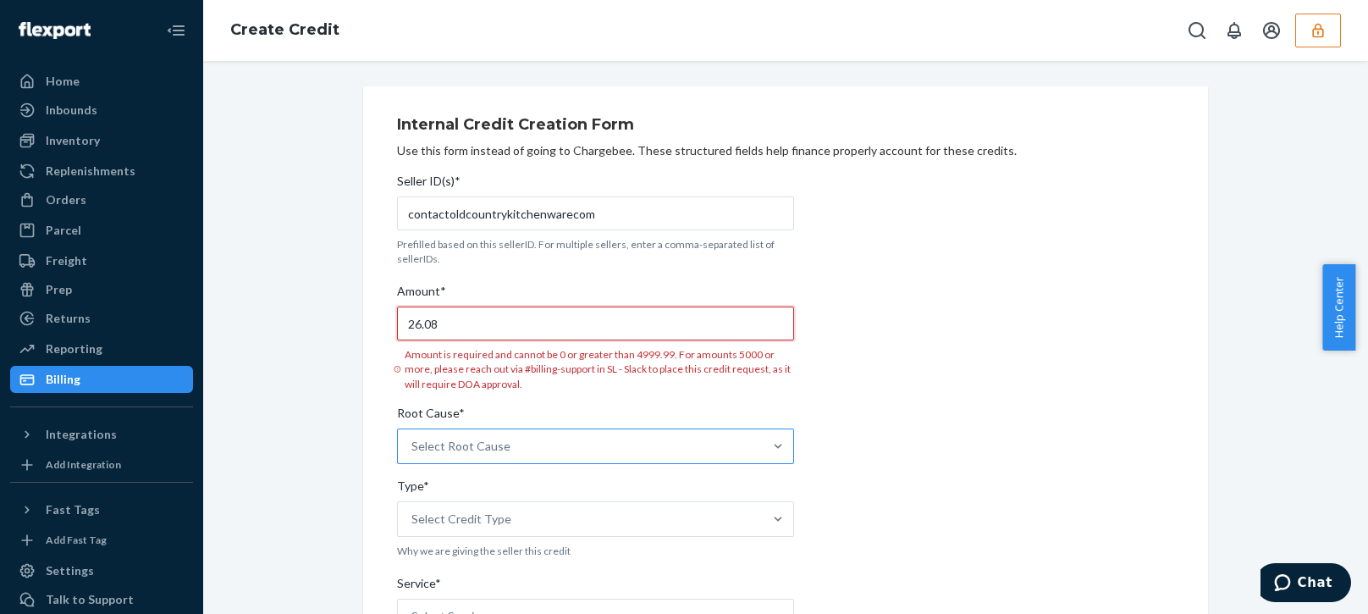
type input "26.08"
click at [552, 435] on div "Select Root Cause" at bounding box center [595, 446] width 397 height 36
click at [413, 438] on input "Root Cause* Select Root Cause" at bounding box center [412, 446] width 2 height 17
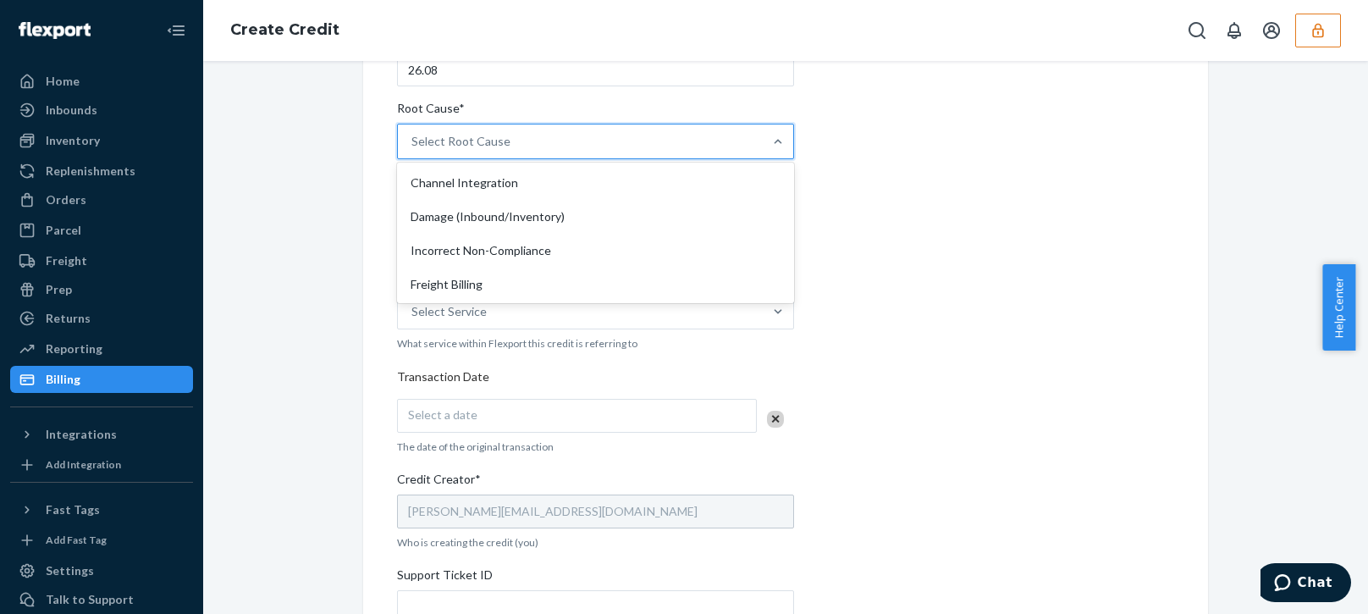
scroll to position [339, 0]
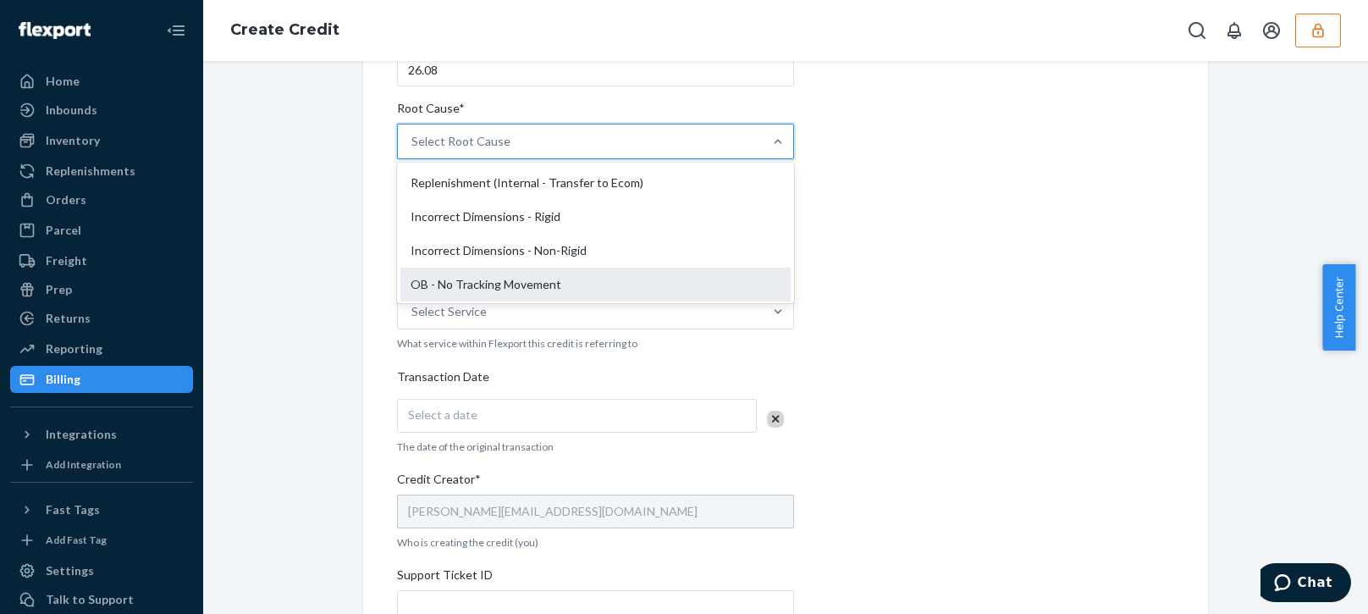
click at [427, 279] on div "OB - No Tracking Movement" at bounding box center [595, 284] width 390 height 34
click at [413, 150] on input "Root Cause* option OB - No Tracking Movement focused, 14 of 29. 29 results avai…" at bounding box center [412, 141] width 2 height 17
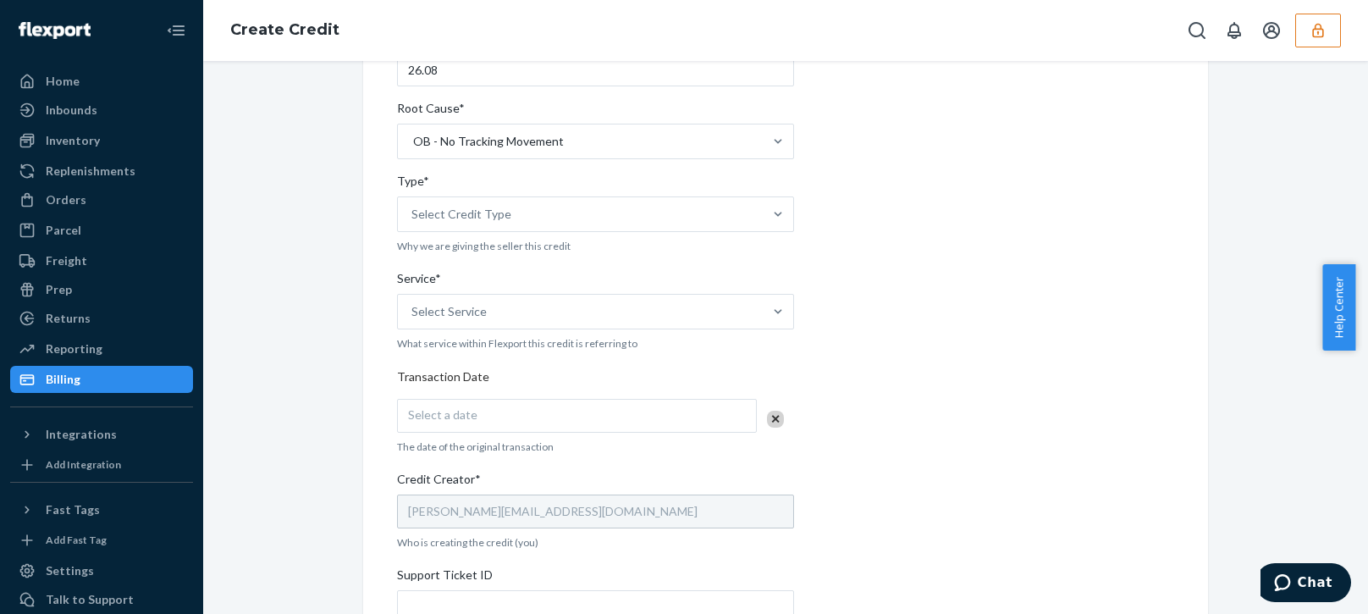
drag, startPoint x: 334, startPoint y: 355, endPoint x: 355, endPoint y: 314, distance: 45.8
click at [335, 353] on div "Internal Credit Creation Form Use this form instead of going to Chargebee. Thes…" at bounding box center [785, 373] width 1139 height 1082
click at [499, 216] on div "Select Credit Type" at bounding box center [580, 214] width 365 height 34
click at [413, 216] on input "Type* Select Credit Type" at bounding box center [412, 214] width 2 height 17
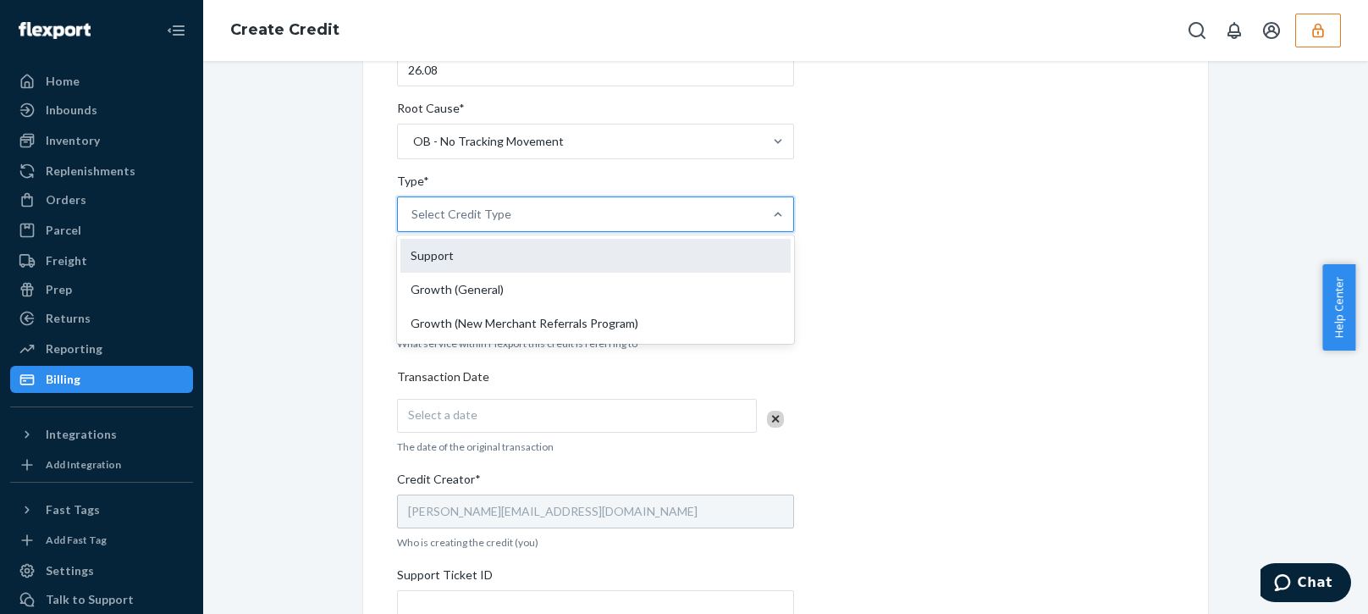
click at [450, 267] on div "Support" at bounding box center [595, 256] width 390 height 34
click at [413, 223] on input "Type* option Support focused, 1 of 3. 3 results available. Use Up and Down to c…" at bounding box center [412, 214] width 2 height 17
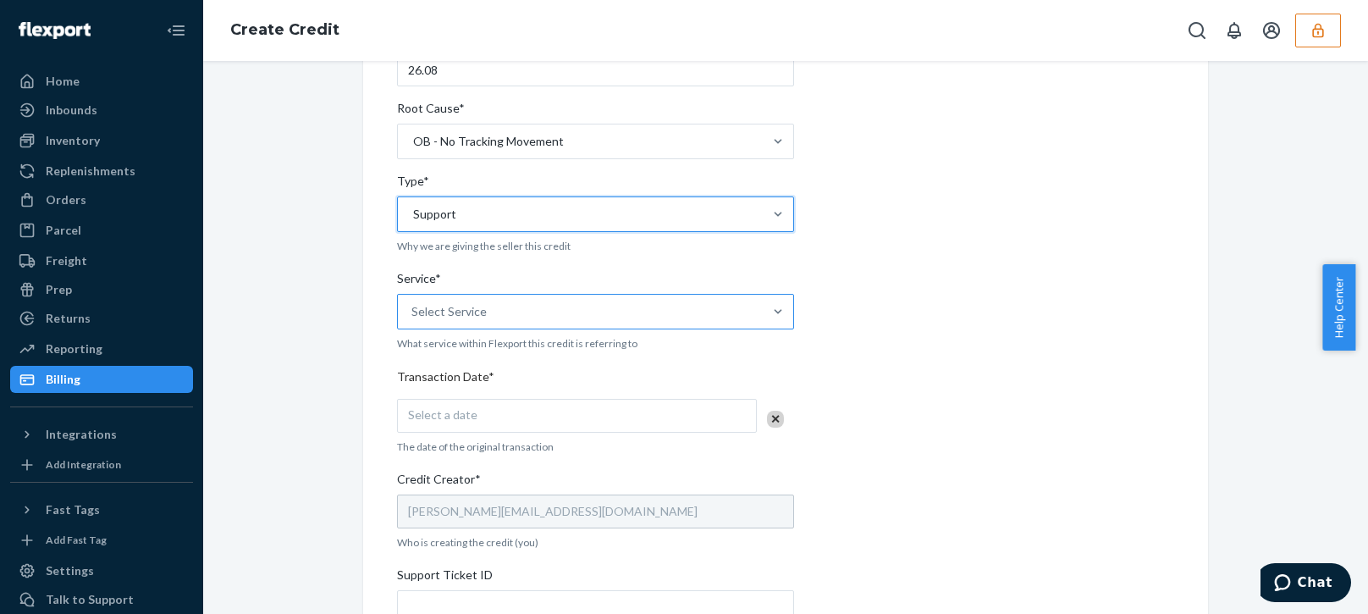
click at [445, 317] on div "Select Service" at bounding box center [448, 311] width 75 height 17
click at [413, 317] on input "Service* Select Service" at bounding box center [412, 311] width 2 height 17
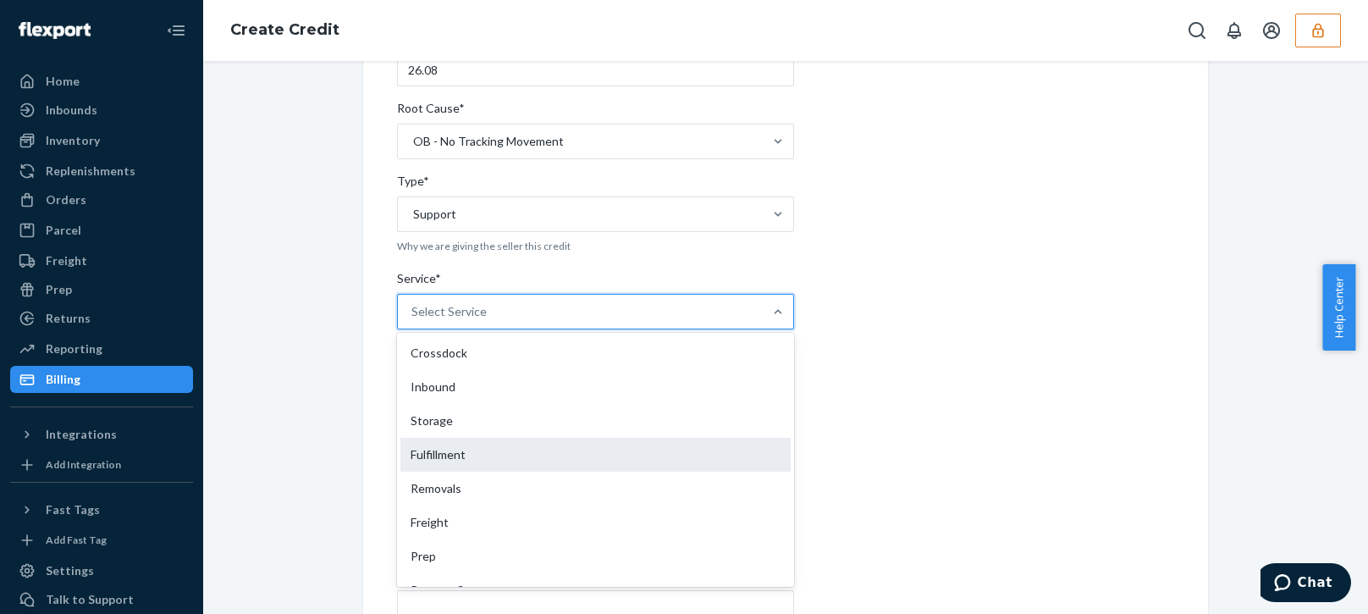
click at [409, 462] on div "Fulfillment" at bounding box center [595, 455] width 390 height 34
click at [411, 320] on input "Service* option Fulfillment focused, 4 of 10. 10 results available. Use Up and …" at bounding box center [412, 311] width 2 height 17
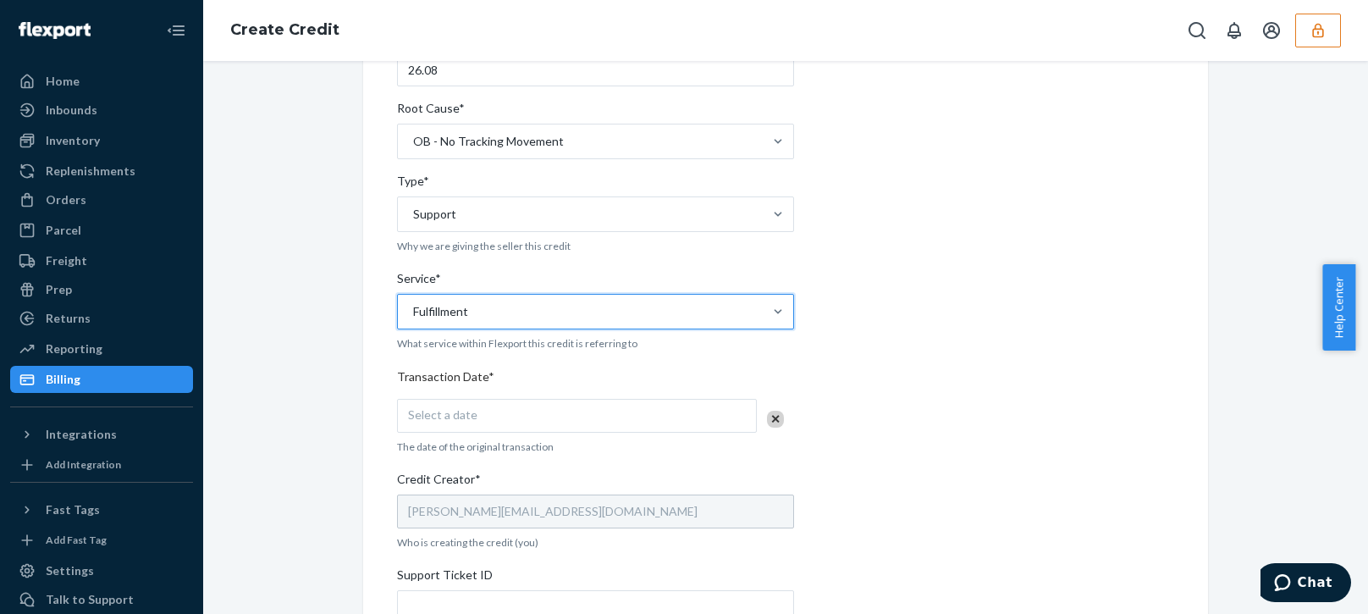
click at [326, 501] on div "Internal Credit Creation Form Use this form instead of going to Chargebee. Thes…" at bounding box center [785, 373] width 1139 height 1082
drag, startPoint x: 479, startPoint y: 419, endPoint x: 623, endPoint y: 408, distance: 144.3
click at [482, 419] on div "Select a date" at bounding box center [577, 416] width 360 height 34
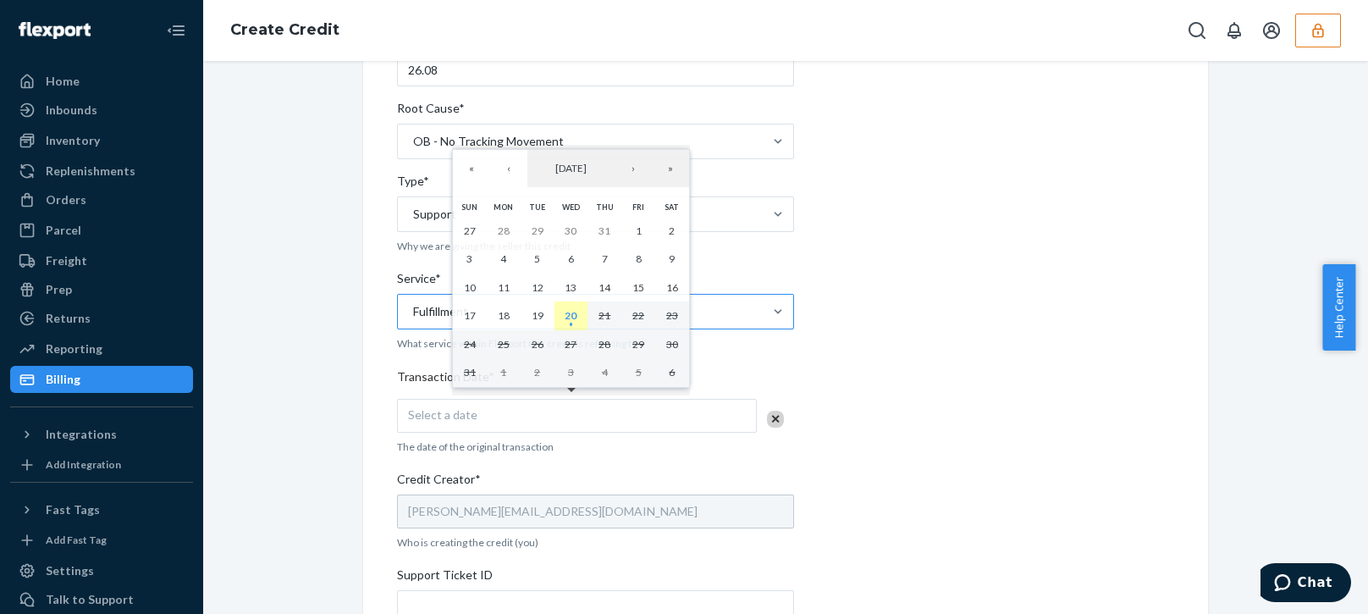
click at [572, 320] on abbr "20" at bounding box center [570, 315] width 12 height 13
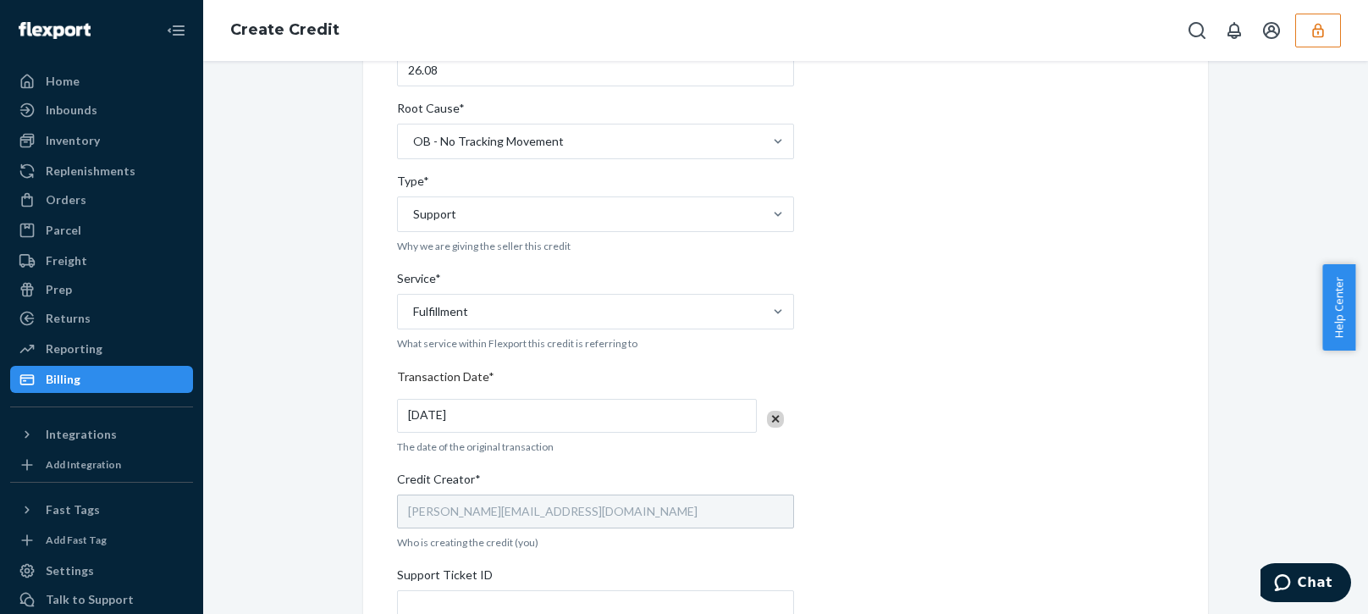
scroll to position [554, 0]
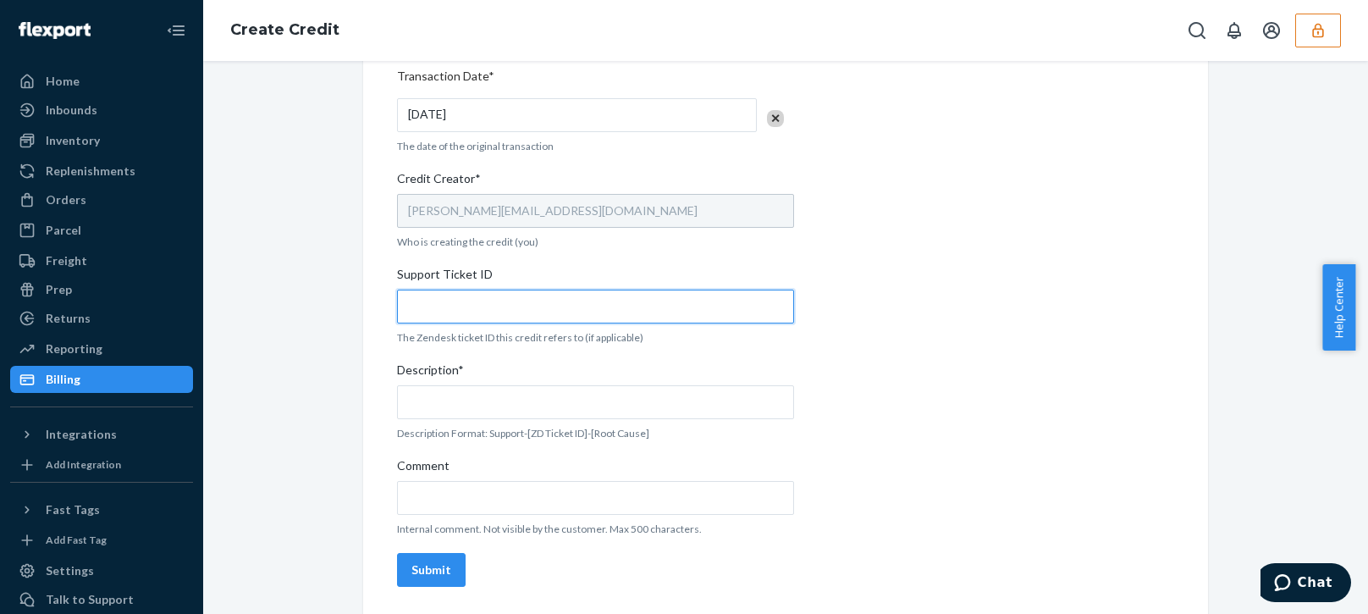
click at [471, 313] on input "Support Ticket ID" at bounding box center [595, 306] width 397 height 34
paste input "801440"
type input "801440"
click at [451, 423] on div "Seller ID(s)* contactoldcountrykitchenwarecom Prefilled based on this sellerID.…" at bounding box center [595, 103] width 397 height 982
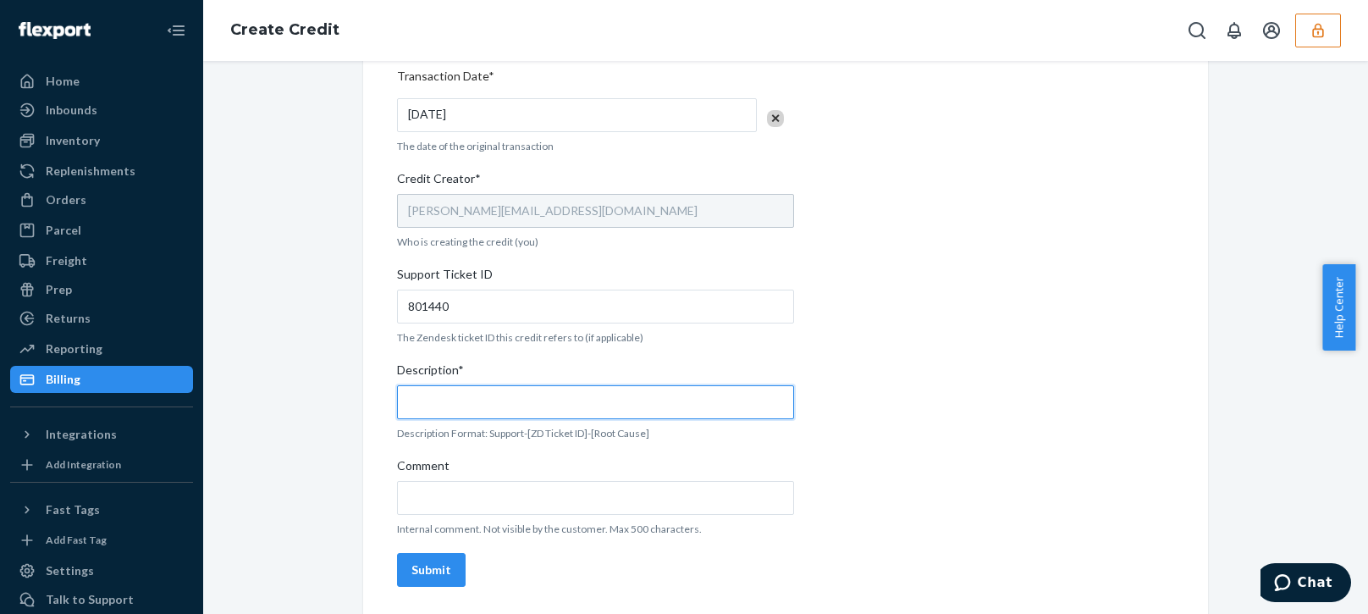
click at [498, 400] on input "Description*" at bounding box center [595, 402] width 397 height 34
paste input "801440"
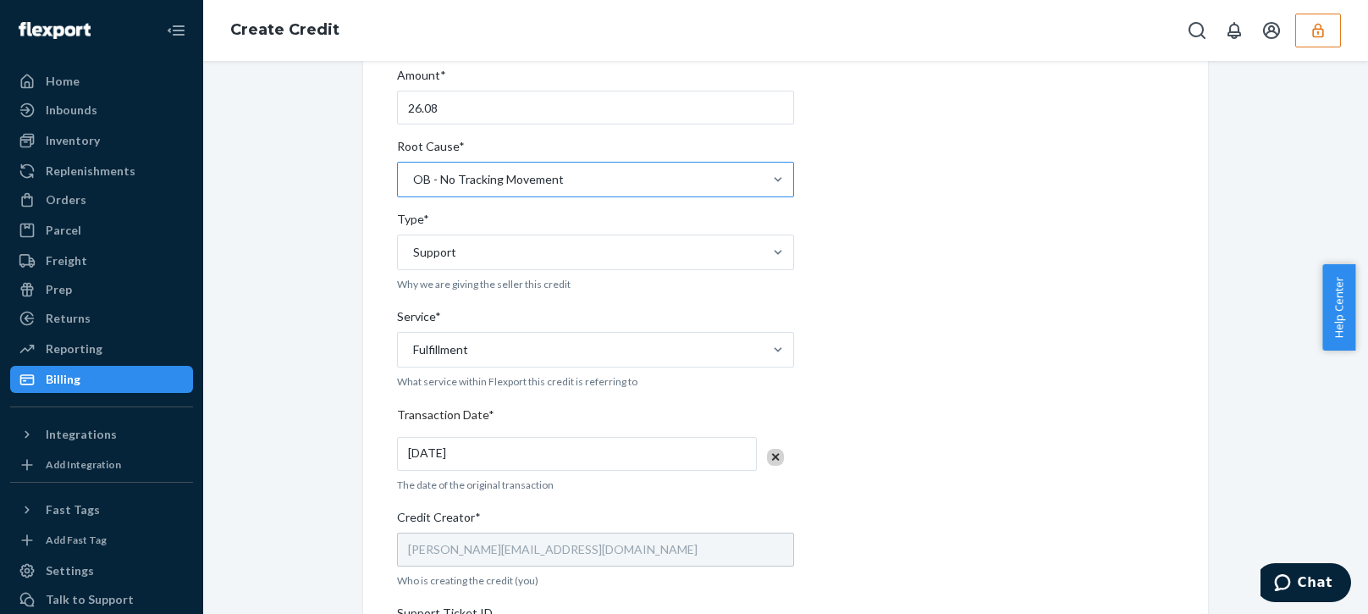
type input "Support 801440 / OB - Delivered damaged"
click at [595, 179] on div "OB - No Tracking Movement" at bounding box center [580, 179] width 365 height 34
click at [413, 179] on input "Root Cause* OB - No Tracking Movement" at bounding box center [412, 179] width 2 height 17
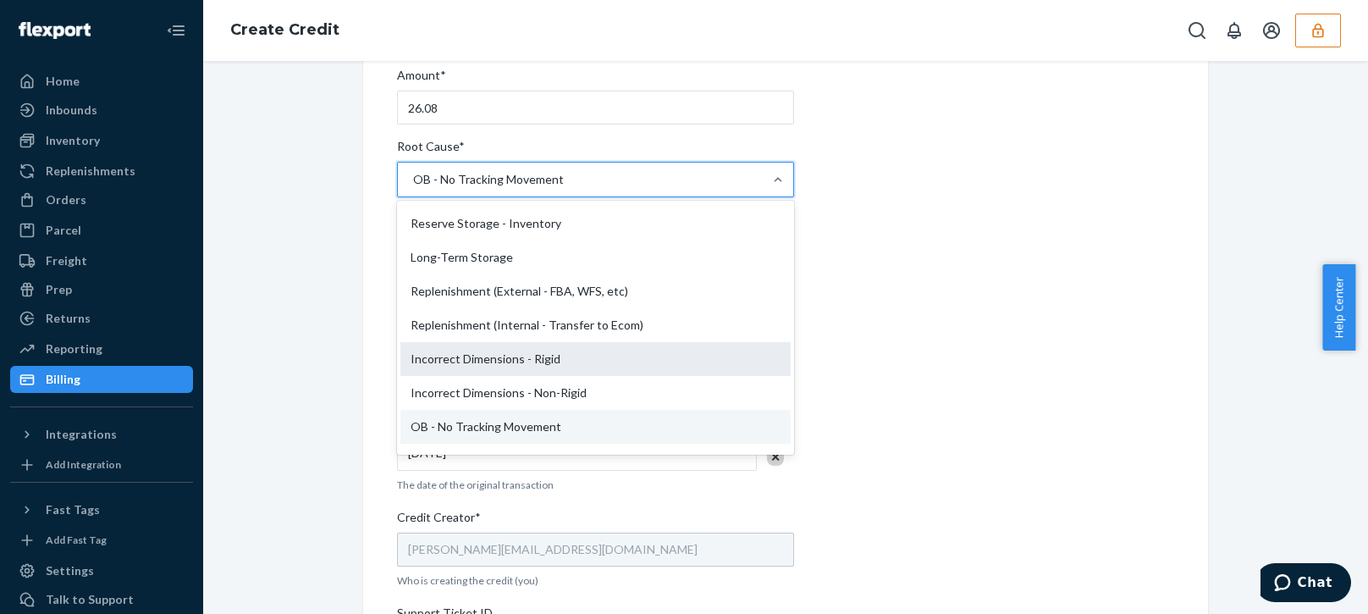
scroll to position [319, 0]
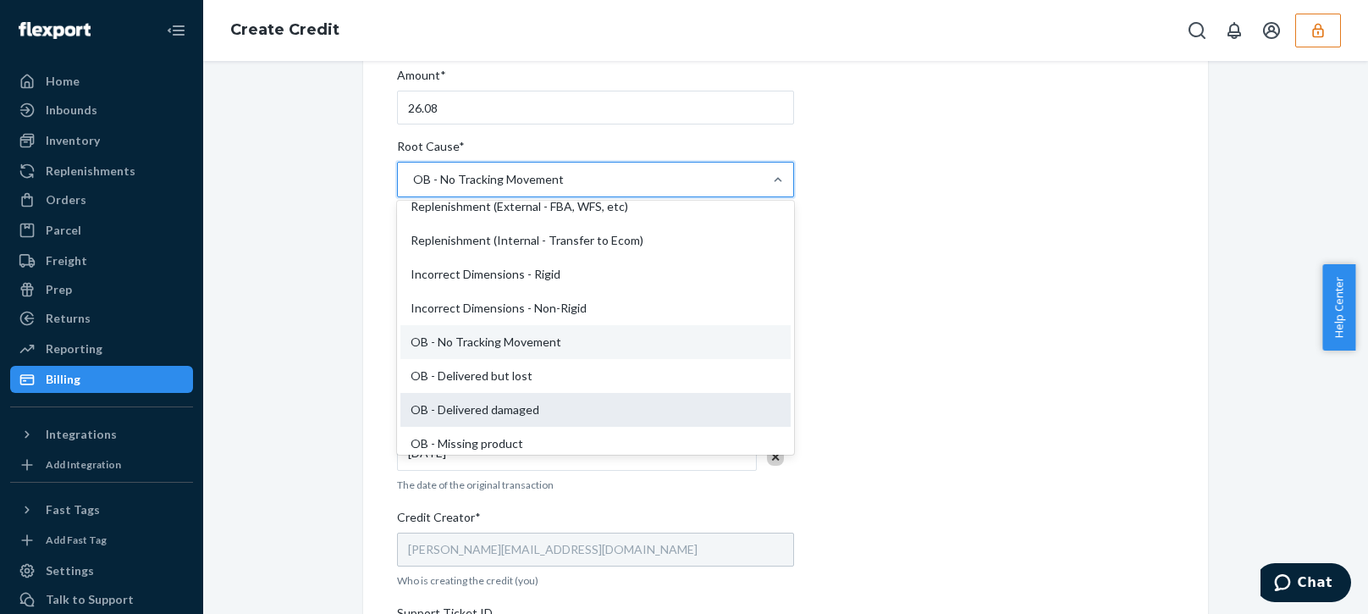
click at [470, 404] on div "OB - Delivered damaged" at bounding box center [595, 410] width 390 height 34
click at [413, 188] on input "Root Cause* option OB - No Tracking Movement, selected. option OB - Delivered d…" at bounding box center [412, 179] width 2 height 17
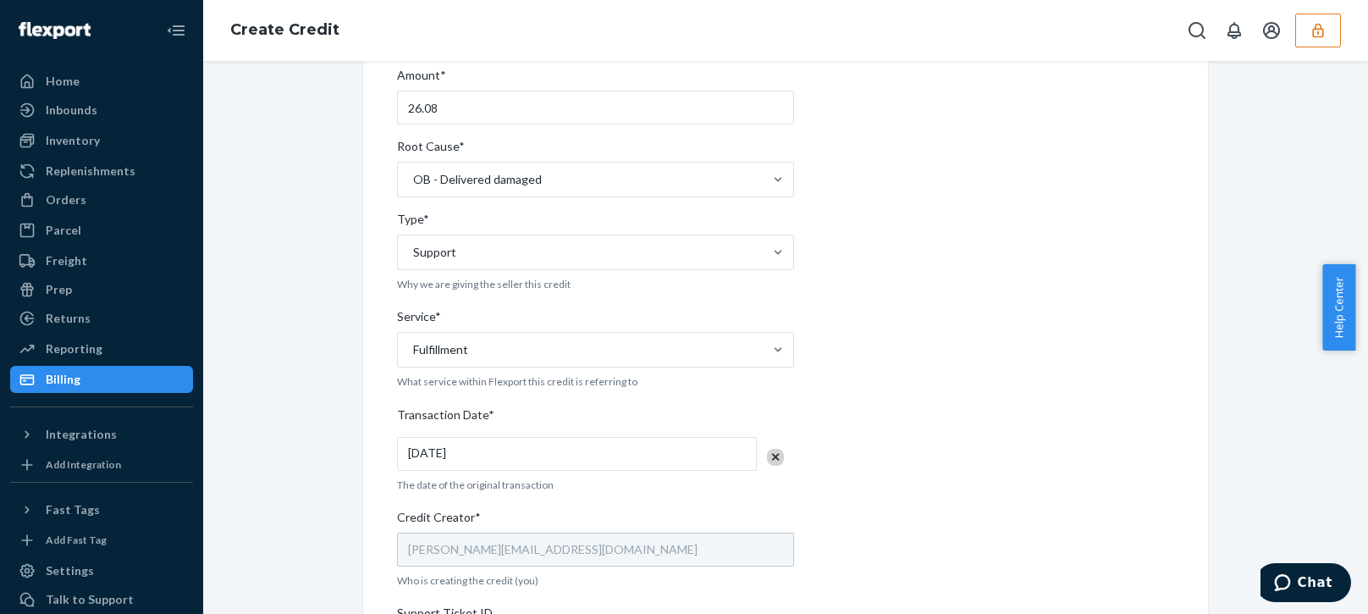
click at [340, 412] on div "Internal Credit Creation Form Use this form instead of going to Chargebee. Thes…" at bounding box center [785, 412] width 1139 height 1082
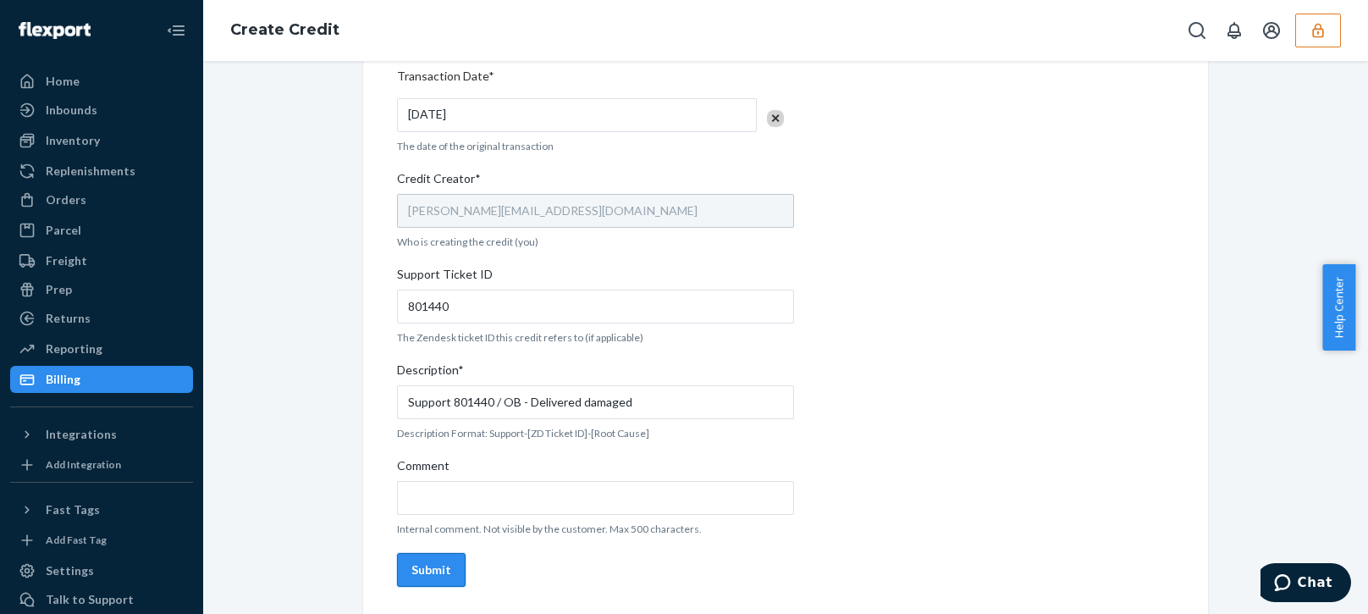
click at [419, 570] on div "Submit" at bounding box center [431, 569] width 40 height 17
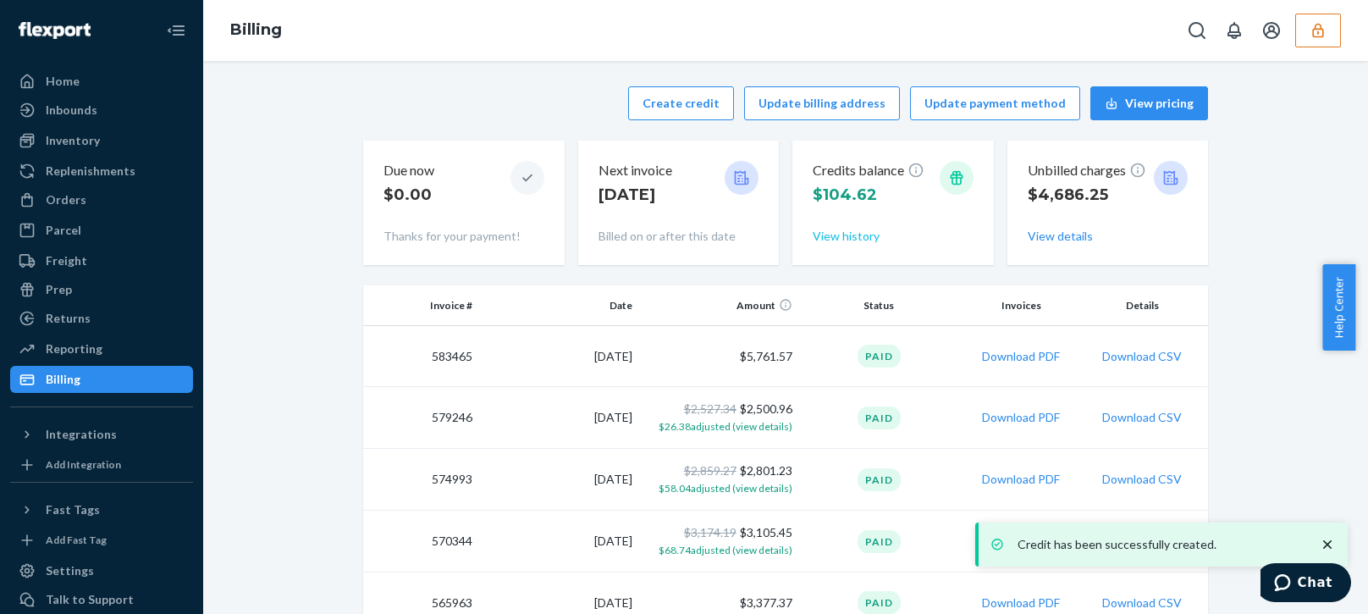
click at [826, 231] on button "View history" at bounding box center [845, 236] width 67 height 17
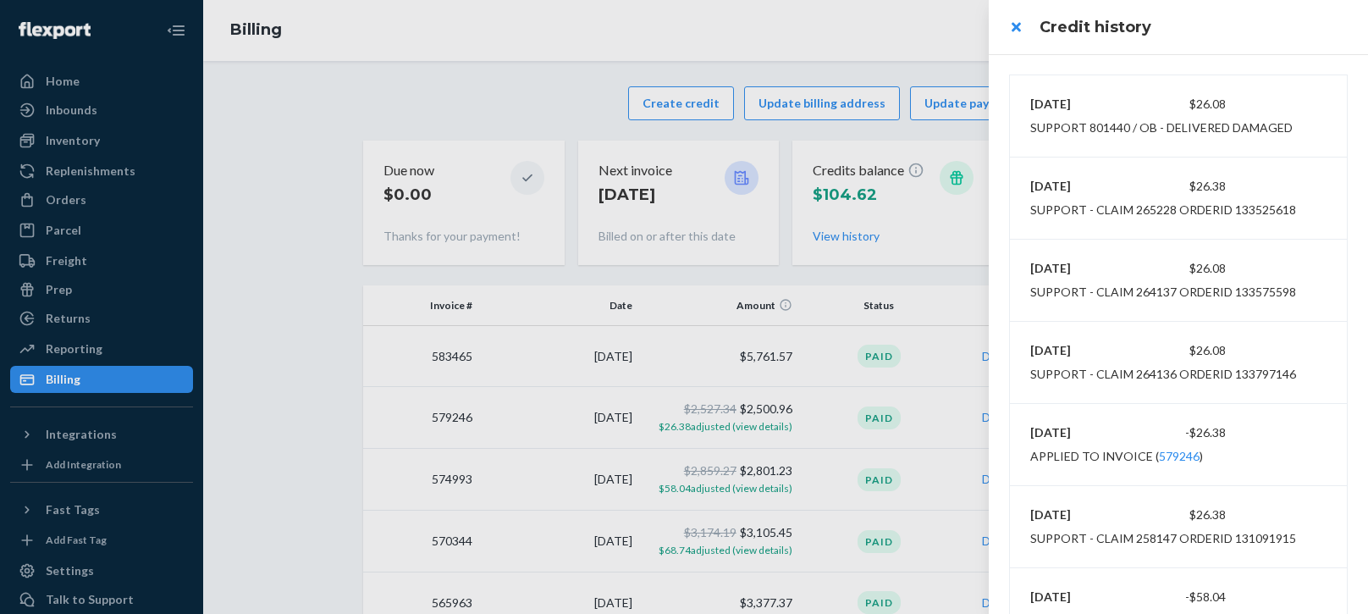
click at [915, 69] on div at bounding box center [684, 307] width 1368 height 614
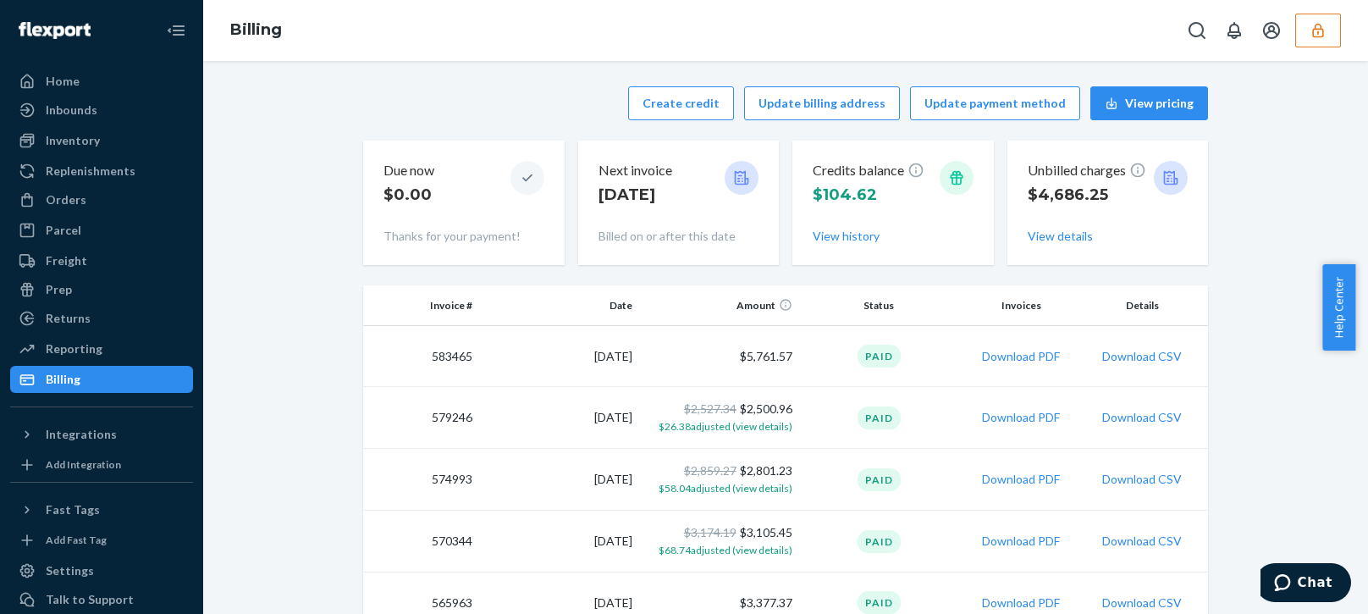
click at [1312, 36] on icon "button" at bounding box center [1317, 30] width 17 height 17
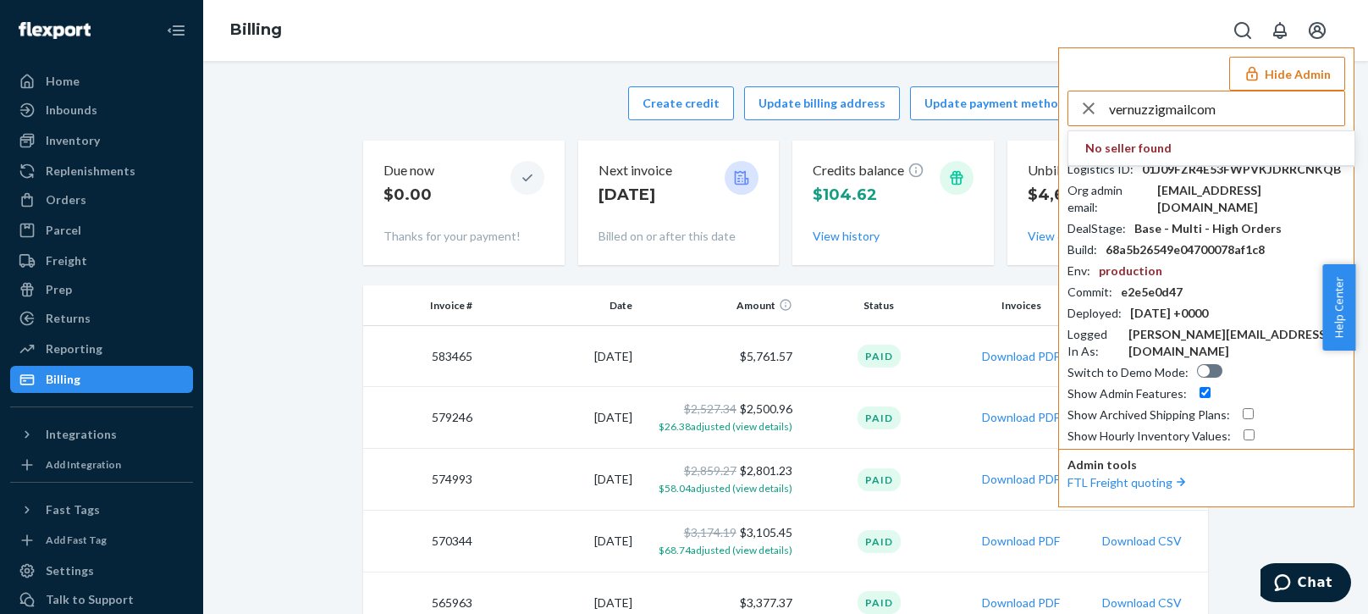
click at [1228, 113] on input "vernuzzigmailcom" at bounding box center [1226, 108] width 235 height 34
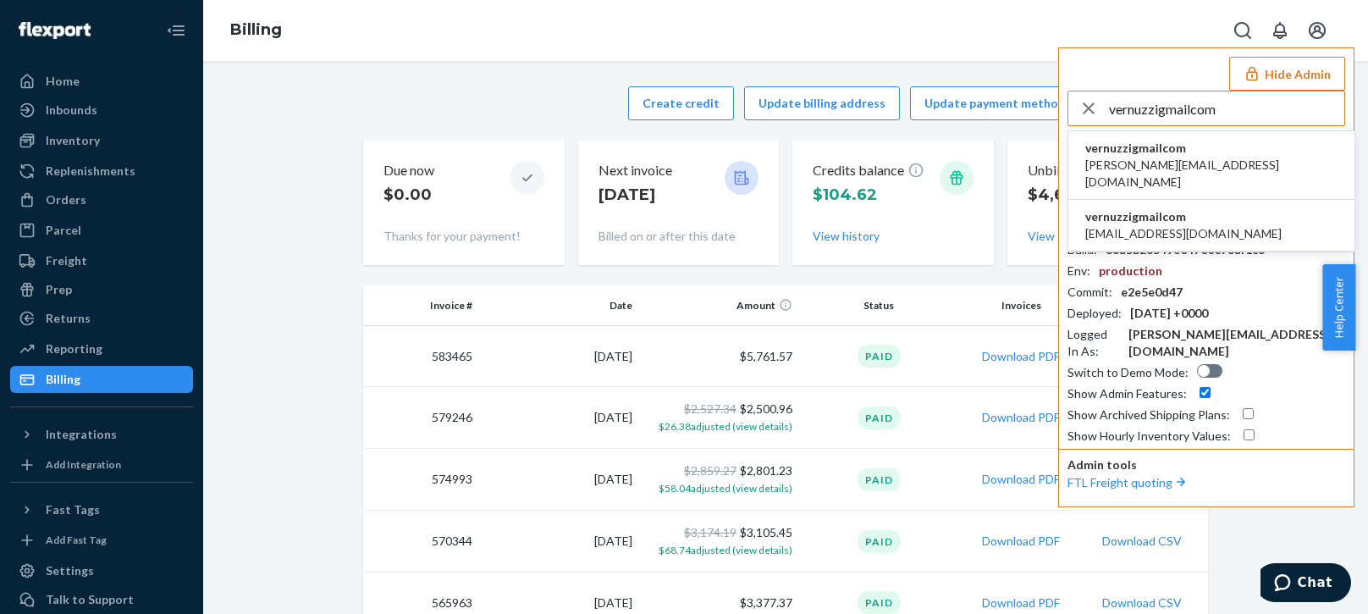
type input "vernuzzigmailcom"
click at [1137, 160] on span "[PERSON_NAME][EMAIL_ADDRESS][DOMAIN_NAME]" at bounding box center [1211, 174] width 252 height 34
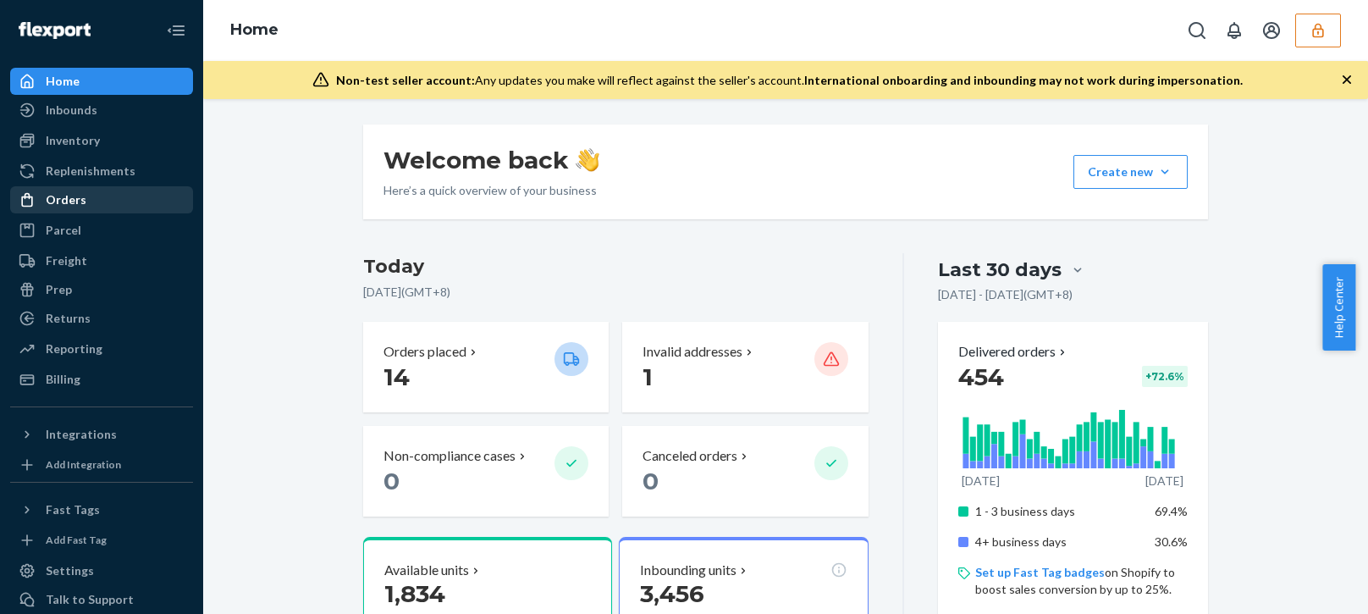
drag, startPoint x: 97, startPoint y: 203, endPoint x: 88, endPoint y: 202, distance: 9.3
click at [97, 203] on div "Orders" at bounding box center [101, 200] width 179 height 24
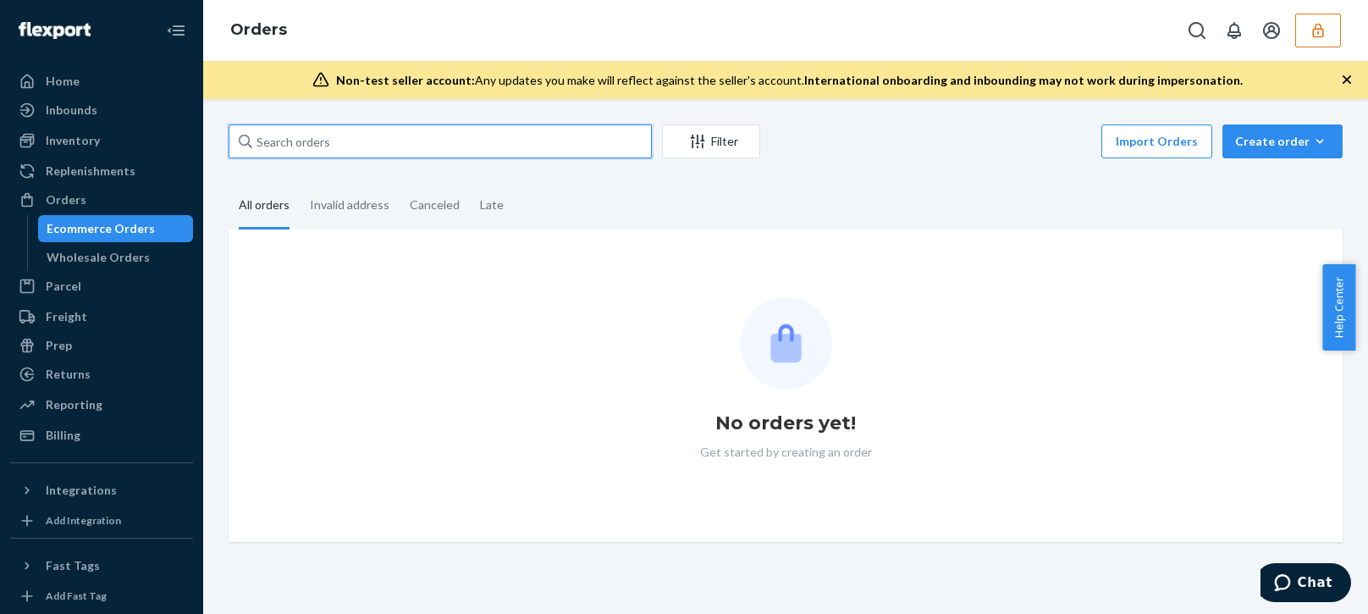
click at [355, 143] on input "text" at bounding box center [440, 141] width 423 height 34
paste input "27611"
type input "27611"
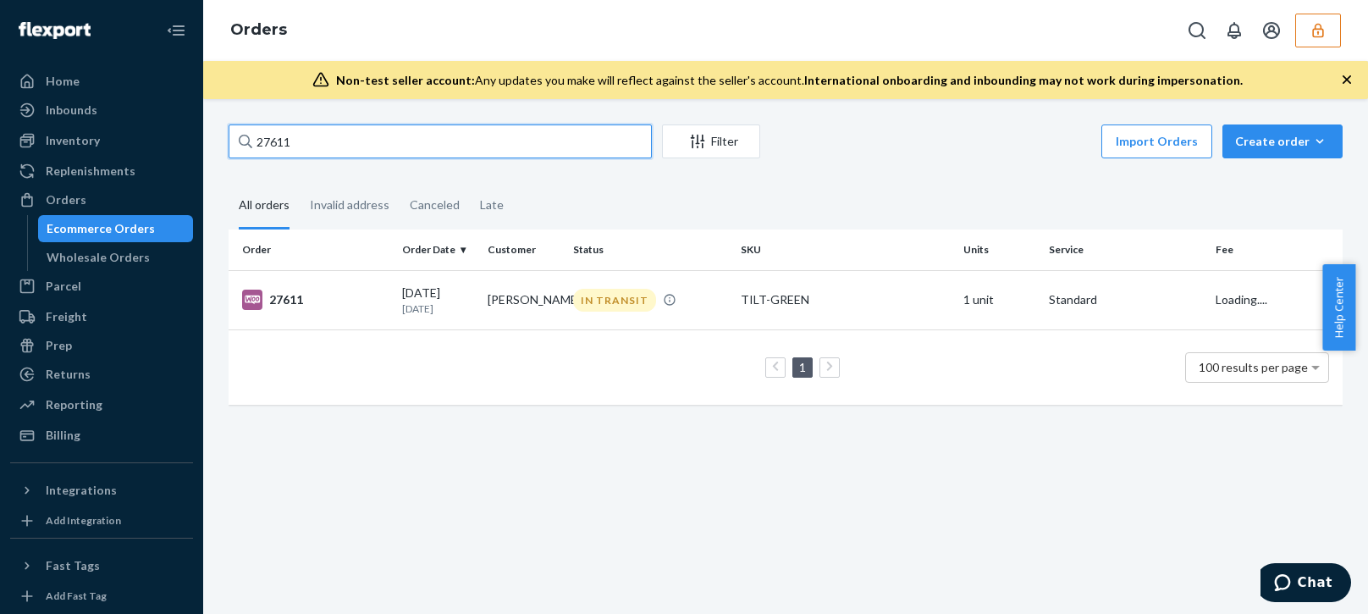
drag, startPoint x: 348, startPoint y: 141, endPoint x: 478, endPoint y: 162, distance: 132.0
click at [348, 140] on input "27611" at bounding box center [440, 141] width 423 height 34
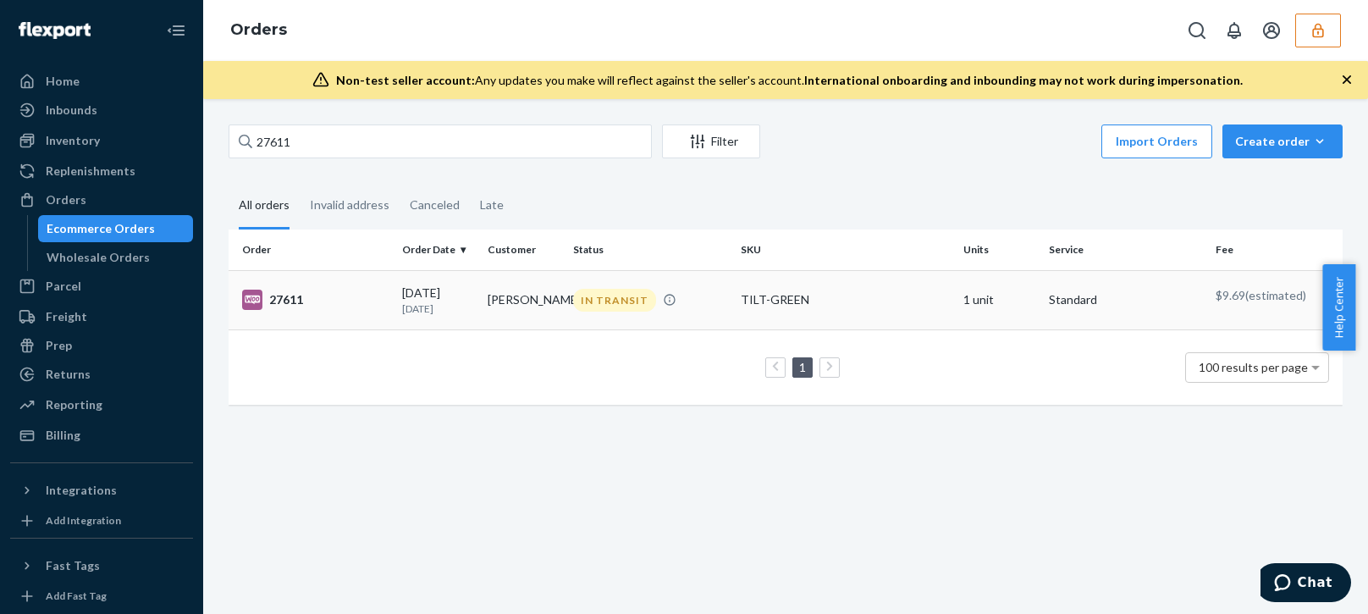
click at [365, 275] on td "27611" at bounding box center [312, 299] width 167 height 59
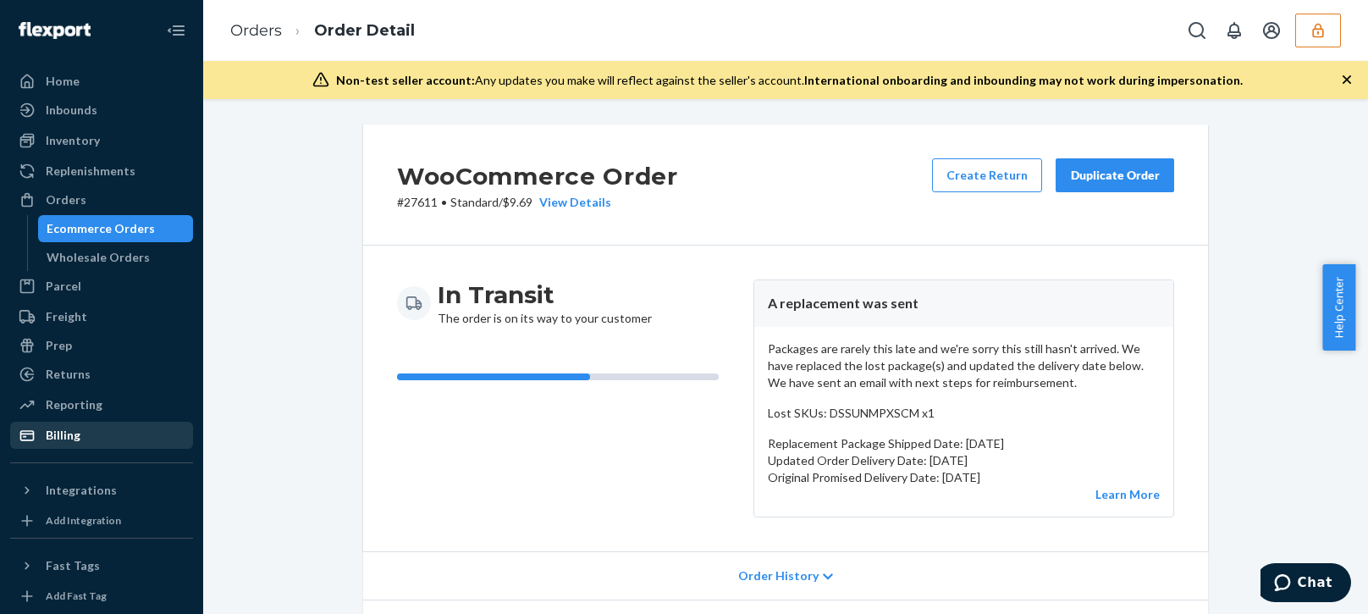
click at [47, 428] on div "Billing" at bounding box center [63, 435] width 35 height 17
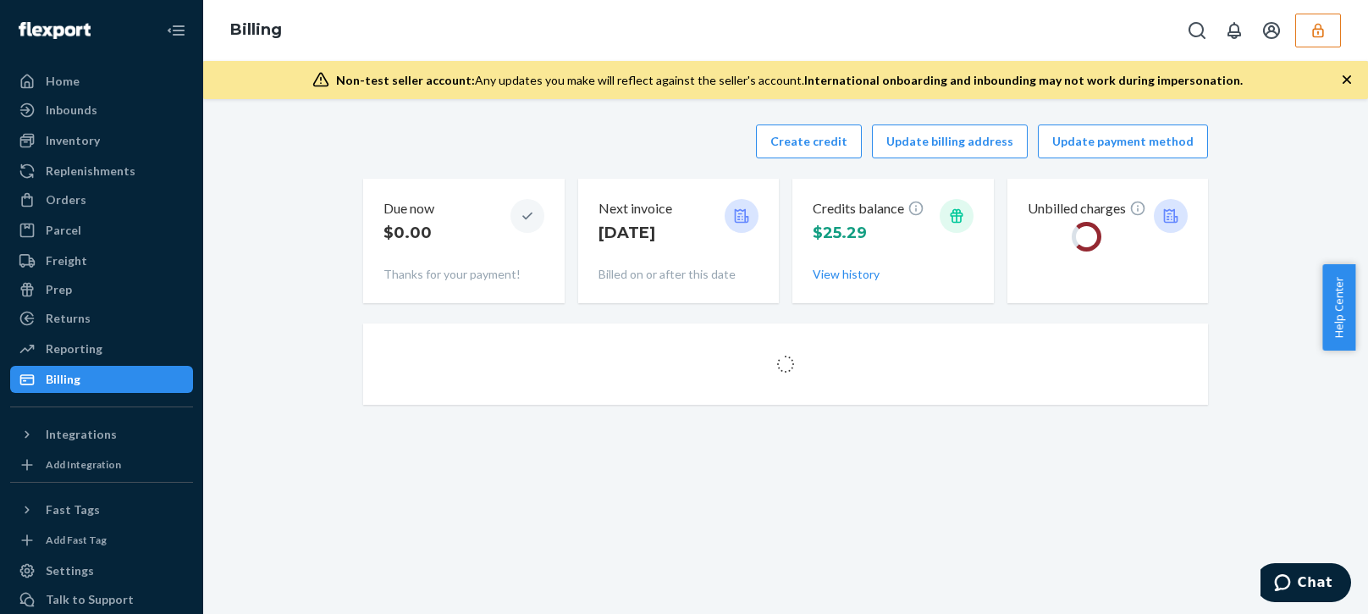
click at [394, 156] on div "Create credit Update billing address Update payment method" at bounding box center [785, 141] width 845 height 34
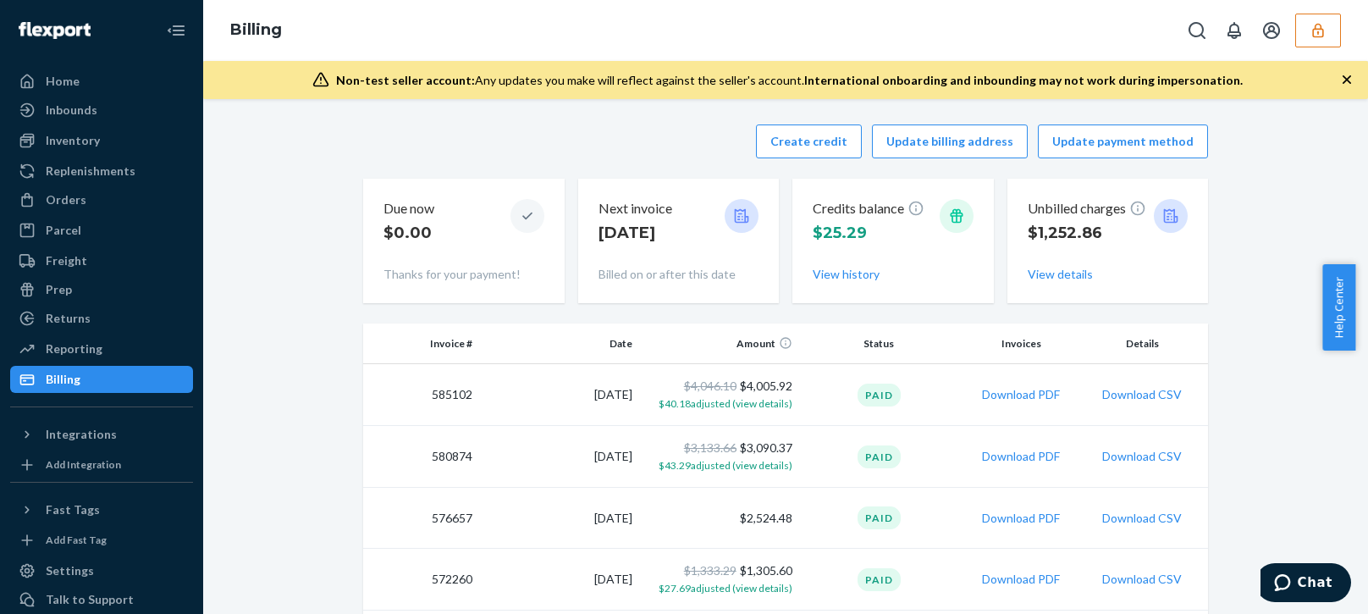
click at [482, 134] on div "Create credit Update billing address Update payment method" at bounding box center [785, 141] width 845 height 34
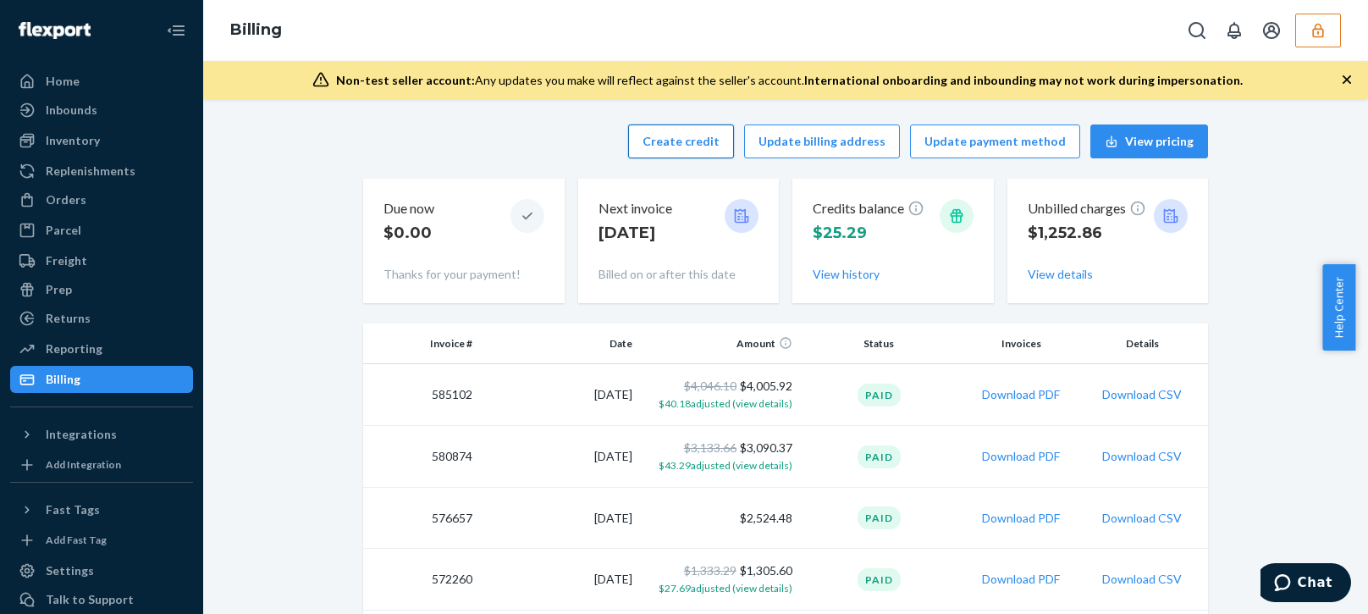
click at [691, 142] on button "Create credit" at bounding box center [681, 141] width 106 height 34
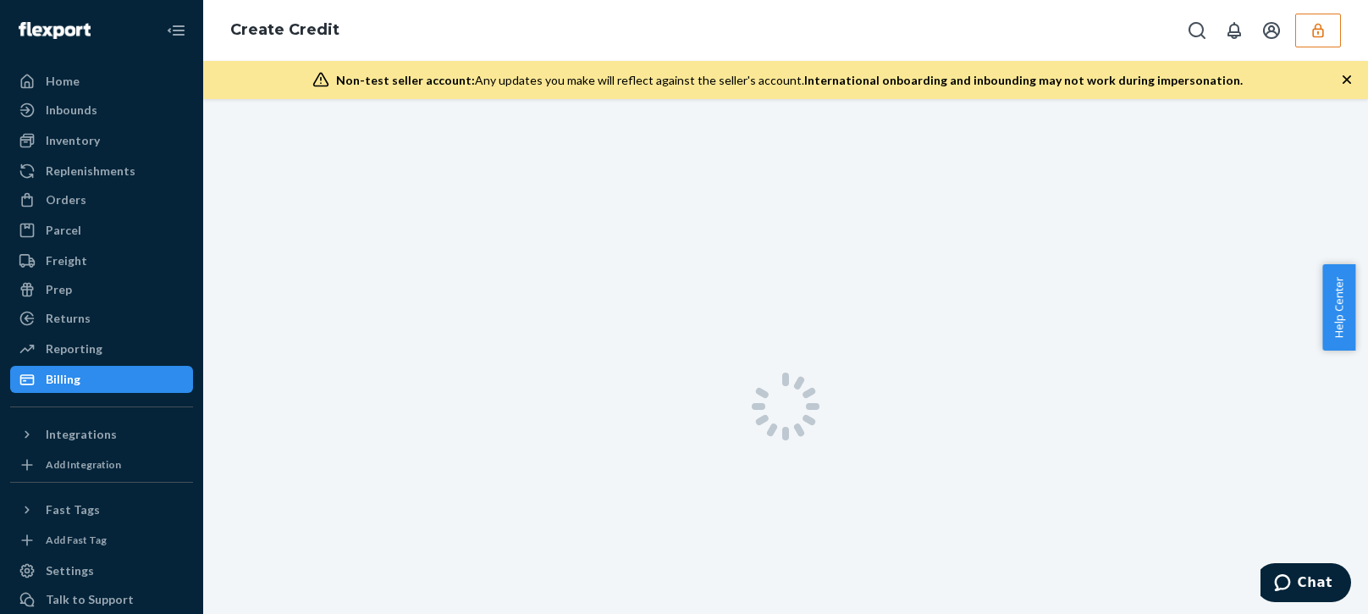
click at [1347, 80] on icon "button" at bounding box center [1346, 79] width 8 height 8
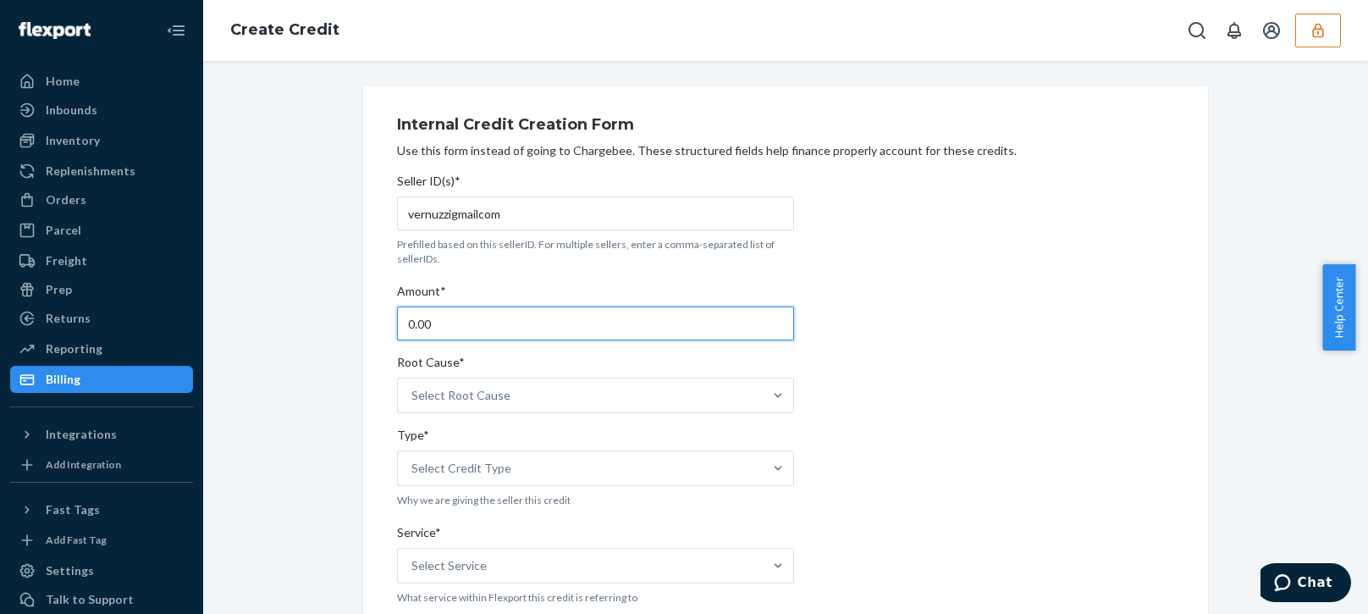
click at [502, 310] on input "0.00" at bounding box center [595, 323] width 397 height 34
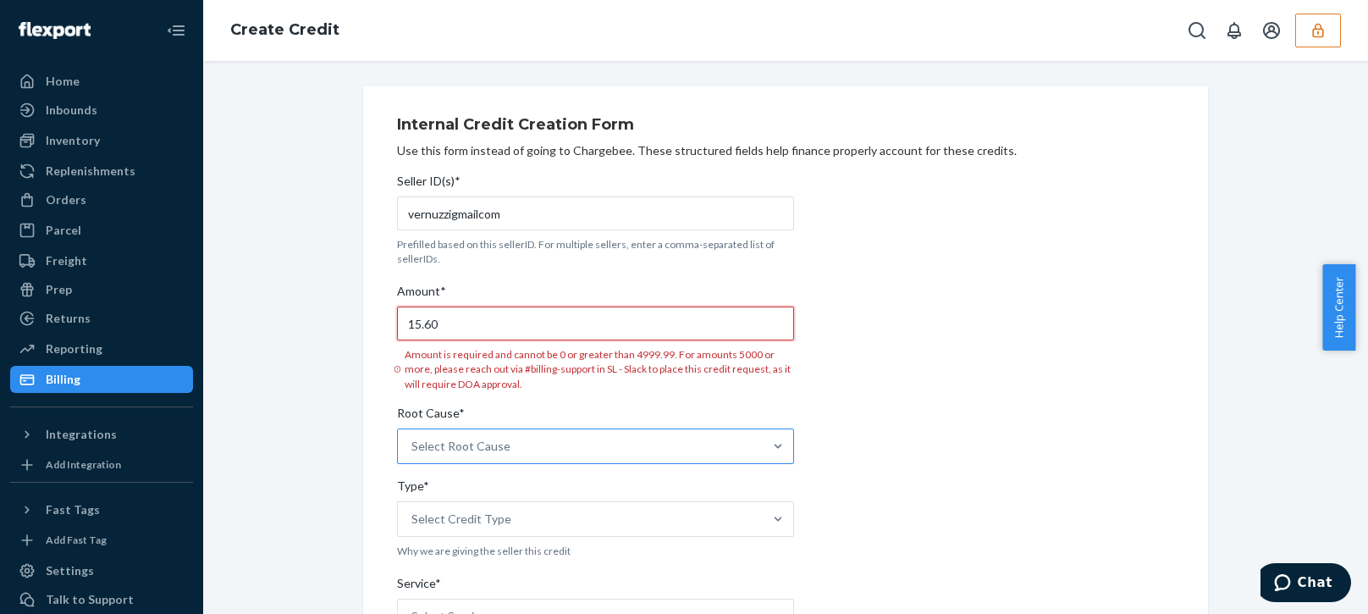
type input "15.60"
click at [550, 454] on div "Select Root Cause" at bounding box center [595, 446] width 397 height 36
click at [413, 454] on input "Root Cause* Select Root Cause" at bounding box center [412, 446] width 2 height 17
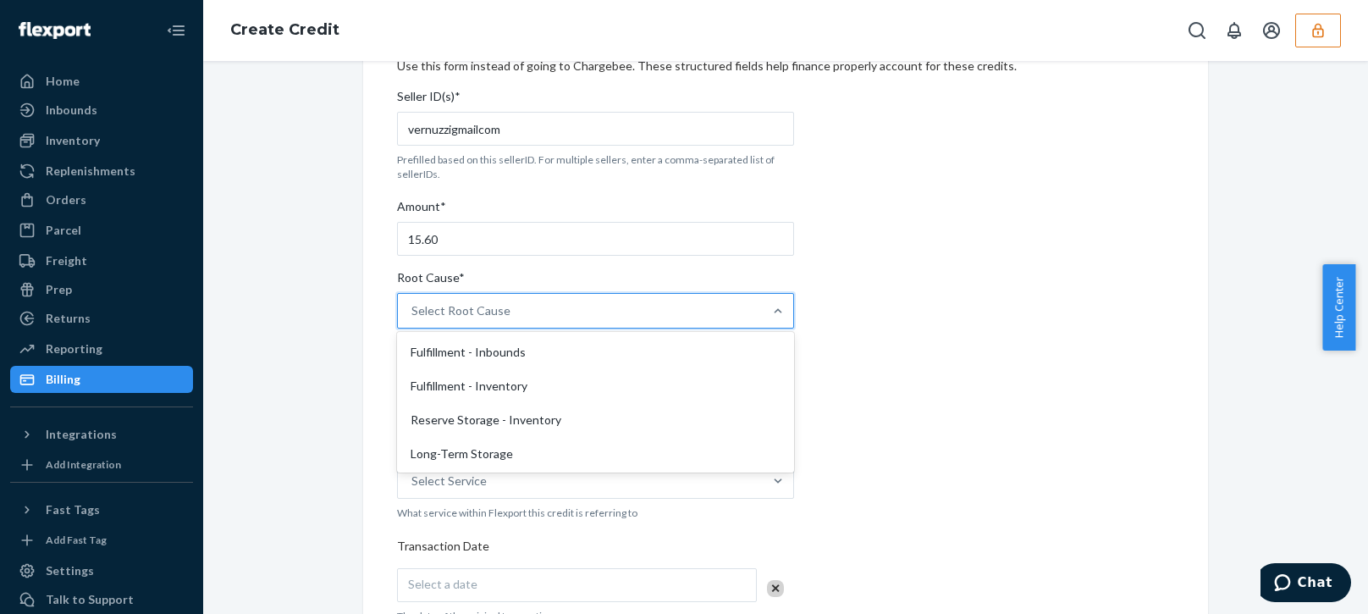
scroll to position [423, 0]
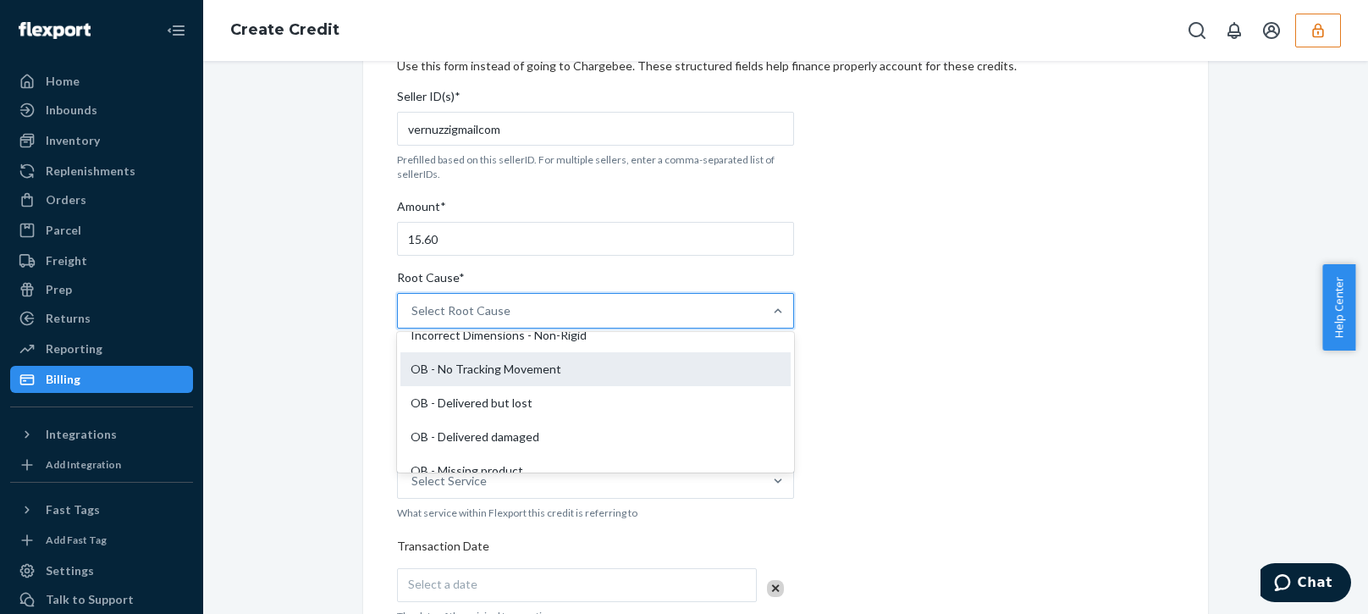
click at [476, 373] on div "OB - No Tracking Movement" at bounding box center [595, 369] width 390 height 34
click at [413, 319] on input "Root Cause* option OB - No Tracking Movement focused, 14 of 29. 29 results avai…" at bounding box center [412, 310] width 2 height 17
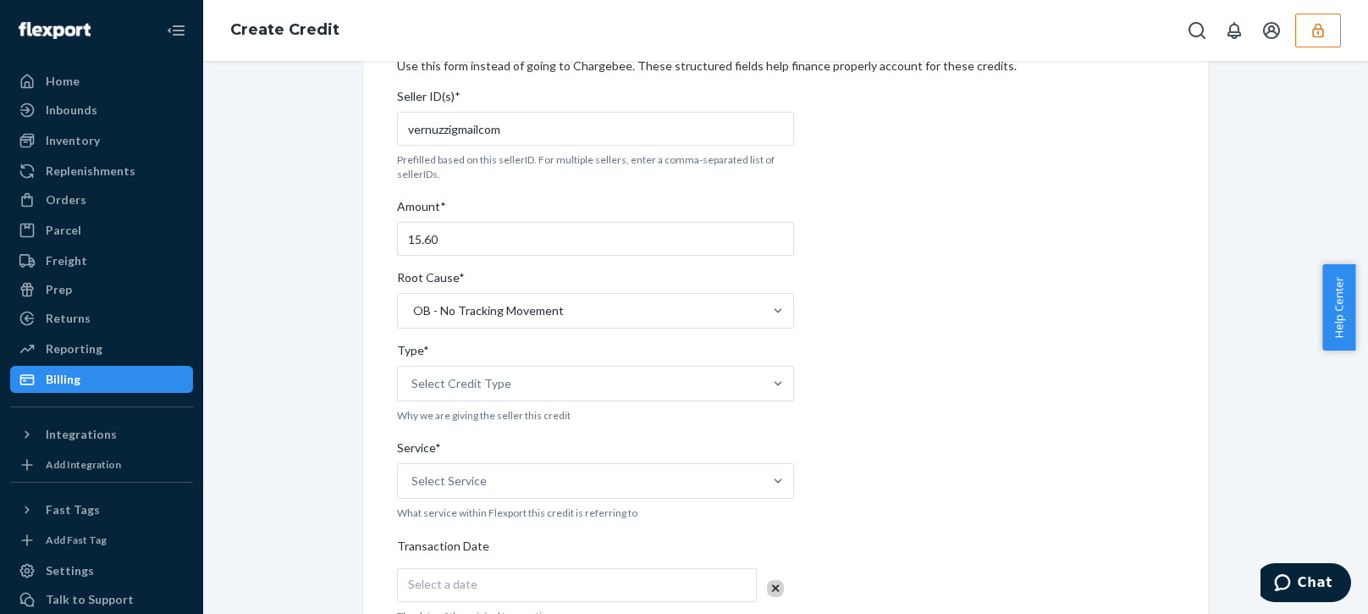
drag, startPoint x: 340, startPoint y: 469, endPoint x: 349, endPoint y: 465, distance: 9.5
click at [343, 466] on div "Internal Credit Creation Form Use this form instead of going to Chargebee. Thes…" at bounding box center [785, 543] width 1139 height 1082
click at [471, 388] on div "Select Credit Type" at bounding box center [461, 383] width 100 height 17
click at [413, 388] on input "Type* Select Credit Type" at bounding box center [412, 383] width 2 height 17
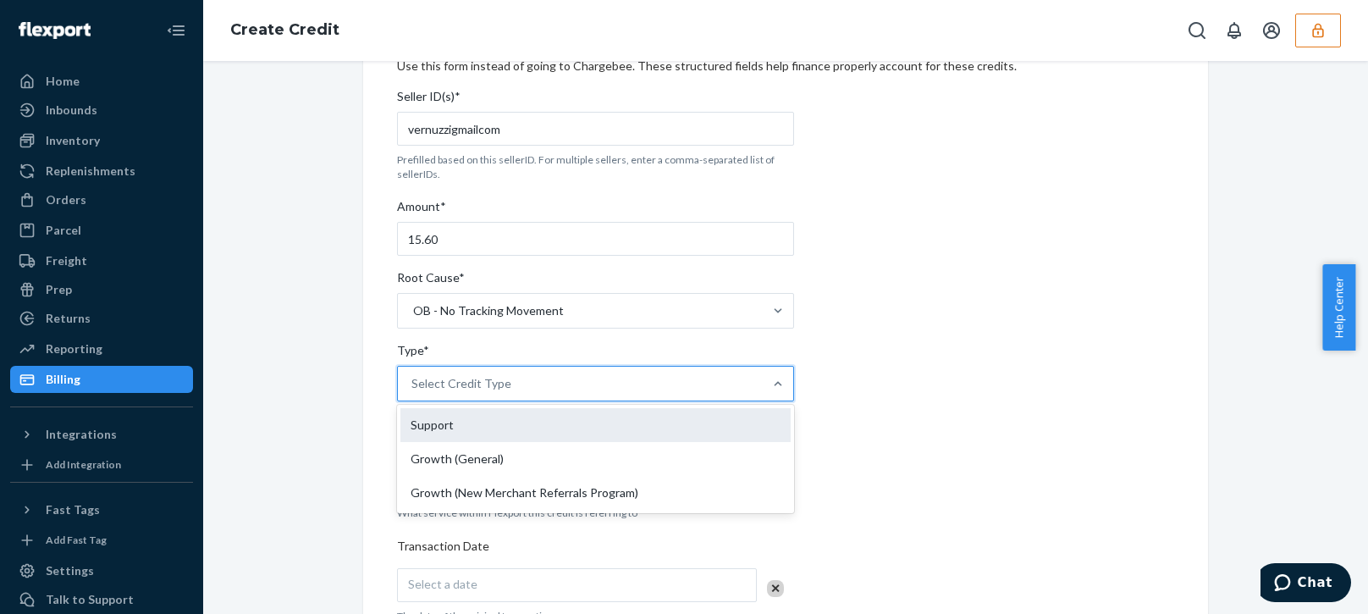
click at [411, 430] on div "Support" at bounding box center [595, 425] width 390 height 34
click at [411, 392] on input "Type* option Support focused, 1 of 3. 3 results available. Use Up and Down to c…" at bounding box center [412, 383] width 2 height 17
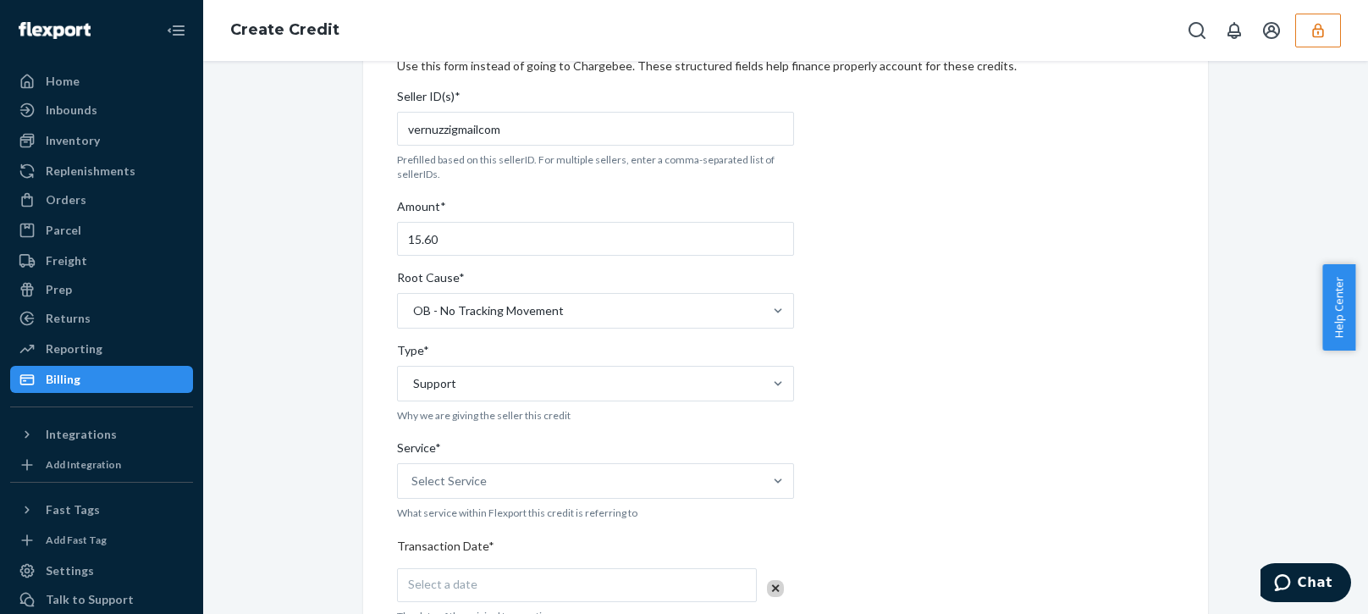
click at [386, 477] on div "Internal Credit Creation Form Use this form instead of going to Chargebee. Thes…" at bounding box center [785, 543] width 845 height 1082
click at [511, 471] on div "Select Service" at bounding box center [580, 481] width 365 height 34
click at [413, 472] on input "Service* Select Service" at bounding box center [412, 480] width 2 height 17
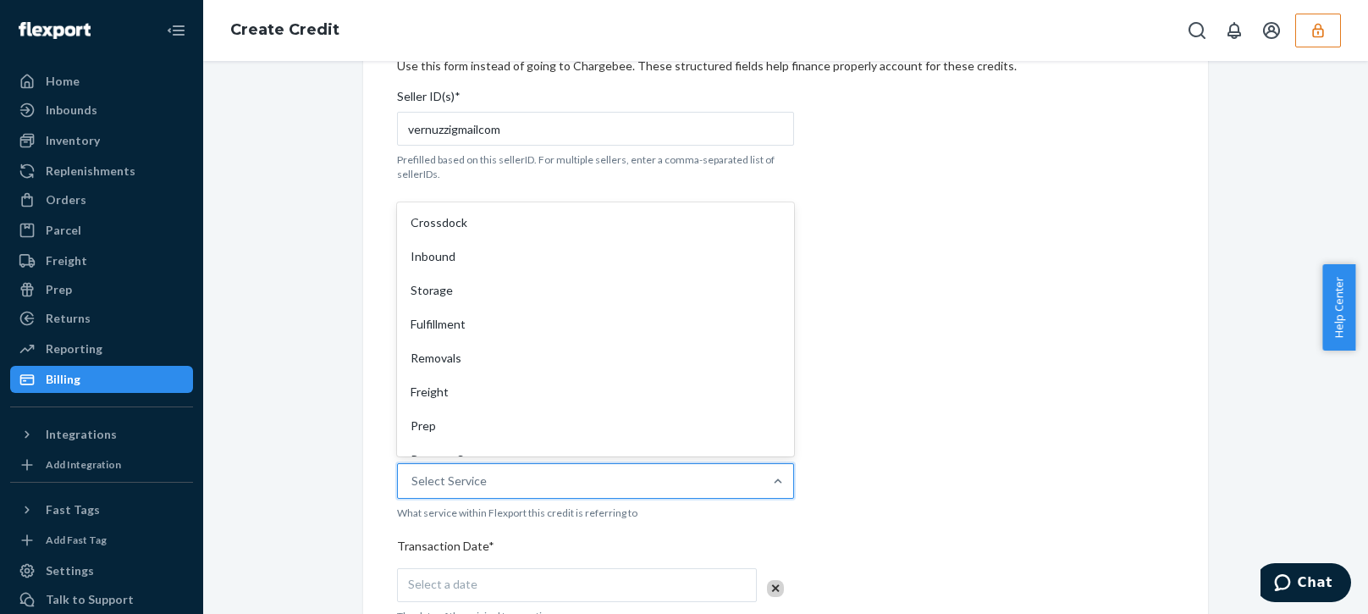
click at [434, 322] on div "Fulfillment" at bounding box center [595, 324] width 390 height 34
click at [413, 472] on input "Service* option Fulfillment focused, 4 of 10. 10 results available. Use Up and …" at bounding box center [412, 480] width 2 height 17
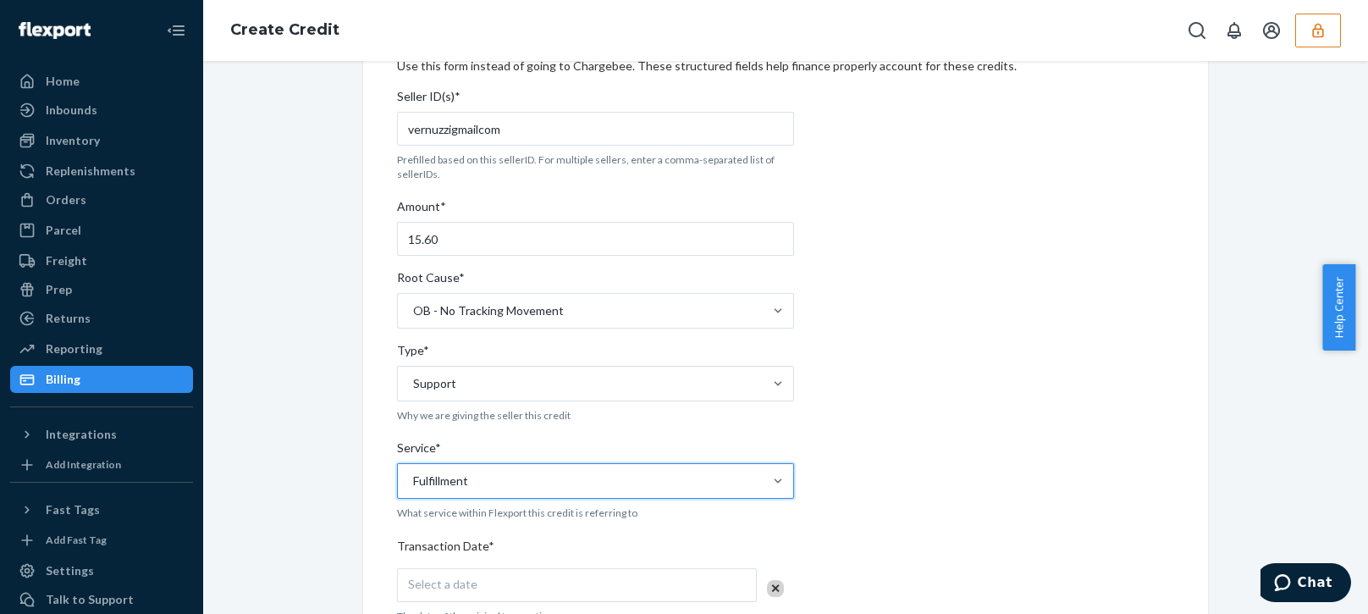
scroll to position [339, 0]
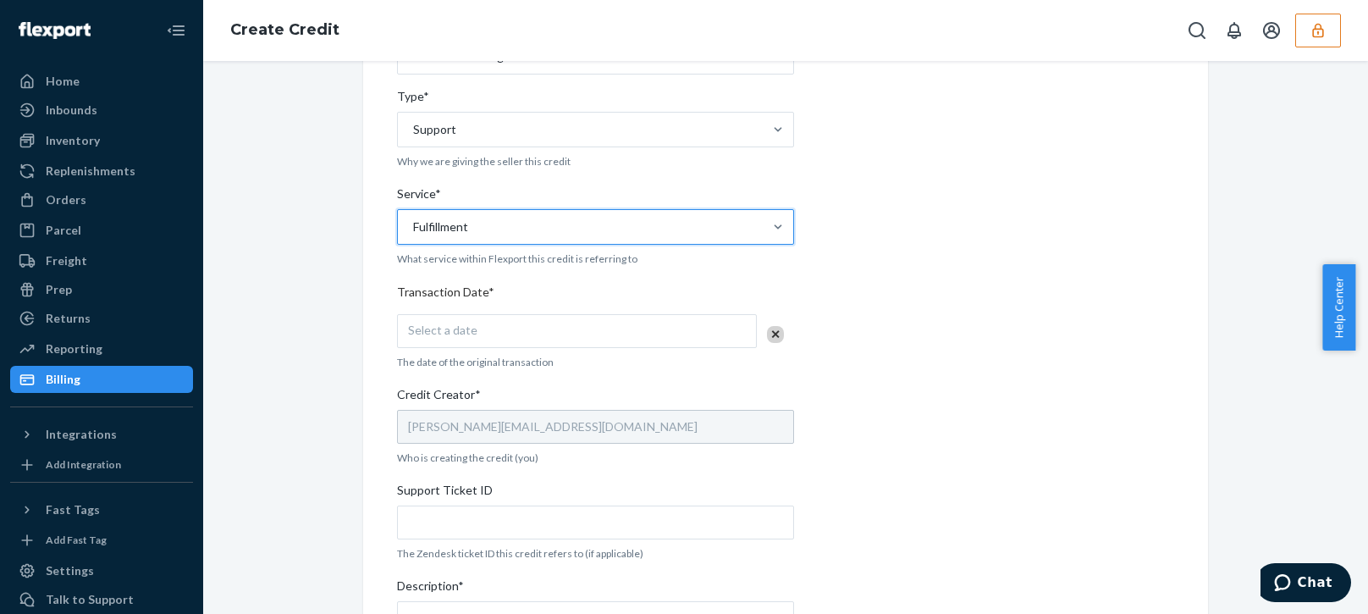
click at [553, 326] on div "Select a date" at bounding box center [577, 331] width 360 height 34
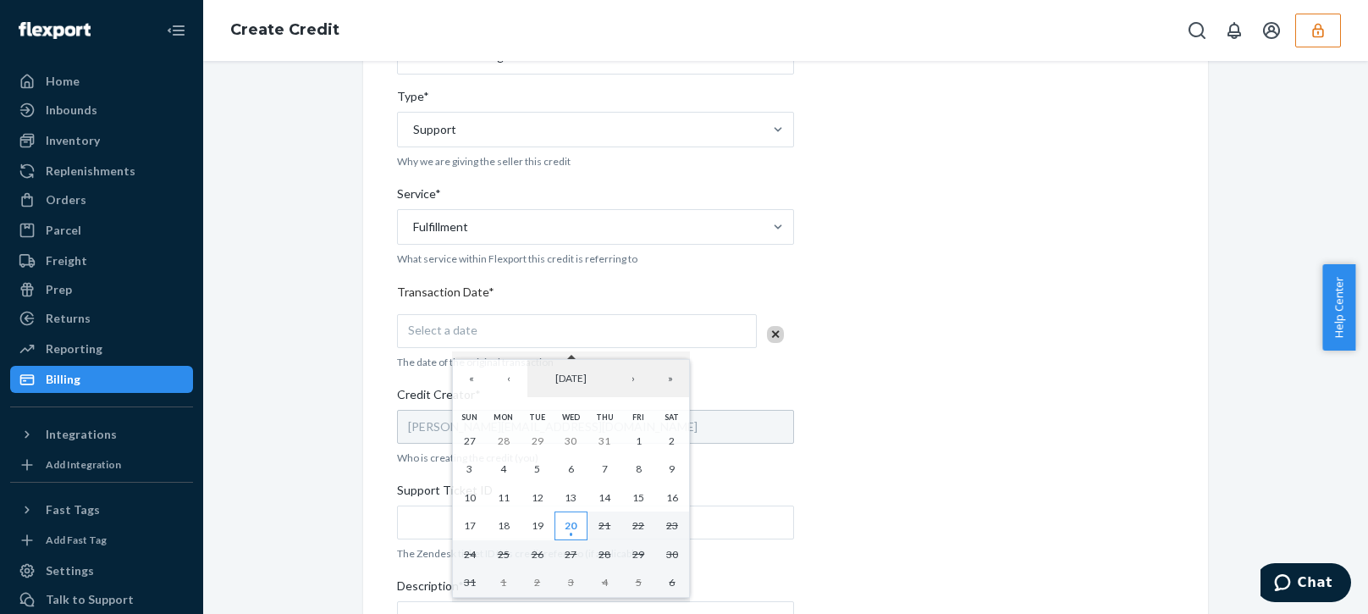
click at [573, 524] on abbr "20" at bounding box center [570, 525] width 12 height 13
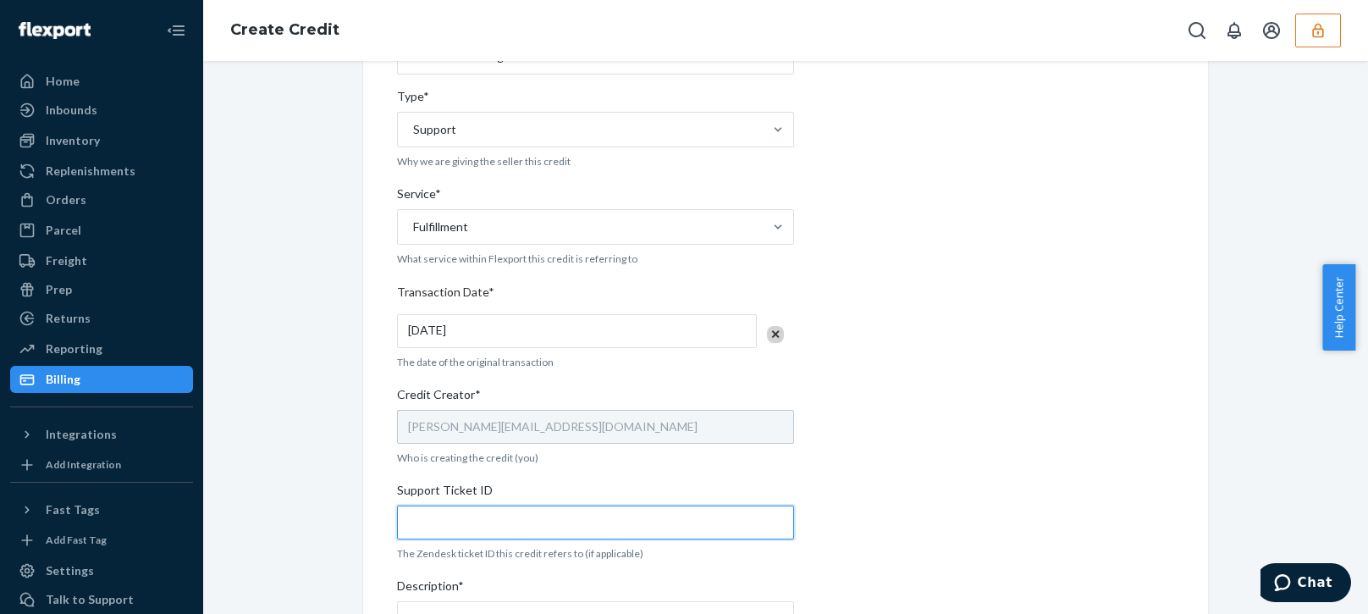
click at [573, 524] on input "Support Ticket ID" at bounding box center [595, 522] width 397 height 34
click at [450, 535] on input "Support Ticket ID" at bounding box center [595, 522] width 397 height 34
paste input "801518"
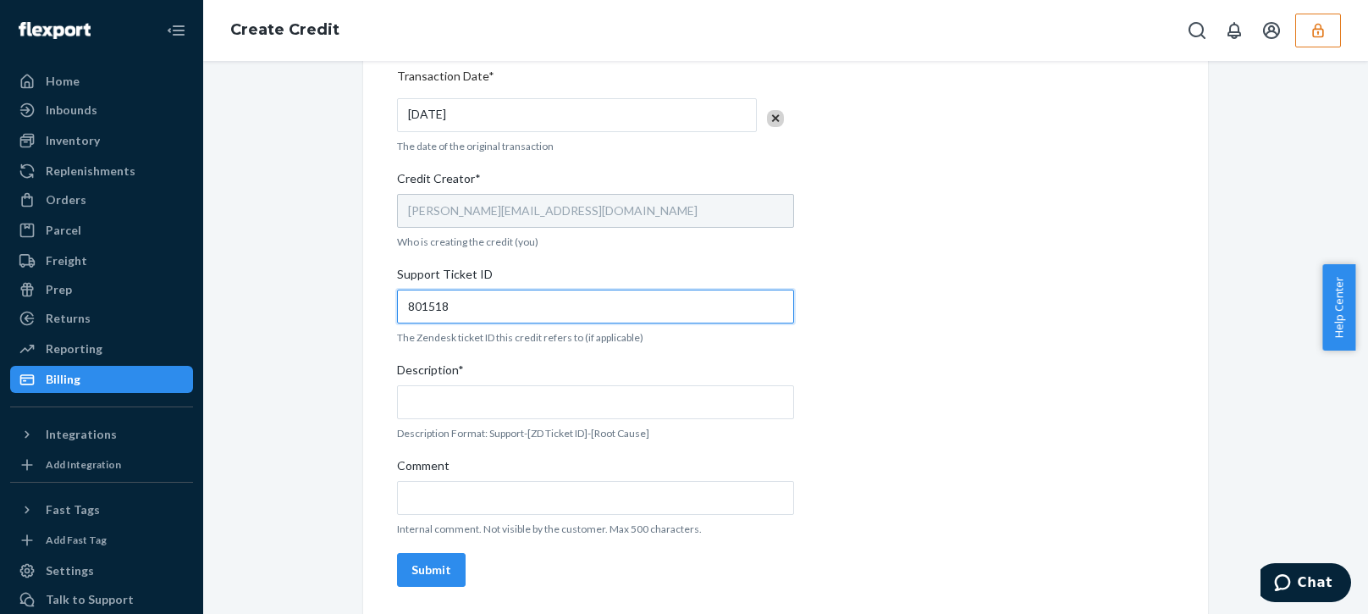
type input "801518"
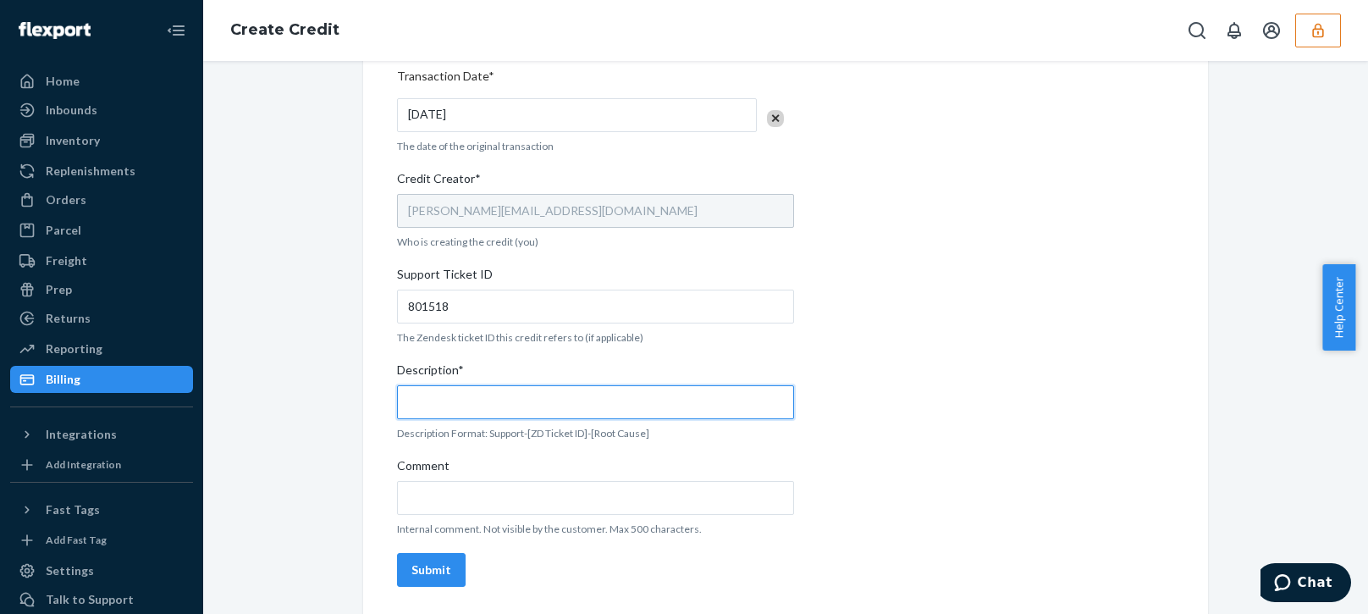
click at [475, 405] on input "Description*" at bounding box center [595, 402] width 397 height 34
paste input "801518"
type input "Support 801518 / OB - No tracking movement"
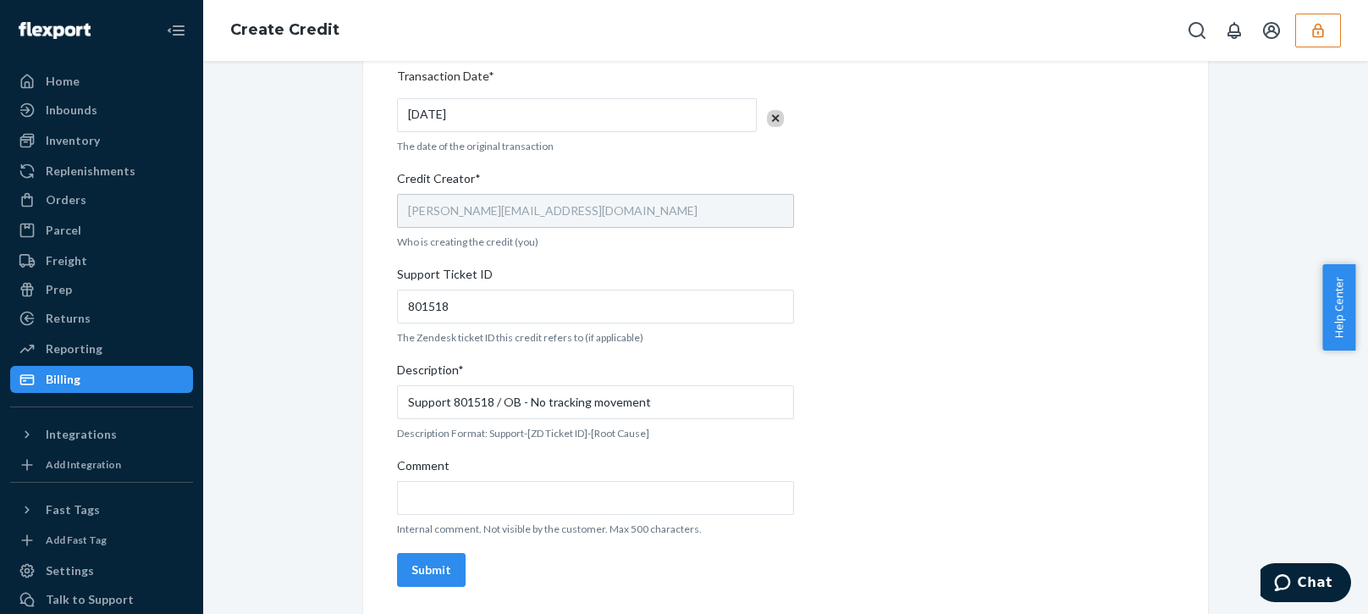
click at [429, 566] on div "Submit" at bounding box center [431, 569] width 40 height 17
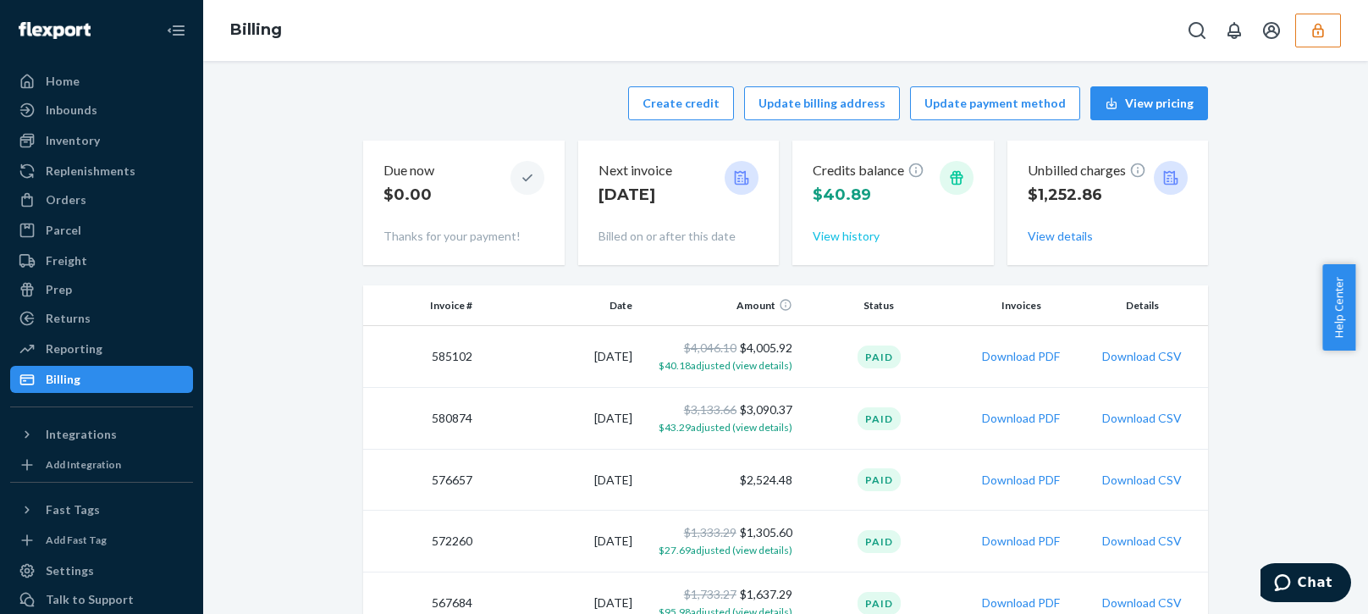
click at [839, 240] on button "View history" at bounding box center [845, 236] width 67 height 17
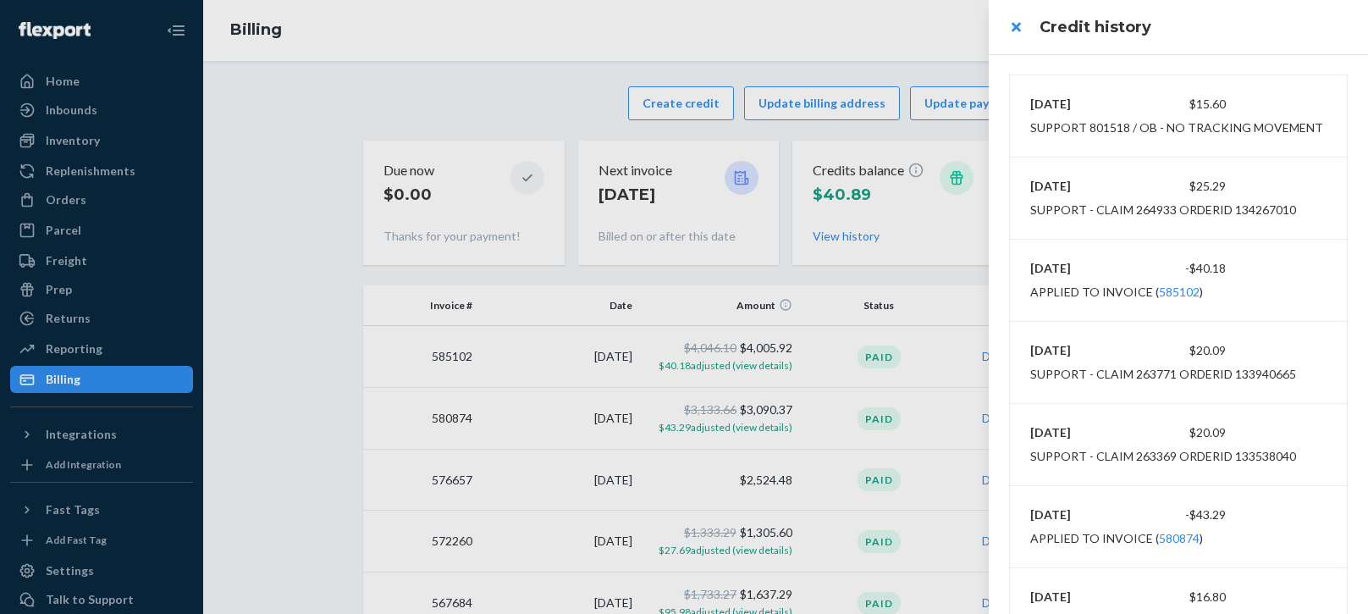
click at [528, 69] on div at bounding box center [684, 307] width 1368 height 614
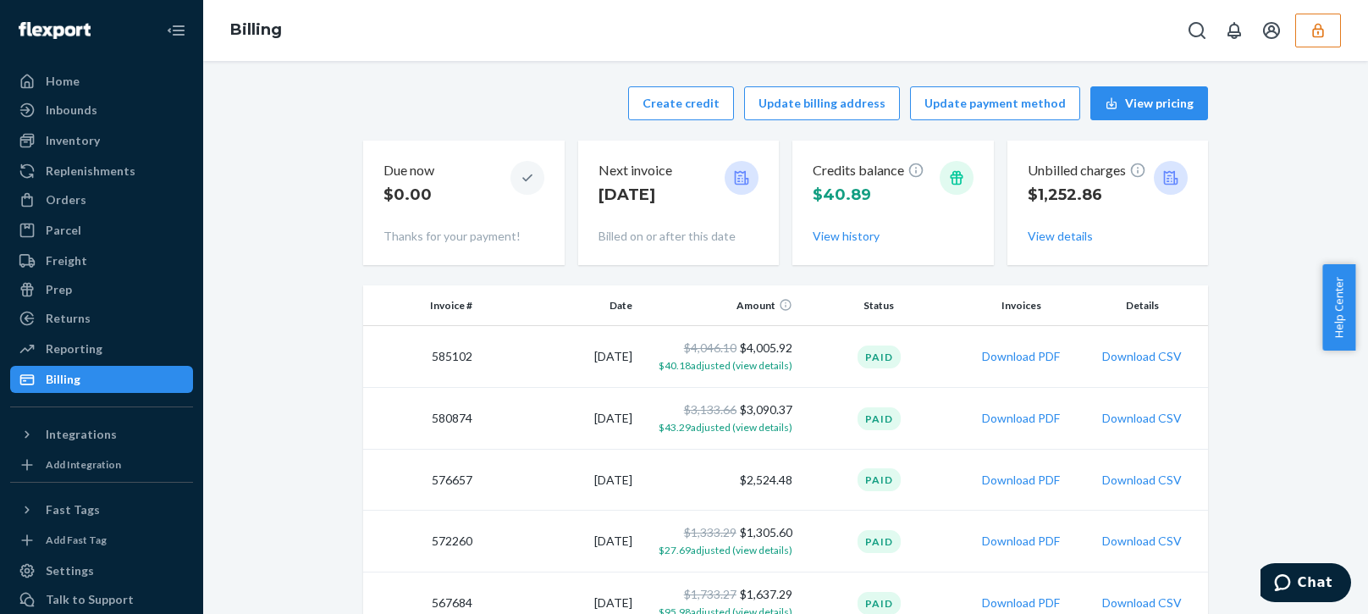
click at [1308, 31] on button "button" at bounding box center [1318, 31] width 46 height 34
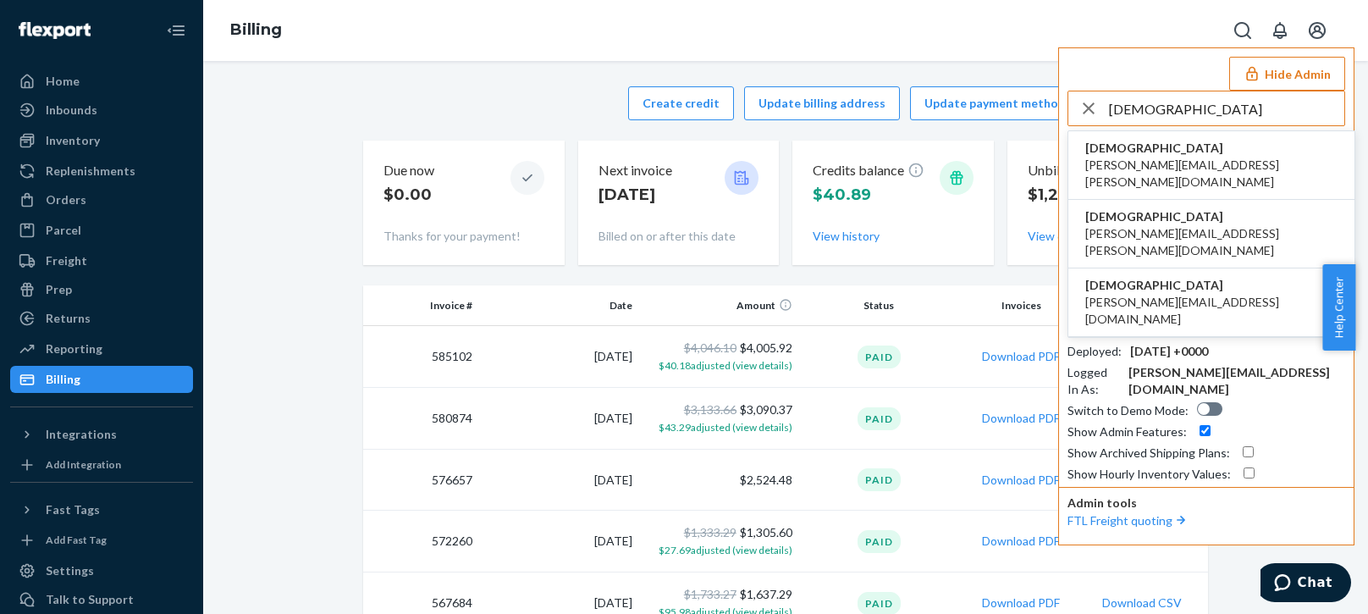
type input "[DEMOGRAPHIC_DATA]"
click at [1153, 143] on span "[DEMOGRAPHIC_DATA]" at bounding box center [1211, 148] width 252 height 17
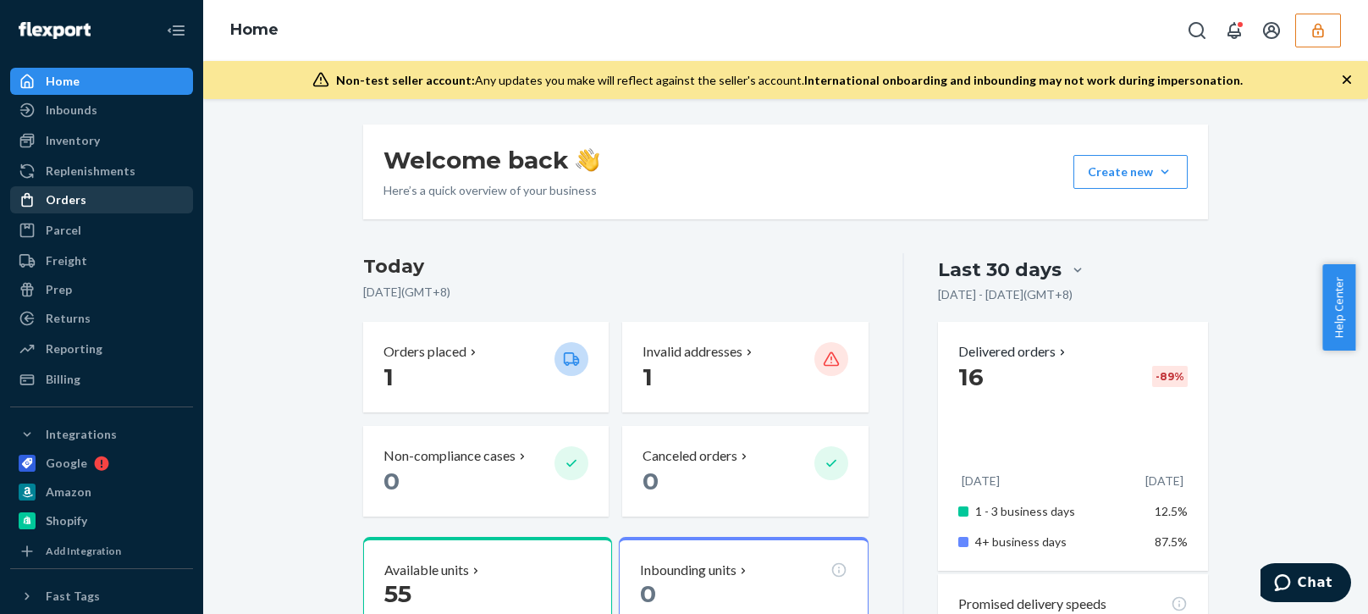
click at [73, 201] on div "Orders" at bounding box center [66, 199] width 41 height 17
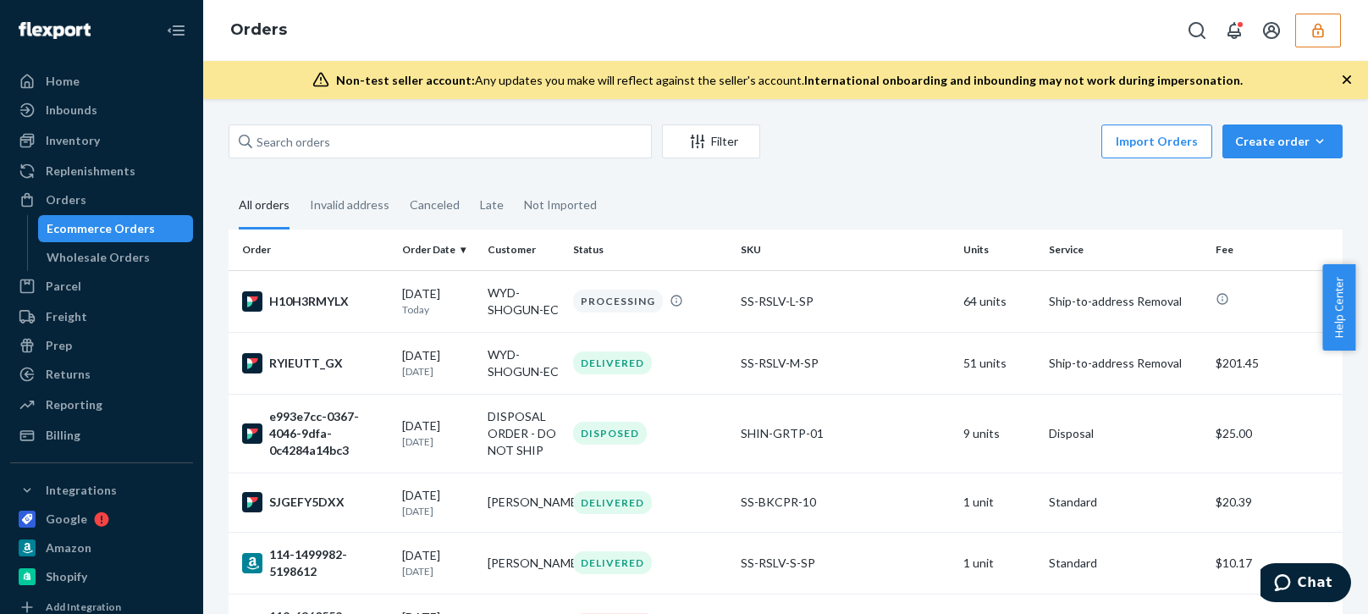
click at [96, 151] on div "Inventory" at bounding box center [101, 141] width 179 height 24
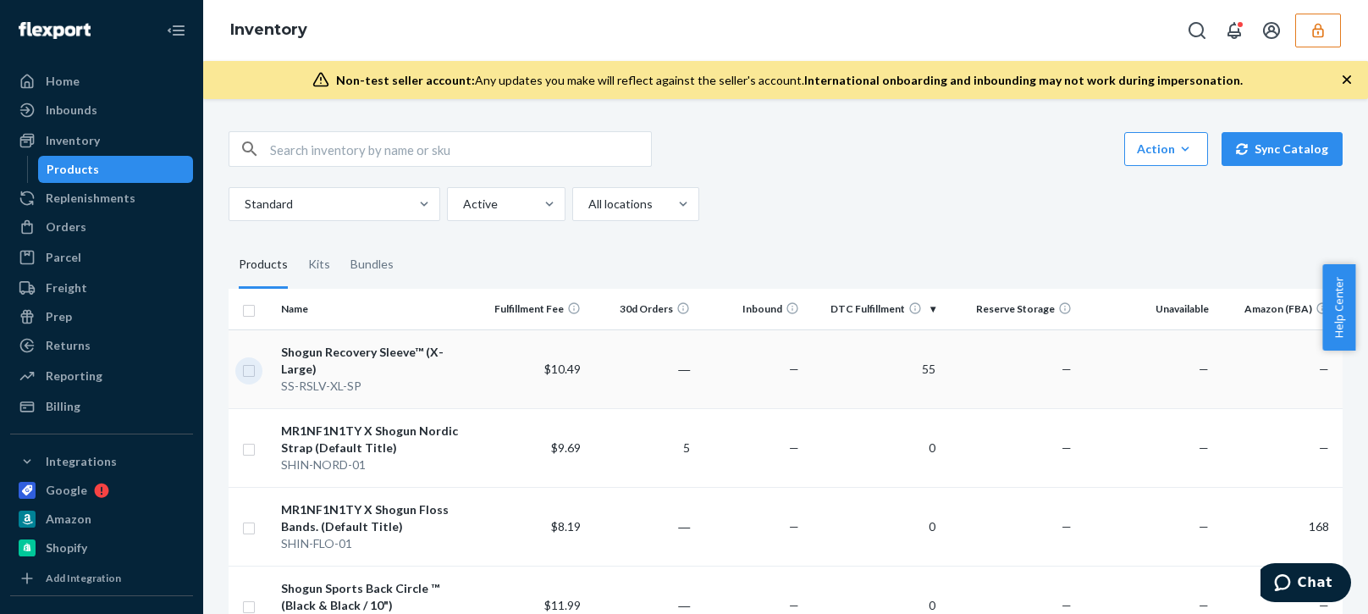
click at [244, 360] on input "checkbox" at bounding box center [249, 369] width 14 height 18
checkbox input "true"
click at [943, 204] on div "Standard Active All locations" at bounding box center [779, 204] width 1101 height 34
click at [1128, 143] on link "Create a Removal Order" at bounding box center [1131, 149] width 162 height 34
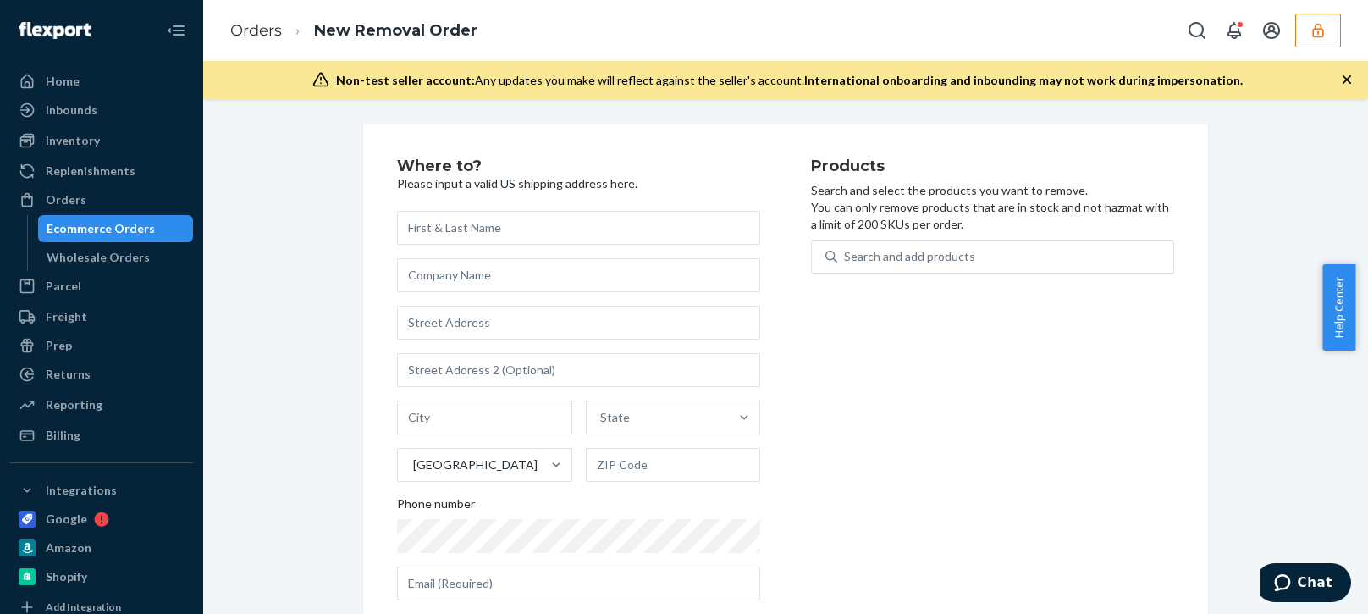
click at [473, 229] on input "text" at bounding box center [578, 228] width 363 height 34
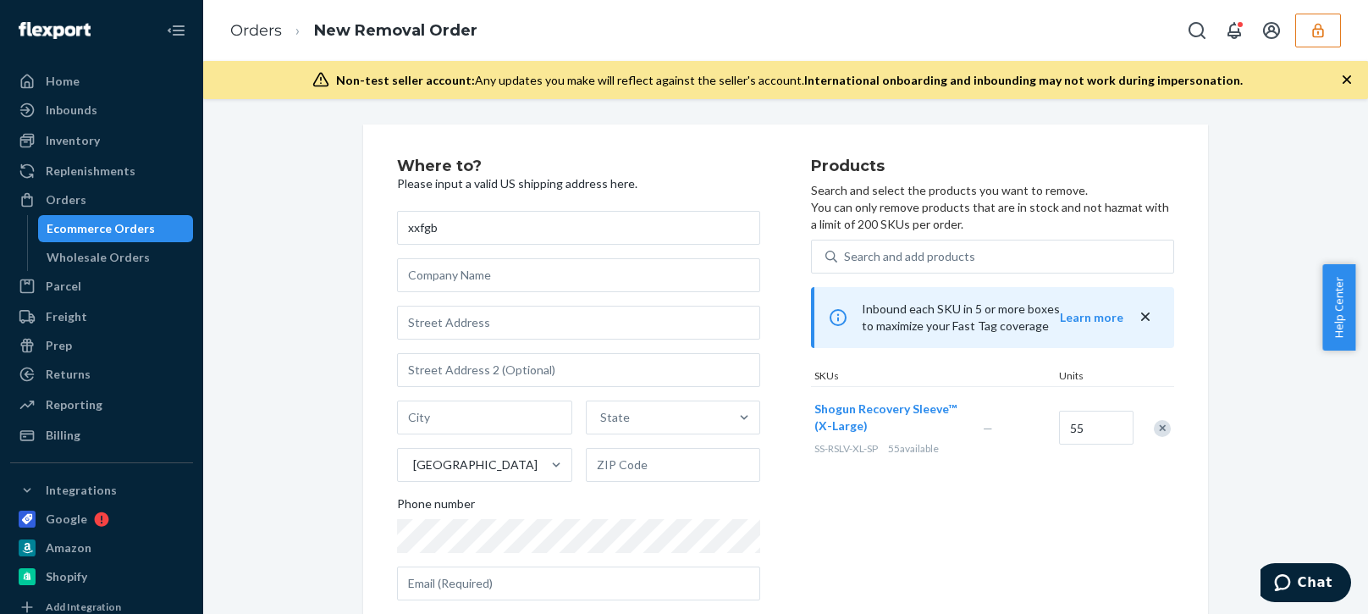
type input "xxfgb"
click at [470, 322] on input "text" at bounding box center [578, 323] width 363 height 34
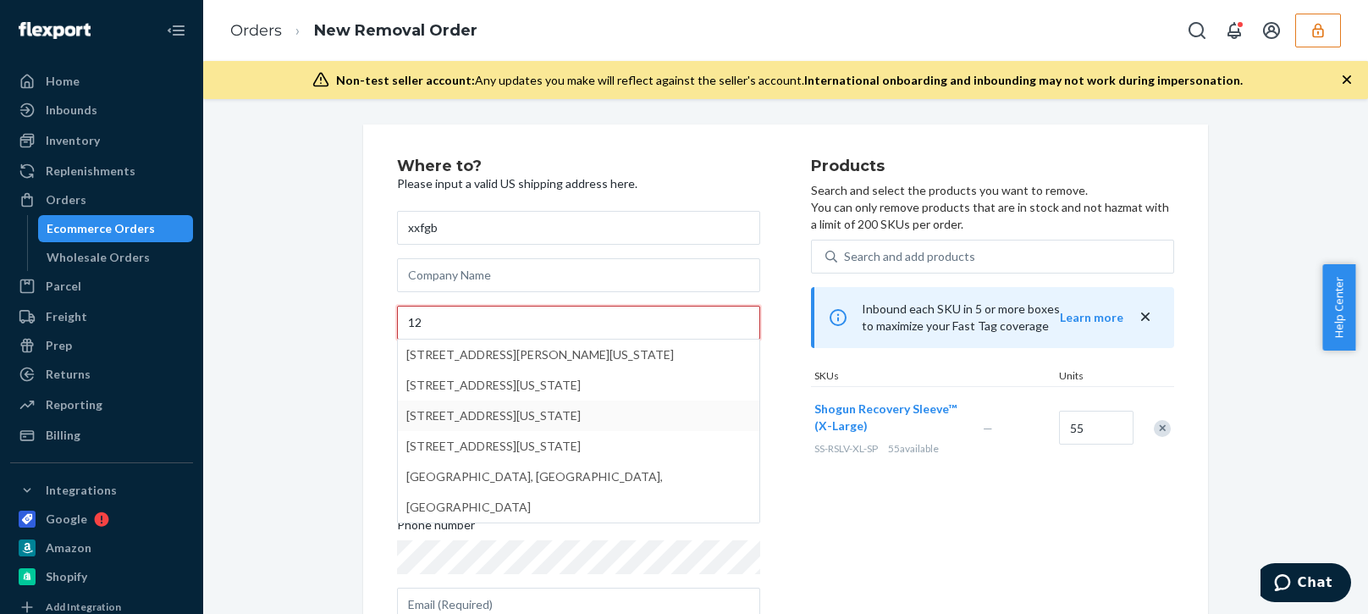
type input "12"
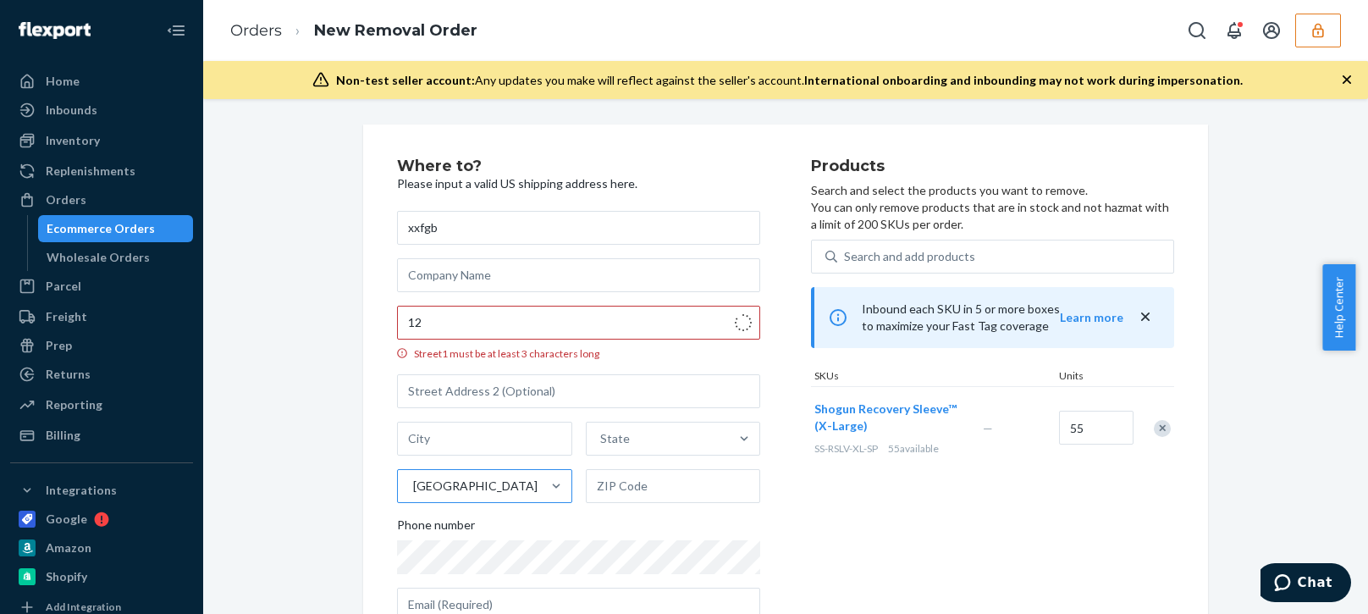
type input "[GEOGRAPHIC_DATA] - [US_STATE]"
type input "10035"
type input "[STREET_ADDRESS]"
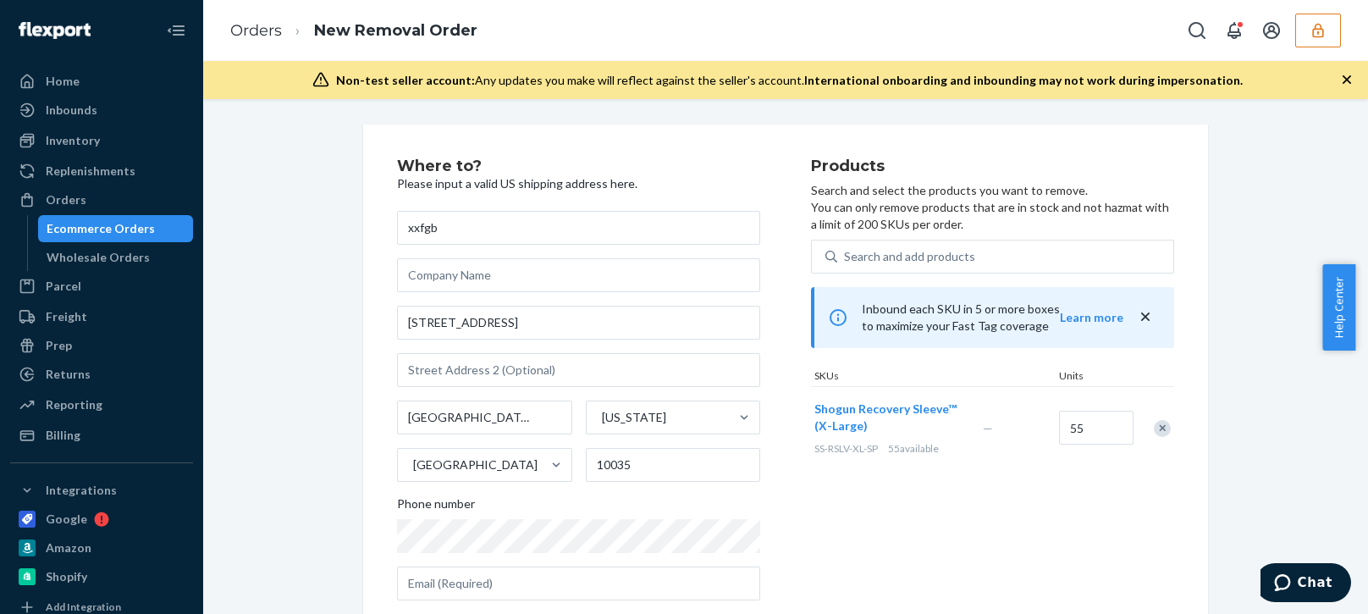
scroll to position [149, 0]
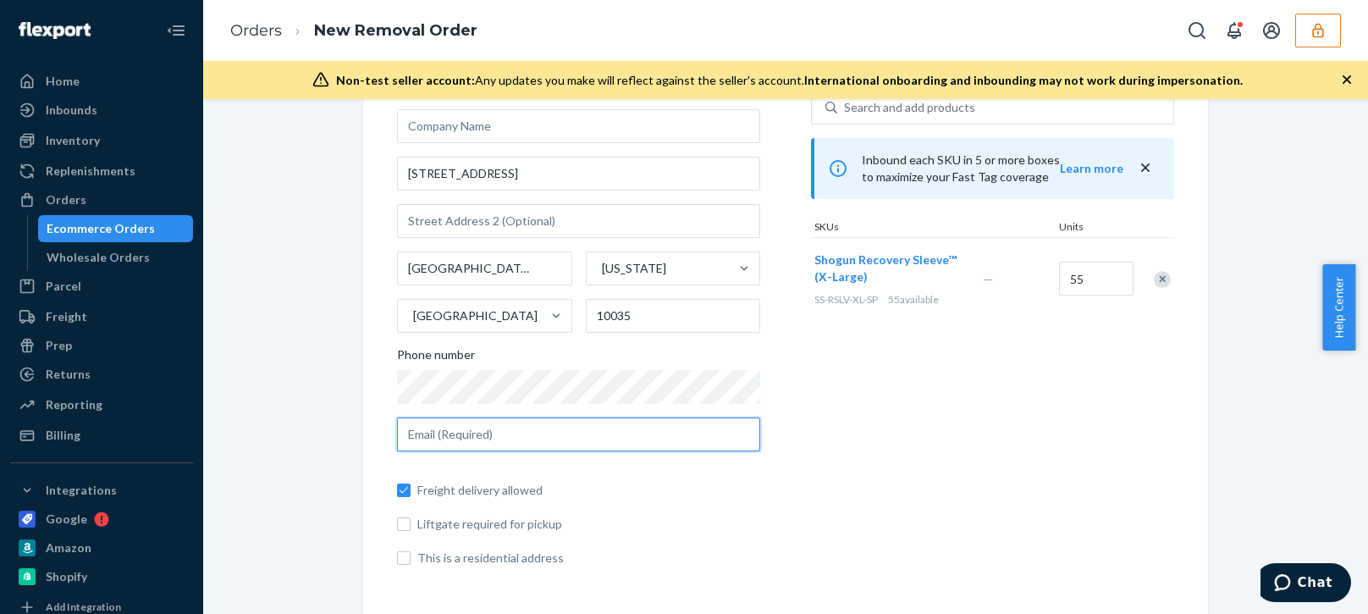
click at [508, 436] on input "text" at bounding box center [578, 434] width 363 height 34
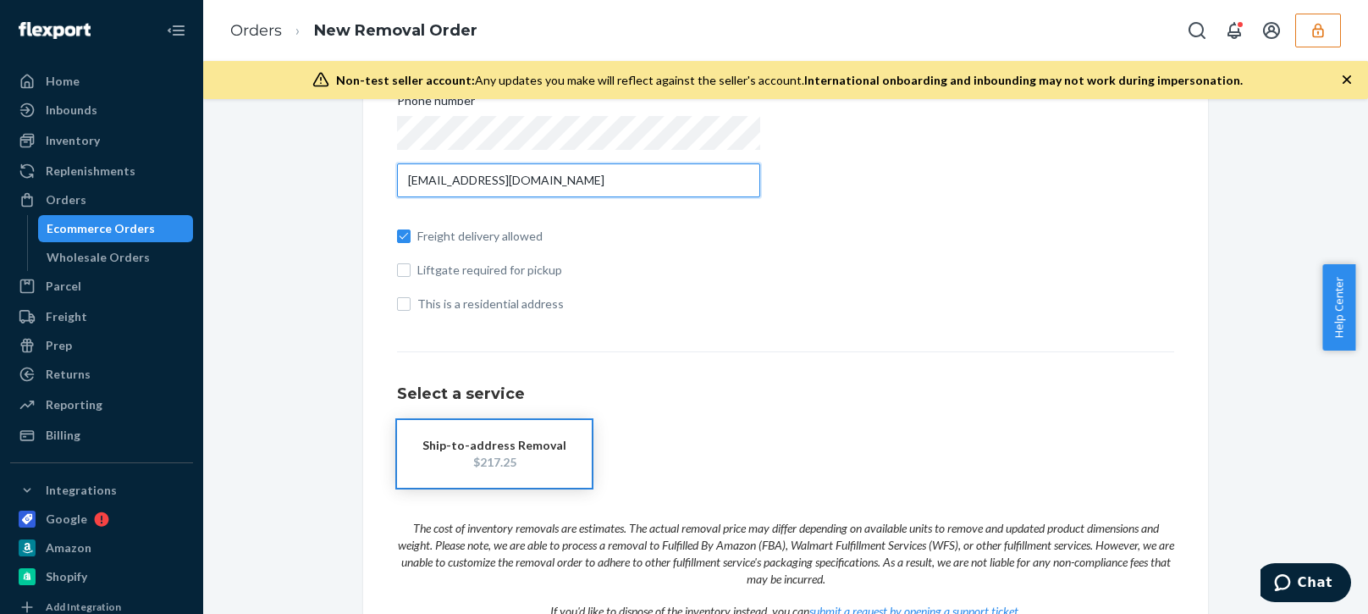
scroll to position [487, 0]
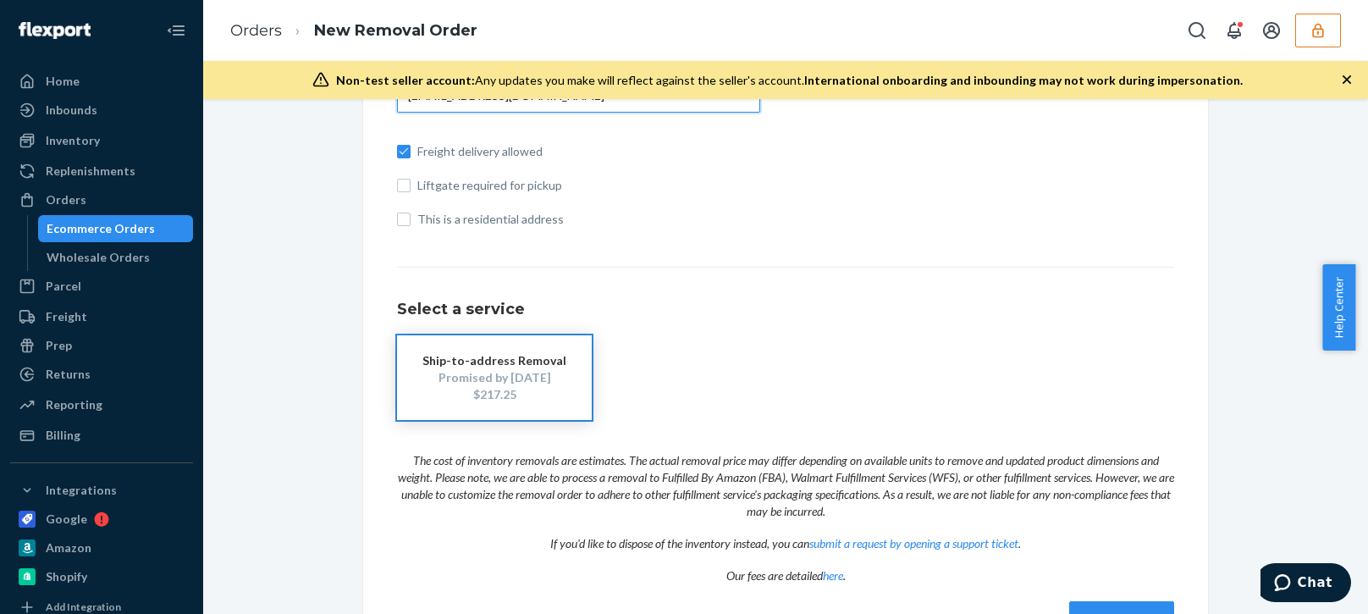
type input "[EMAIL_ADDRESS][DOMAIN_NAME]"
click at [1250, 187] on div "Where to? Please input a valid US shipping address here. xxfgb 159 E 125th St M…" at bounding box center [785, 153] width 1139 height 1032
click at [110, 234] on div "Ecommerce Orders" at bounding box center [101, 228] width 108 height 17
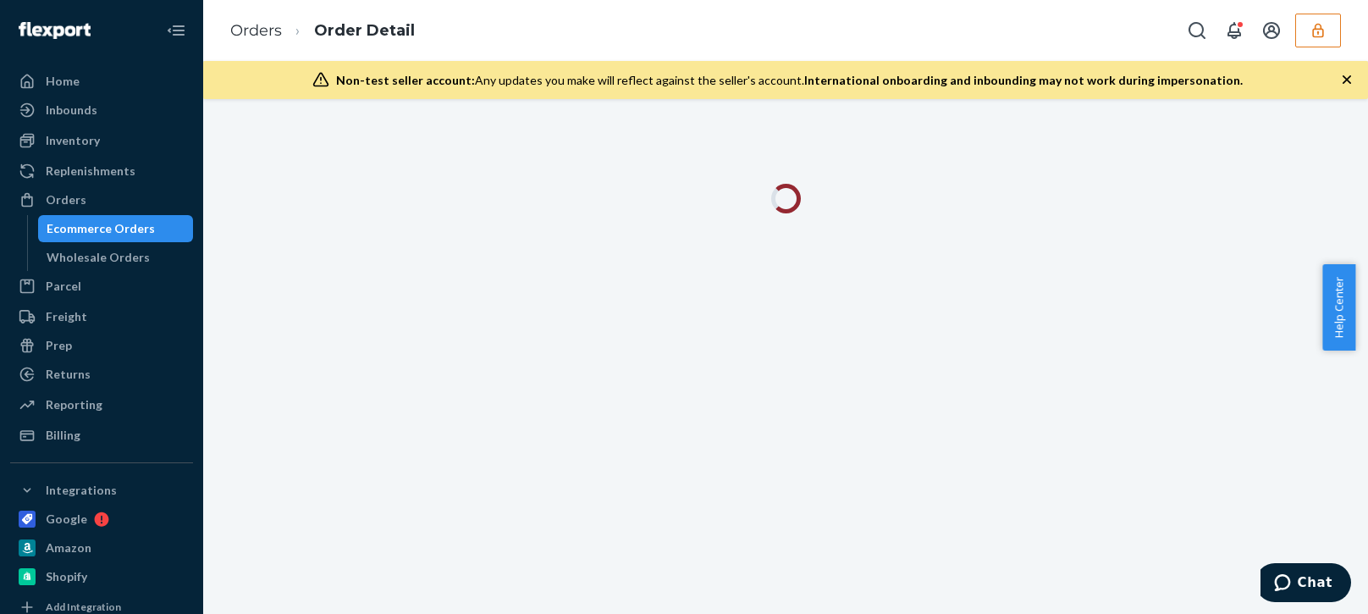
click at [1340, 80] on icon "button" at bounding box center [1346, 79] width 17 height 17
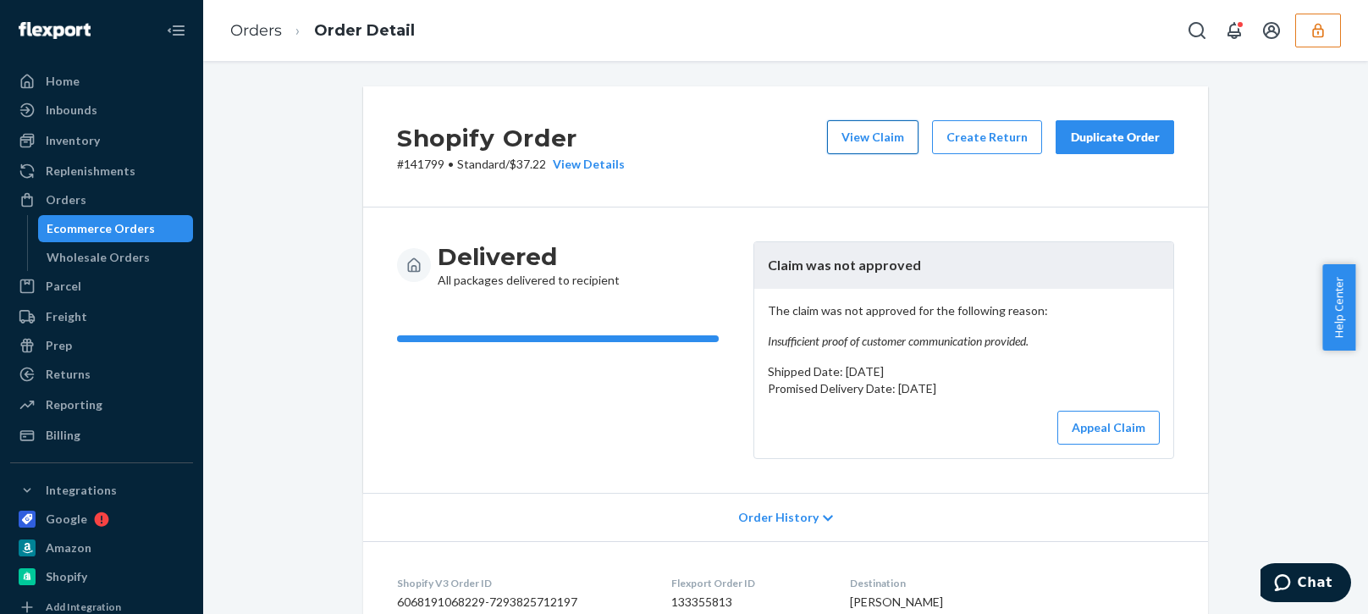
click at [851, 127] on button "View Claim" at bounding box center [872, 137] width 91 height 34
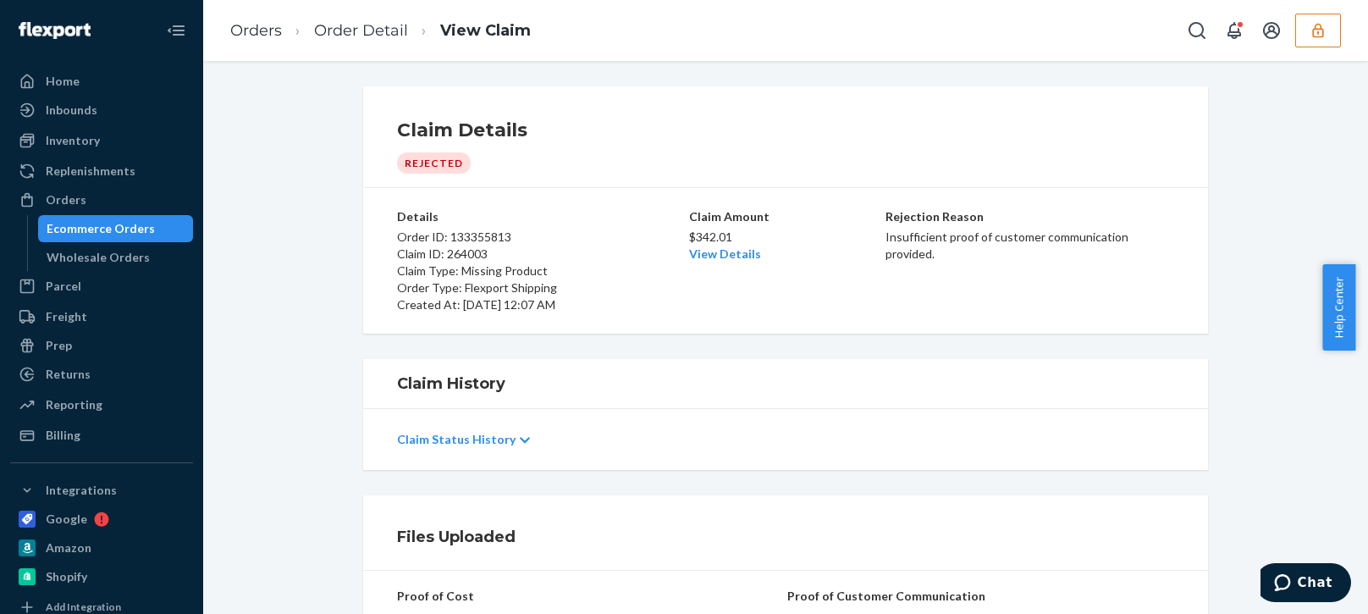
click at [763, 311] on div "Claim Amount $342.01 View Details" at bounding box center [785, 260] width 193 height 105
click at [303, 266] on div "Claim Details Rejected Details Order ID: 133355813 Claim ID: 264003 Claim Type:…" at bounding box center [785, 209] width 1139 height 247
drag, startPoint x: 133, startPoint y: 236, endPoint x: 146, endPoint y: 241, distance: 14.5
click at [133, 236] on div "Ecommerce Orders" at bounding box center [101, 228] width 108 height 17
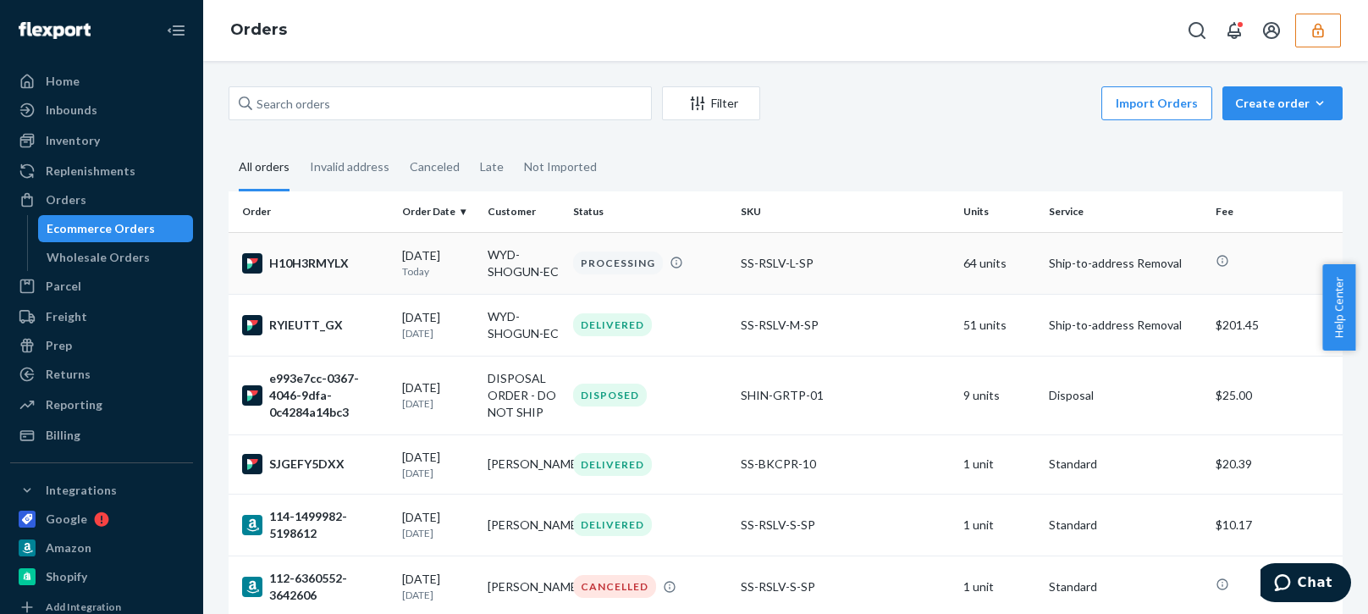
click at [338, 259] on div "H10H3RMYLX" at bounding box center [315, 263] width 146 height 20
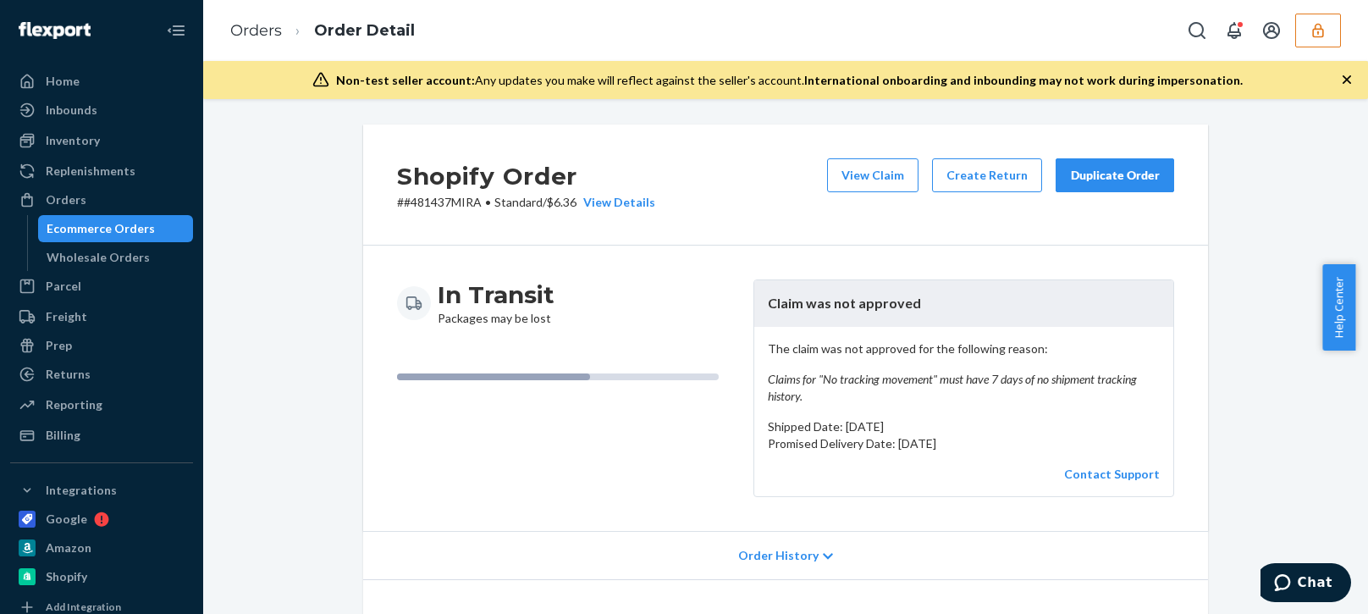
click at [905, 369] on p "The claim was not approved for the following reason: Claims for "No tracking mo…" at bounding box center [964, 372] width 392 height 64
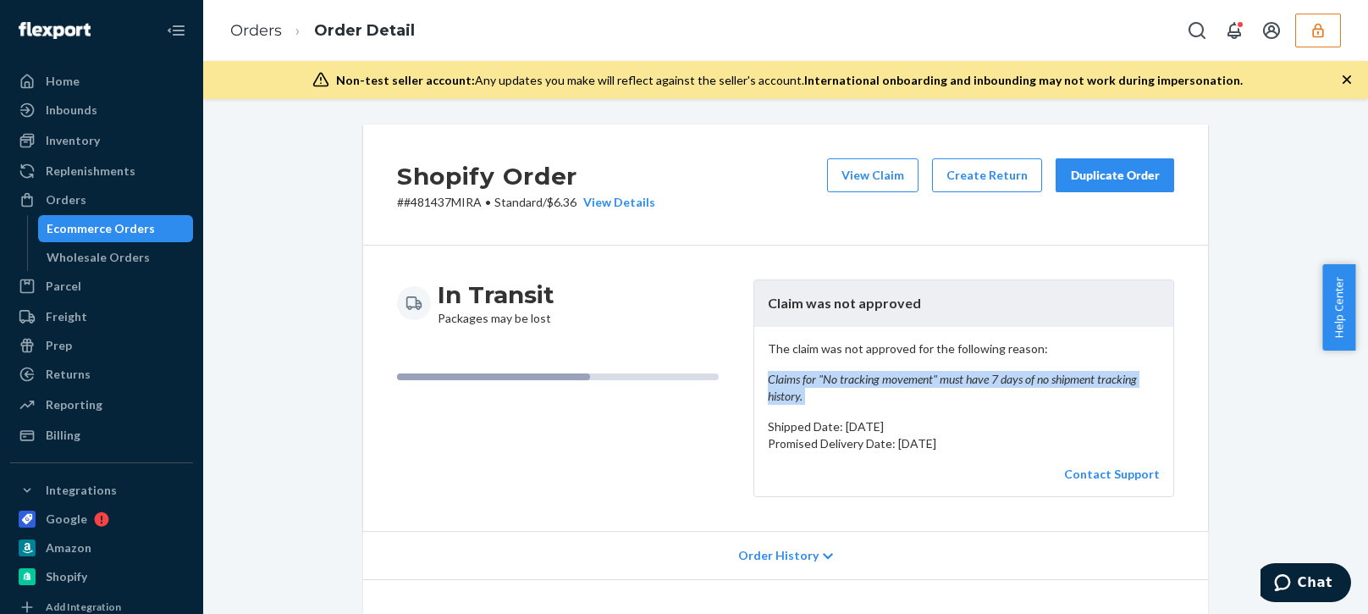
click at [905, 369] on p "The claim was not approved for the following reason: Claims for "No tracking mo…" at bounding box center [964, 372] width 392 height 64
click at [855, 174] on button "View Claim" at bounding box center [872, 175] width 91 height 34
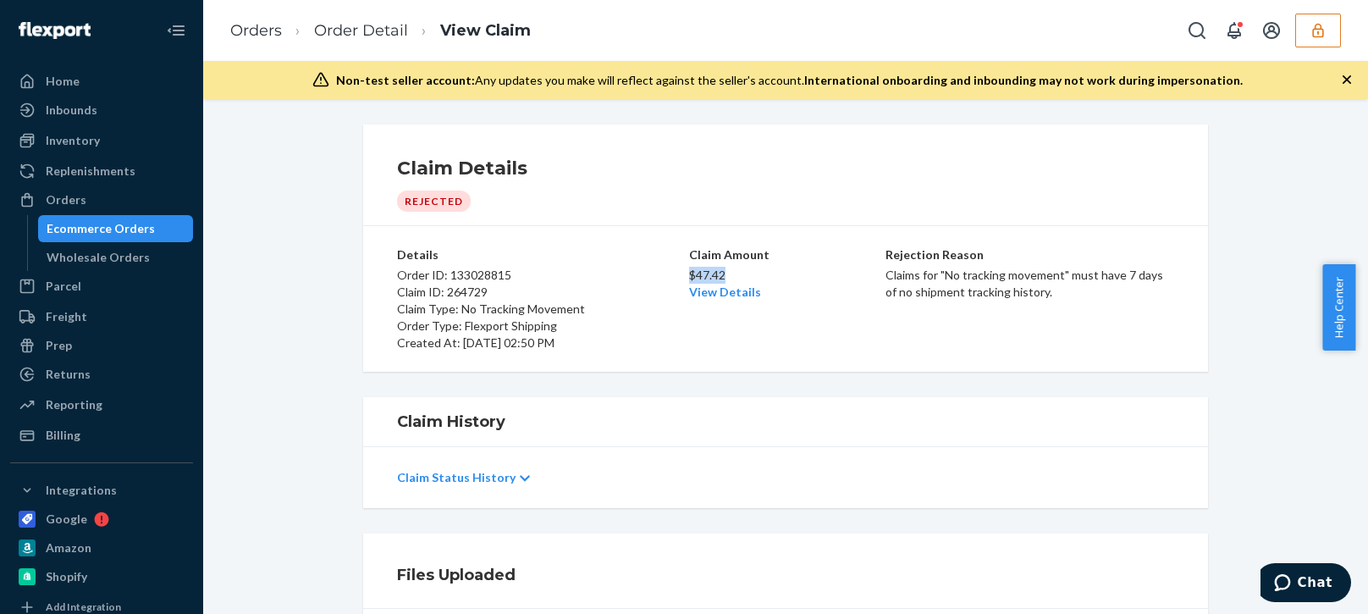
copy p "$47.42"
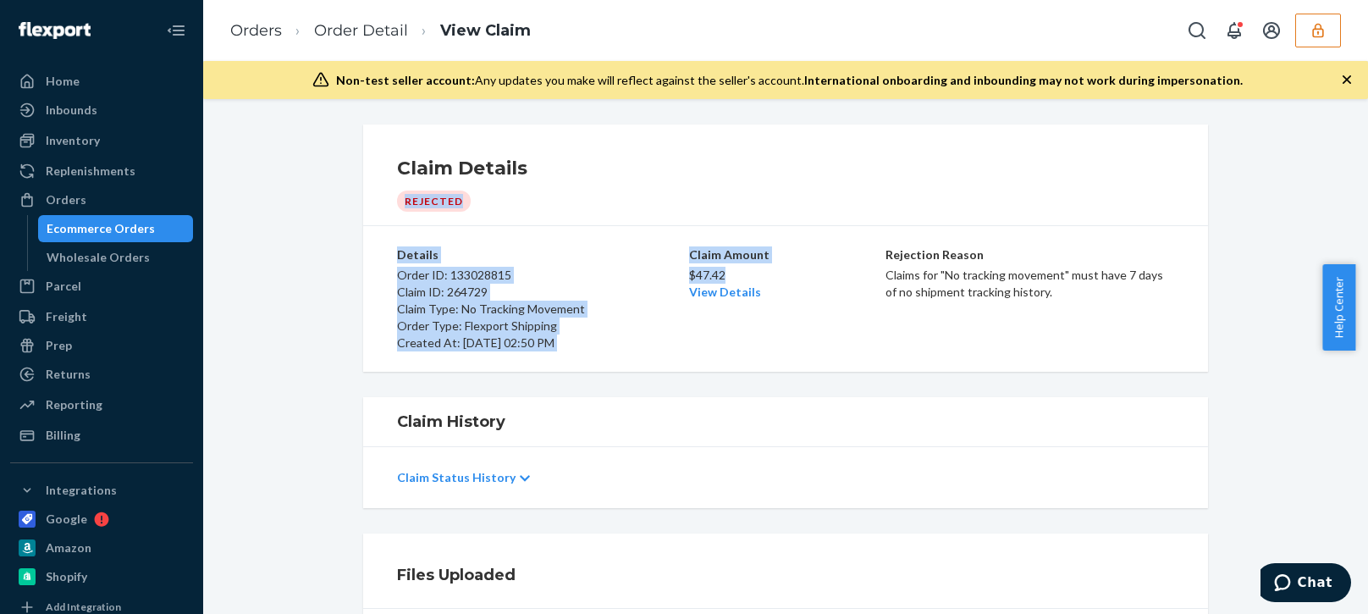
drag, startPoint x: 707, startPoint y: 273, endPoint x: 601, endPoint y: -45, distance: 335.3
click at [601, 0] on html "Home Inbounds Shipping Plans Problems Inventory Products Replenishments Orders …" at bounding box center [684, 307] width 1368 height 614
click at [727, 226] on div "Claim History" at bounding box center [785, 175] width 845 height 102
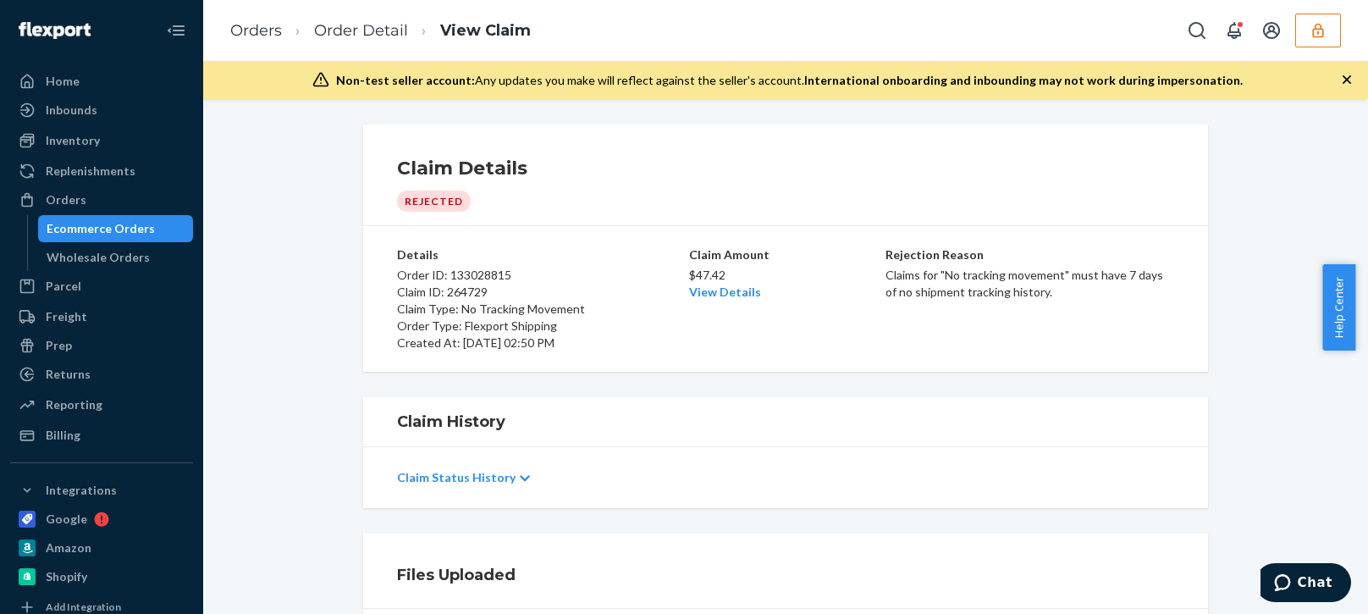
drag, startPoint x: 363, startPoint y: 19, endPoint x: 422, endPoint y: 61, distance: 72.8
click at [363, 19] on li "Order Detail" at bounding box center [345, 30] width 126 height 23
click at [372, 36] on link "Order Detail" at bounding box center [361, 30] width 94 height 19
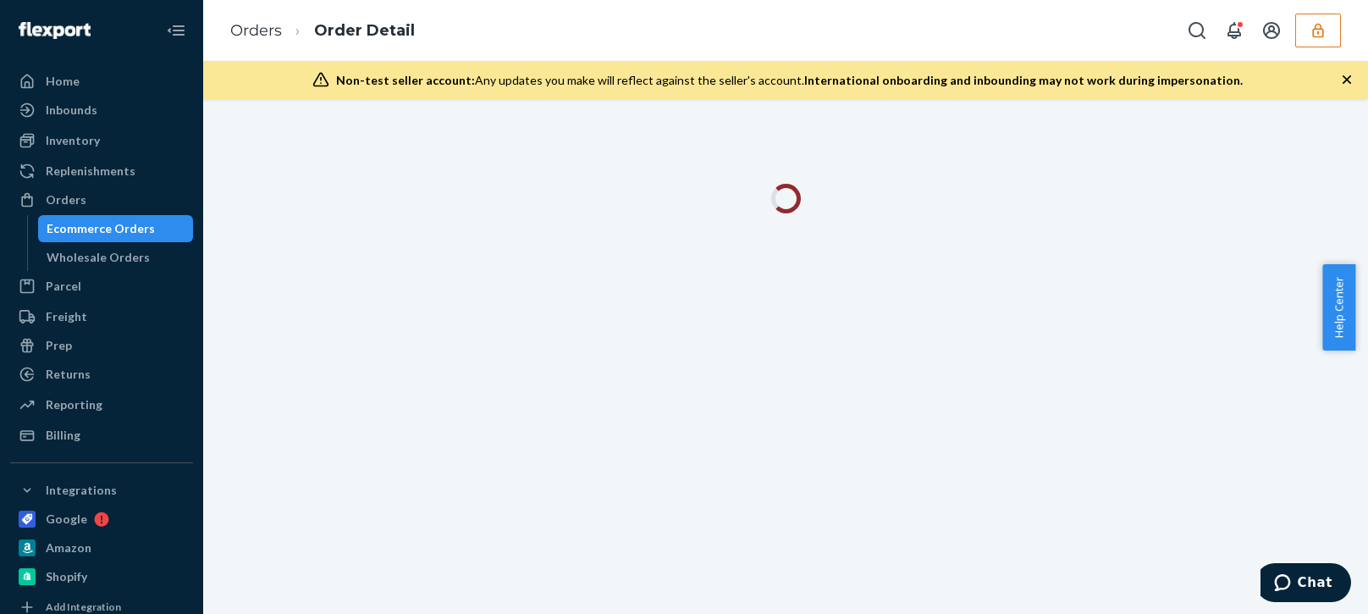
click at [1347, 78] on icon "button" at bounding box center [1346, 79] width 8 height 8
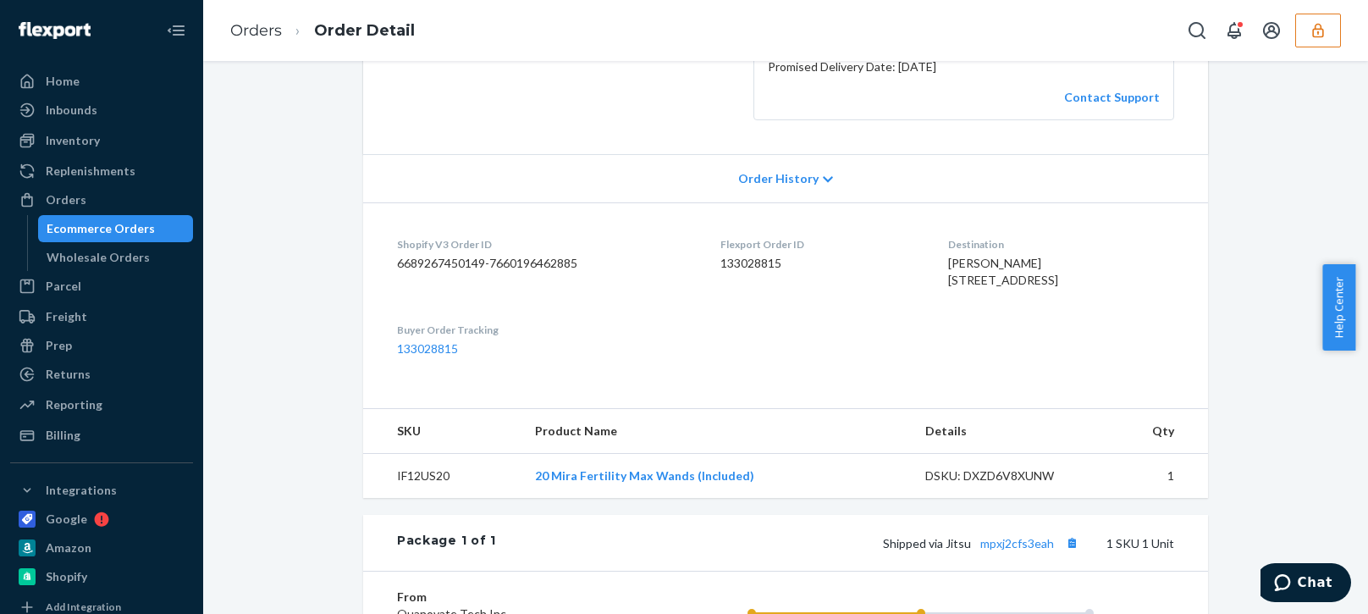
scroll to position [508, 0]
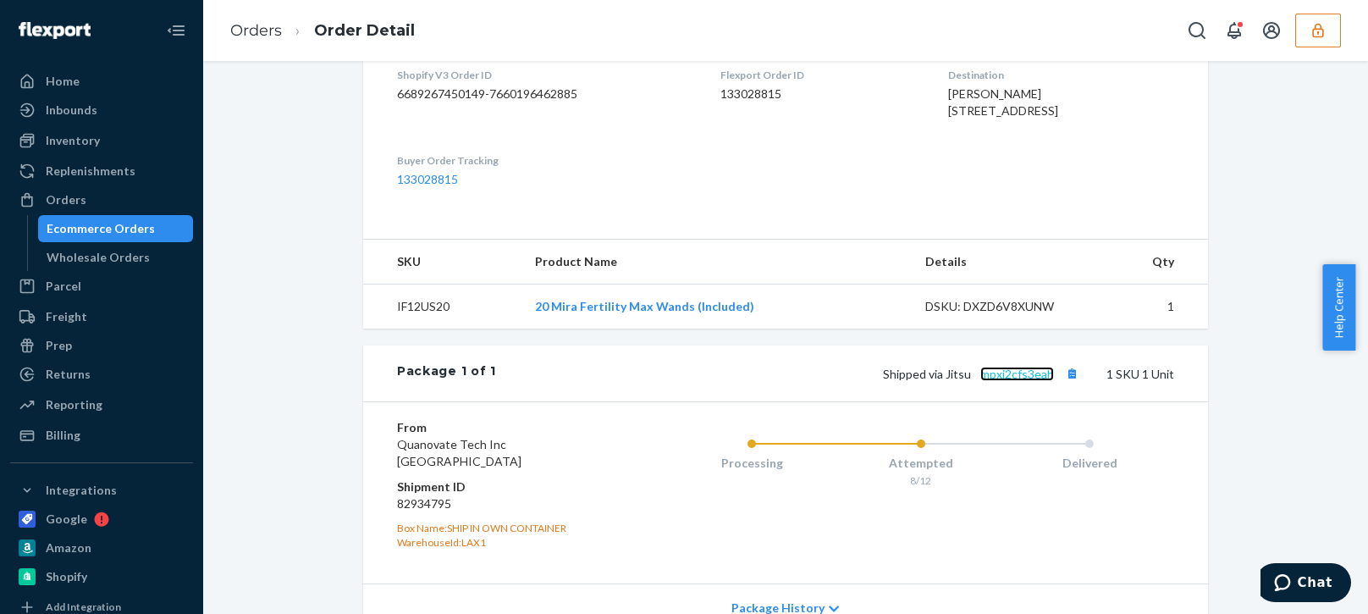
click at [1020, 381] on link "mpxj2cfs3eah" at bounding box center [1017, 373] width 74 height 14
click at [1313, 32] on icon "button" at bounding box center [1317, 30] width 17 height 17
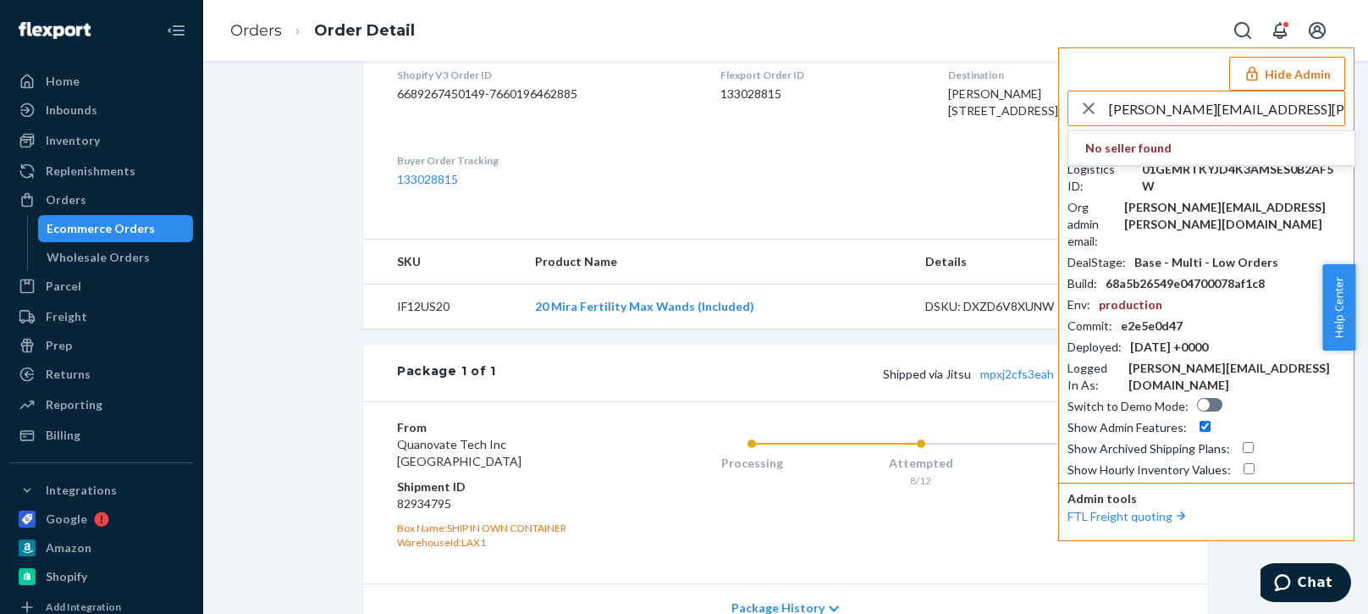
click at [1165, 115] on input "christine.anne.magbiro@miracare.com" at bounding box center [1226, 108] width 235 height 34
type input "christine.anne.magbiro@miracare.com"
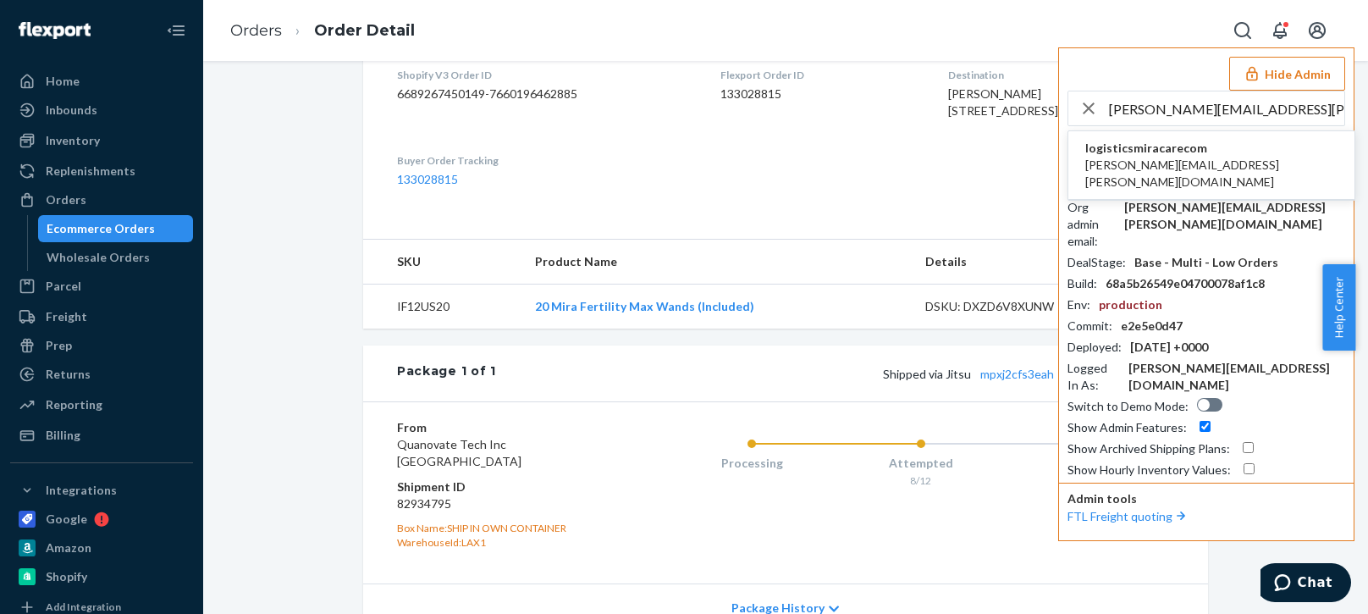
drag, startPoint x: 1149, startPoint y: 153, endPoint x: 1144, endPoint y: 164, distance: 12.1
click at [1150, 153] on span "logisticsmiracarecom" at bounding box center [1211, 148] width 252 height 17
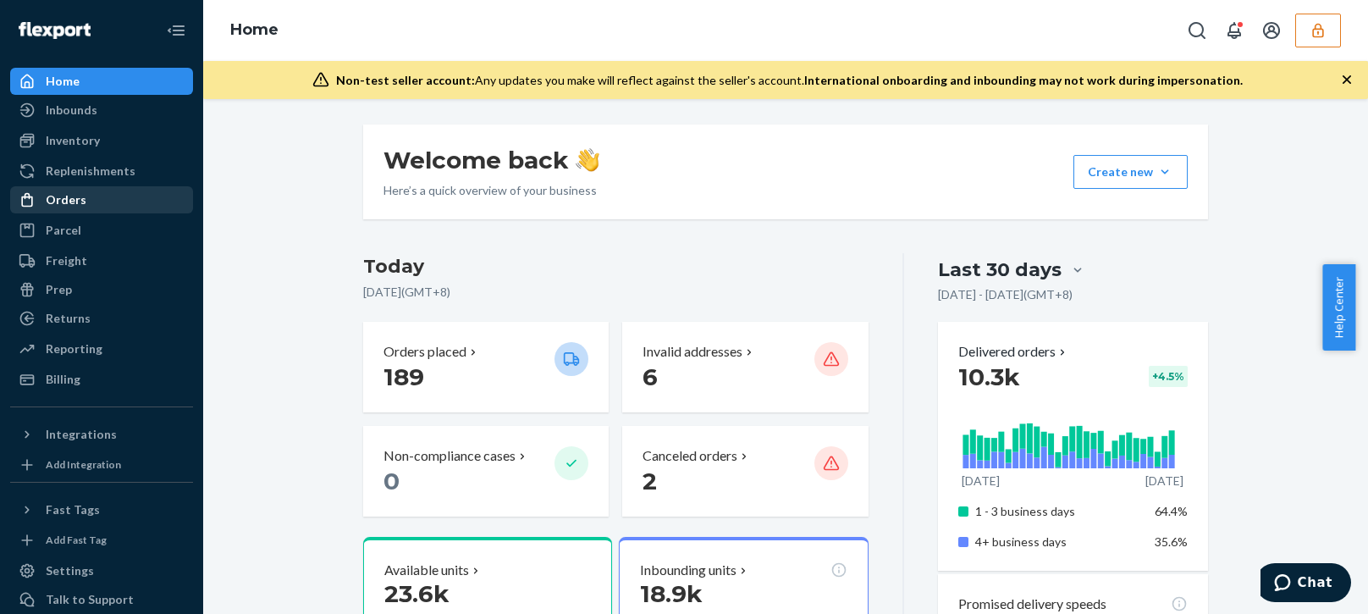
click at [80, 198] on div "Orders" at bounding box center [66, 199] width 41 height 17
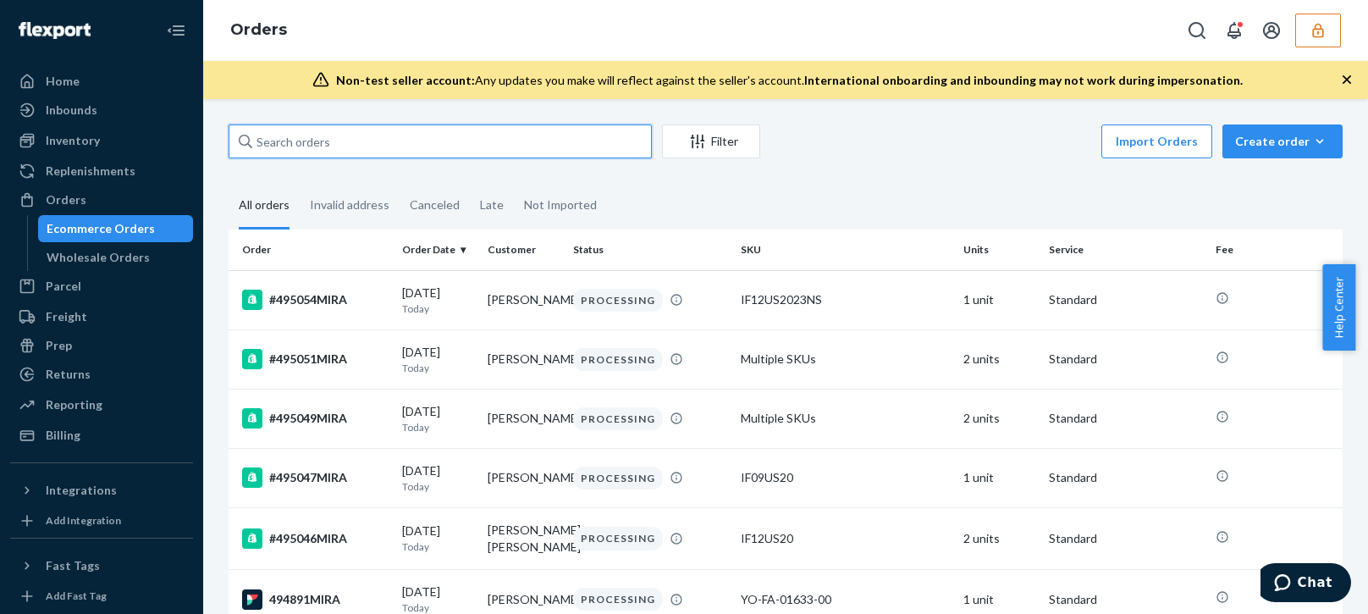
click at [385, 148] on input "text" at bounding box center [440, 141] width 423 height 34
paste input "133028815"
type input "133028815"
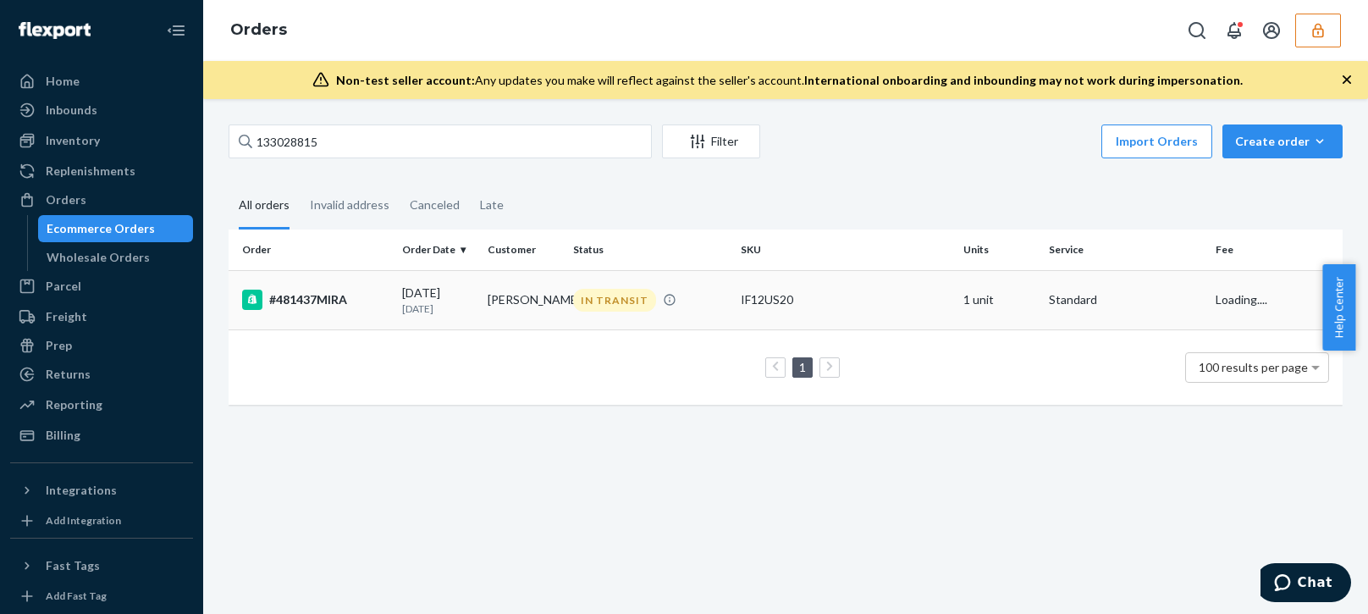
click at [457, 309] on p "[DATE]" at bounding box center [438, 308] width 72 height 14
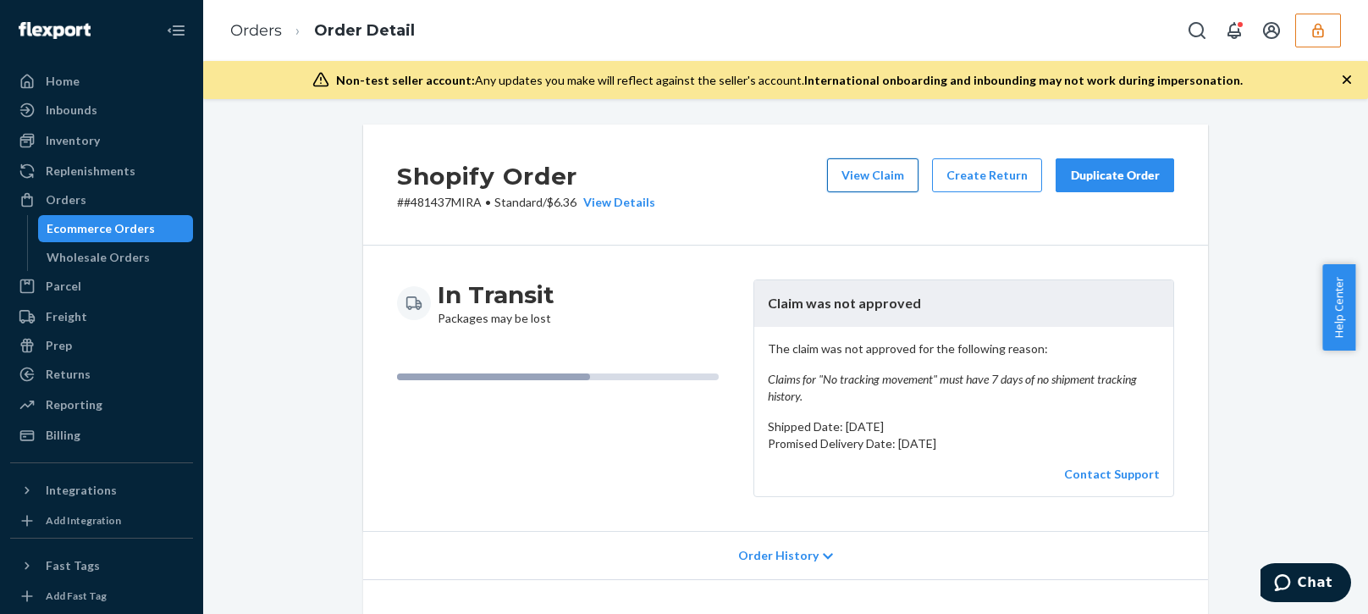
click at [868, 179] on button "View Claim" at bounding box center [872, 175] width 91 height 34
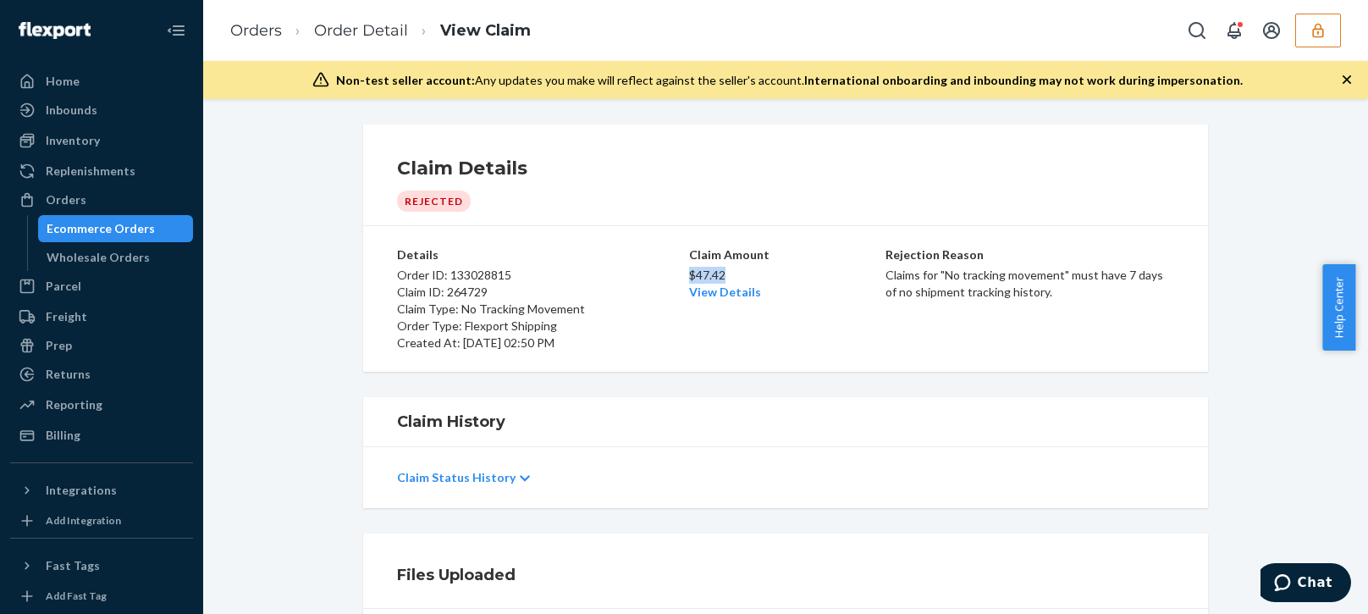
drag, startPoint x: 725, startPoint y: 271, endPoint x: 685, endPoint y: 270, distance: 40.6
click at [689, 270] on p "$47.42" at bounding box center [785, 275] width 193 height 17
copy p "$47.42"
click at [96, 433] on div "Billing" at bounding box center [101, 435] width 179 height 24
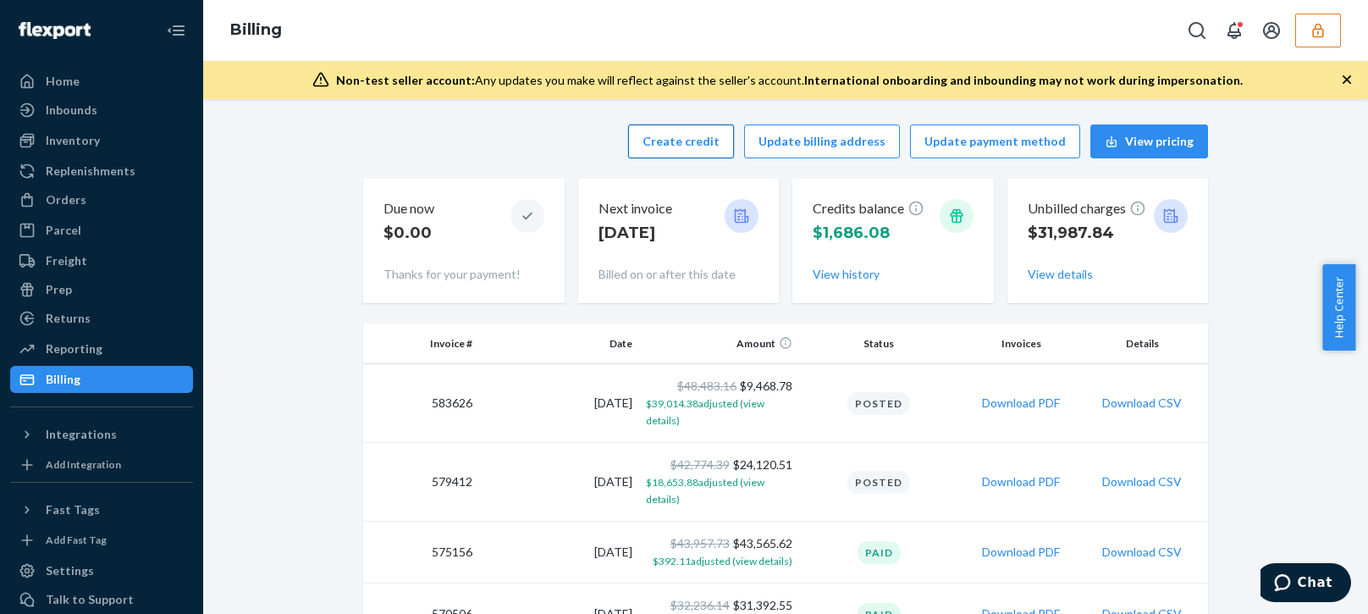
click at [677, 145] on button "Create credit" at bounding box center [681, 141] width 106 height 34
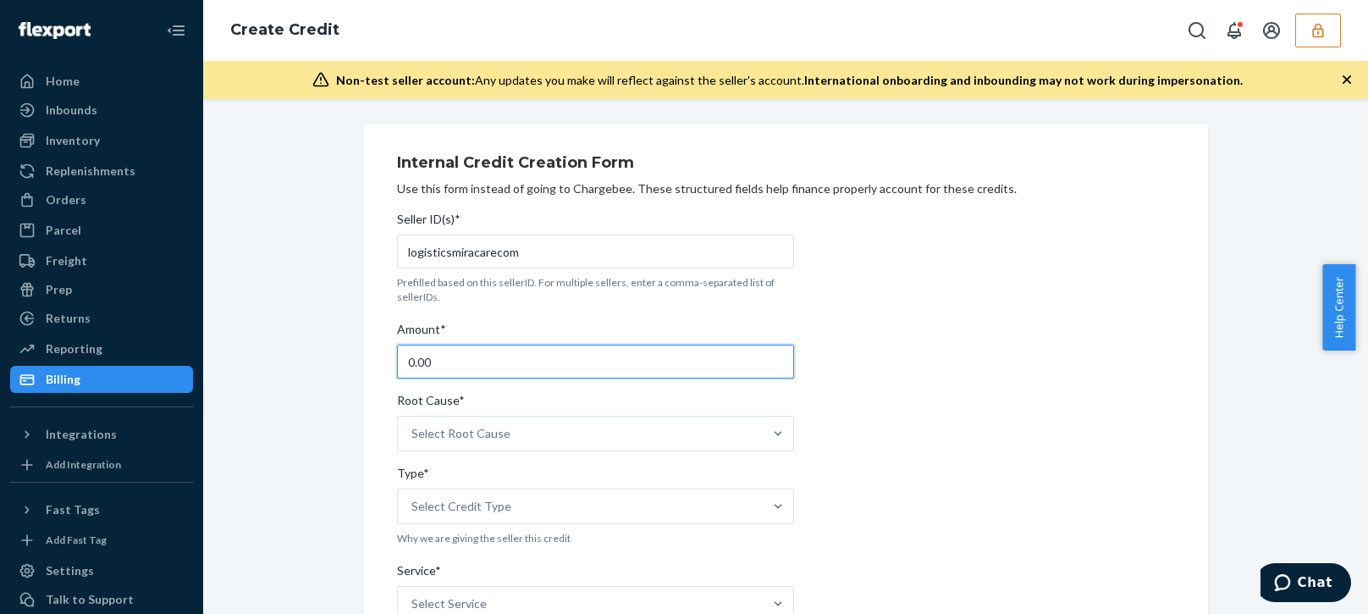
click at [518, 348] on input "0.00" at bounding box center [595, 361] width 397 height 34
click at [515, 349] on input "0.00" at bounding box center [595, 361] width 397 height 34
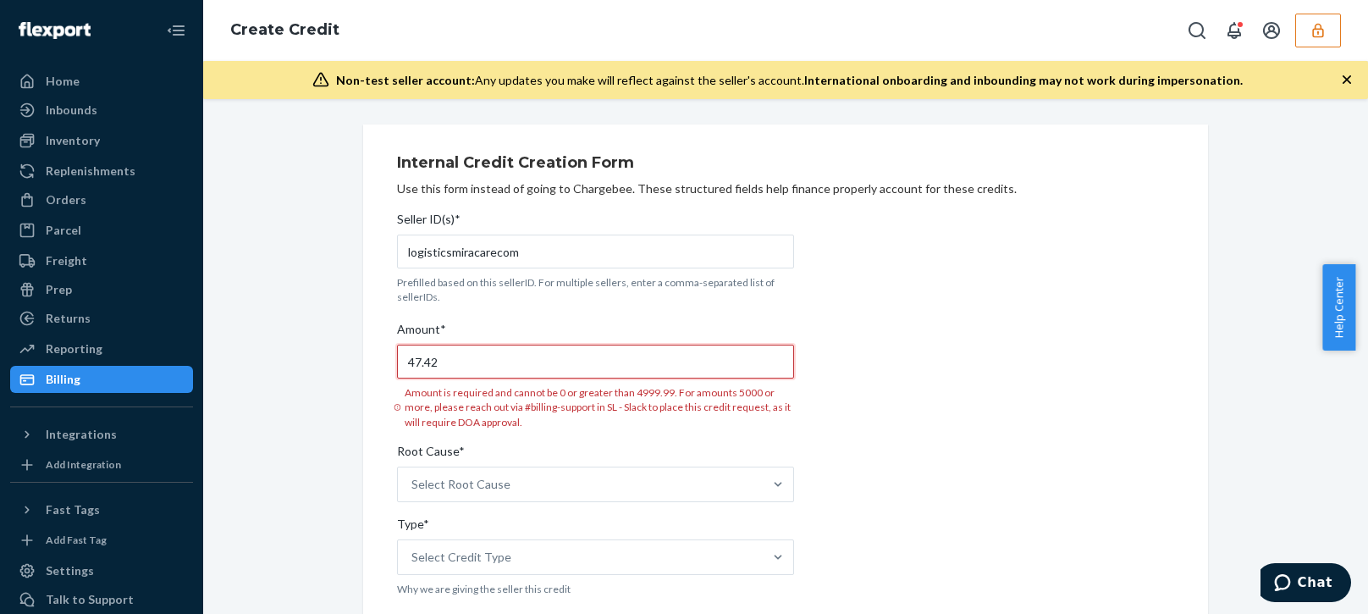
type input "47.42"
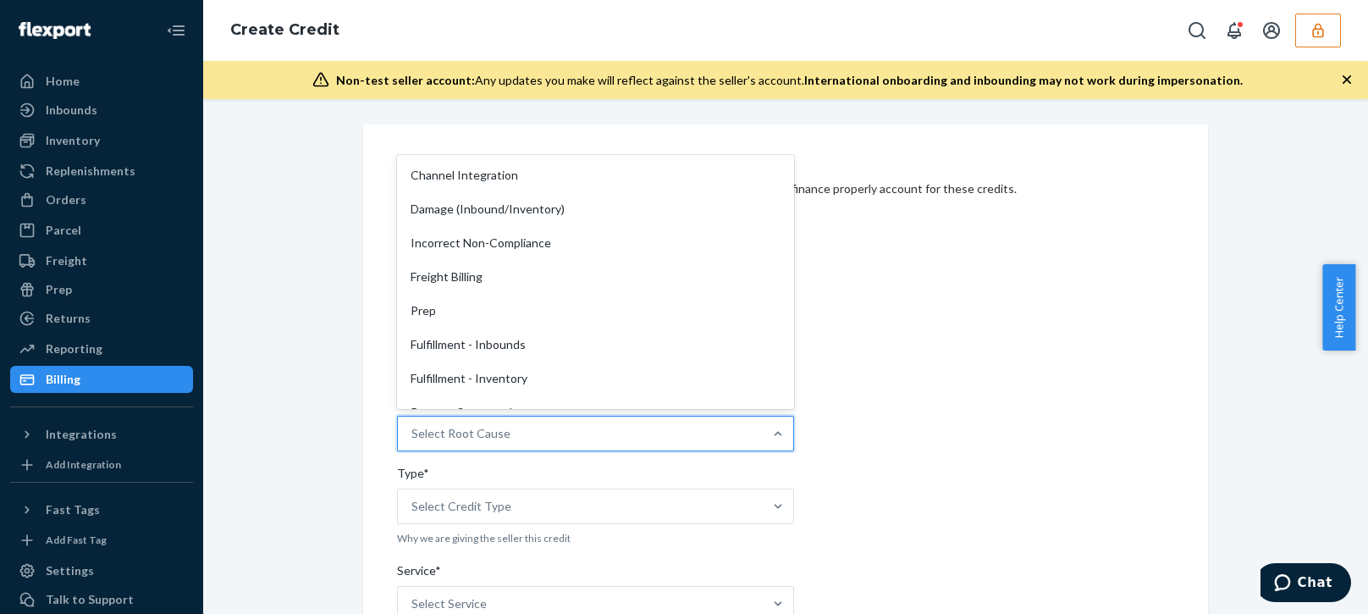
scroll to position [254, 0]
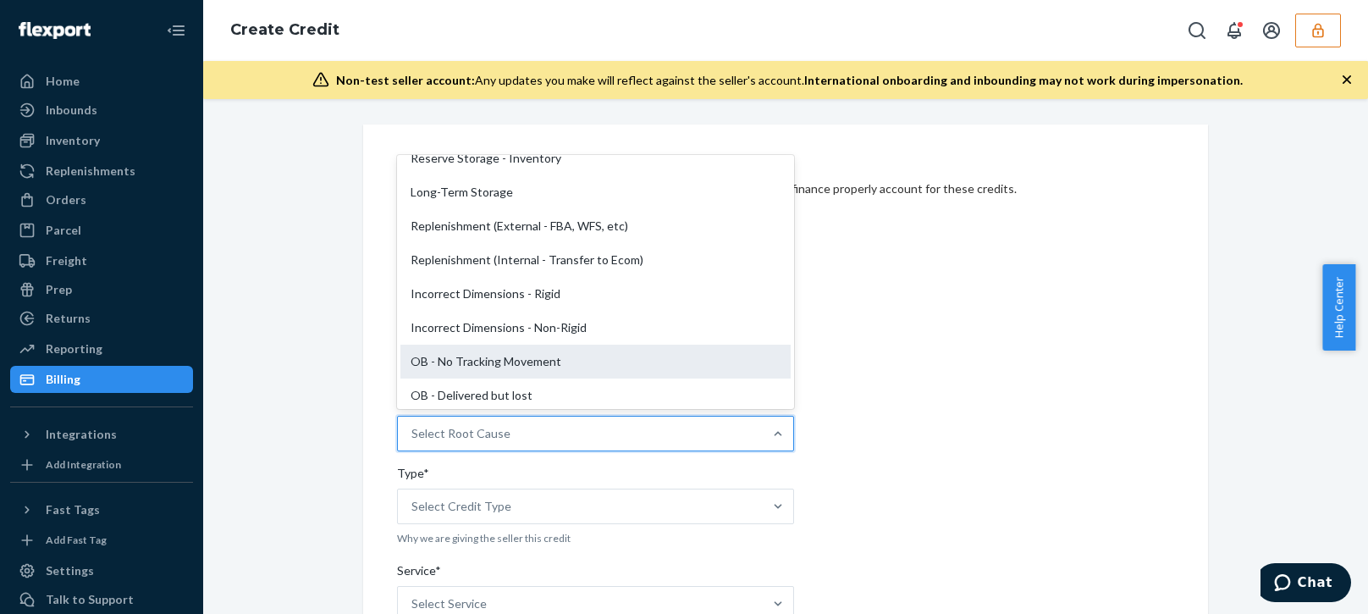
click at [504, 361] on div "OB - No Tracking Movement" at bounding box center [595, 361] width 390 height 34
click at [413, 425] on input "Root Cause* option OB - No Tracking Movement focused, 14 of 29. 29 results avai…" at bounding box center [412, 433] width 2 height 17
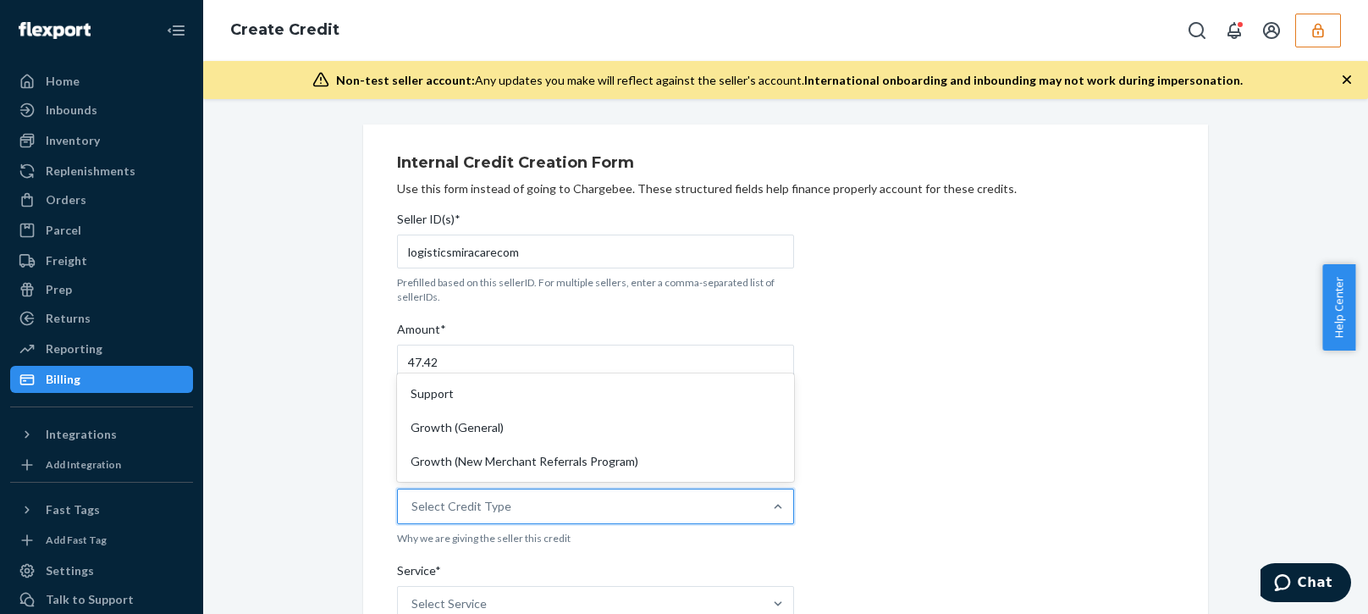
drag, startPoint x: 519, startPoint y: 508, endPoint x: 654, endPoint y: 520, distance: 135.9
click at [520, 509] on div "Select Credit Type" at bounding box center [580, 506] width 365 height 34
click at [413, 509] on input "Type* option Support focused, 1 of 3. 3 results available. Use Up and Down to c…" at bounding box center [412, 506] width 2 height 17
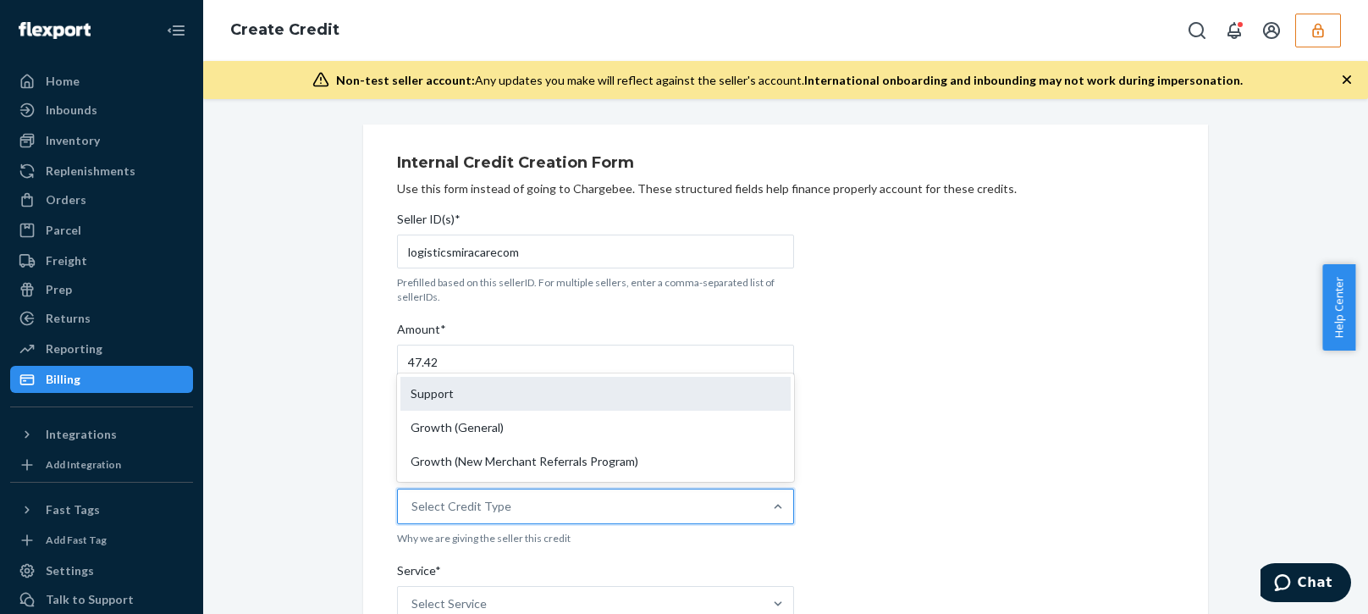
click at [458, 396] on div "Support" at bounding box center [595, 394] width 390 height 34
click at [413, 498] on input "Type* option Support focused, 1 of 3. 3 results available. Use Up and Down to c…" at bounding box center [412, 506] width 2 height 17
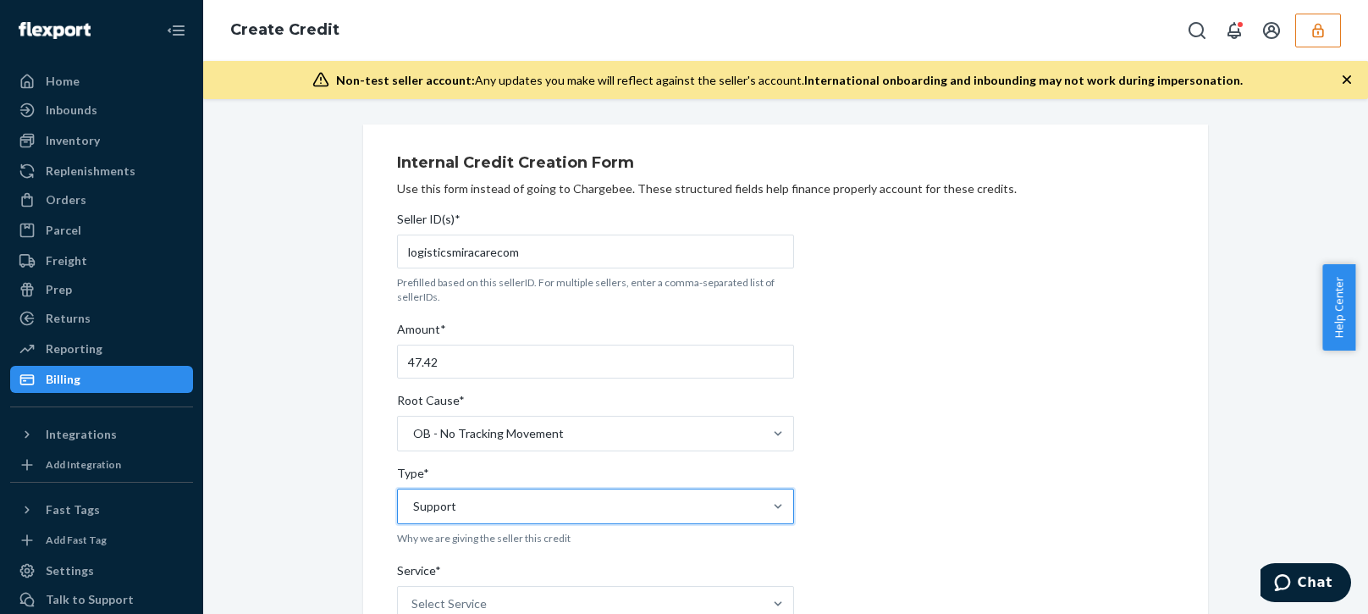
scroll to position [423, 0]
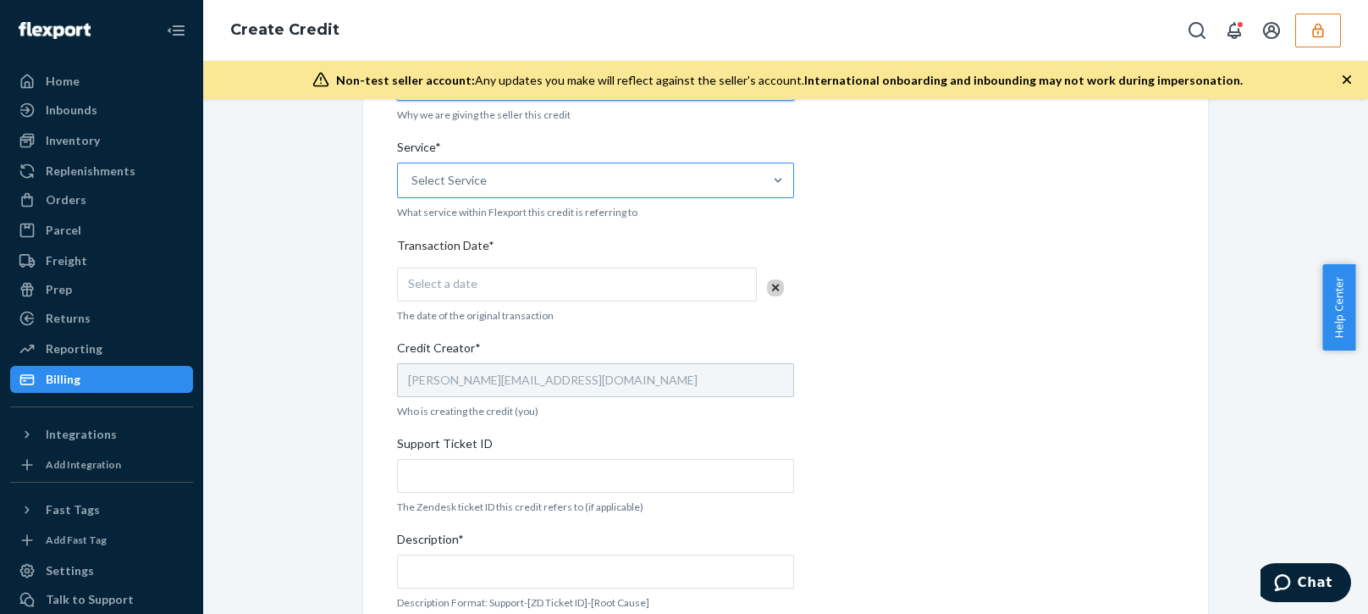
click at [545, 179] on div "Select Service" at bounding box center [580, 180] width 365 height 34
click at [413, 179] on input "Service* Select Service" at bounding box center [412, 180] width 2 height 17
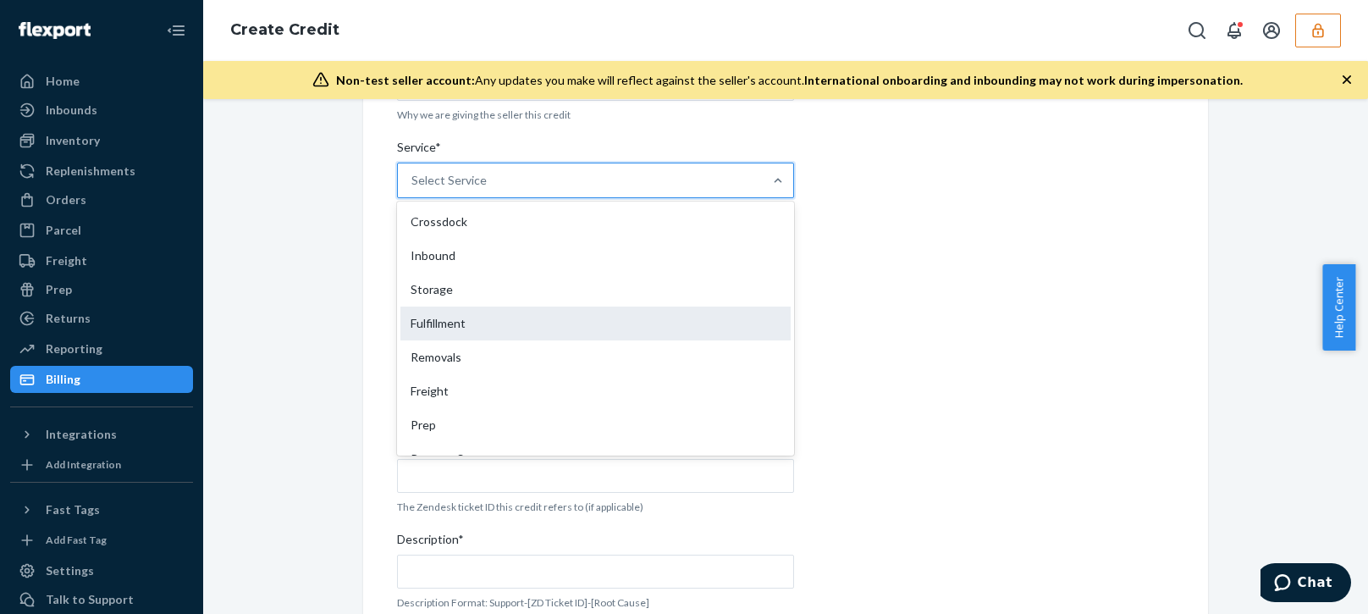
click at [442, 317] on div "Fulfillment" at bounding box center [595, 323] width 390 height 34
click at [413, 189] on input "Service* option Fulfillment focused, 4 of 10. 10 results available. Use Up and …" at bounding box center [412, 180] width 2 height 17
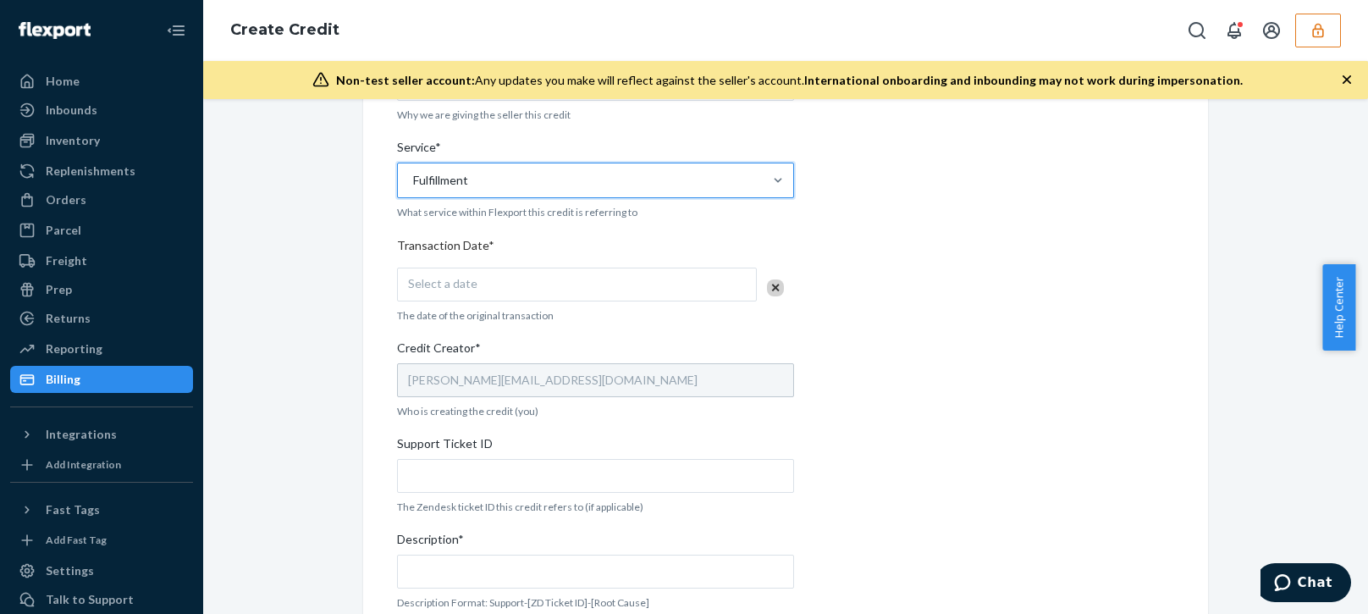
click at [232, 387] on div "Internal Credit Creation Form Use this form instead of going to Chargebee. Thes…" at bounding box center [785, 242] width 1139 height 1082
click at [545, 284] on div "Select a date" at bounding box center [577, 284] width 360 height 34
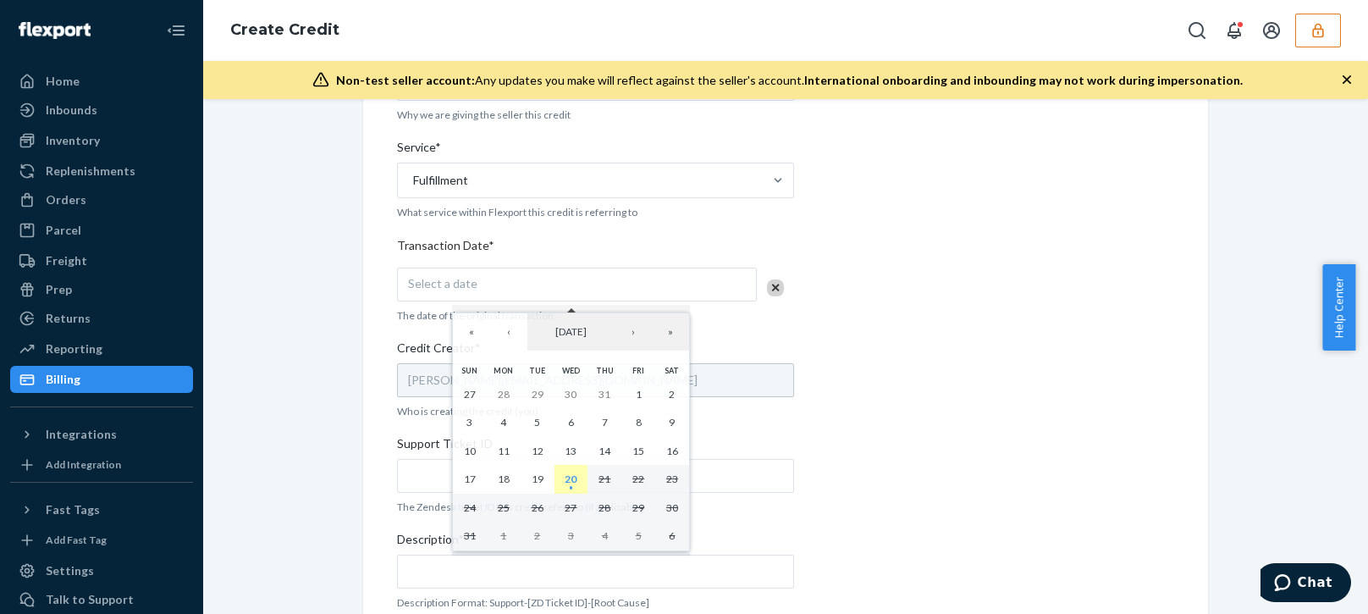
click at [565, 472] on abbr "20" at bounding box center [570, 478] width 12 height 13
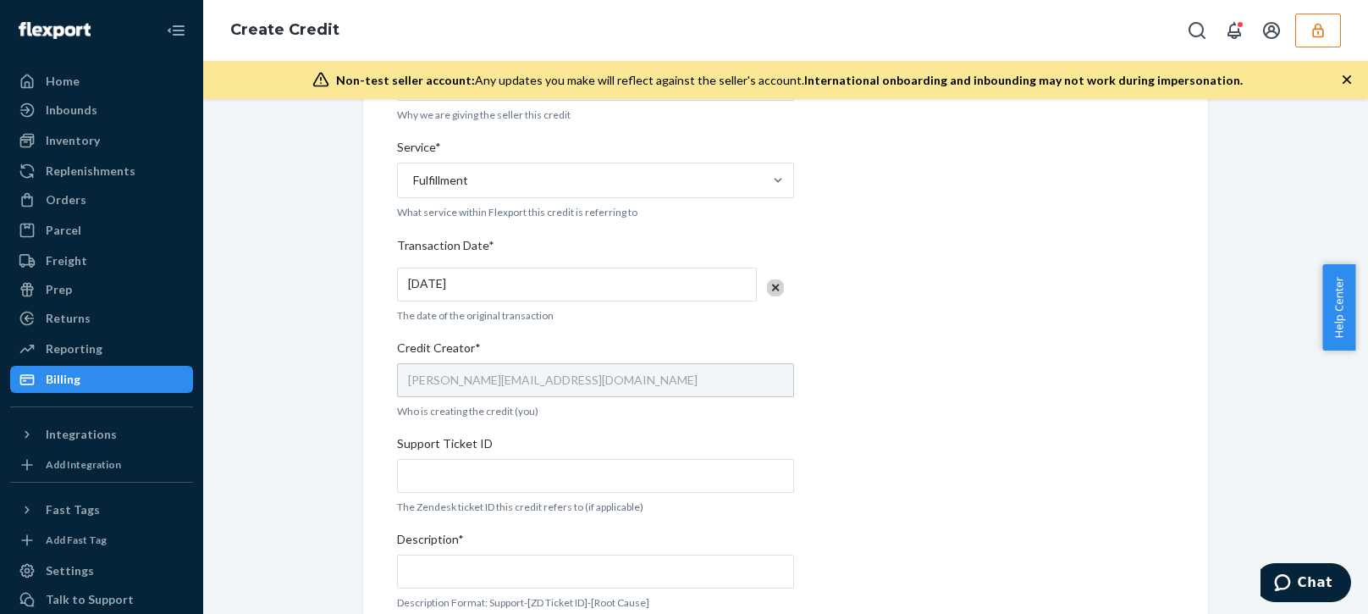
scroll to position [592, 0]
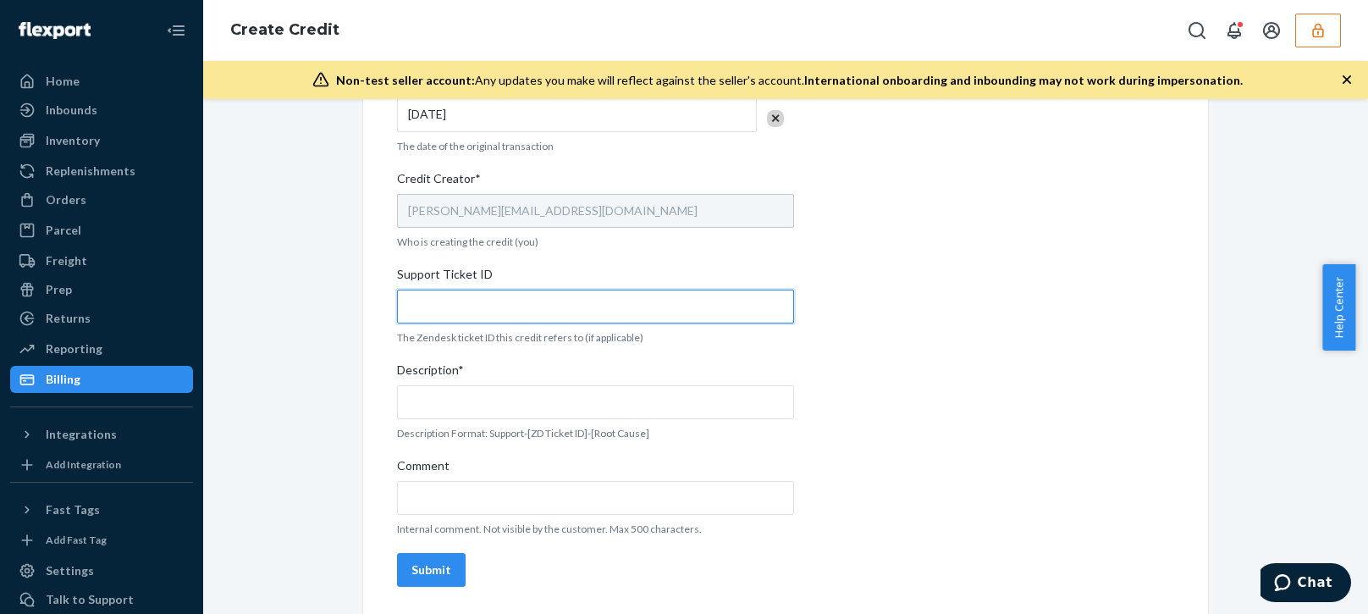
click at [487, 306] on input "Support Ticket ID" at bounding box center [595, 306] width 397 height 34
paste input "802062"
type input "802062"
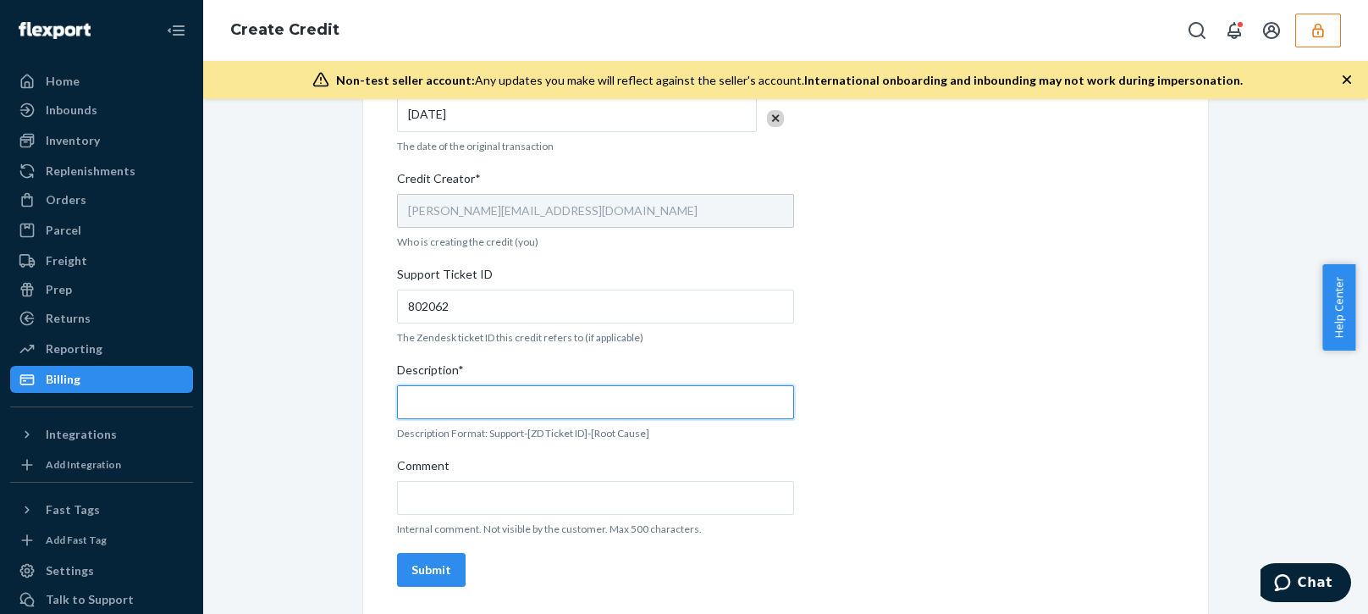
drag, startPoint x: 435, startPoint y: 392, endPoint x: 476, endPoint y: 395, distance: 41.6
click at [437, 392] on input "Description*" at bounding box center [595, 402] width 397 height 34
paste input "802062"
type input "Support 802062 / OB - No tracking movement"
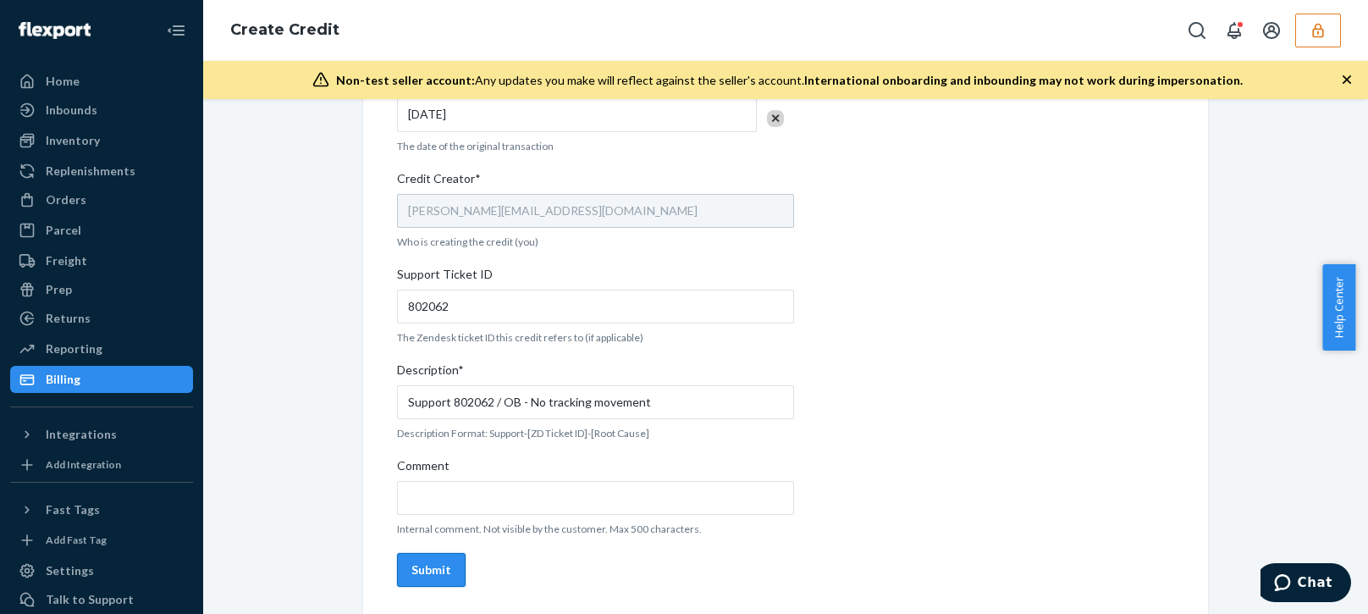
click at [435, 564] on div "Submit" at bounding box center [431, 569] width 40 height 17
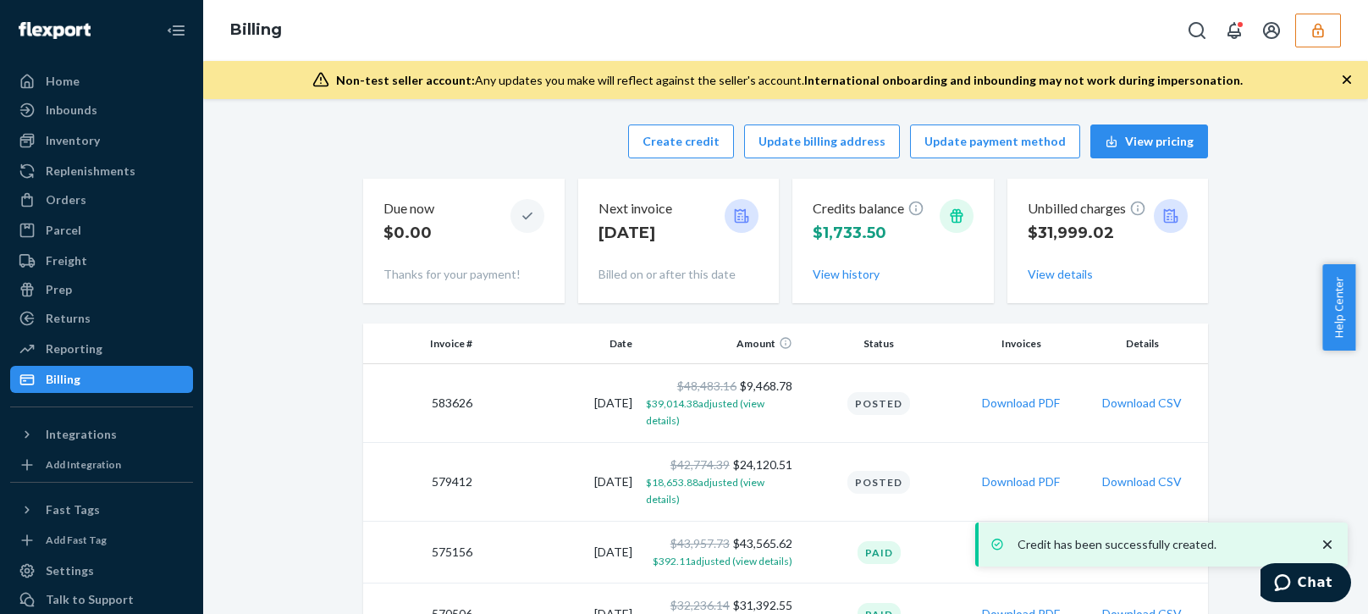
click at [835, 287] on div "Credits balance $1,733.50 View history" at bounding box center [892, 240] width 161 height 97
click at [845, 275] on button "View history" at bounding box center [845, 274] width 67 height 17
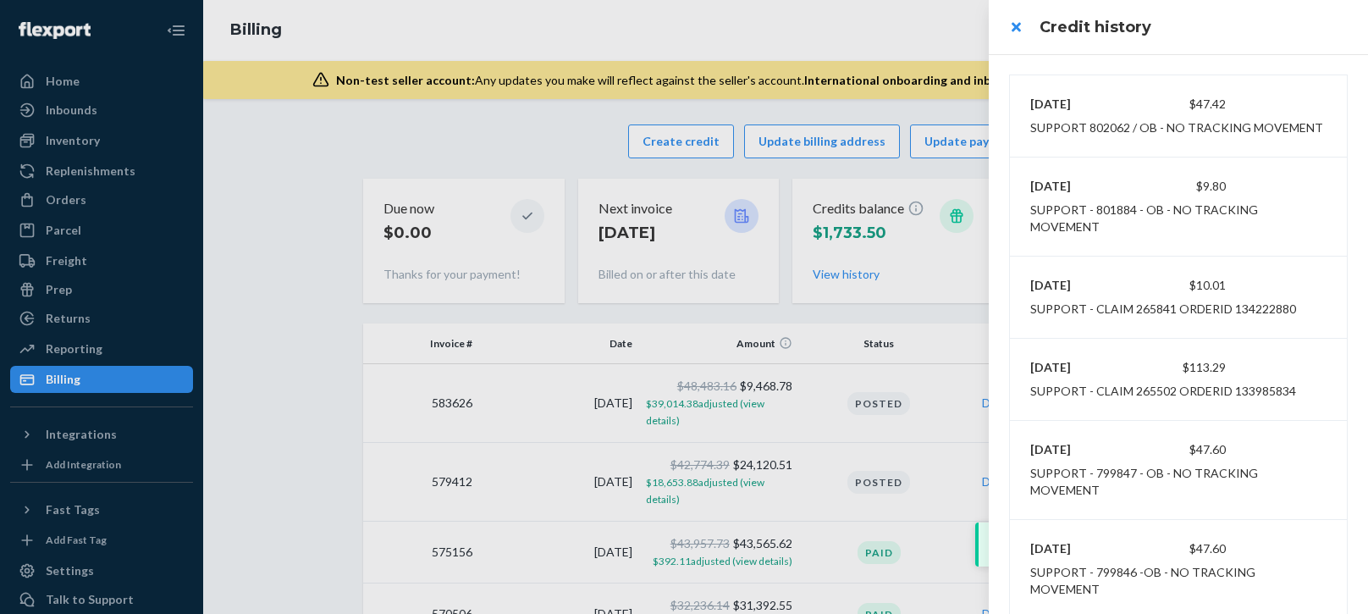
click at [56, 187] on div at bounding box center [684, 307] width 1368 height 614
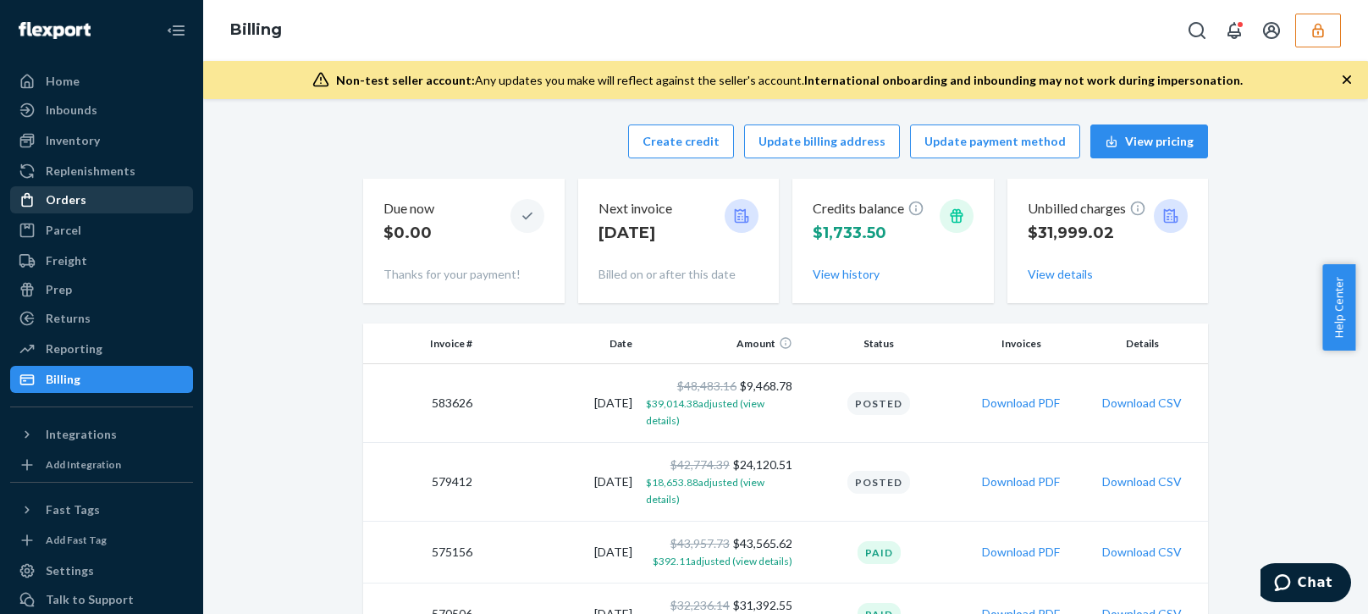
click at [58, 199] on div "Orders" at bounding box center [66, 199] width 41 height 17
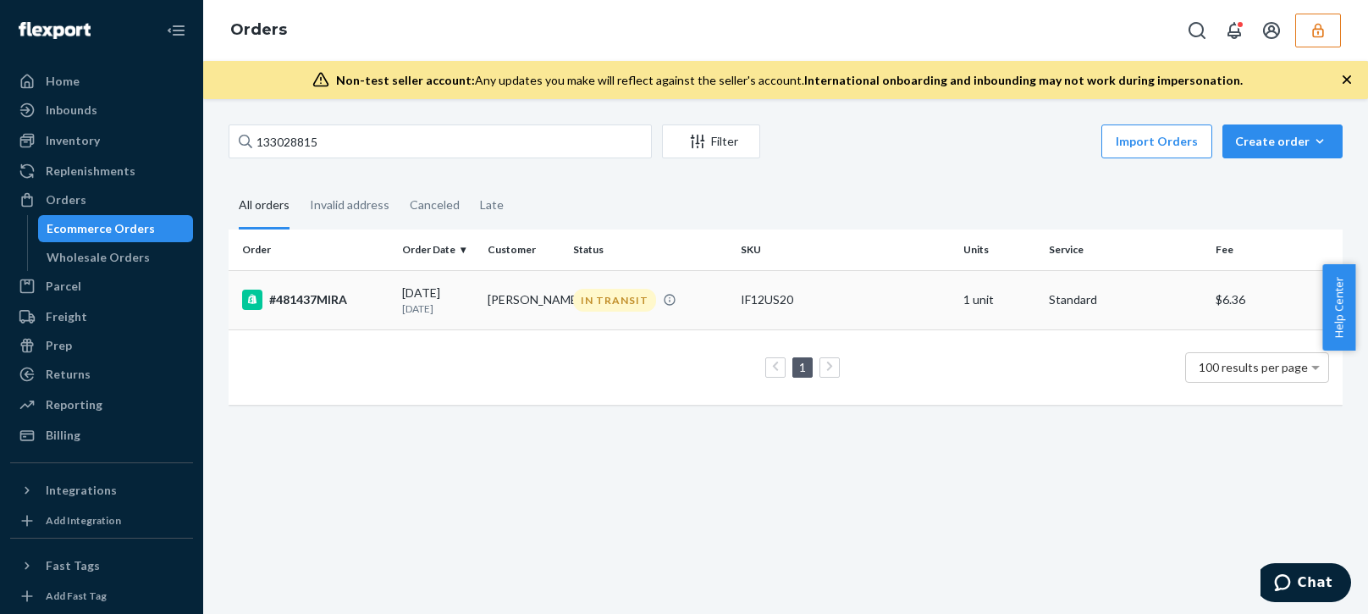
click at [393, 294] on td "#481437MIRA" at bounding box center [312, 299] width 167 height 59
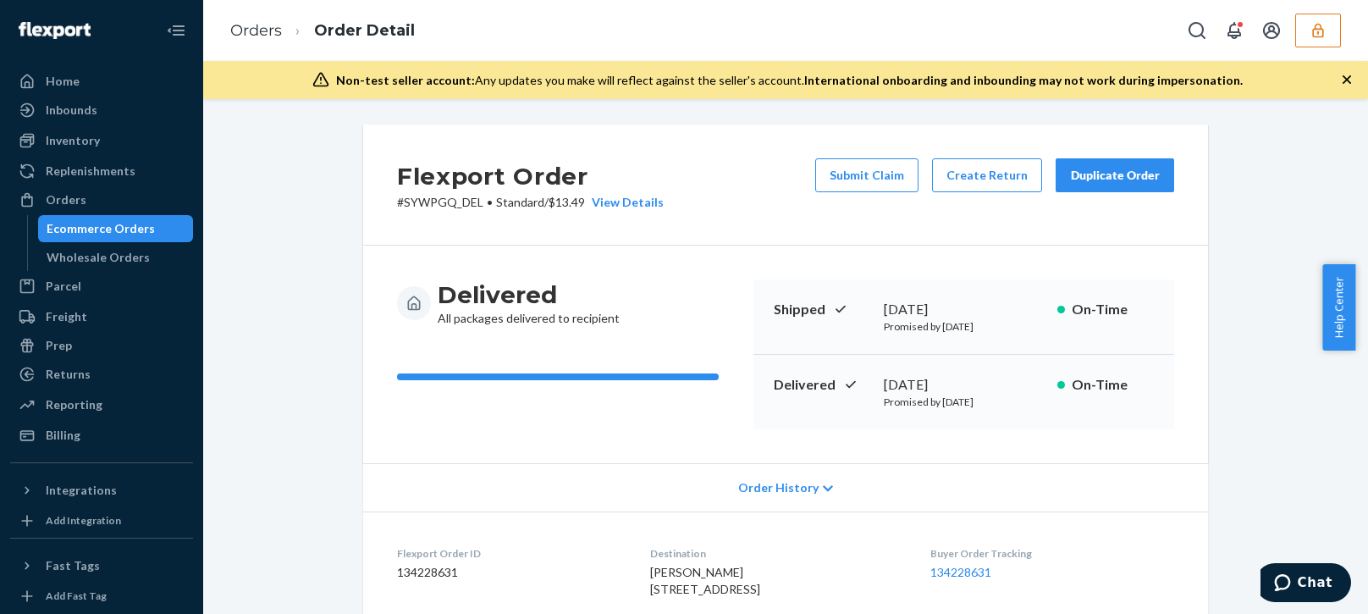
scroll to position [169, 0]
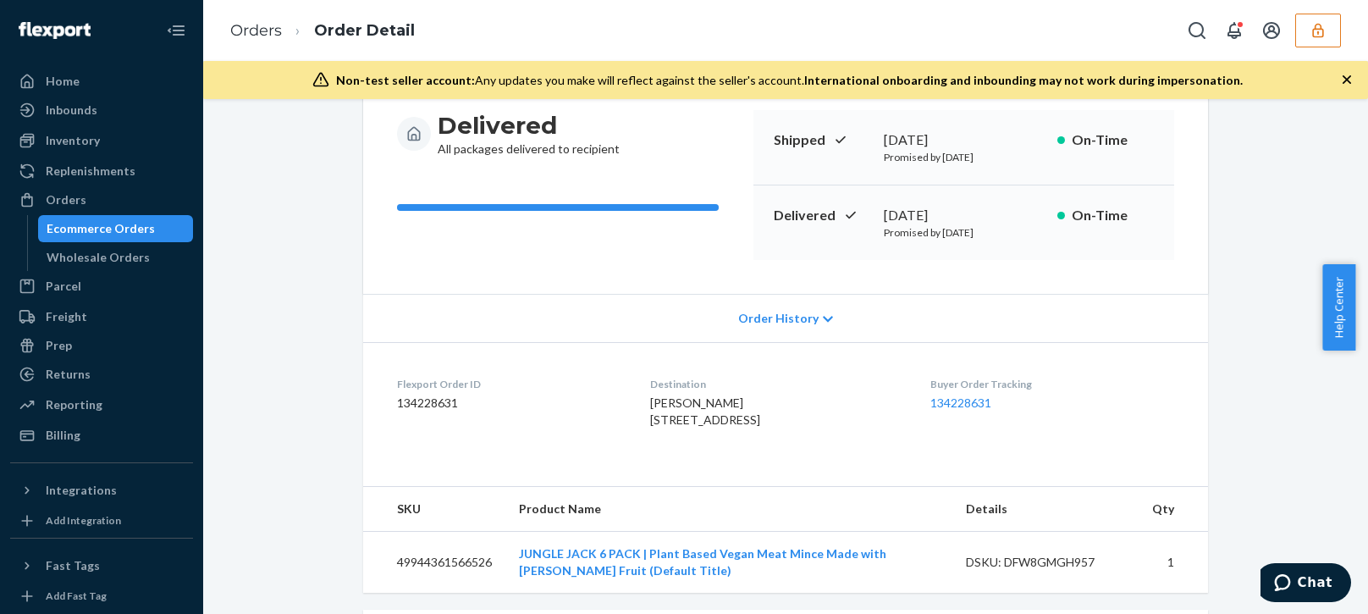
click at [782, 304] on div "Order History" at bounding box center [785, 318] width 845 height 48
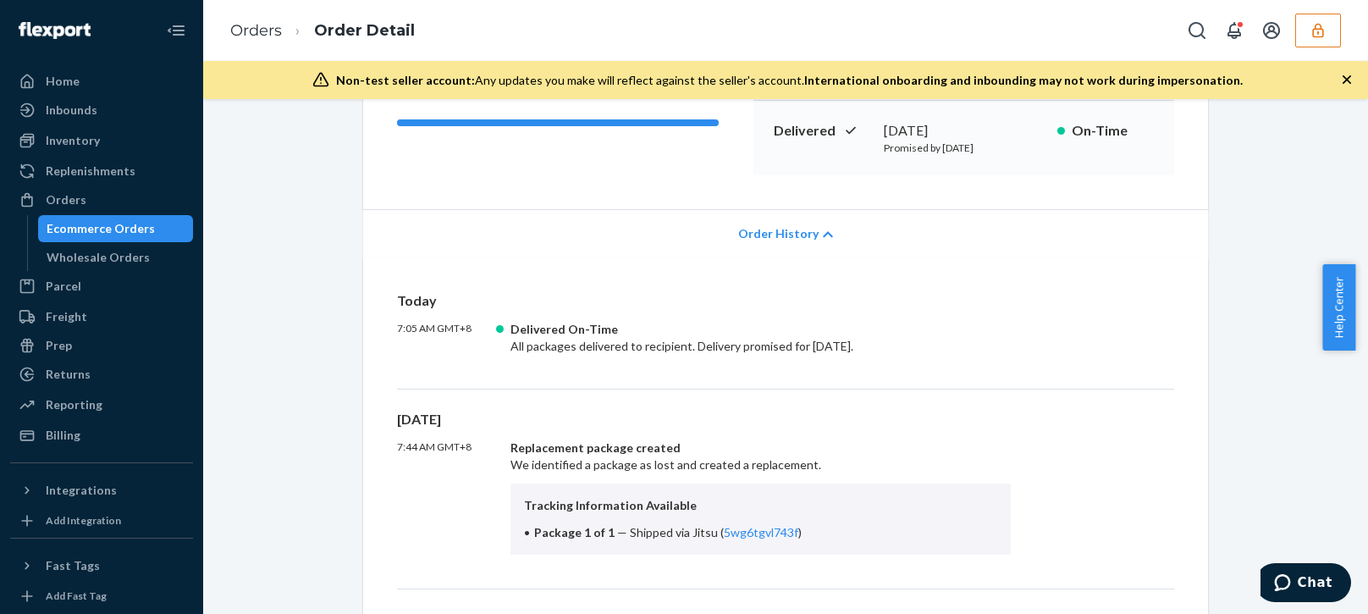
scroll to position [423, 0]
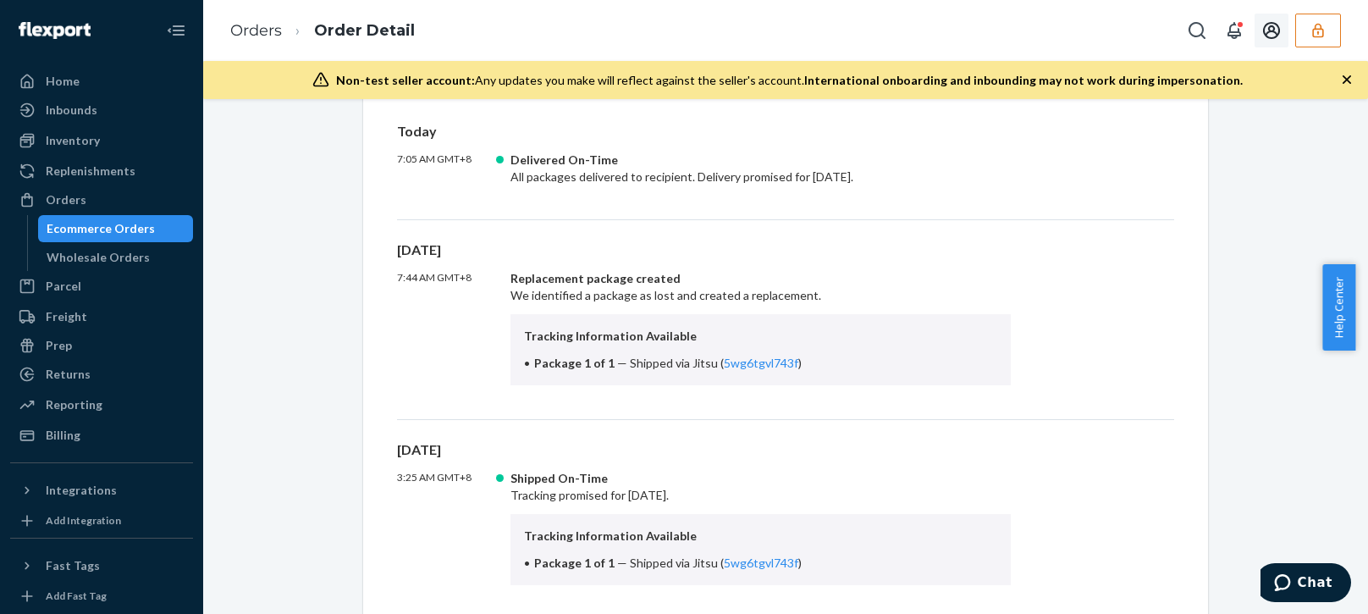
click at [1321, 31] on icon "button" at bounding box center [1317, 30] width 17 height 17
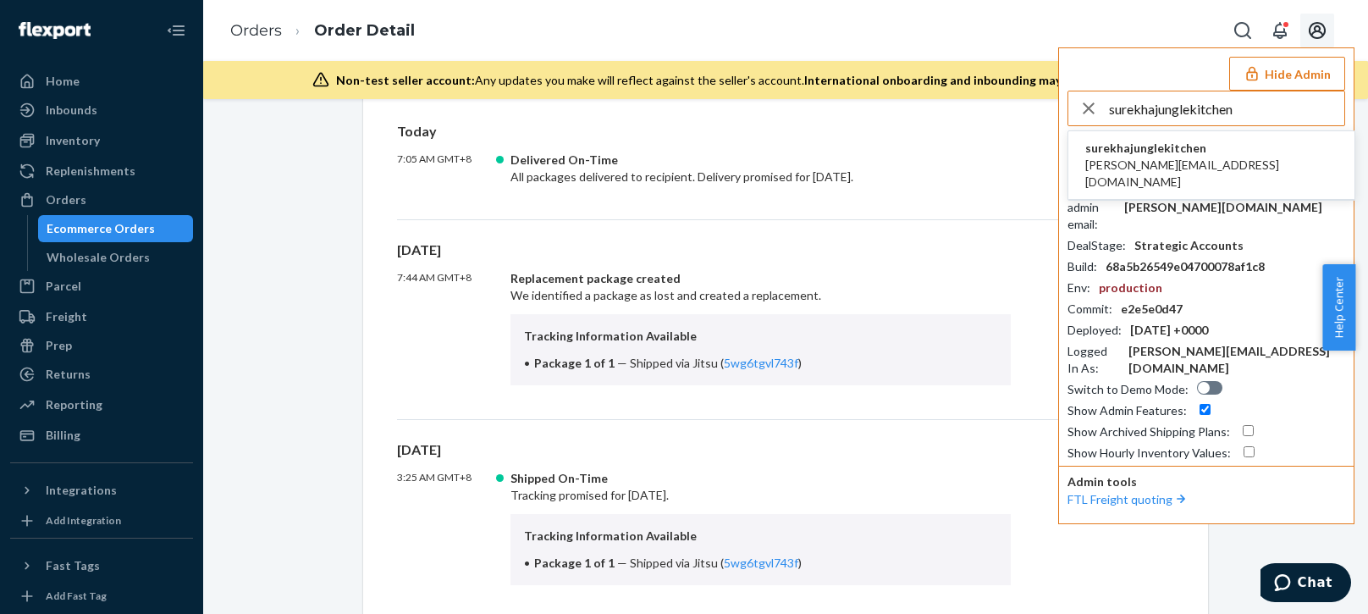
click at [1284, 115] on input "surekhajunglekitchen" at bounding box center [1226, 108] width 235 height 34
type input "surekhajunglekitchen"
click at [1137, 156] on span "surekhajunglekitchen" at bounding box center [1211, 148] width 252 height 17
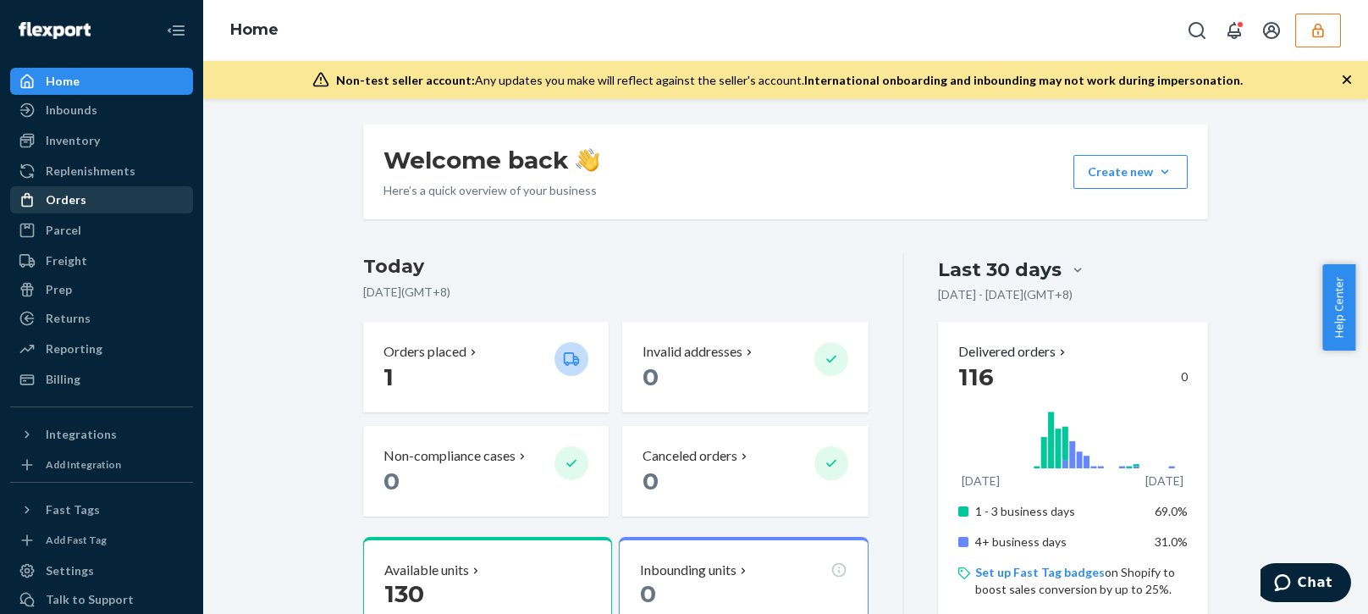
drag, startPoint x: 76, startPoint y: 196, endPoint x: 105, endPoint y: 205, distance: 30.0
click at [76, 196] on div "Orders" at bounding box center [66, 199] width 41 height 17
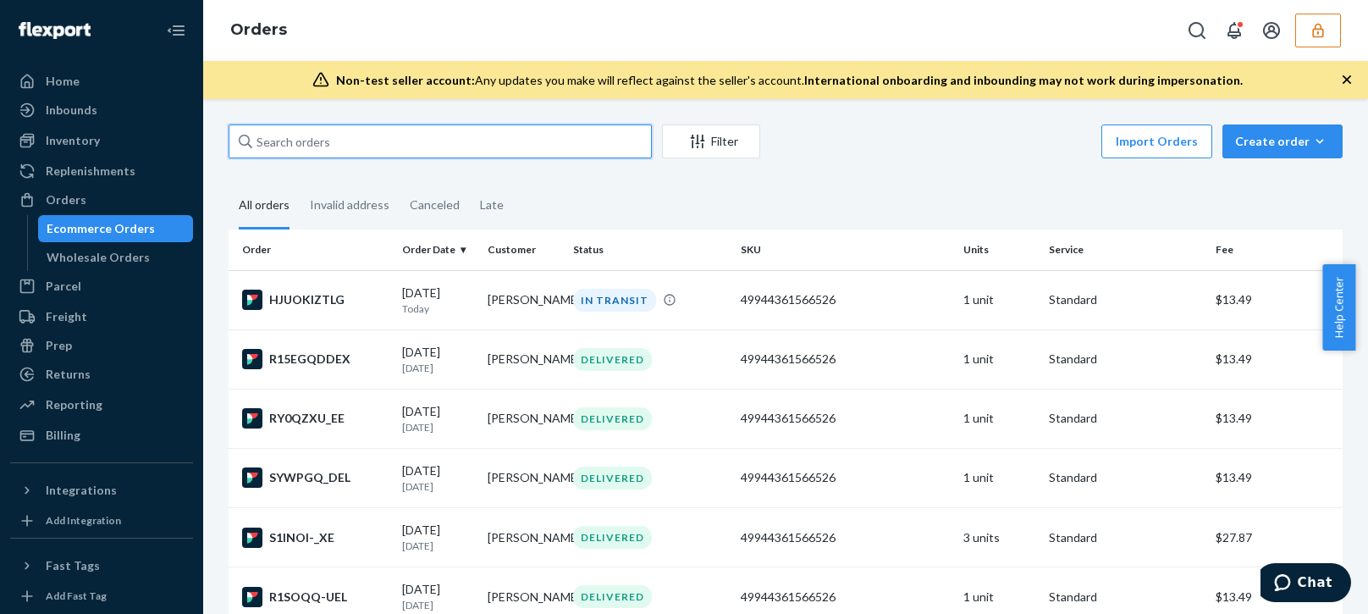
click at [322, 135] on input "text" at bounding box center [440, 141] width 423 height 34
paste input "134228631"
type input "134228631"
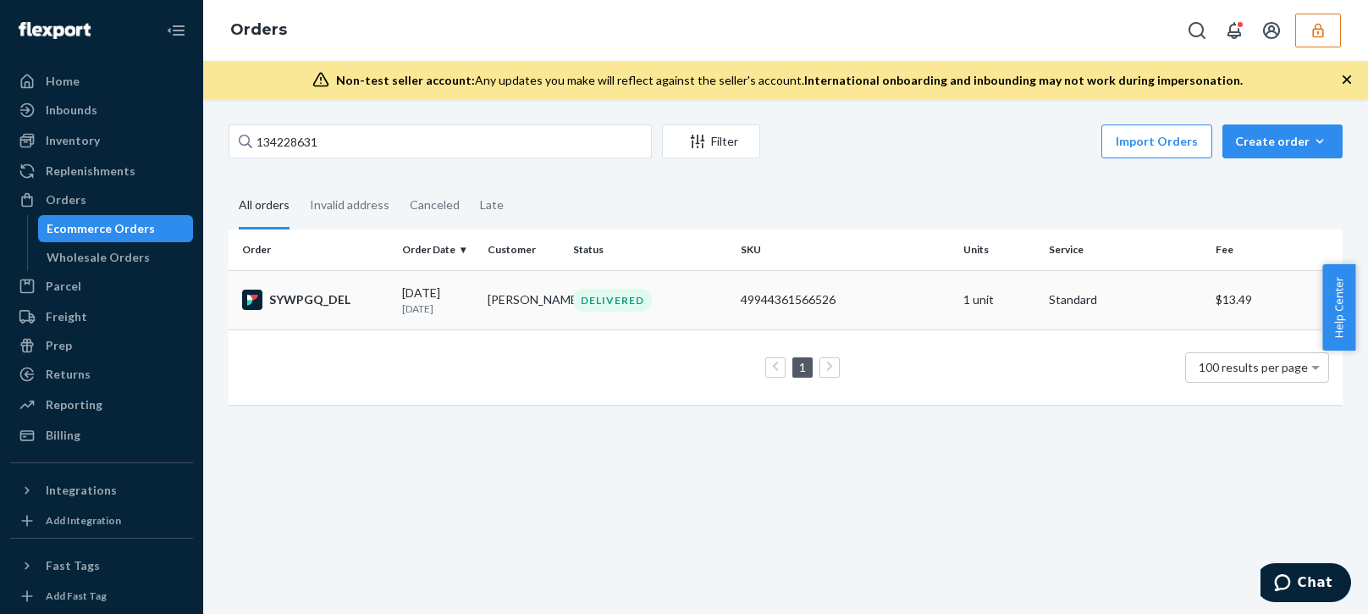
click at [418, 298] on div "[DATE] [DATE]" at bounding box center [438, 299] width 72 height 31
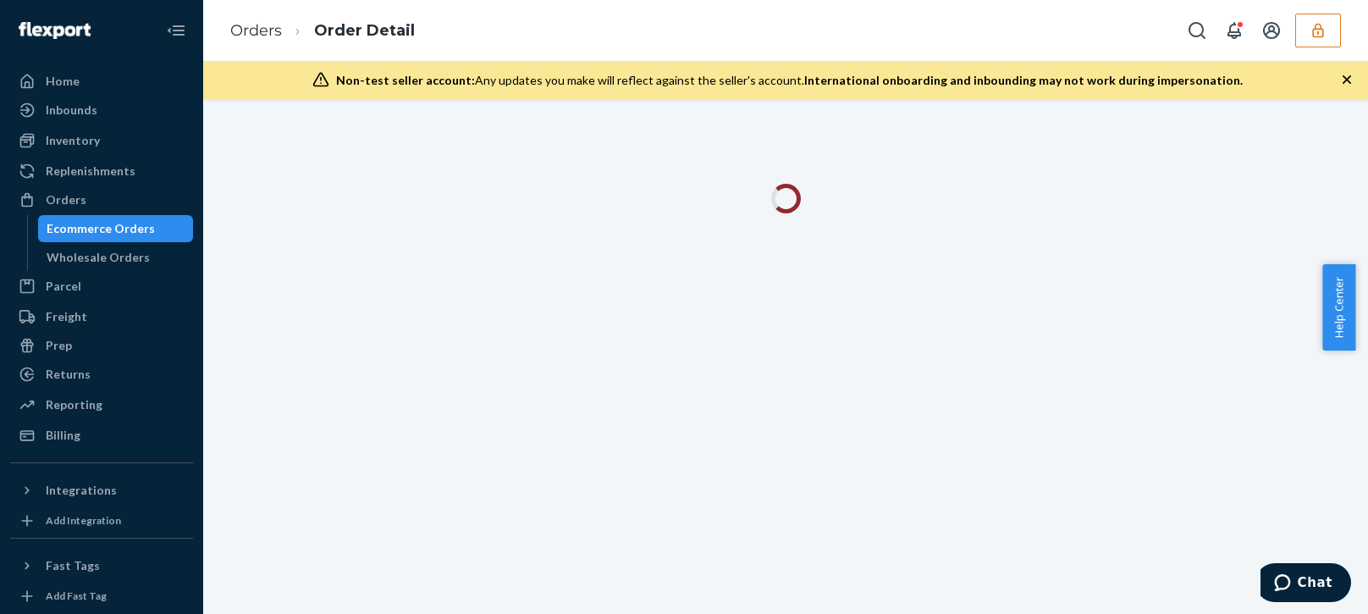
click at [1351, 79] on icon "button" at bounding box center [1346, 79] width 17 height 17
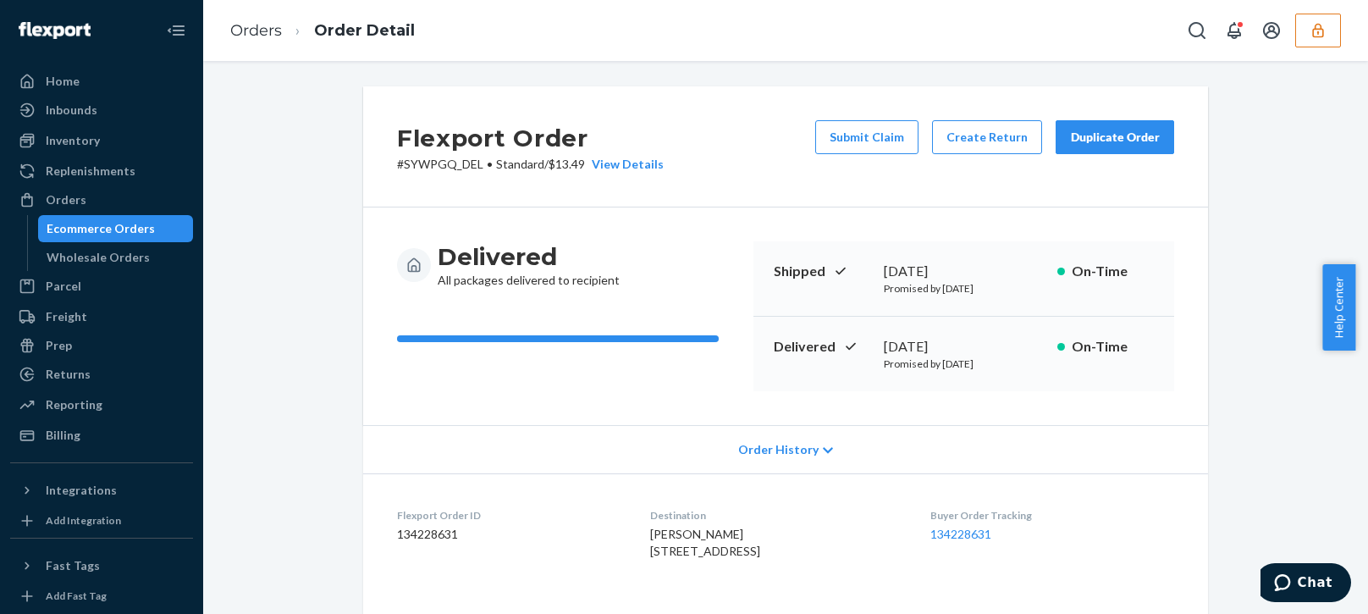
click at [792, 455] on span "Order History" at bounding box center [778, 449] width 80 height 17
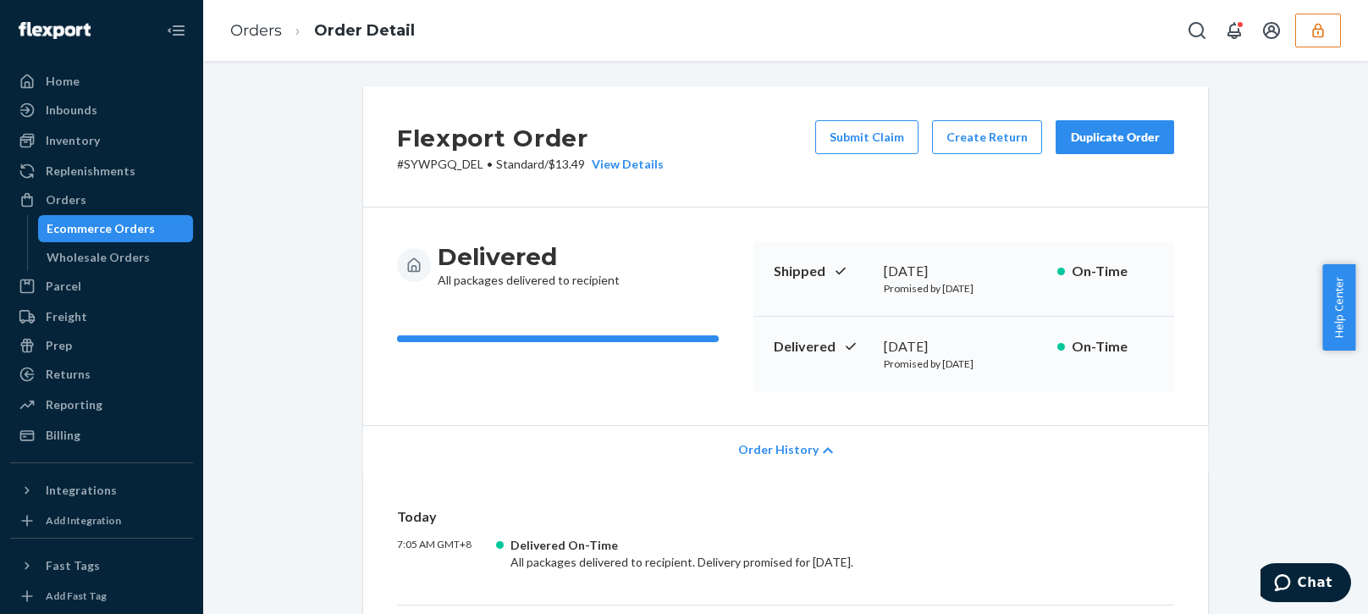
scroll to position [254, 0]
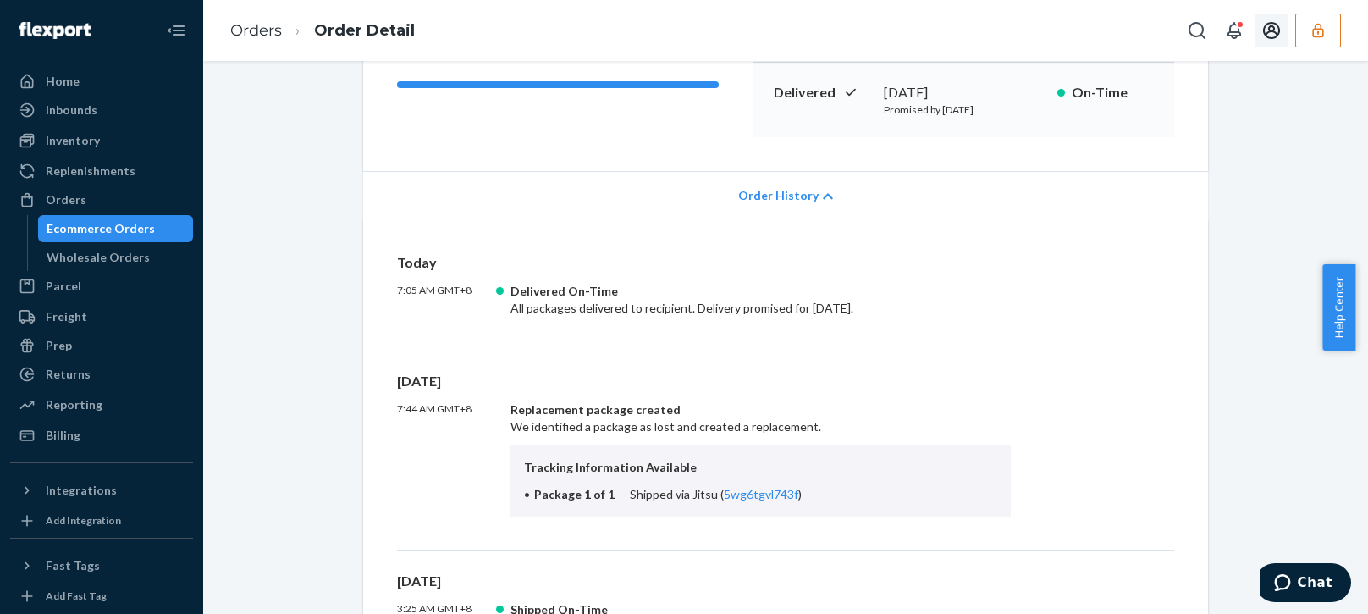
drag, startPoint x: 1319, startPoint y: 25, endPoint x: 1330, endPoint y: 38, distance: 18.0
click at [1319, 25] on icon "button" at bounding box center [1317, 30] width 17 height 17
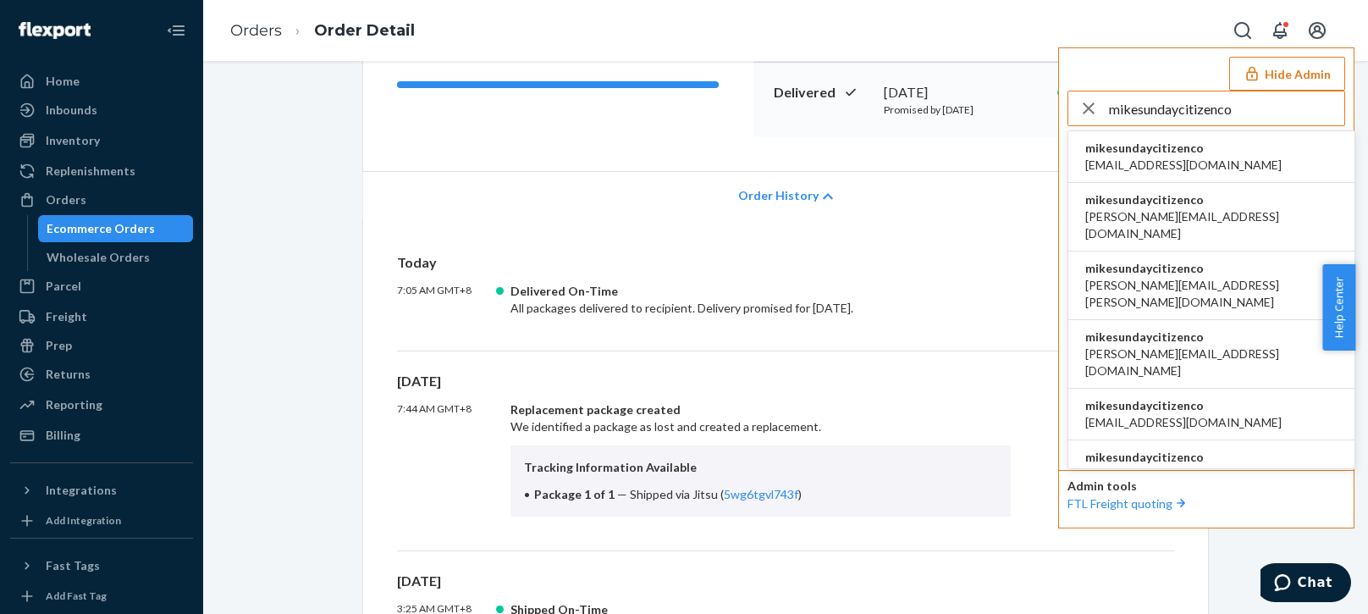
click at [1258, 99] on input "mikesundaycitizenco" at bounding box center [1226, 108] width 235 height 34
click at [1250, 113] on input "mikesundaycitizenco" at bounding box center [1226, 108] width 235 height 34
type input "mikesundaycitizenco"
click at [1176, 161] on span "[EMAIL_ADDRESS][DOMAIN_NAME]" at bounding box center [1183, 165] width 196 height 17
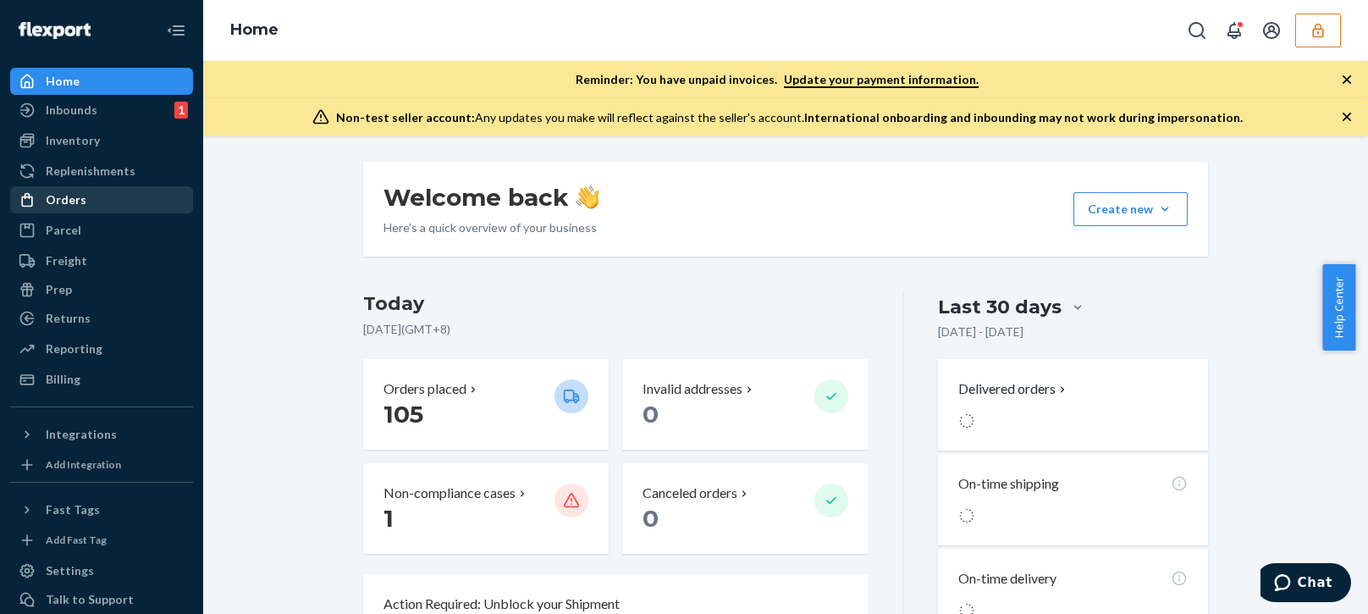
drag, startPoint x: 102, startPoint y: 191, endPoint x: 129, endPoint y: 212, distance: 33.2
click at [102, 191] on div "Orders" at bounding box center [101, 200] width 179 height 24
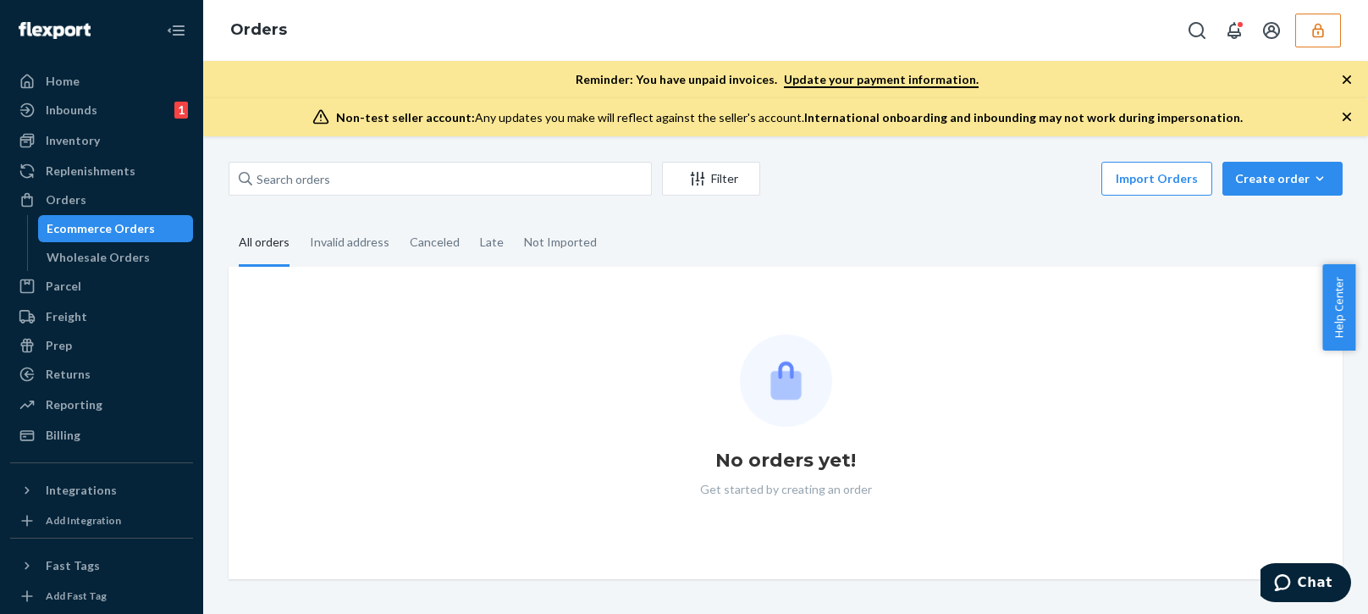
drag, startPoint x: 340, startPoint y: 152, endPoint x: 338, endPoint y: 165, distance: 12.9
click at [339, 152] on div "Filter Import Orders Create order Ecommerce order Removal order All orders Inva…" at bounding box center [785, 374] width 1165 height 477
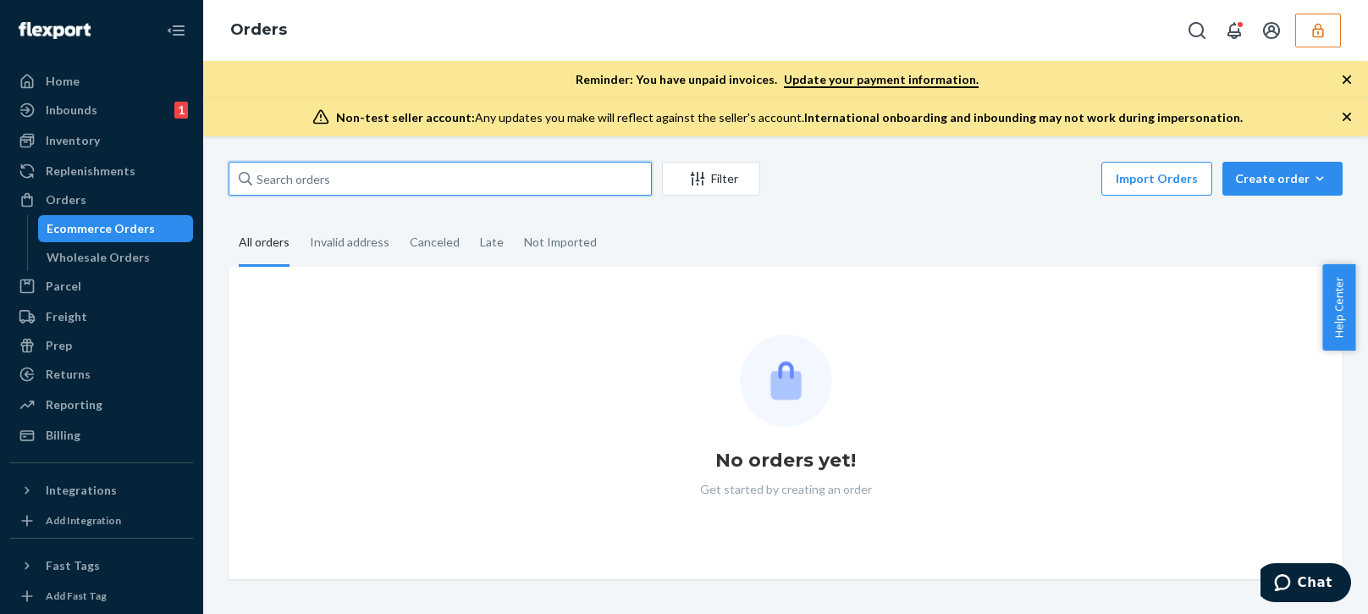
click at [336, 186] on input "text" at bounding box center [440, 179] width 423 height 34
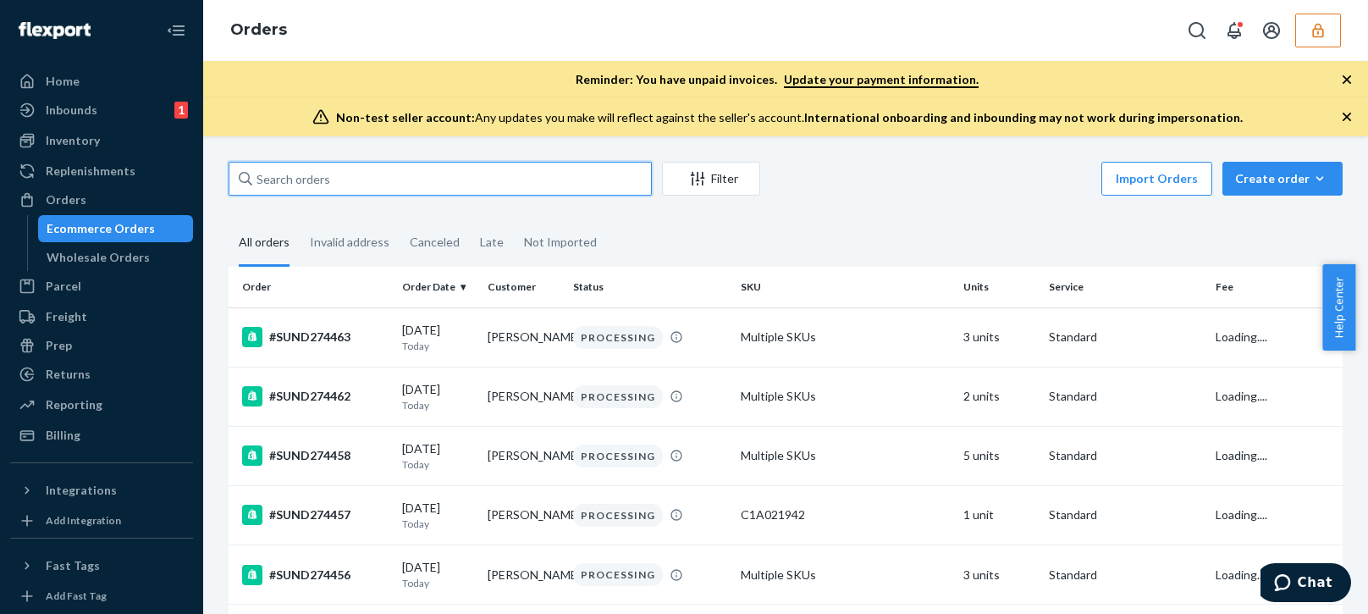
paste input "SUND273534"
type input "SUND273534"
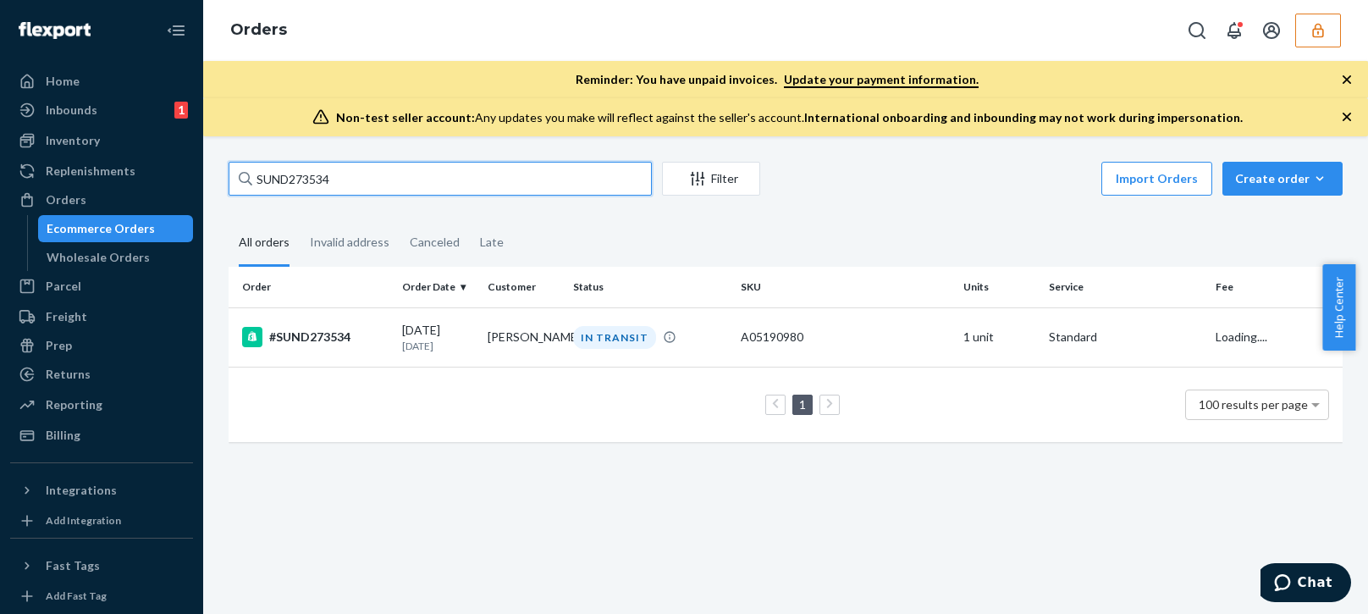
click at [410, 189] on input "SUND273534" at bounding box center [440, 179] width 423 height 34
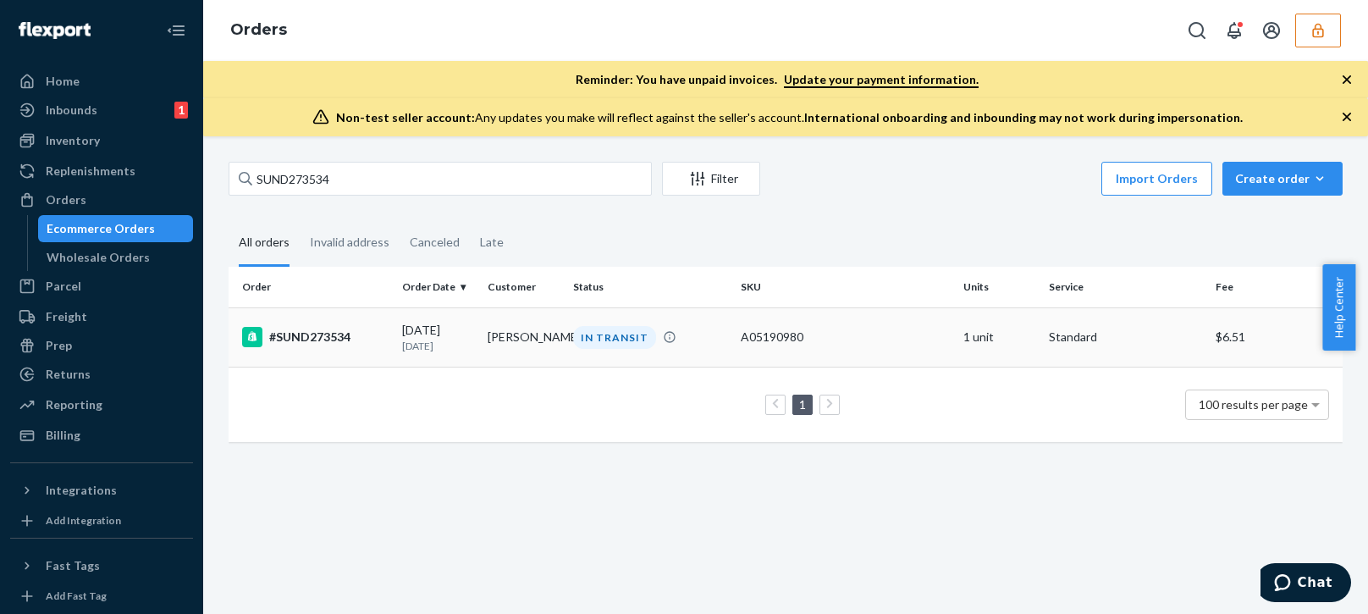
click at [450, 351] on p "[DATE]" at bounding box center [438, 346] width 72 height 14
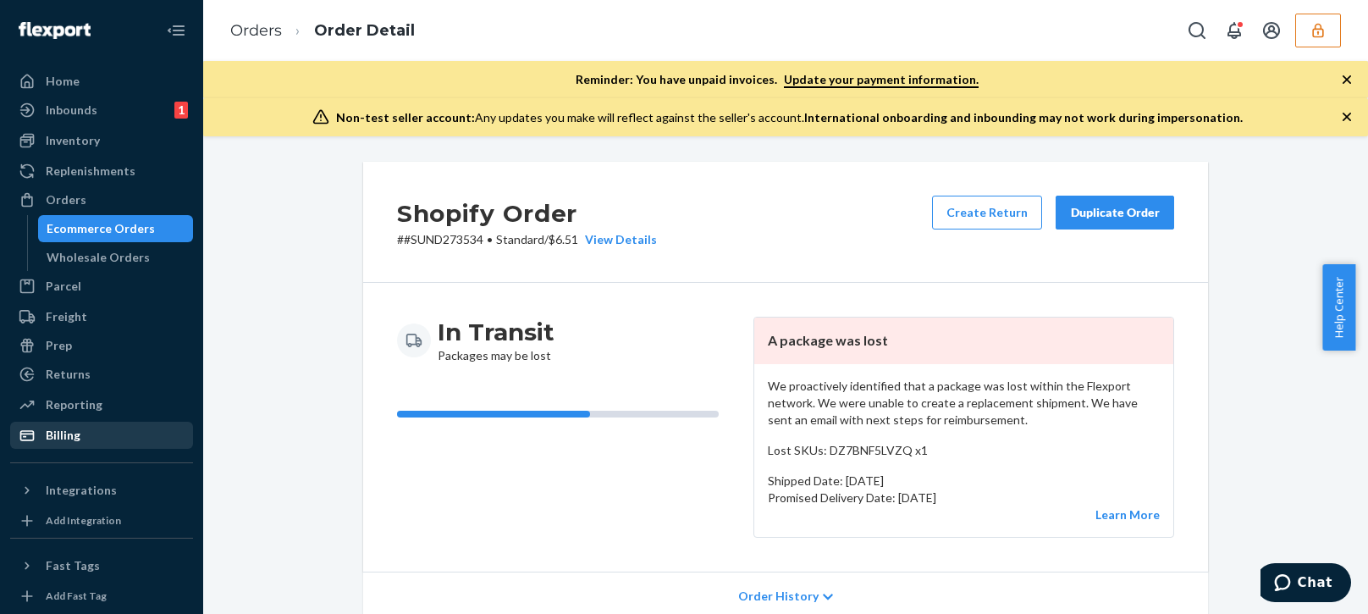
click at [67, 422] on link "Billing" at bounding box center [101, 434] width 183 height 27
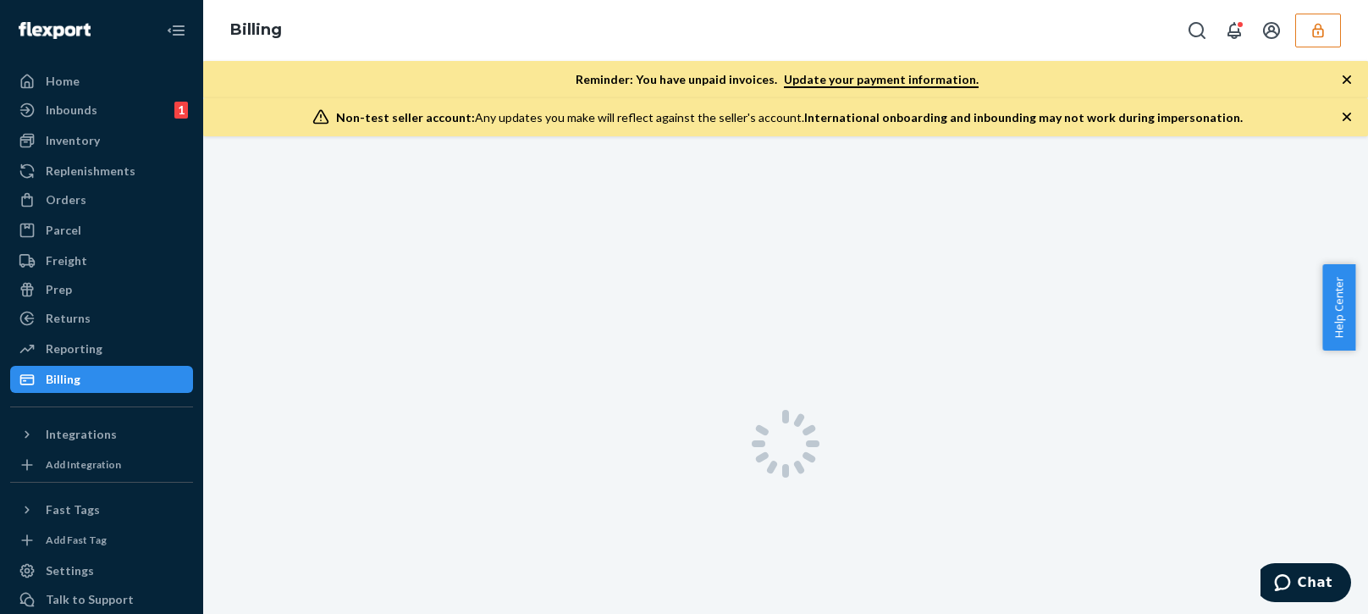
click at [70, 432] on div "Home Inbounds 1 Shipping Plans Problems 1 Inventory Products Replenishments Ord…" at bounding box center [101, 307] width 203 height 614
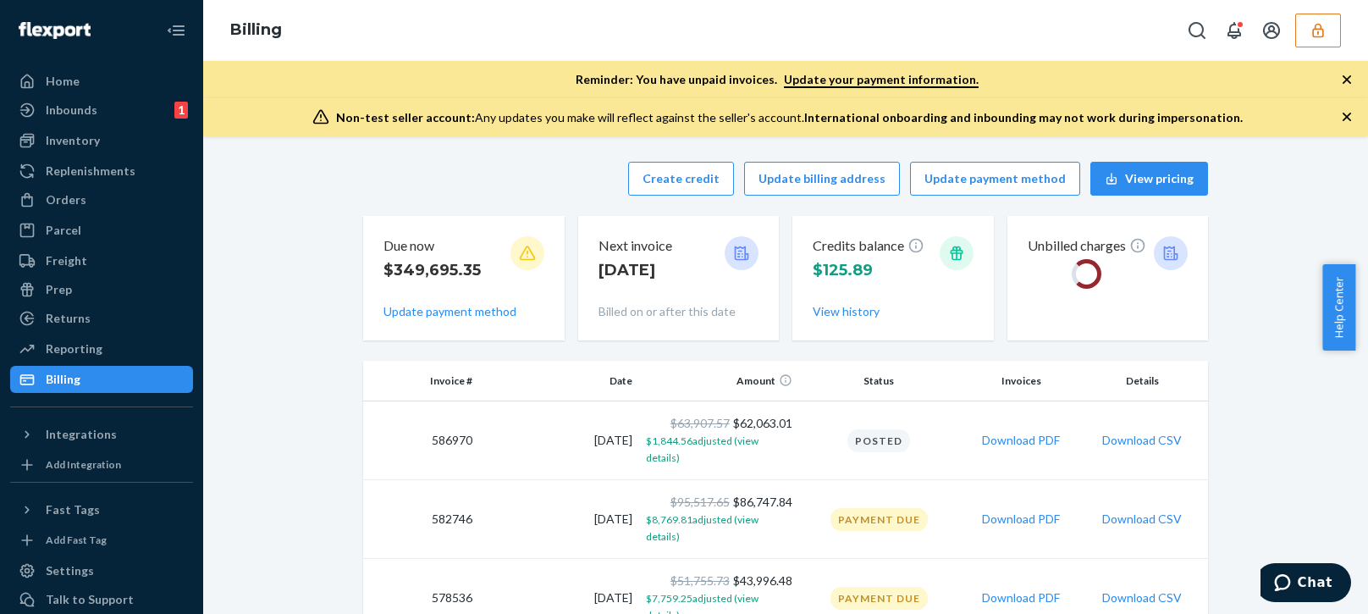
click at [681, 184] on button "Create credit" at bounding box center [681, 179] width 106 height 34
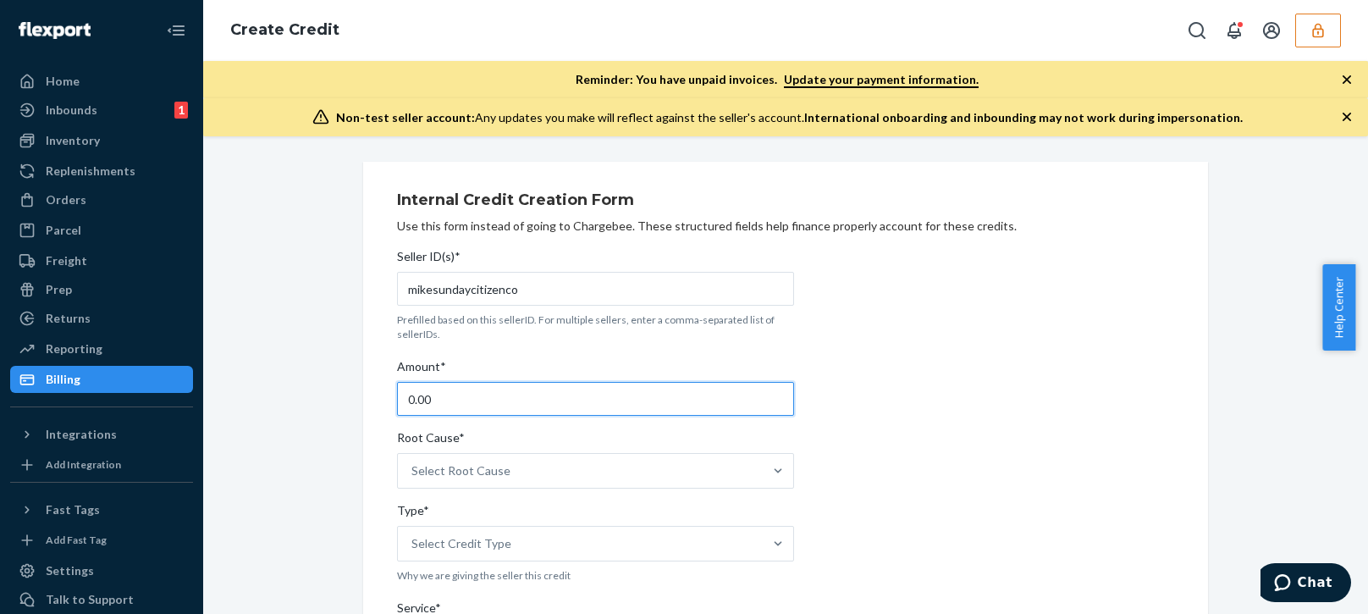
click at [460, 387] on input "0.00" at bounding box center [595, 399] width 397 height 34
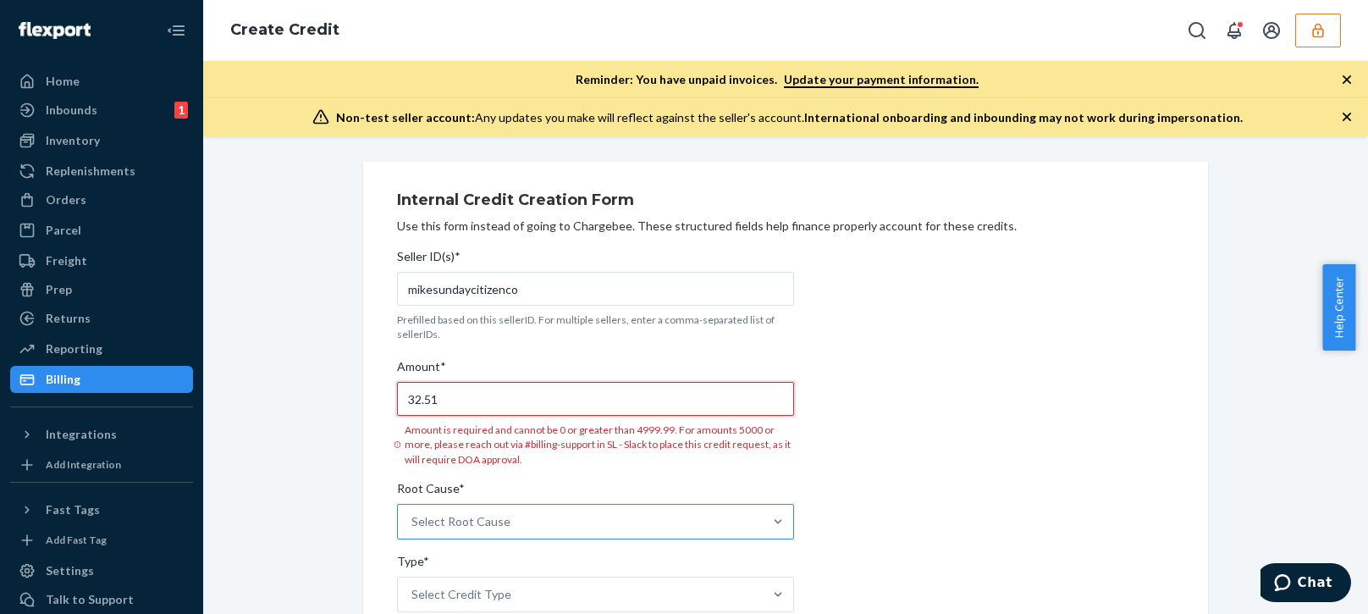
type input "32.51"
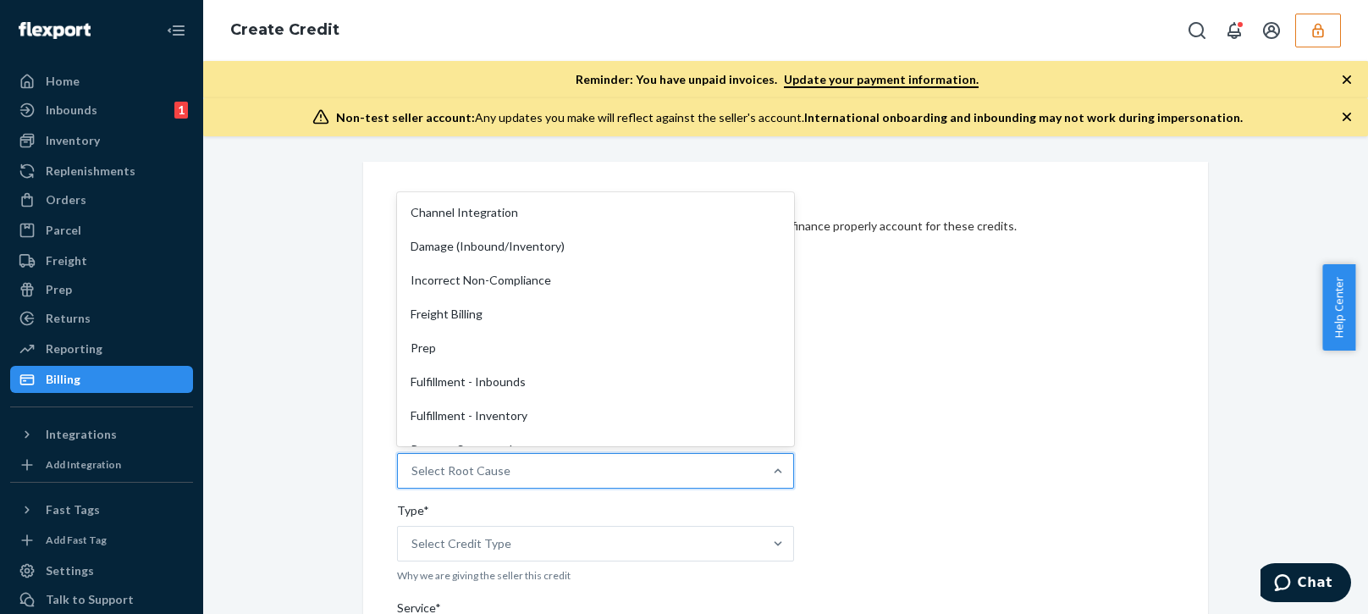
scroll to position [254, 0]
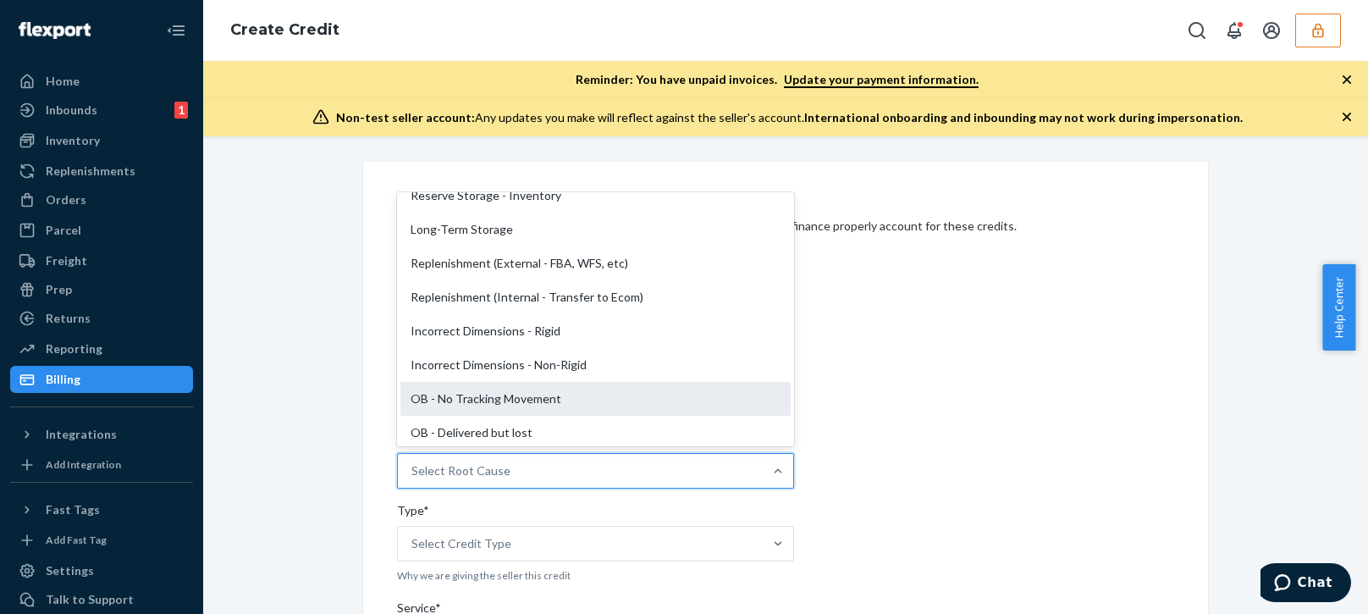
click at [441, 399] on div "OB - No Tracking Movement" at bounding box center [595, 399] width 390 height 34
click at [413, 462] on input "Root Cause* option OB - No Tracking Movement focused, 14 of 29. 29 results avai…" at bounding box center [412, 470] width 2 height 17
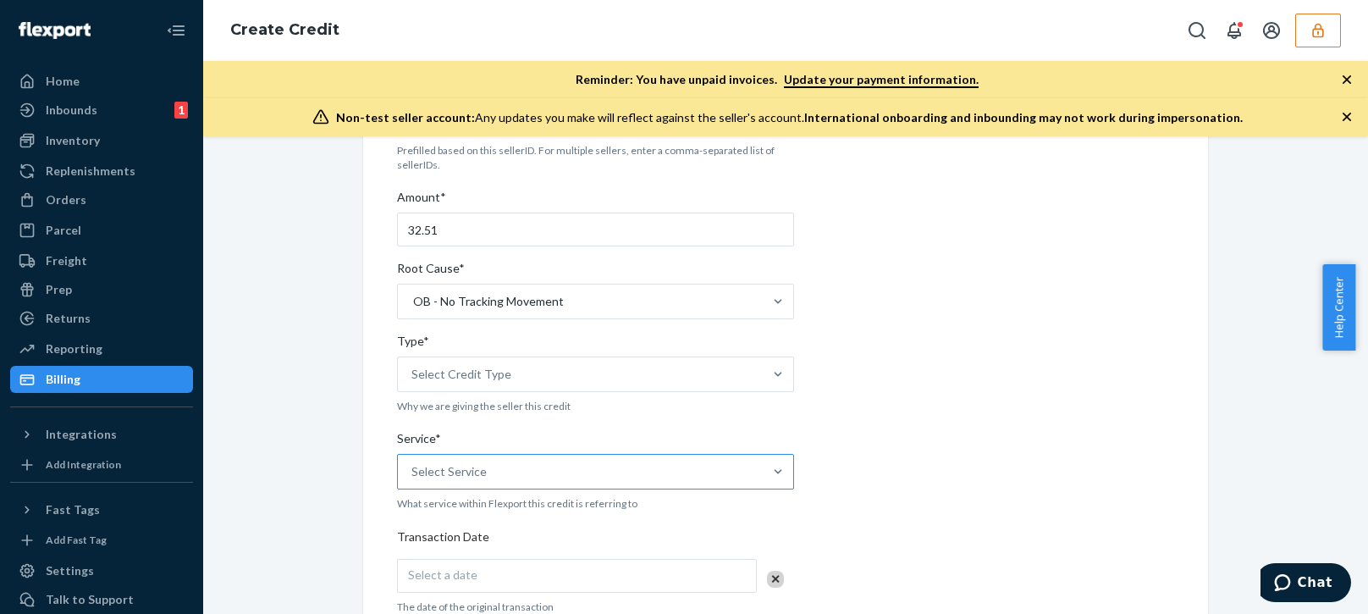
click at [467, 466] on div "Select Service" at bounding box center [448, 471] width 75 height 17
click at [413, 466] on input "Service* Select Service" at bounding box center [412, 471] width 2 height 17
click at [463, 379] on div "Select Credit Type" at bounding box center [461, 374] width 100 height 17
click at [413, 379] on input "Type* Select Credit Type" at bounding box center [412, 374] width 2 height 17
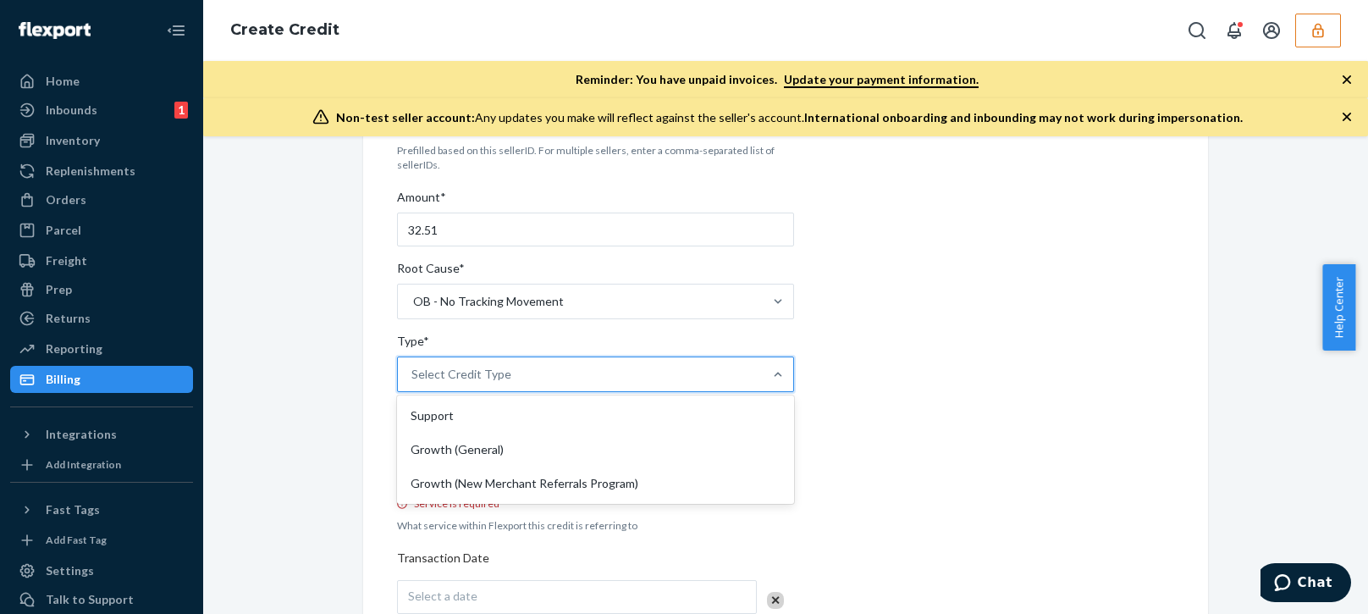
click at [460, 427] on div "Support" at bounding box center [595, 416] width 390 height 34
click at [413, 383] on input "Type* option Support focused, 1 of 3. 3 results available. Use Up and Down to c…" at bounding box center [412, 374] width 2 height 17
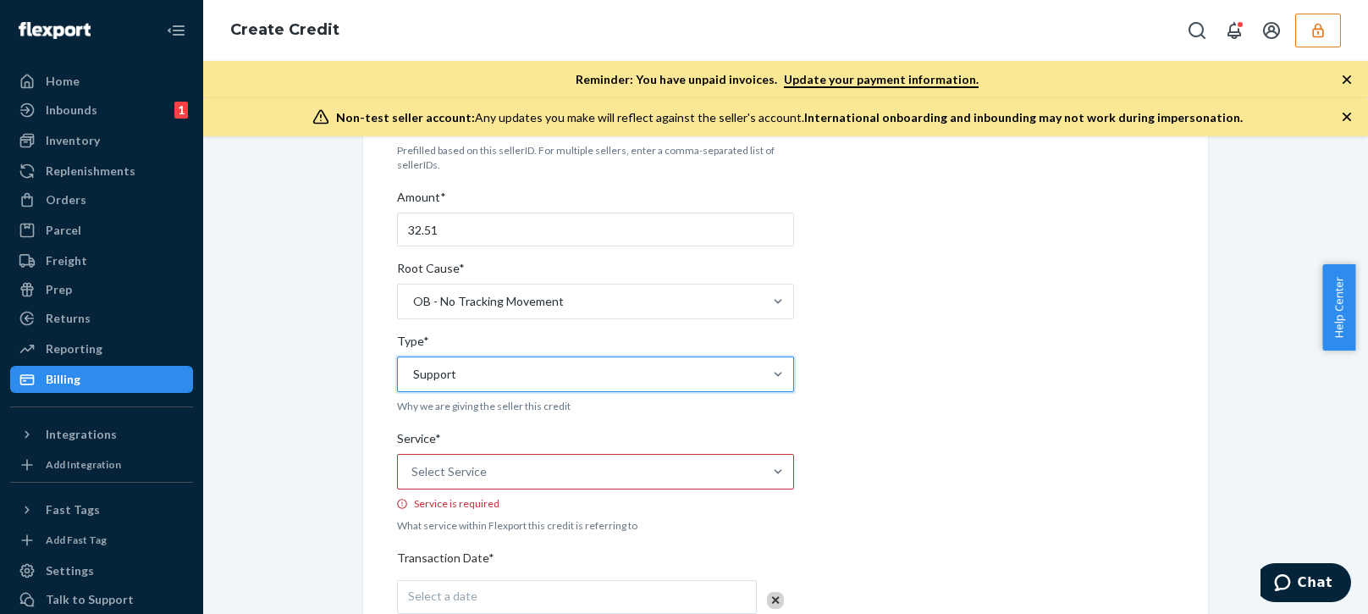
click at [338, 480] on div "Internal Credit Creation Form Use this form instead of going to Chargebee. Thes…" at bounding box center [785, 543] width 1139 height 1103
click at [442, 481] on div "Select Service" at bounding box center [580, 471] width 365 height 34
click at [413, 480] on input "Service* Select Service Service is required" at bounding box center [412, 471] width 2 height 17
click at [350, 405] on div "Internal Credit Creation Form Use this form instead of going to Chargebee. Thes…" at bounding box center [785, 543] width 870 height 1103
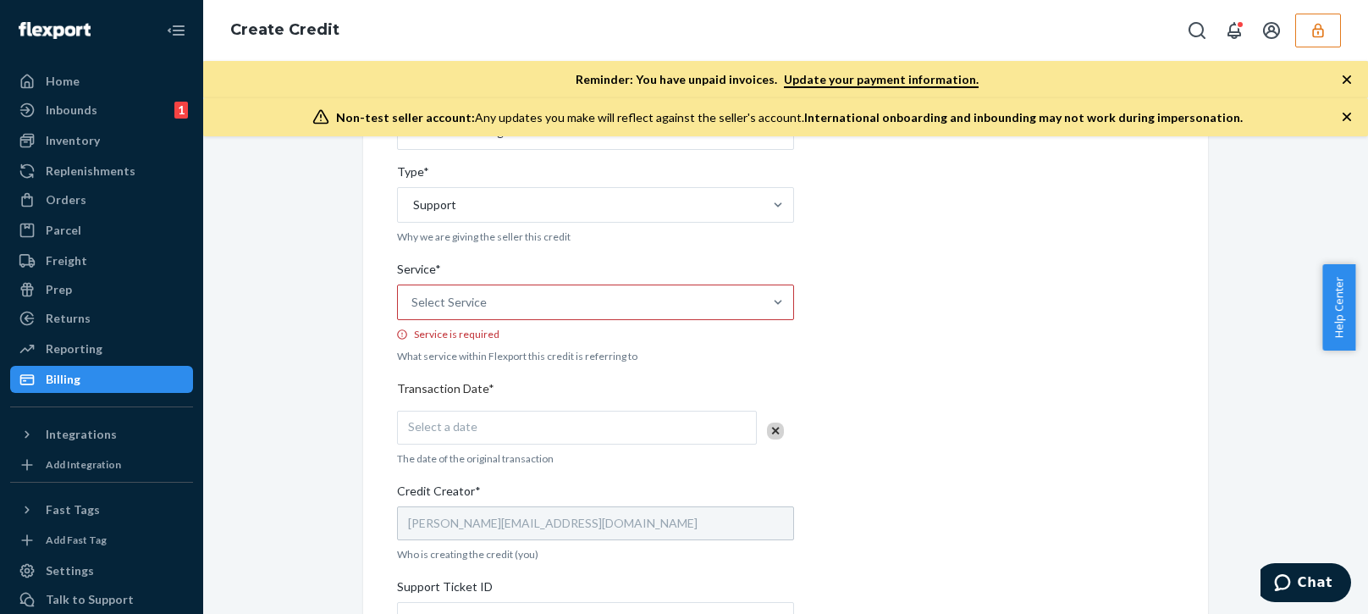
click at [485, 309] on div "Select Service" at bounding box center [580, 302] width 365 height 34
click at [413, 309] on input "Service* Select Service Service is required" at bounding box center [412, 302] width 2 height 17
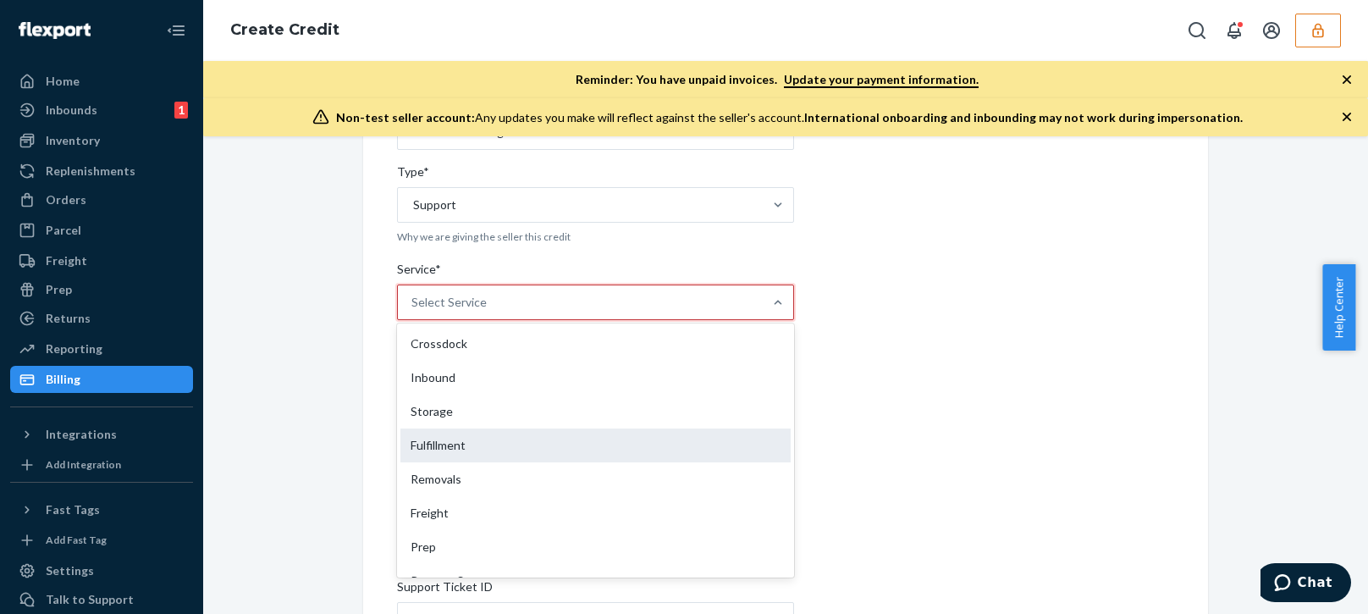
click at [427, 451] on div "Fulfillment" at bounding box center [595, 445] width 390 height 34
click at [413, 311] on input "Service* option Fulfillment focused, 4 of 10. 10 results available. Use Up and …" at bounding box center [412, 302] width 2 height 17
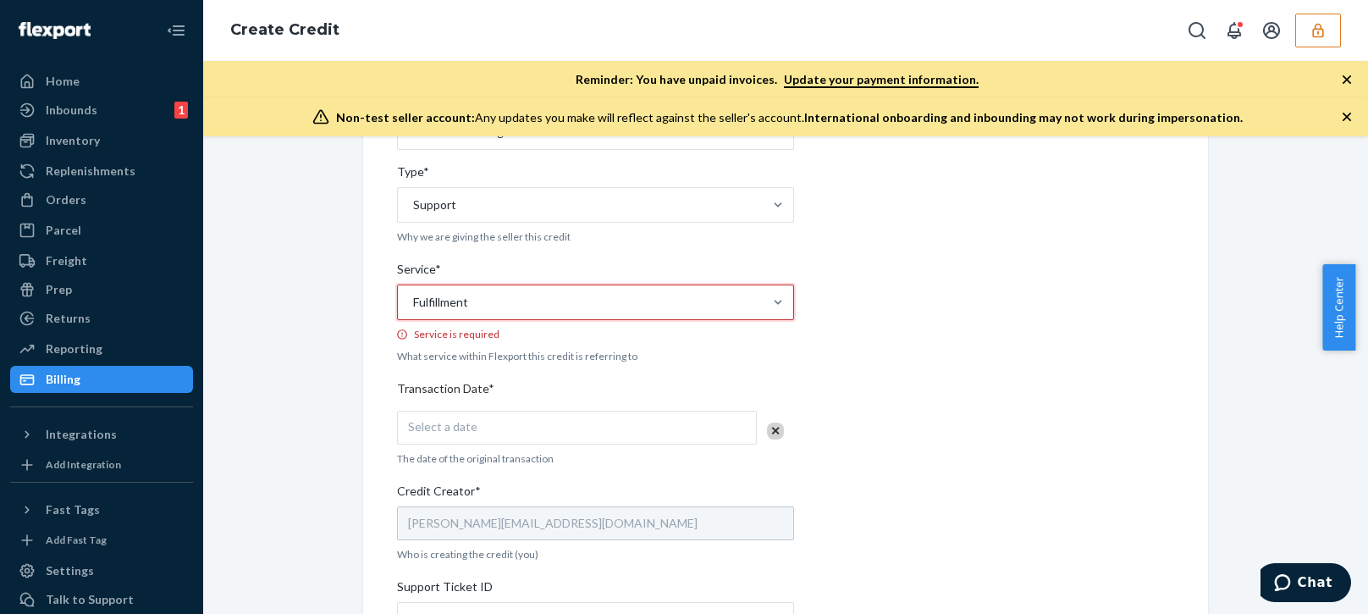
click at [330, 493] on div "Internal Credit Creation Form Use this form instead of going to Chargebee. Thes…" at bounding box center [785, 374] width 1139 height 1103
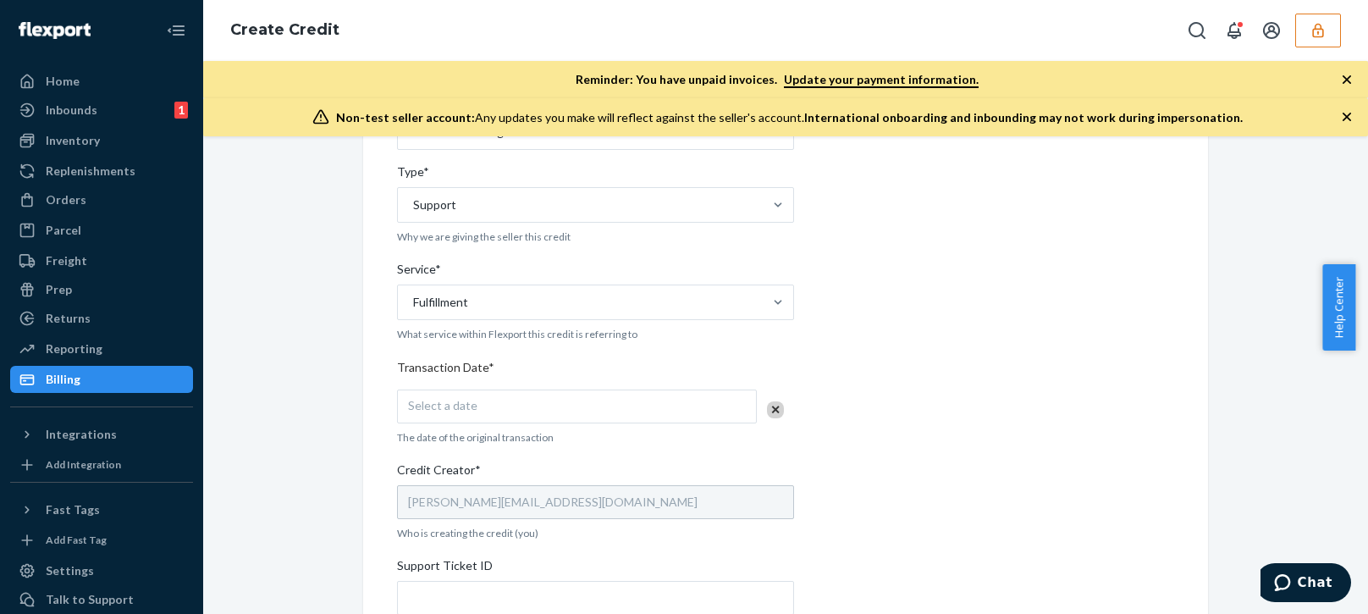
click at [509, 406] on div "Select a date" at bounding box center [577, 406] width 360 height 34
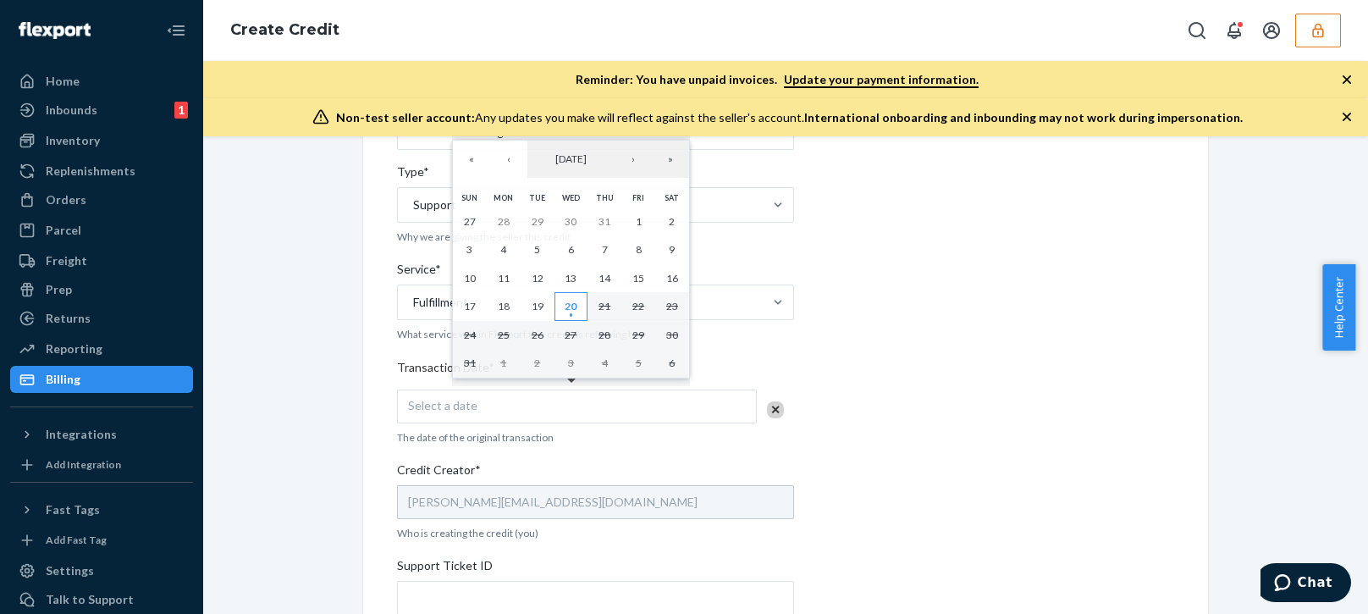
click at [570, 312] on abbr "20" at bounding box center [570, 306] width 12 height 13
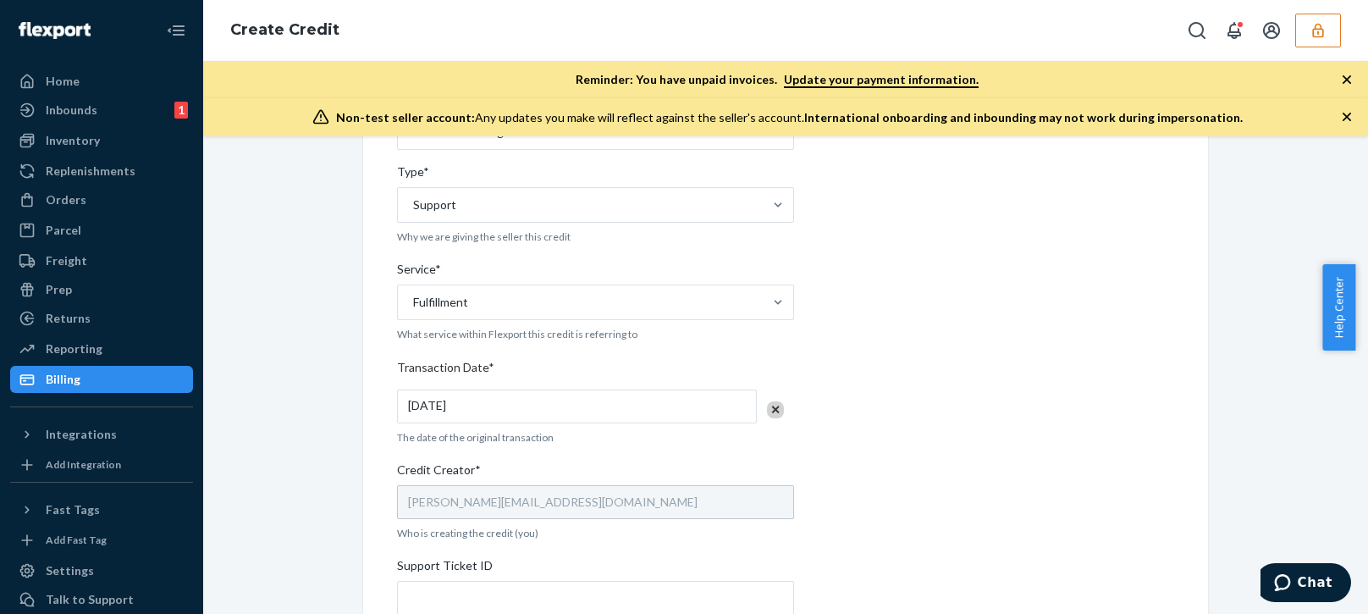
scroll to position [508, 0]
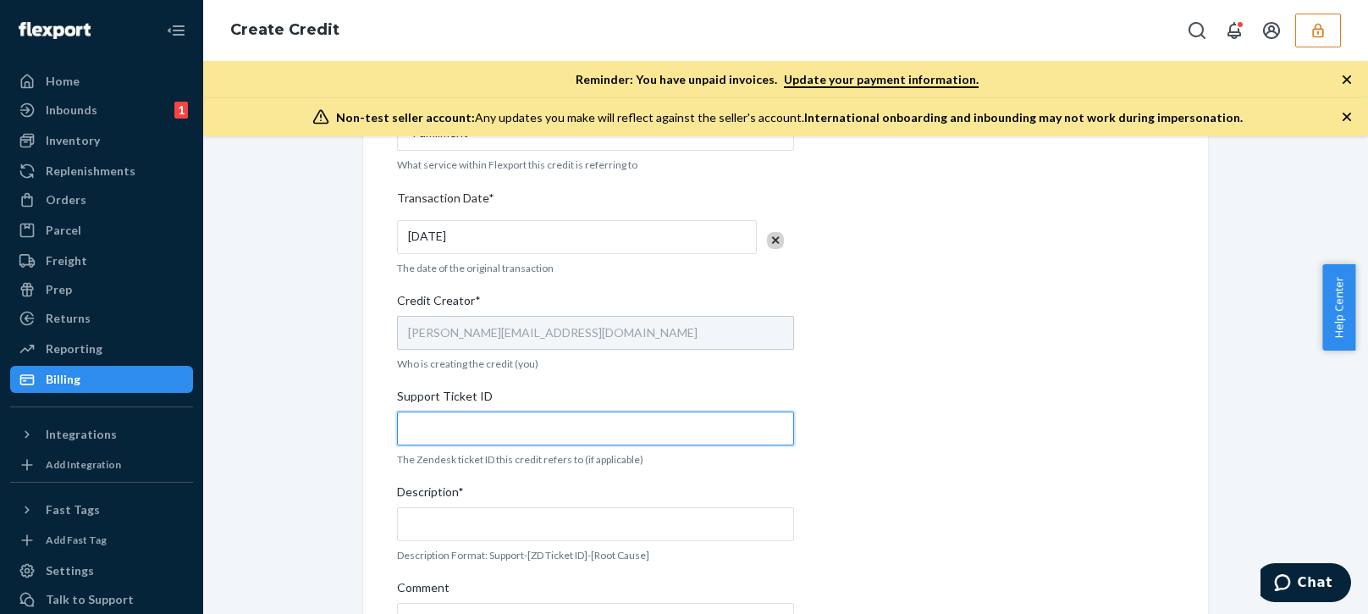
drag, startPoint x: 449, startPoint y: 432, endPoint x: 460, endPoint y: 430, distance: 10.3
click at [460, 430] on input "Support Ticket ID" at bounding box center [595, 428] width 397 height 34
paste input "802070"
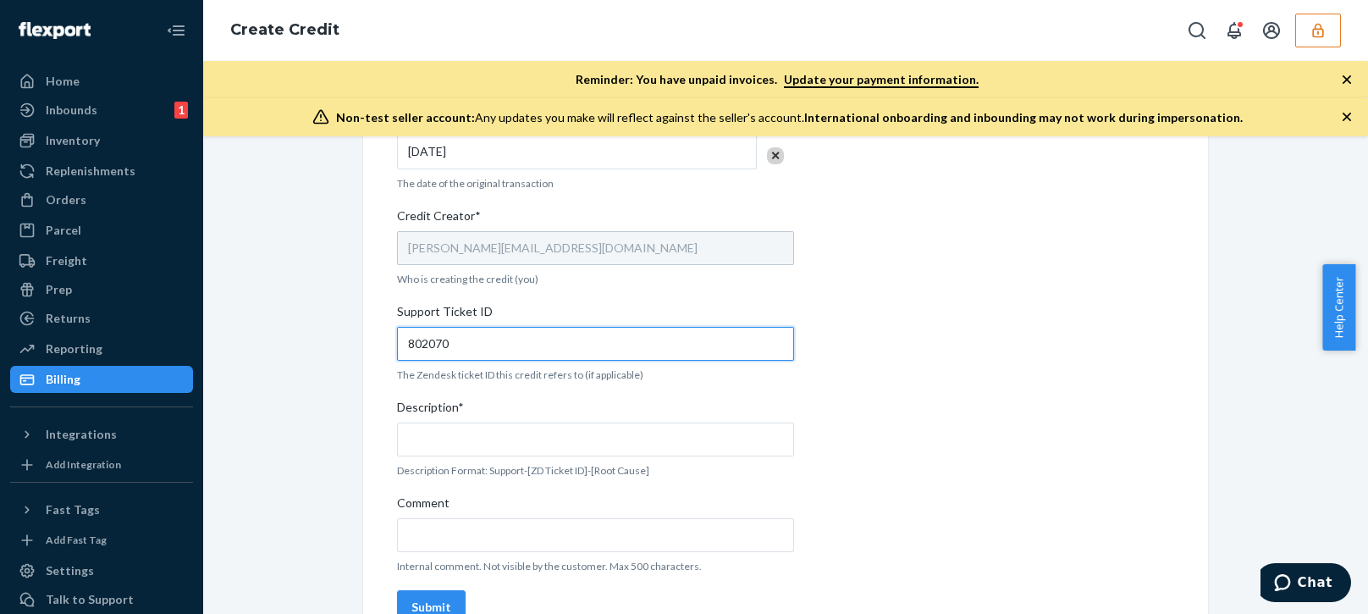
type input "802070"
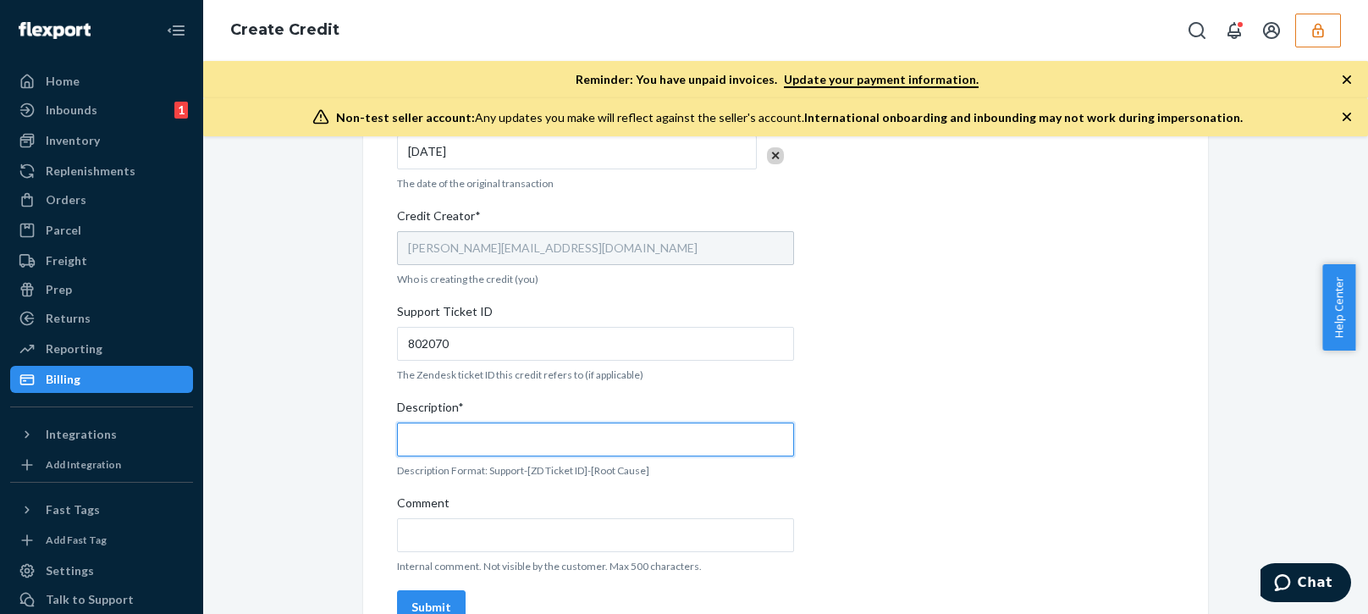
drag, startPoint x: 535, startPoint y: 442, endPoint x: 543, endPoint y: 449, distance: 10.8
click at [542, 448] on input "Description*" at bounding box center [595, 439] width 397 height 34
paste input "802070"
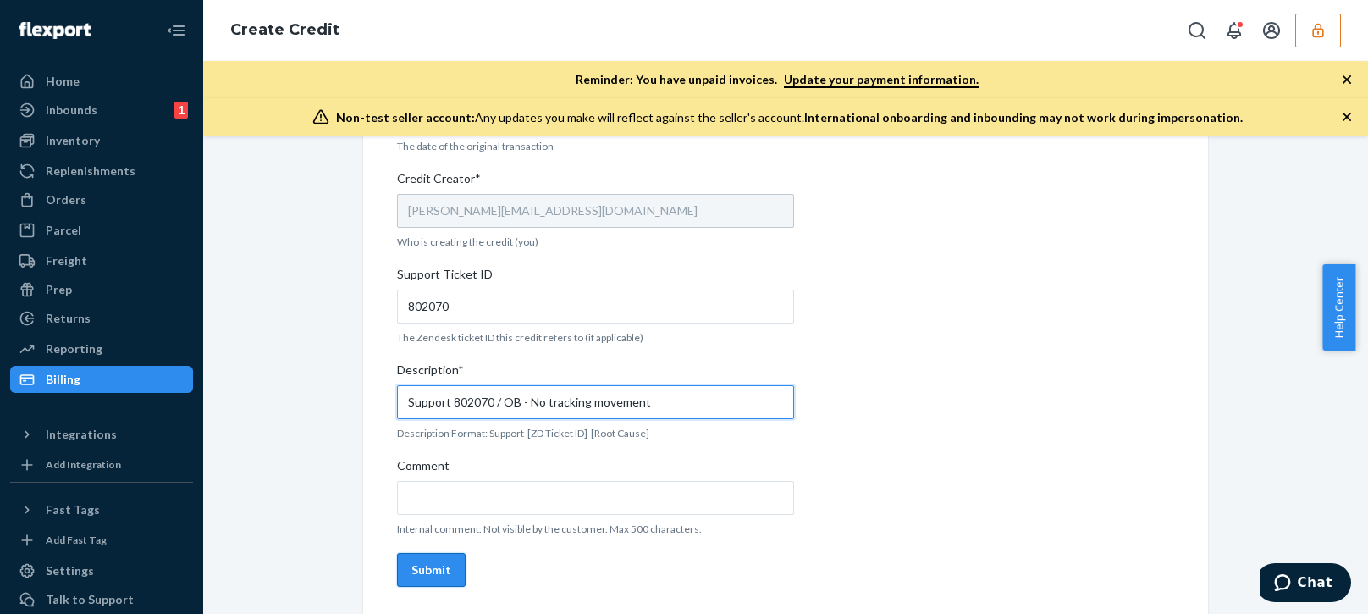
type input "Support 802070 / OB - No tracking movement"
click at [432, 568] on div "Submit" at bounding box center [431, 569] width 40 height 17
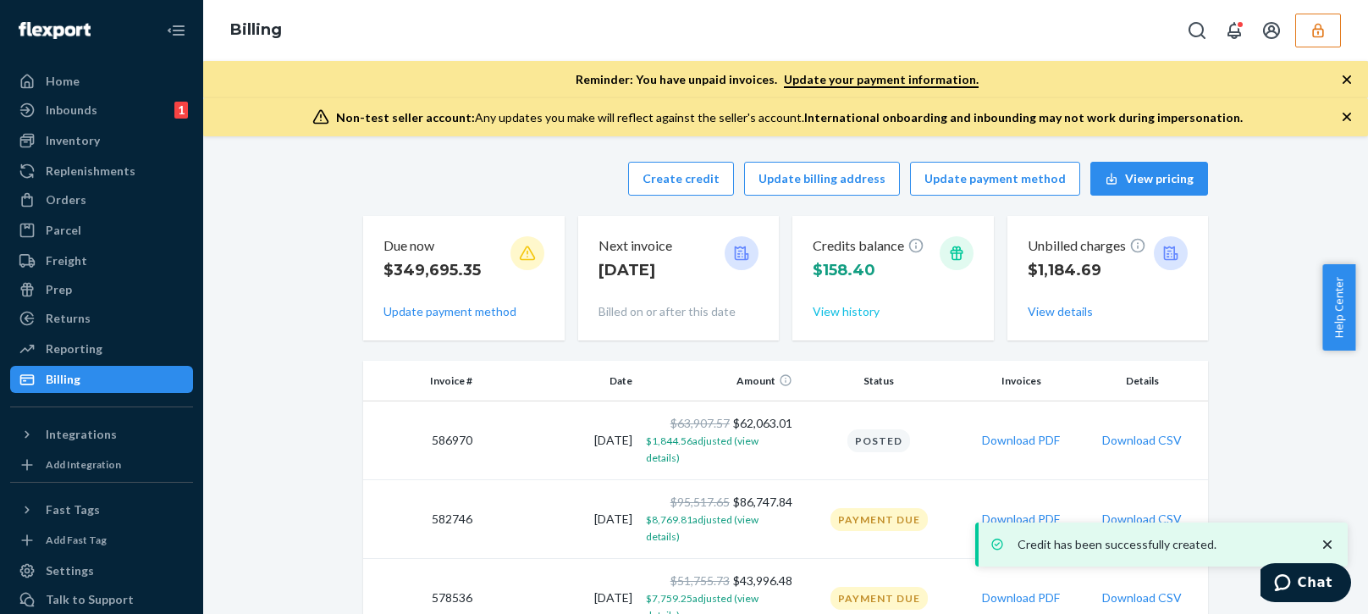
click at [841, 308] on button "View history" at bounding box center [845, 311] width 67 height 17
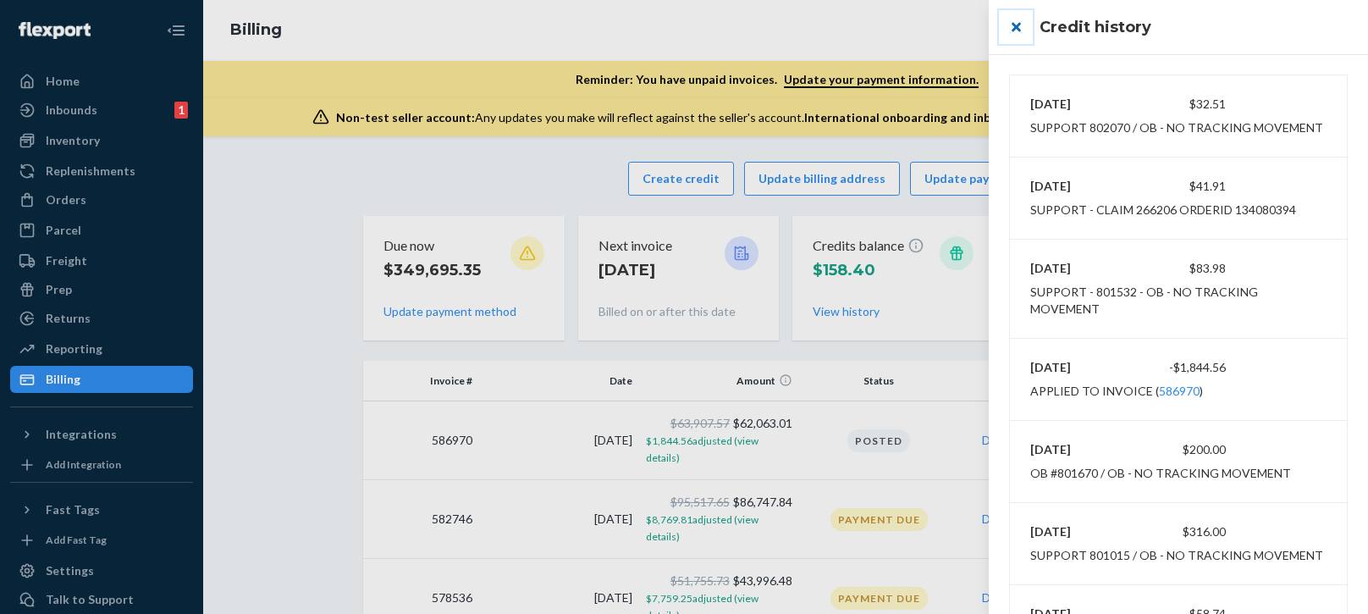
click at [1016, 25] on button "close" at bounding box center [1016, 27] width 34 height 34
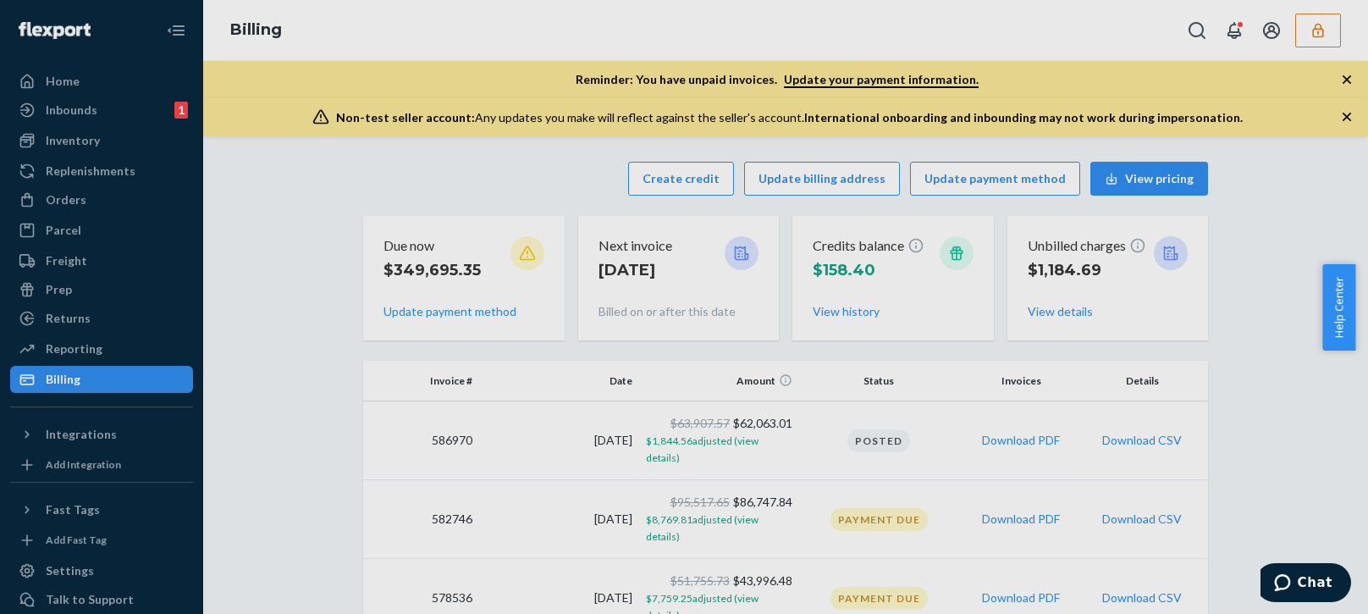
click at [908, 34] on div at bounding box center [684, 307] width 1368 height 614
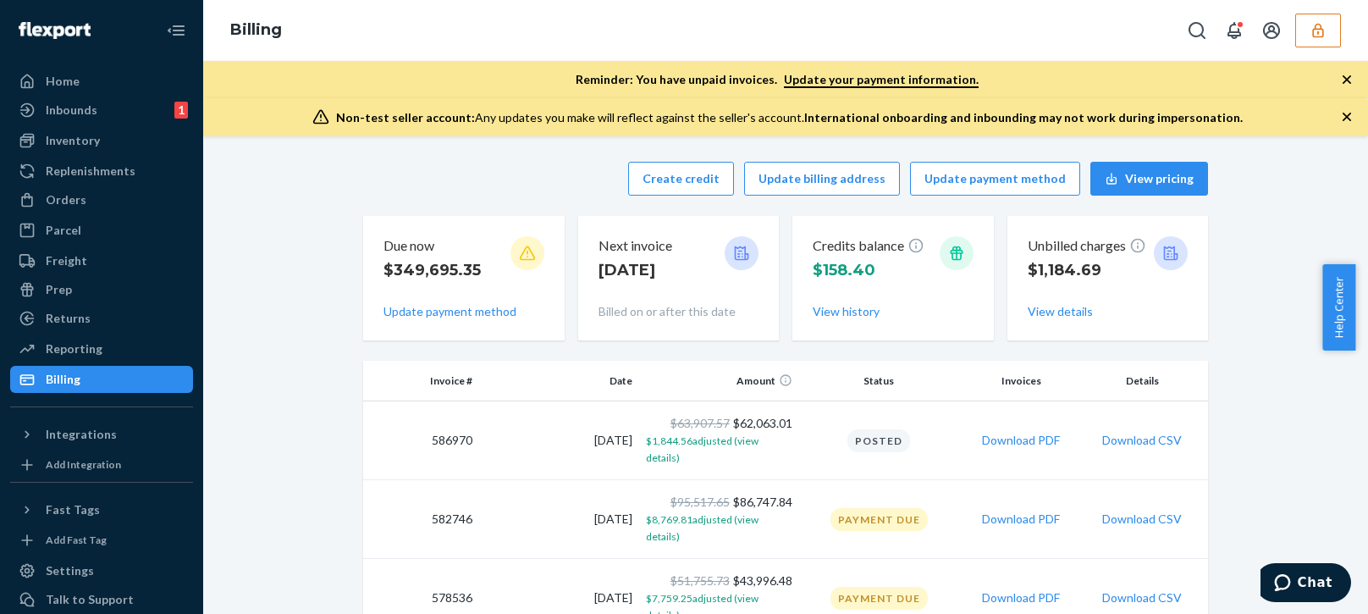
click at [1324, 29] on icon "button" at bounding box center [1317, 30] width 17 height 17
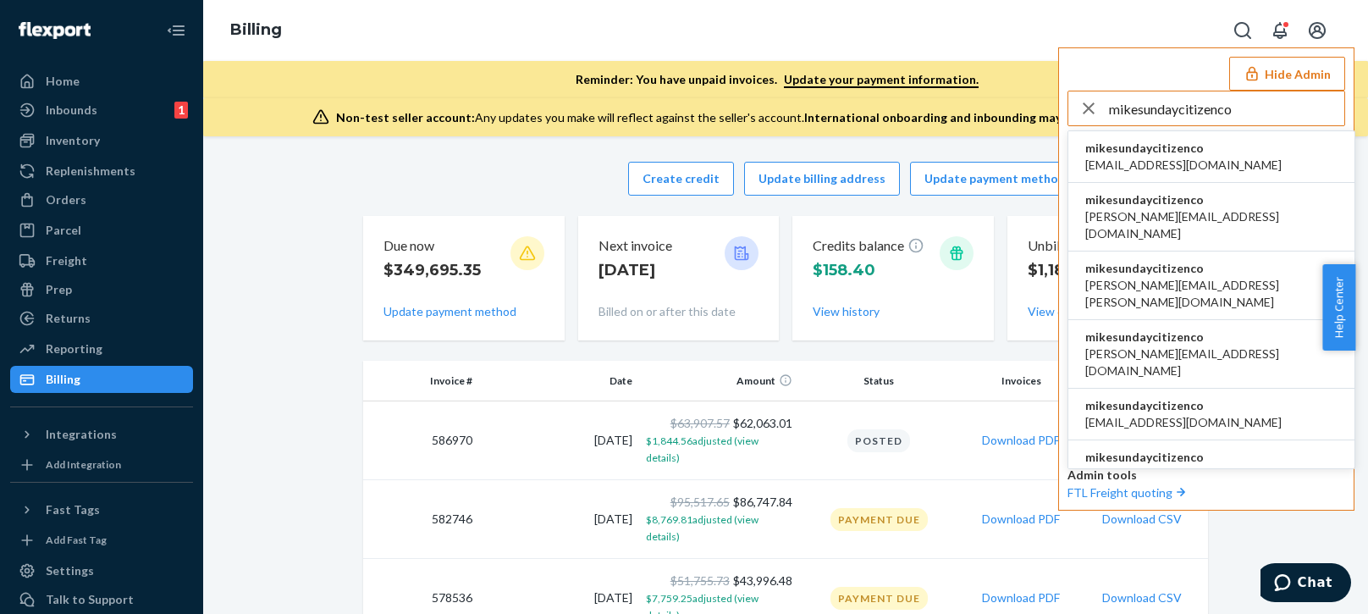
click at [1240, 112] on input "mikesundaycitizenco" at bounding box center [1226, 108] width 235 height 34
type input "mikesundaycitizenco"
click at [1181, 149] on span "mikesundaycitizenco" at bounding box center [1183, 148] width 196 height 17
